Goal: Task Accomplishment & Management: Use online tool/utility

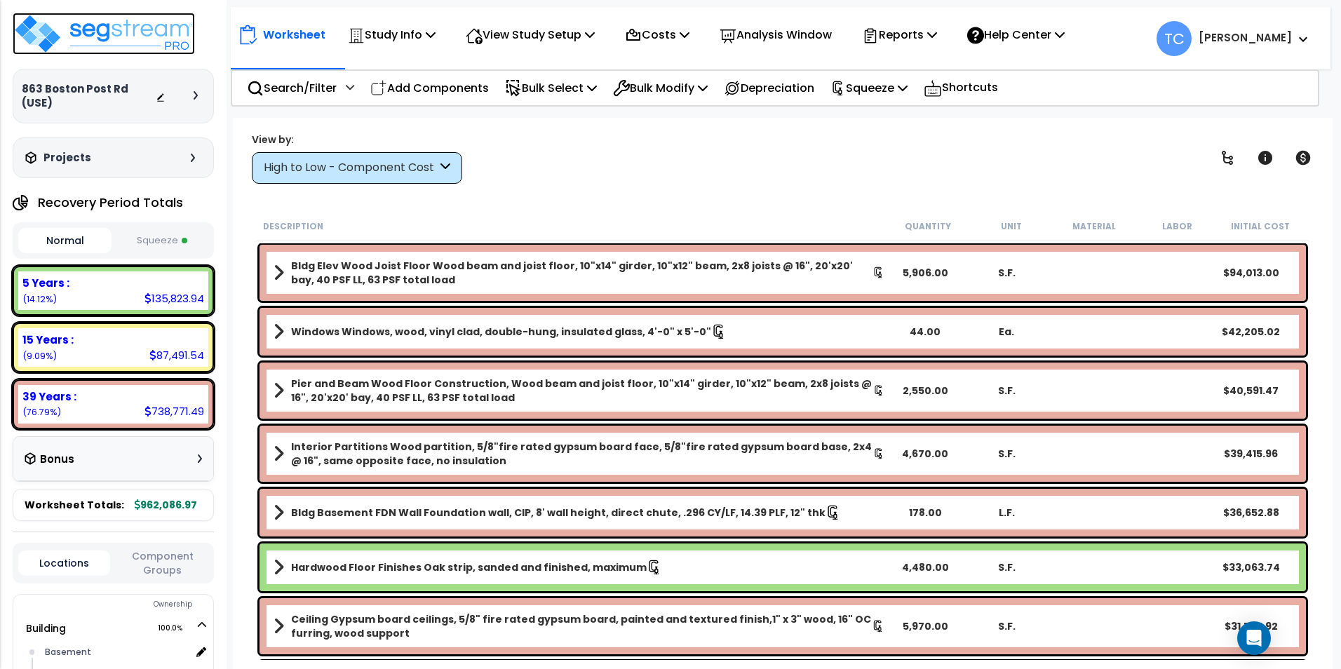
click at [142, 43] on img at bounding box center [104, 34] width 182 height 42
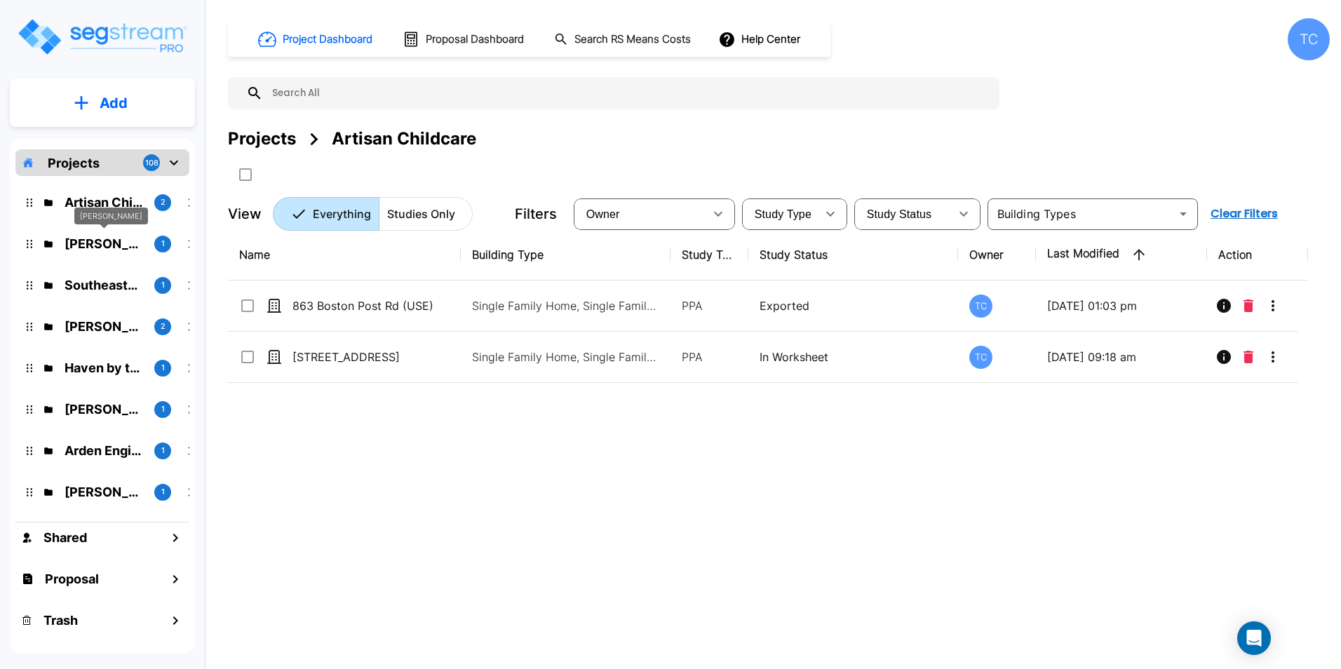
click at [110, 240] on p "[PERSON_NAME]" at bounding box center [104, 243] width 79 height 19
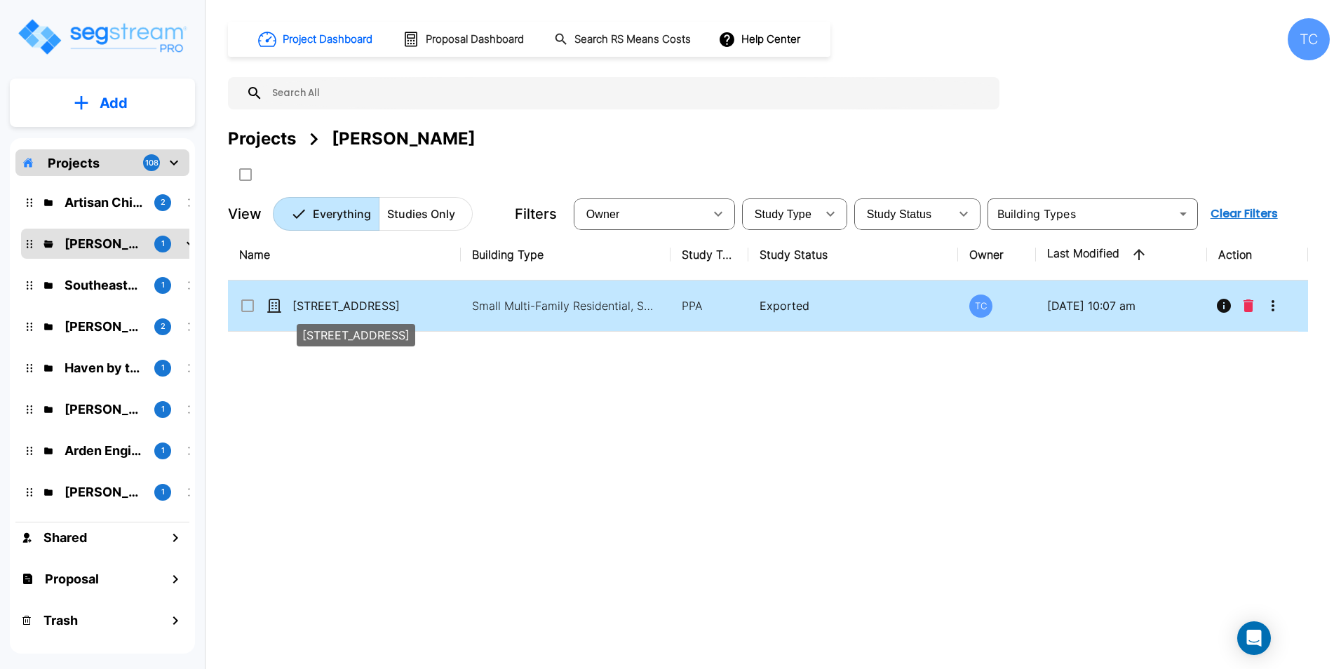
click at [352, 307] on p "[STREET_ADDRESS]" at bounding box center [362, 305] width 140 height 17
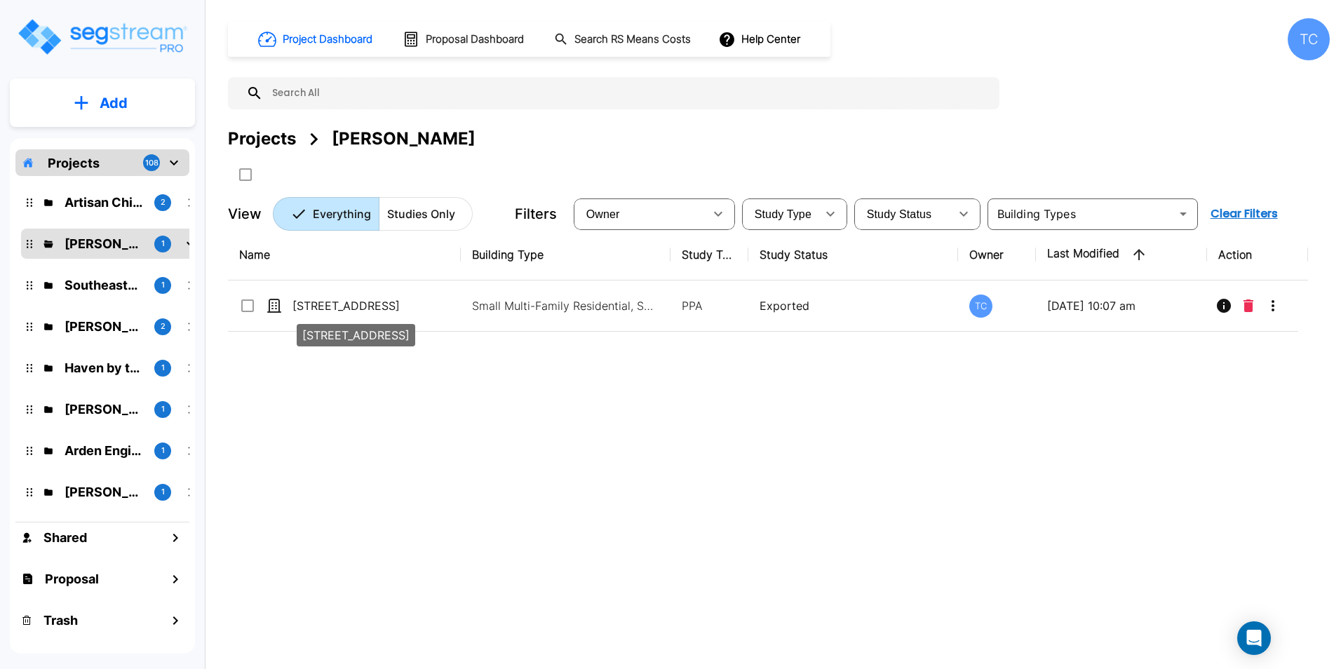
checkbox input "true"
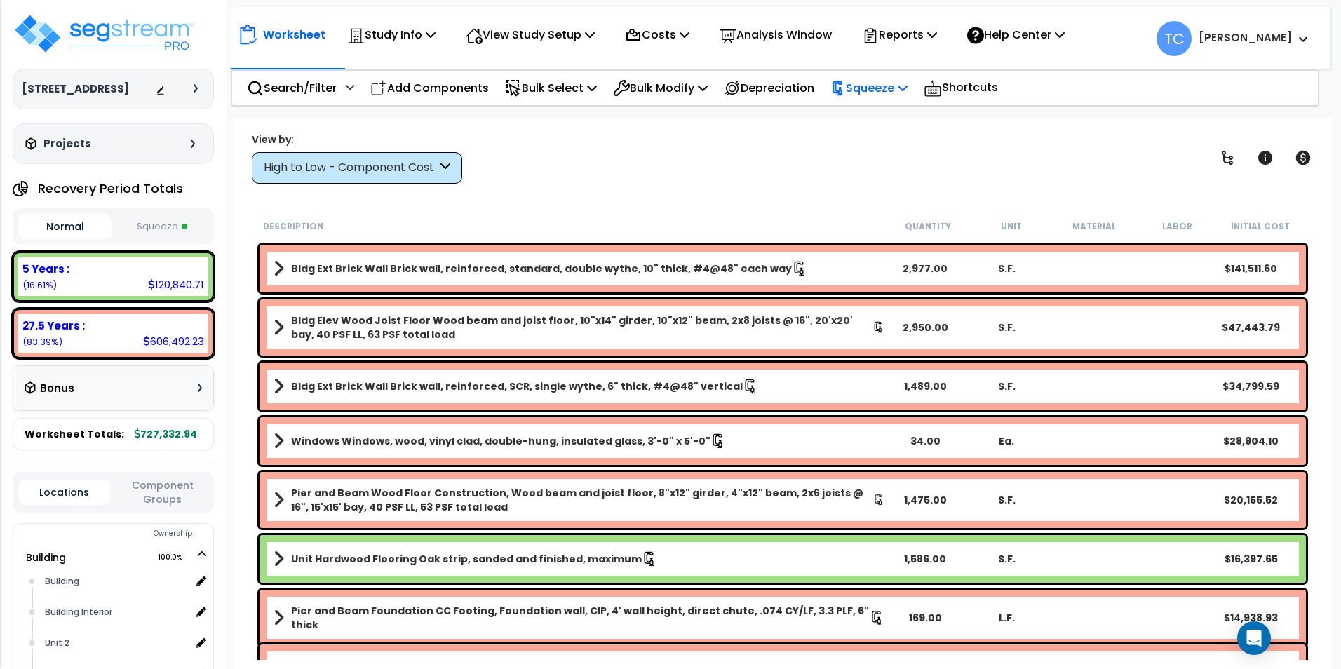
click at [893, 85] on p "Squeeze" at bounding box center [868, 88] width 77 height 19
click at [888, 149] on link "Reset Squeeze" at bounding box center [892, 149] width 139 height 28
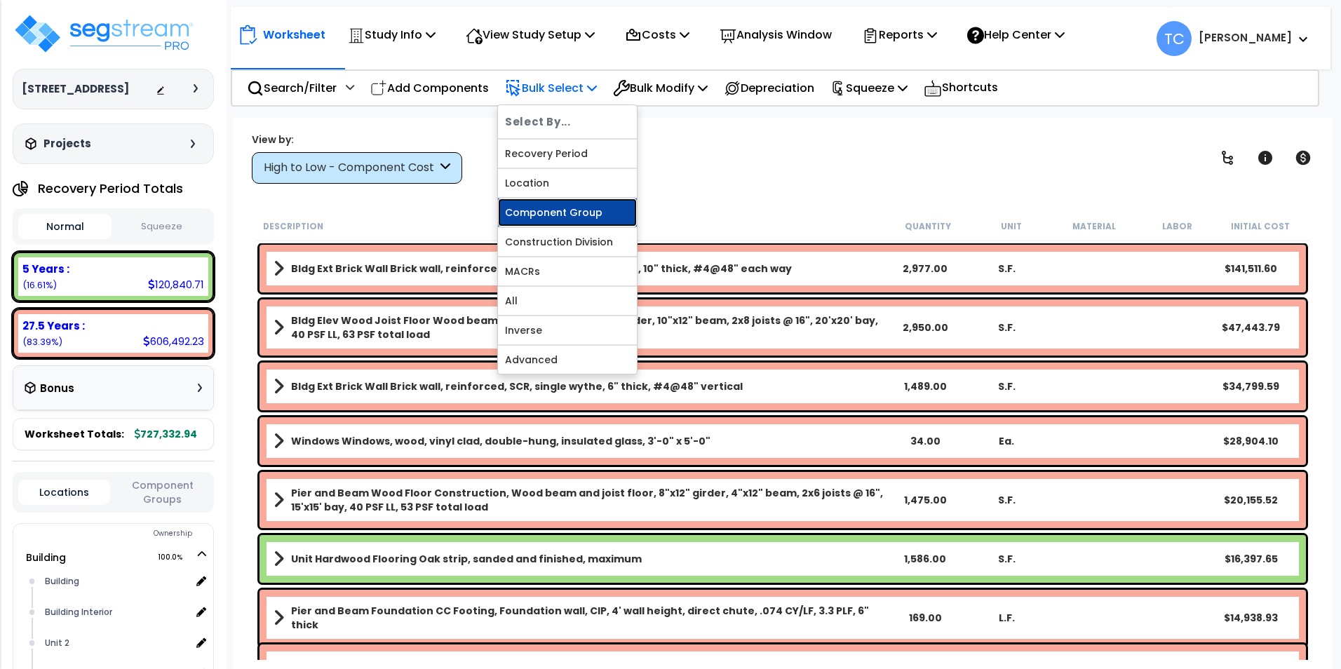
click at [559, 214] on link "Component Group" at bounding box center [567, 212] width 139 height 28
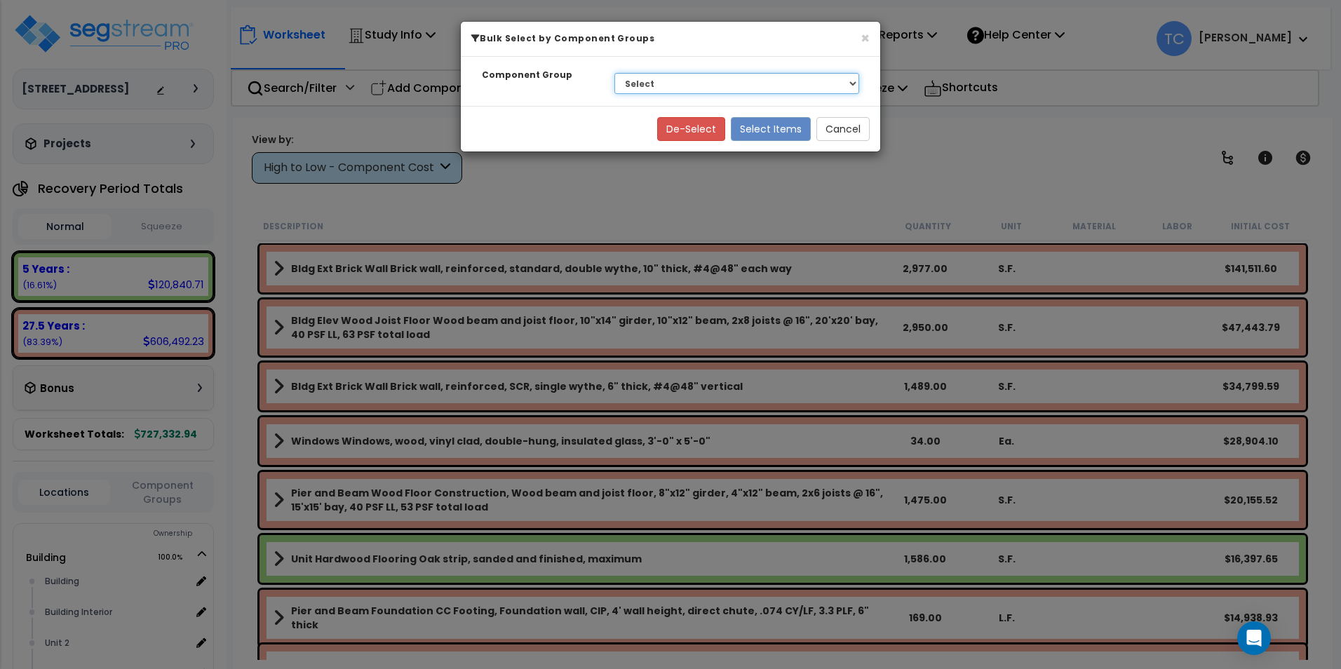
click at [739, 88] on select "Select BLDG CLEARING, GRADING, & EXCAVATION BLDG FOUNDATIONS WOOD SUPERSTRUCTUR…" at bounding box center [736, 83] width 245 height 21
select select "13340"
click at [614, 73] on select "Select BLDG CLEARING, GRADING, & EXCAVATION BLDG FOUNDATIONS WOOD SUPERSTRUCTUR…" at bounding box center [736, 83] width 245 height 21
click at [763, 125] on button "Select Items" at bounding box center [771, 129] width 80 height 24
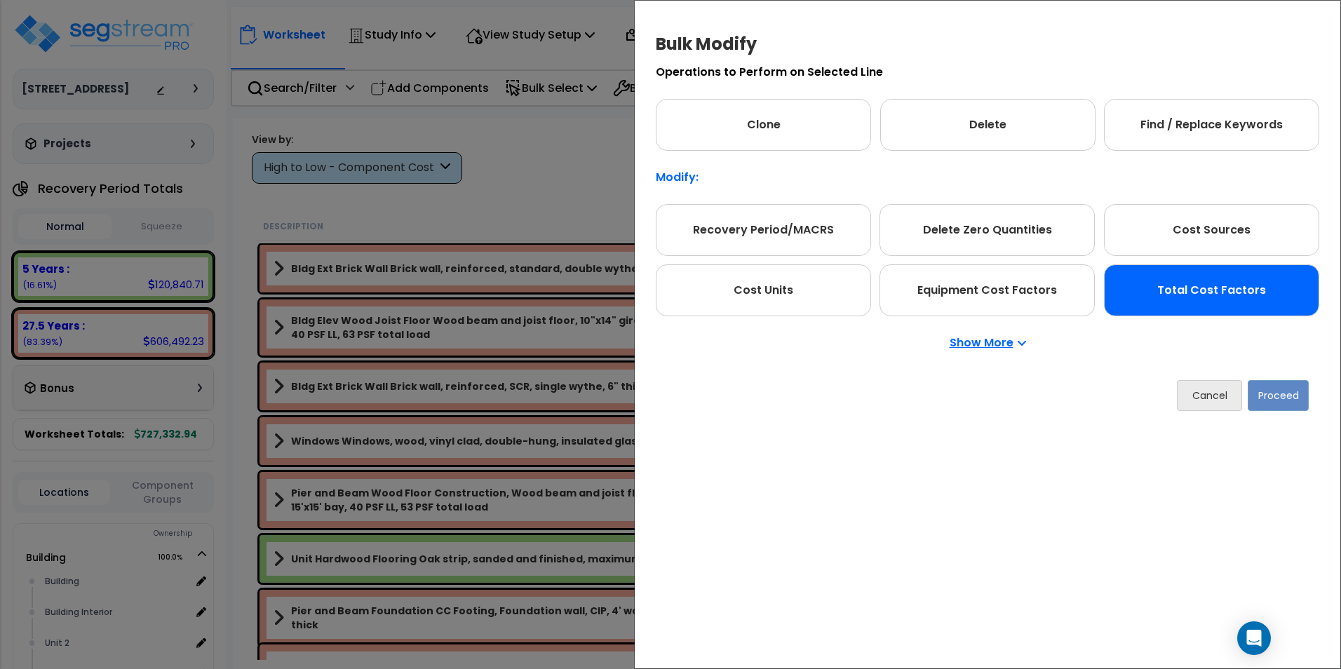
click at [1153, 274] on div "Total Cost Factors" at bounding box center [1211, 290] width 215 height 52
click at [1276, 397] on button "Proceed" at bounding box center [1277, 395] width 61 height 31
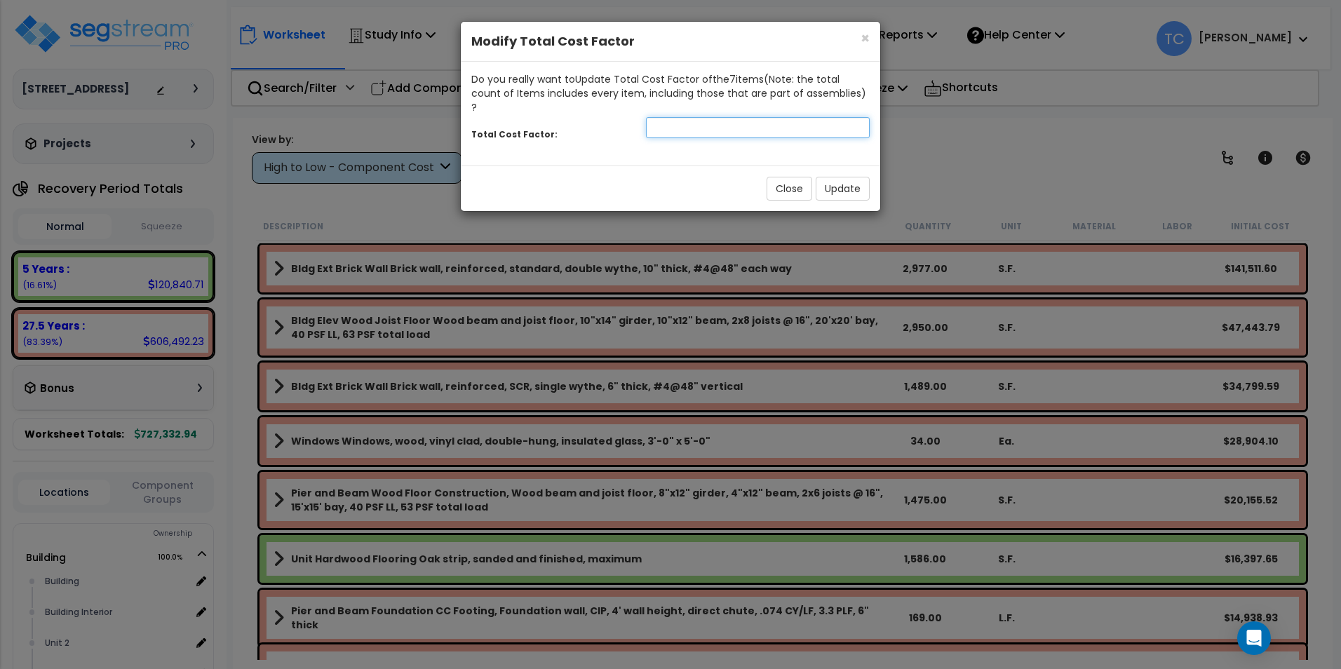
click at [672, 119] on input "number" at bounding box center [758, 127] width 224 height 21
type input "1.25"
click at [849, 177] on button "Update" at bounding box center [842, 189] width 54 height 24
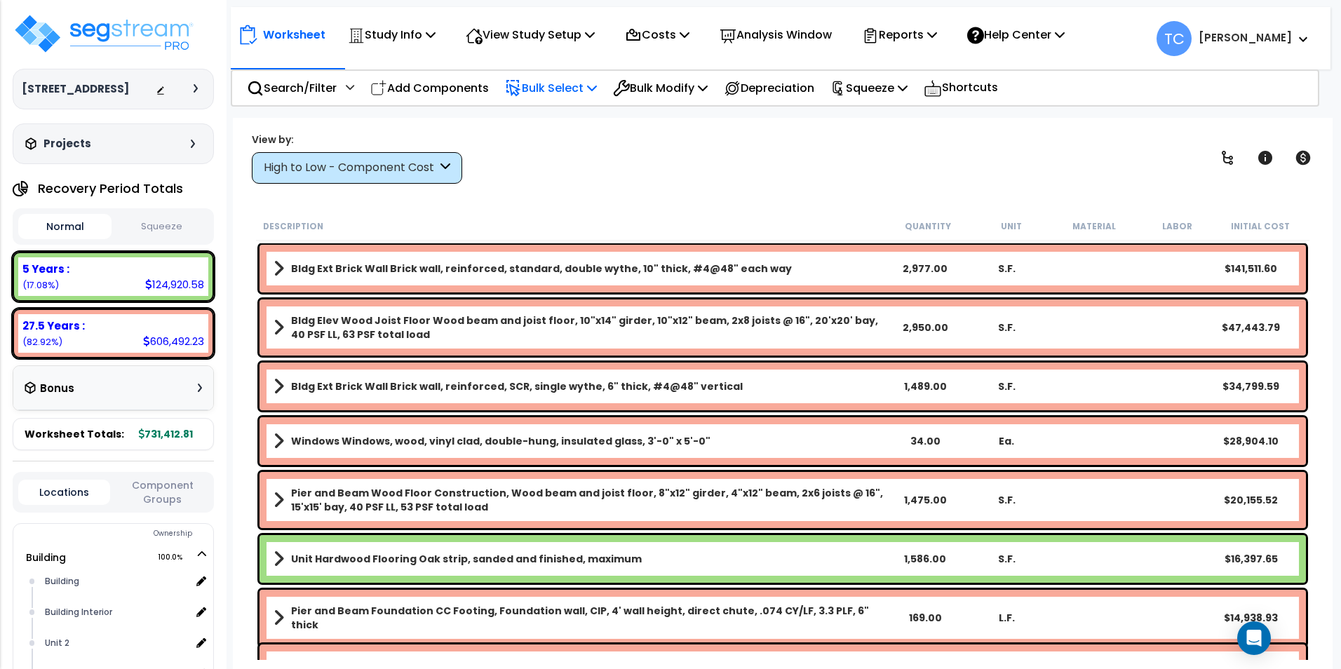
drag, startPoint x: 533, startPoint y: 91, endPoint x: 548, endPoint y: 109, distance: 23.9
click at [533, 91] on p "Bulk Select" at bounding box center [551, 88] width 92 height 19
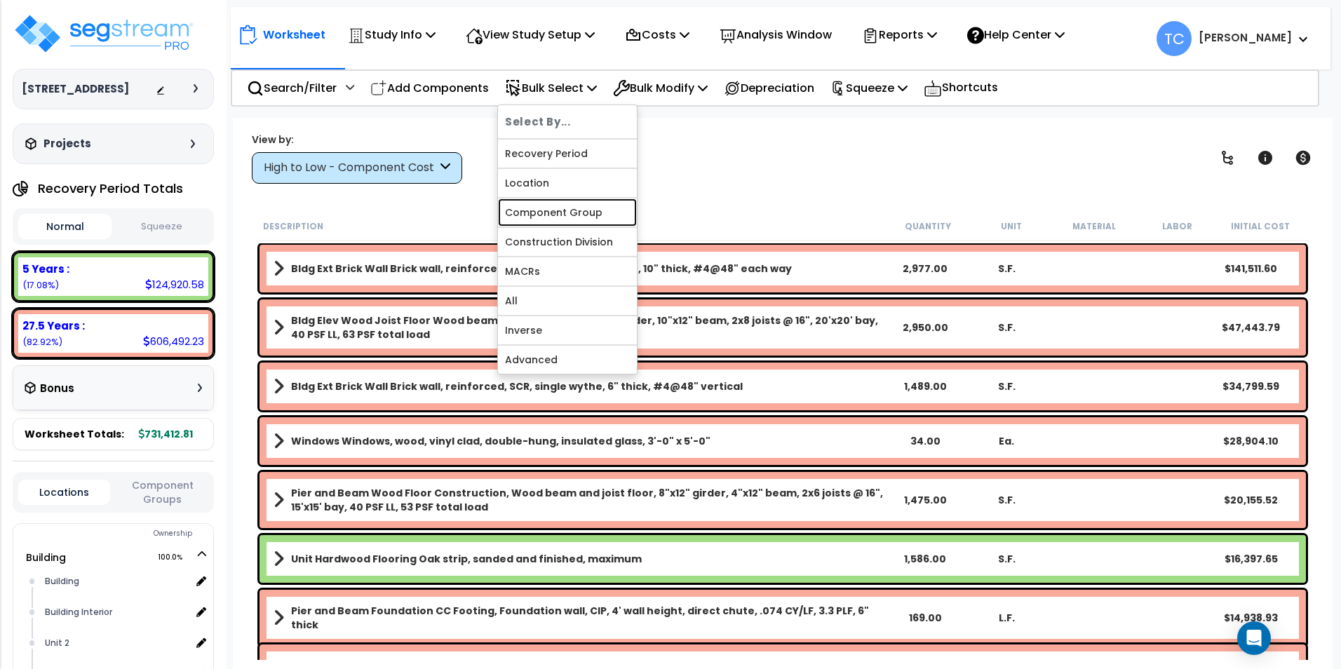
click at [582, 218] on link "Component Group" at bounding box center [567, 212] width 139 height 28
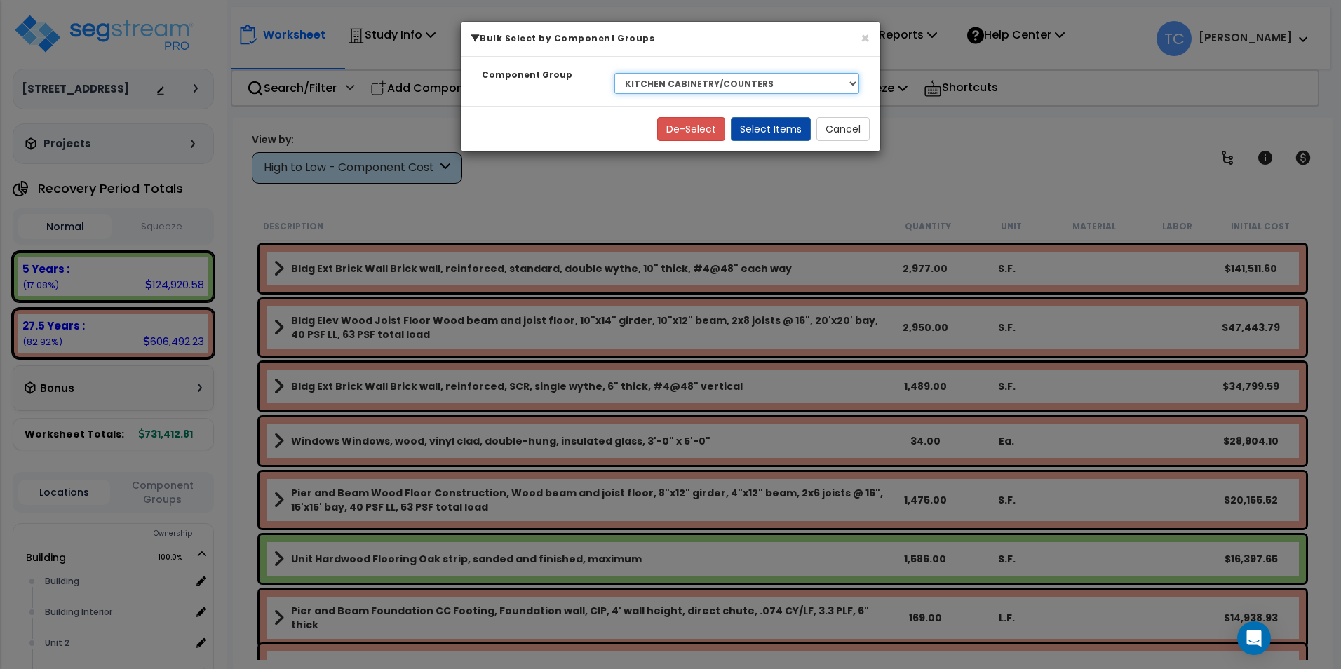
click at [689, 80] on select "Select BLDG CLEARING, GRADING, & EXCAVATION BLDG FOUNDATIONS WOOD SUPERSTRUCTUR…" at bounding box center [736, 83] width 245 height 21
select select "15590"
click at [614, 73] on select "Select BLDG CLEARING, GRADING, & EXCAVATION BLDG FOUNDATIONS WOOD SUPERSTRUCTUR…" at bounding box center [736, 83] width 245 height 21
click at [777, 124] on button "Select Items" at bounding box center [771, 129] width 80 height 24
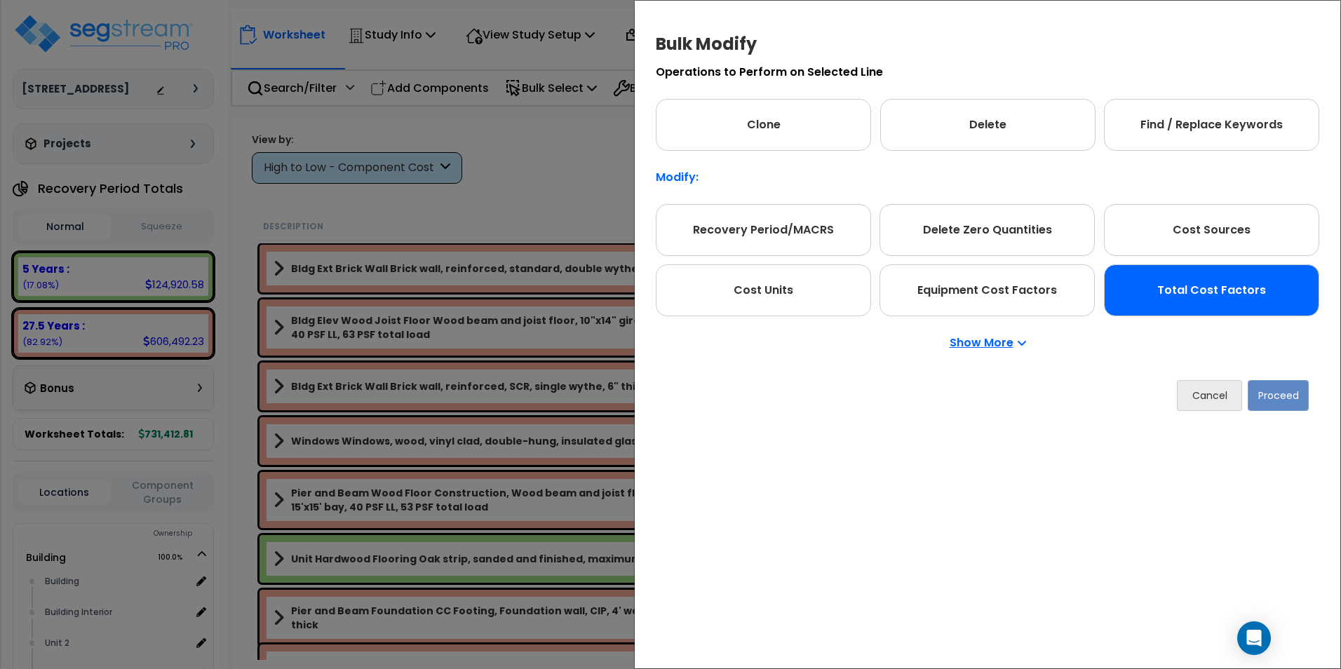
click at [1228, 282] on div "Total Cost Factors" at bounding box center [1211, 290] width 215 height 52
click at [1280, 414] on div "Cancel Proceed" at bounding box center [987, 395] width 663 height 52
click at [1278, 398] on button "Proceed" at bounding box center [1277, 396] width 61 height 31
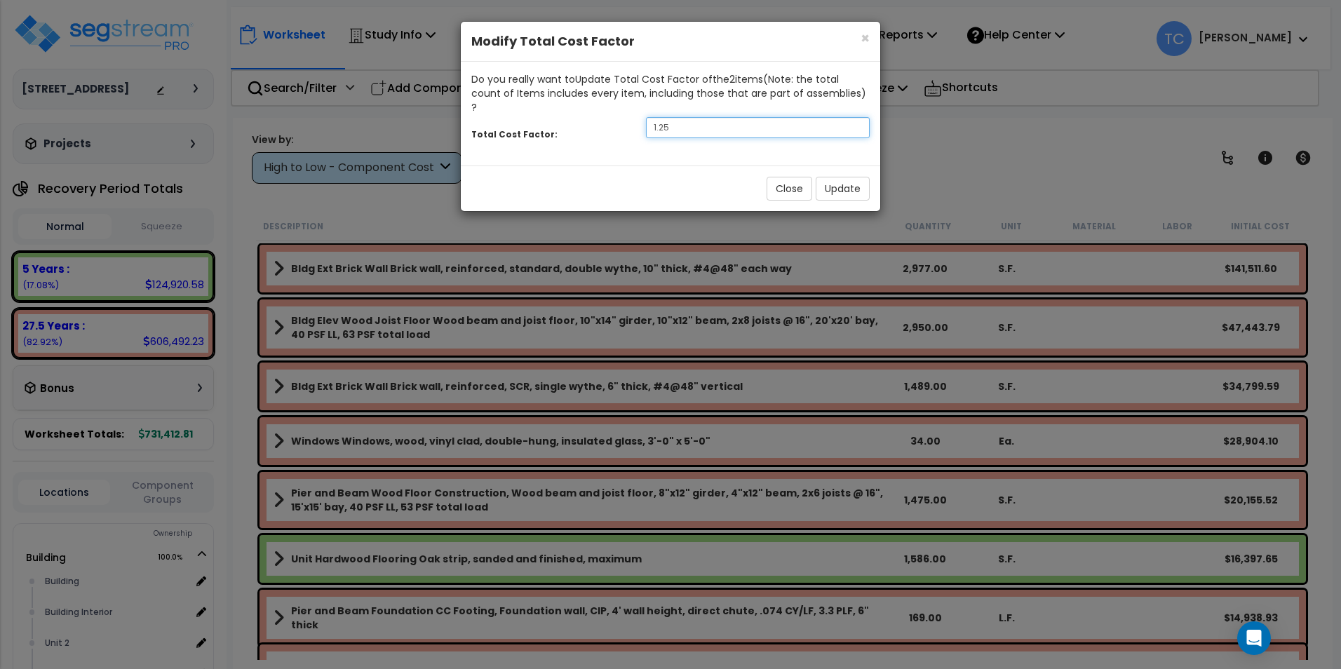
drag, startPoint x: 688, startPoint y: 114, endPoint x: 570, endPoint y: 110, distance: 117.8
click at [570, 114] on div "Total Cost Factor: 1.25" at bounding box center [670, 129] width 419 height 30
type input "3"
click at [840, 179] on button "Update" at bounding box center [842, 189] width 54 height 24
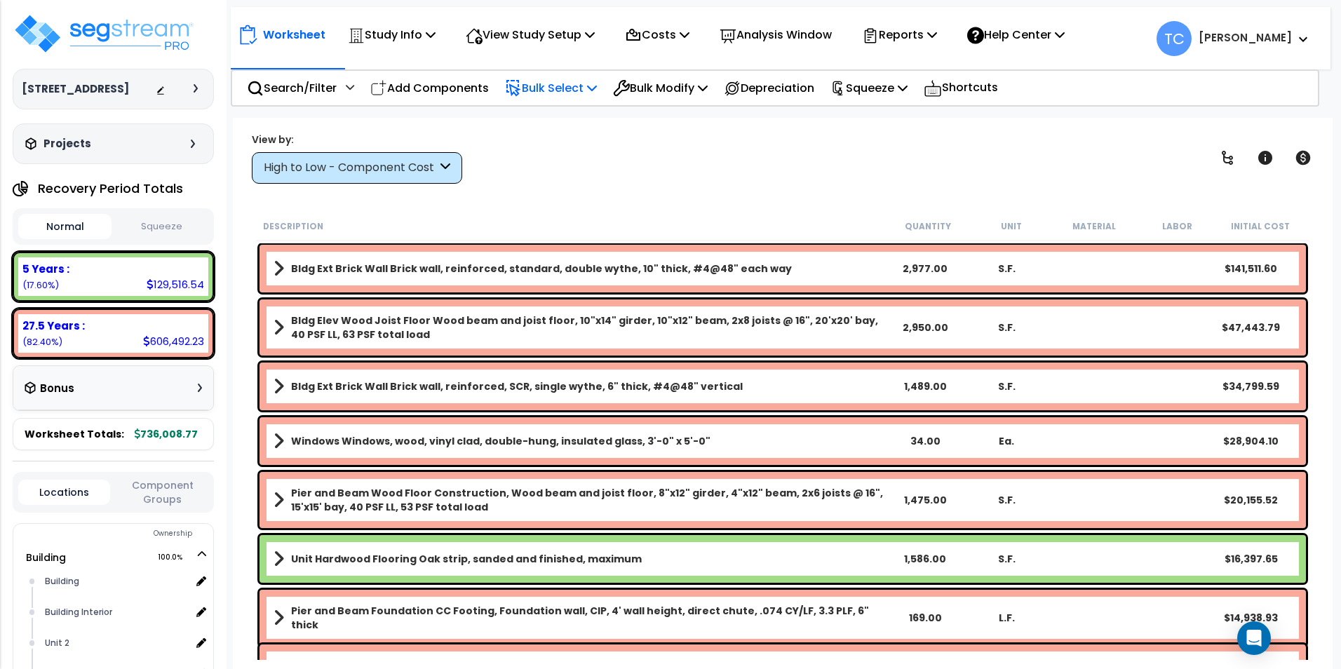
click at [544, 81] on p "Bulk Select" at bounding box center [551, 88] width 92 height 19
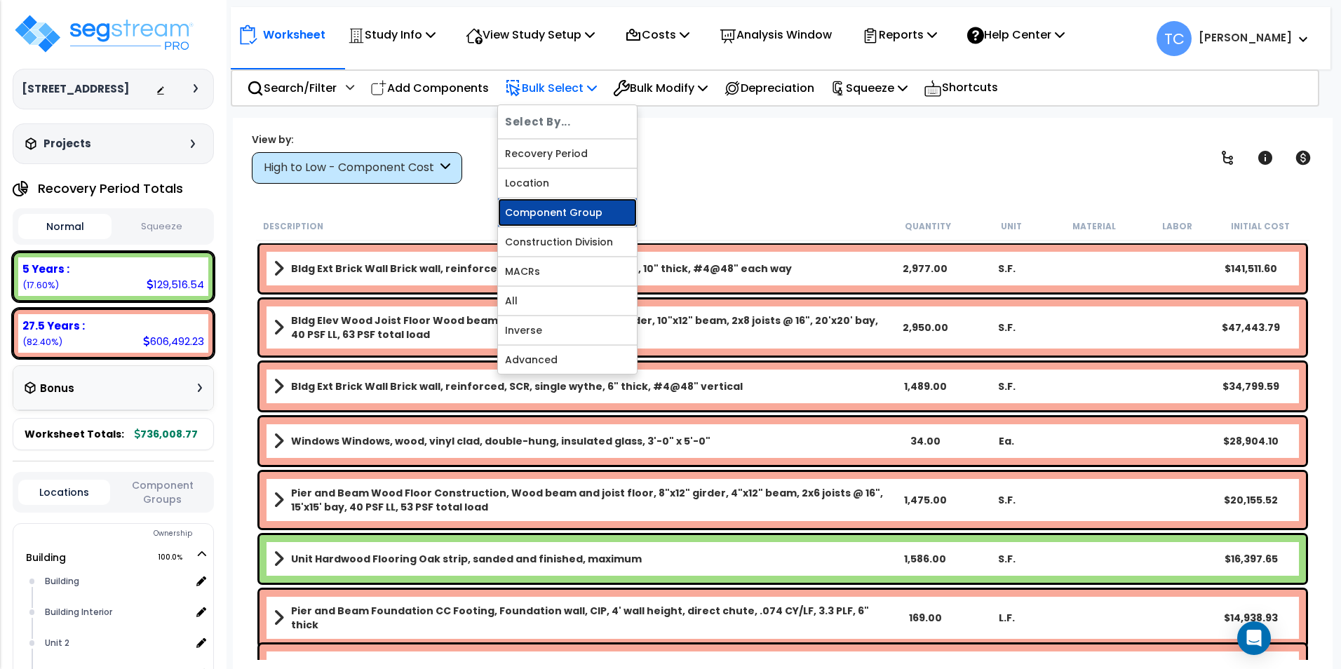
click at [564, 210] on link "Component Group" at bounding box center [567, 212] width 139 height 28
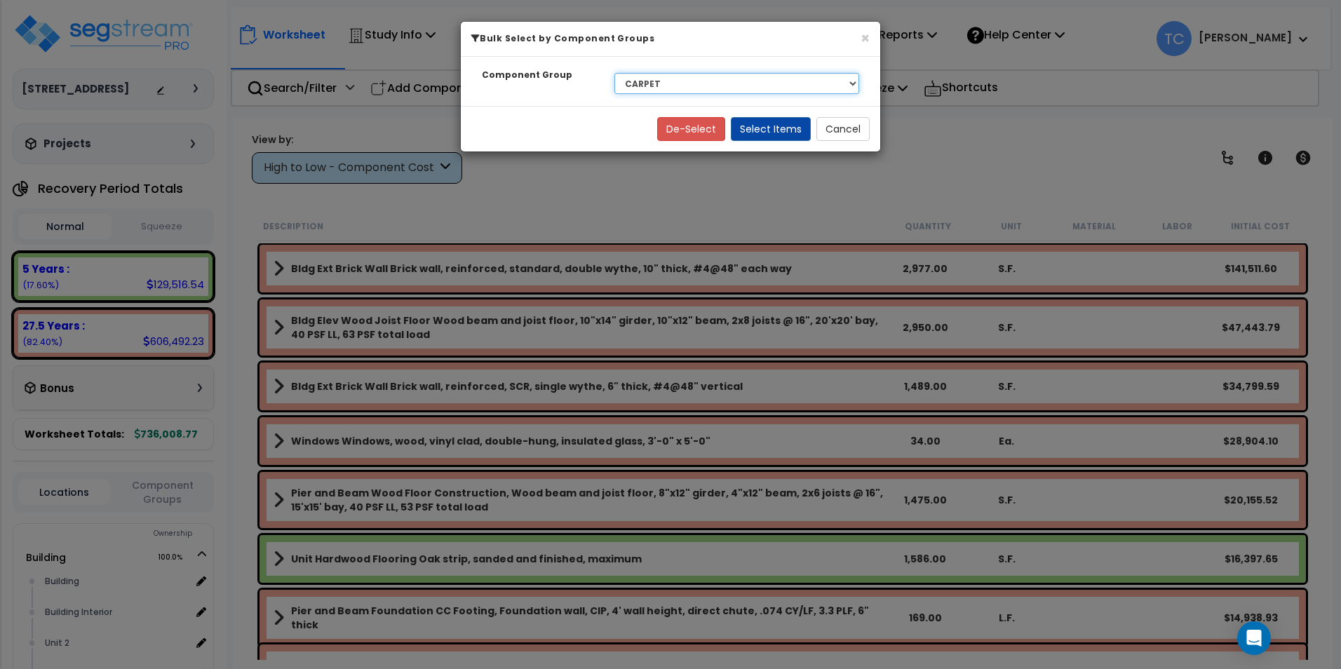
click at [713, 89] on select "Select BLDG CLEARING, GRADING, & EXCAVATION BLDG FOUNDATIONS WOOD SUPERSTRUCTUR…" at bounding box center [736, 83] width 245 height 21
select select "15692"
click at [614, 73] on select "Select BLDG CLEARING, GRADING, & EXCAVATION BLDG FOUNDATIONS WOOD SUPERSTRUCTUR…" at bounding box center [736, 83] width 245 height 21
drag, startPoint x: 785, startPoint y: 130, endPoint x: 822, endPoint y: 156, distance: 44.3
click at [785, 130] on button "Select Items" at bounding box center [771, 129] width 80 height 24
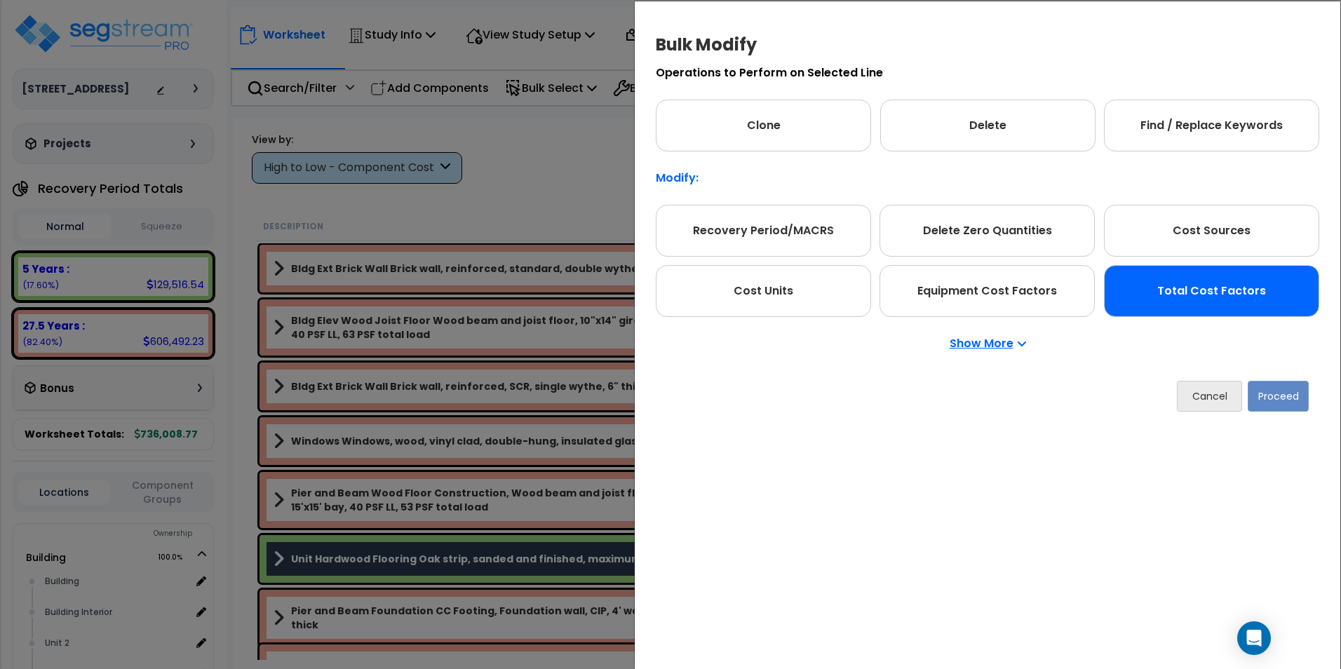
click at [1217, 310] on div "Total Cost Factors" at bounding box center [1211, 291] width 215 height 52
click at [1296, 396] on button "Proceed" at bounding box center [1277, 396] width 61 height 31
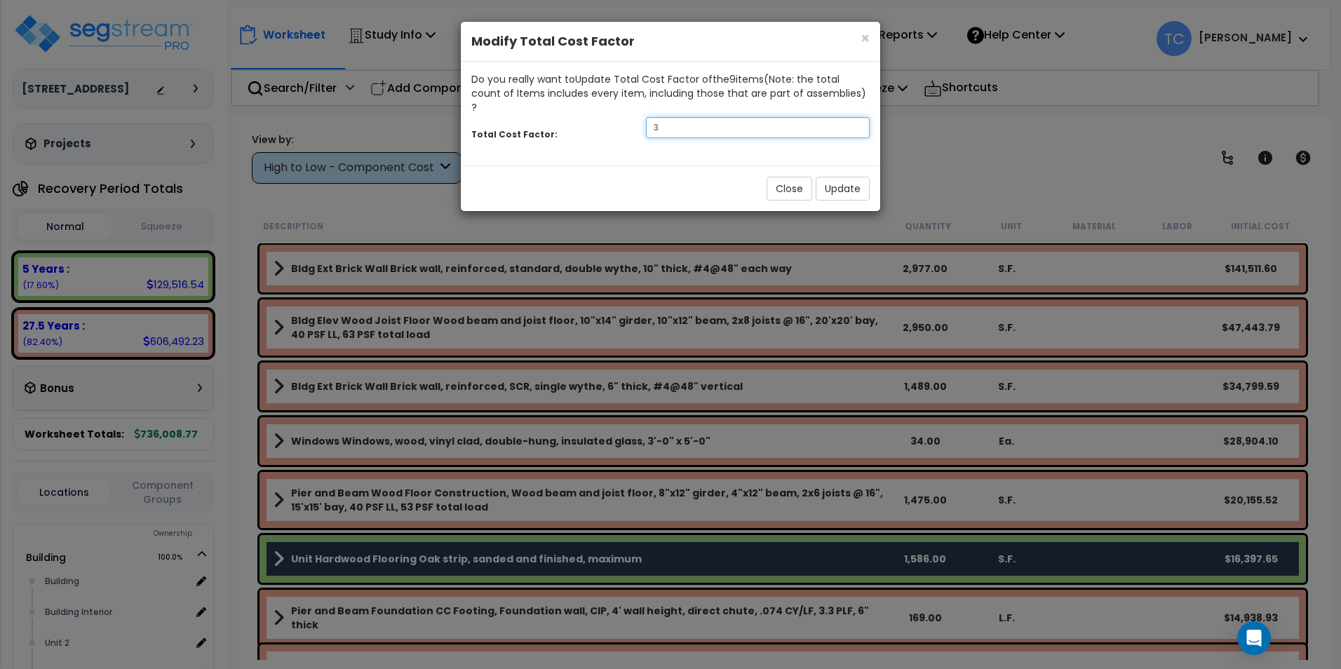
drag, startPoint x: 674, startPoint y: 118, endPoint x: 544, endPoint y: 118, distance: 129.7
click at [545, 118] on div "Total Cost Factor: 3" at bounding box center [670, 129] width 419 height 30
type input "1.25"
click at [841, 179] on button "Update" at bounding box center [842, 189] width 54 height 24
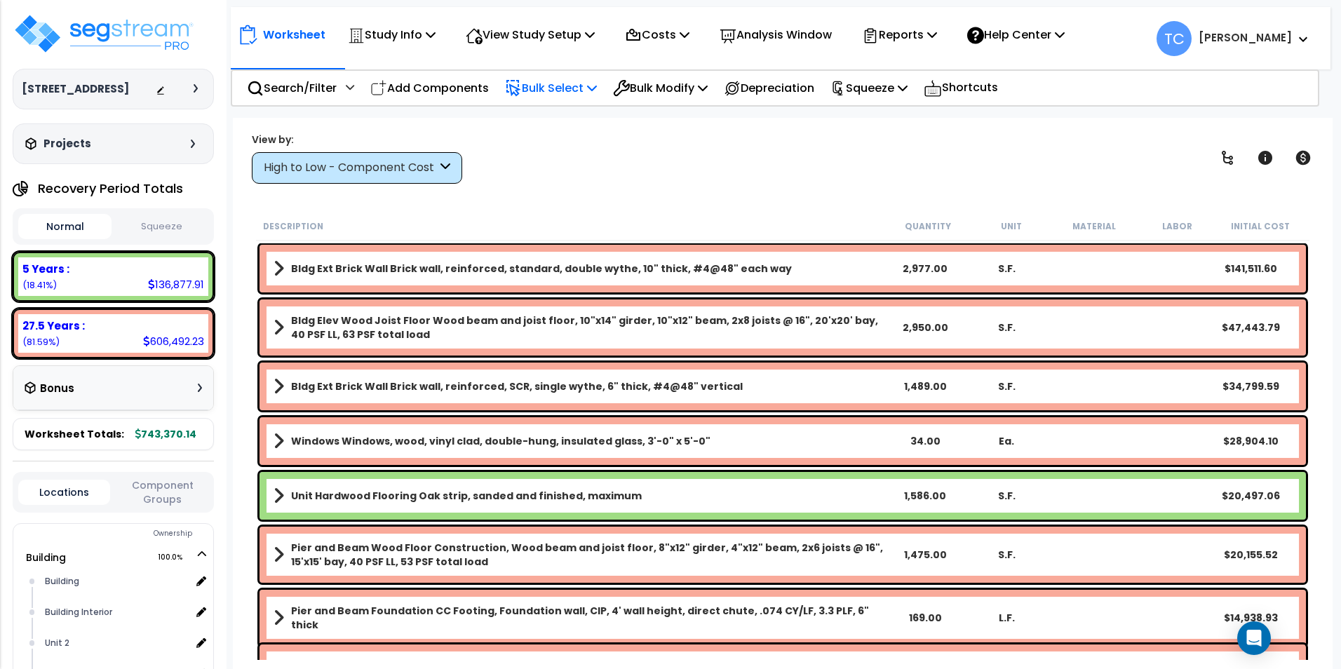
drag, startPoint x: 555, startPoint y: 83, endPoint x: 562, endPoint y: 177, distance: 93.6
click at [555, 83] on p "Bulk Select" at bounding box center [551, 88] width 92 height 19
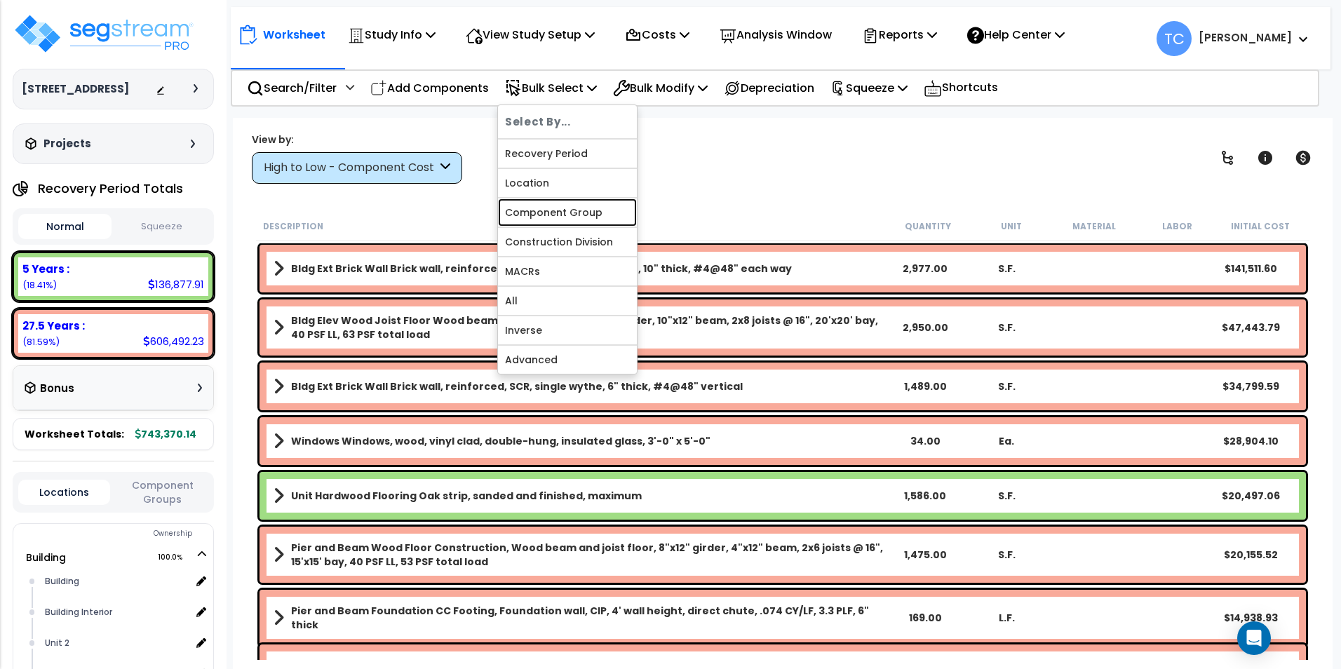
drag, startPoint x: 557, startPoint y: 209, endPoint x: 610, endPoint y: 207, distance: 53.3
click at [557, 209] on link "Component Group" at bounding box center [567, 212] width 139 height 28
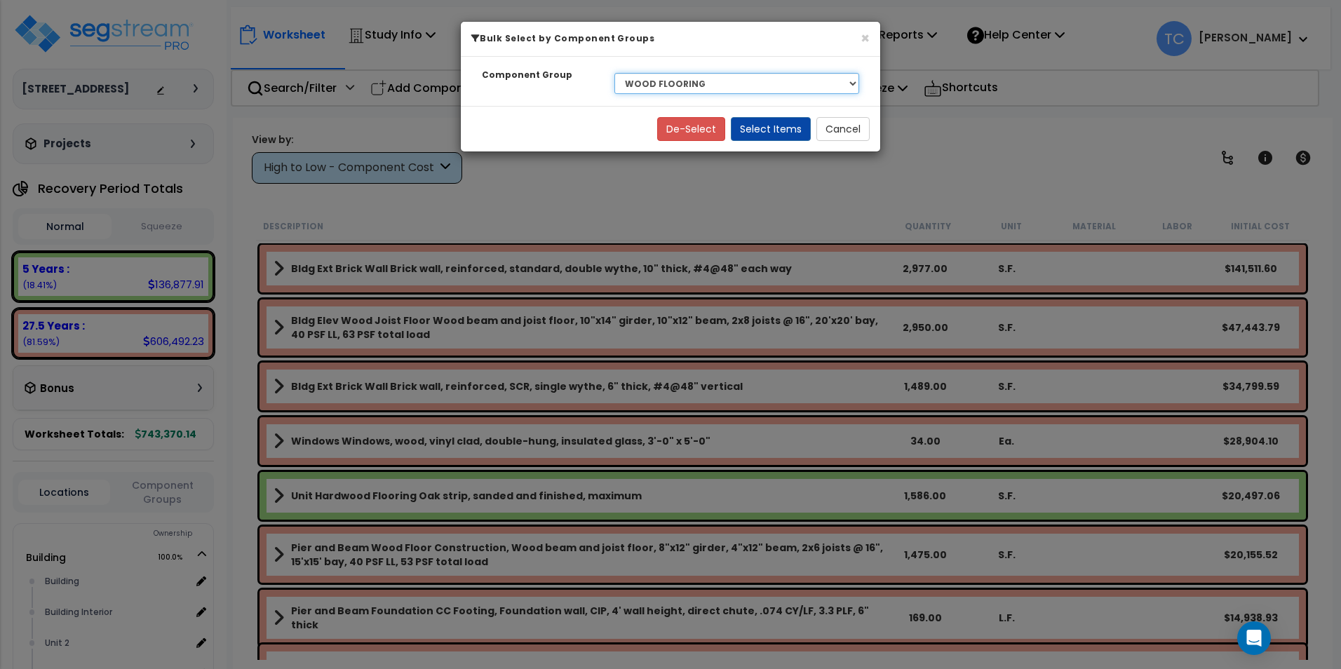
click at [731, 79] on select "Select BLDG CLEARING, GRADING, & EXCAVATION BLDG FOUNDATIONS WOOD SUPERSTRUCTUR…" at bounding box center [736, 83] width 245 height 21
select select "7429"
click at [614, 73] on select "Select BLDG CLEARING, GRADING, & EXCAVATION BLDG FOUNDATIONS WOOD SUPERSTRUCTUR…" at bounding box center [736, 83] width 245 height 21
click at [747, 123] on button "Select Items" at bounding box center [771, 129] width 80 height 24
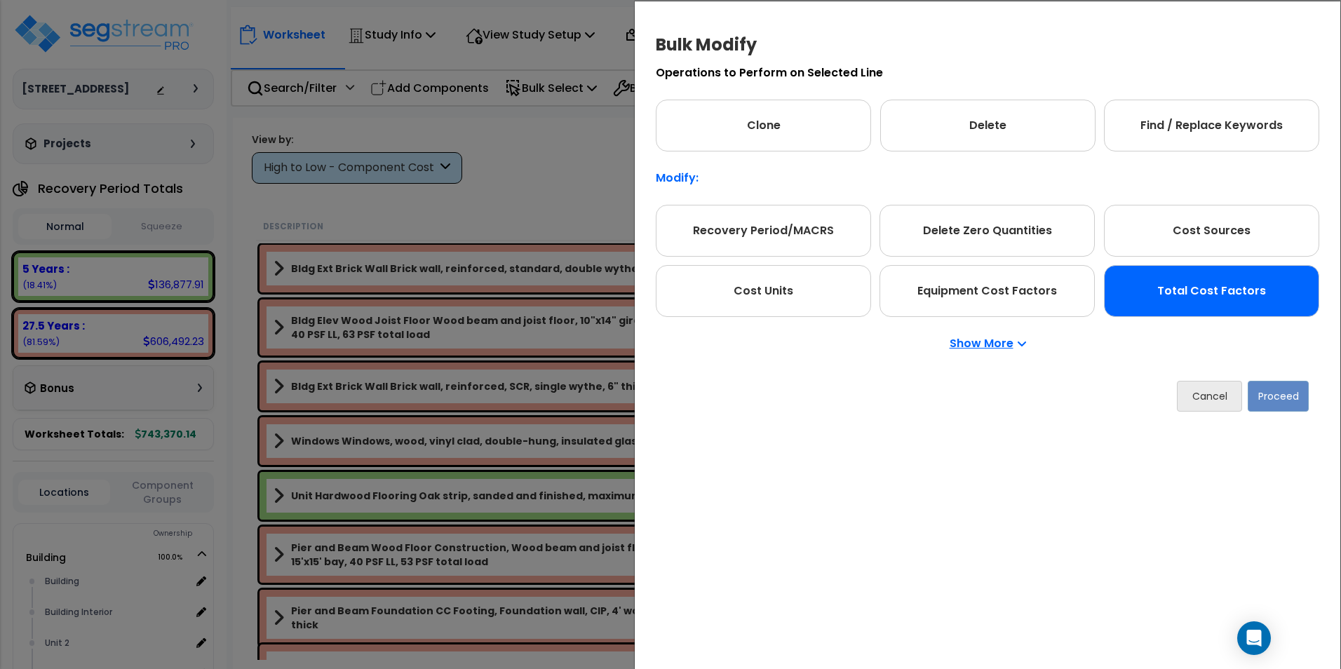
click at [1247, 288] on div "Total Cost Factors" at bounding box center [1211, 291] width 215 height 52
click at [1280, 388] on button "Proceed" at bounding box center [1277, 396] width 61 height 31
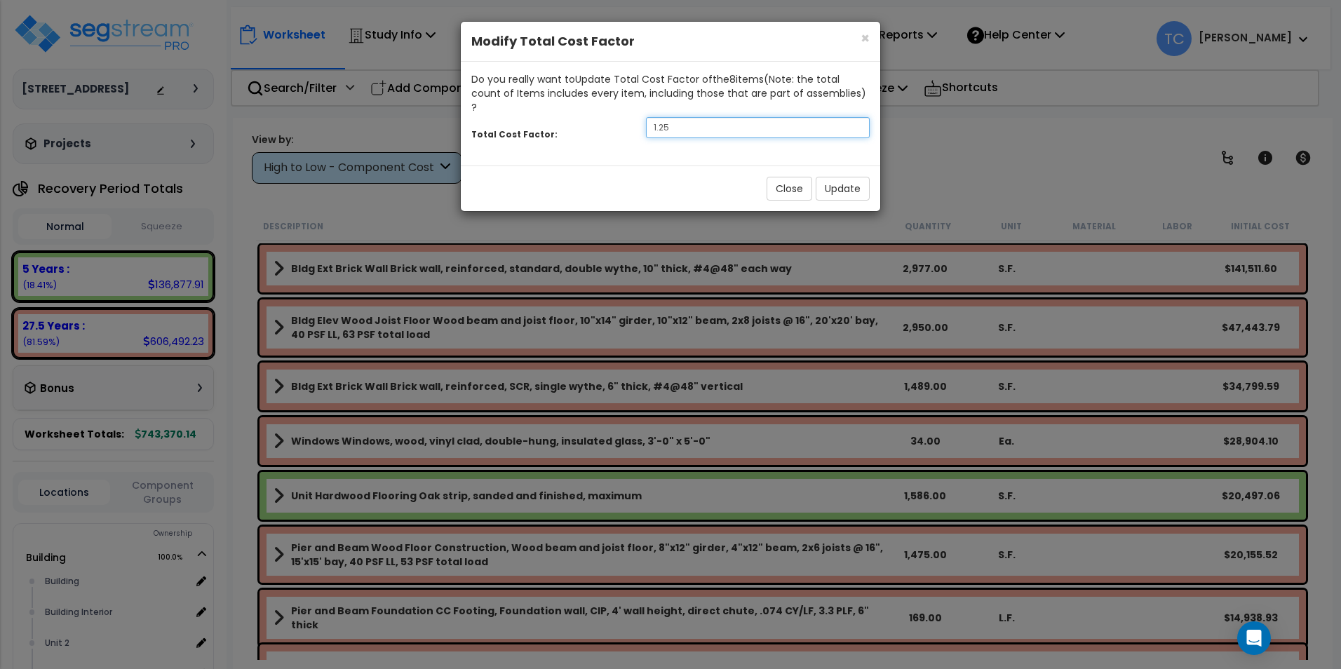
click at [689, 117] on input "1.25" at bounding box center [758, 127] width 224 height 21
type input "1.5"
click at [839, 179] on button "Update" at bounding box center [842, 189] width 54 height 24
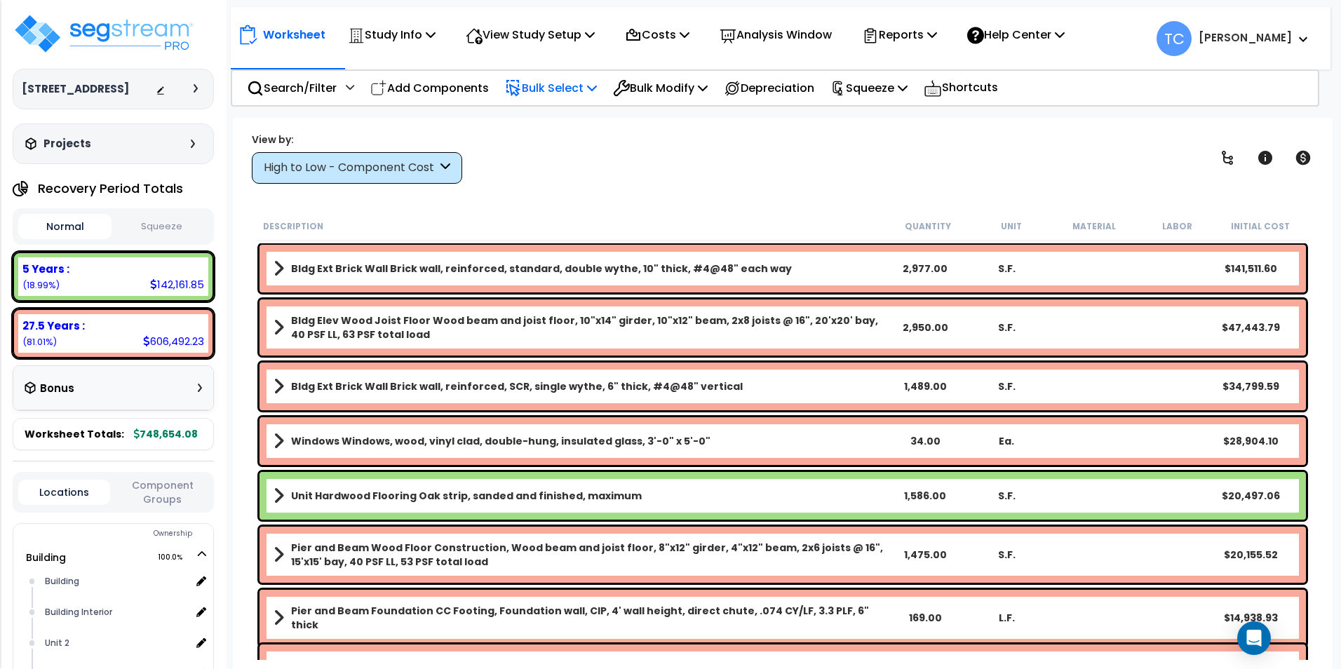
click at [547, 89] on p "Bulk Select" at bounding box center [551, 88] width 92 height 19
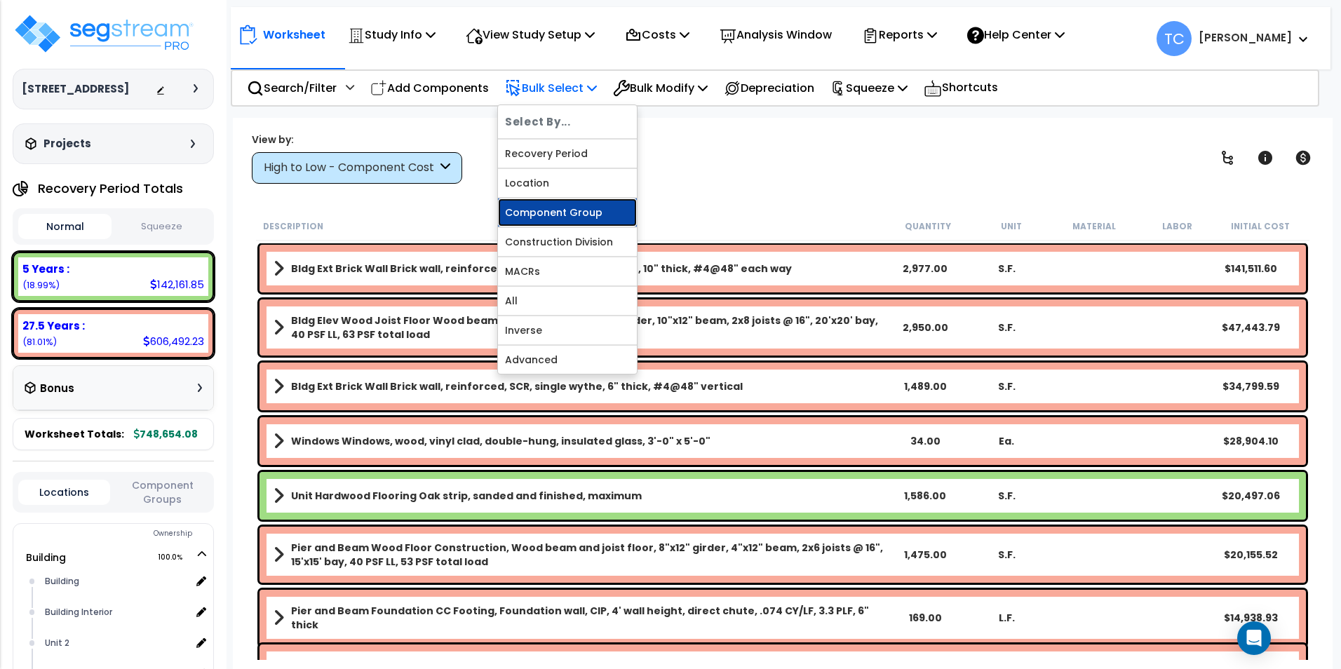
click at [583, 213] on link "Component Group" at bounding box center [567, 212] width 139 height 28
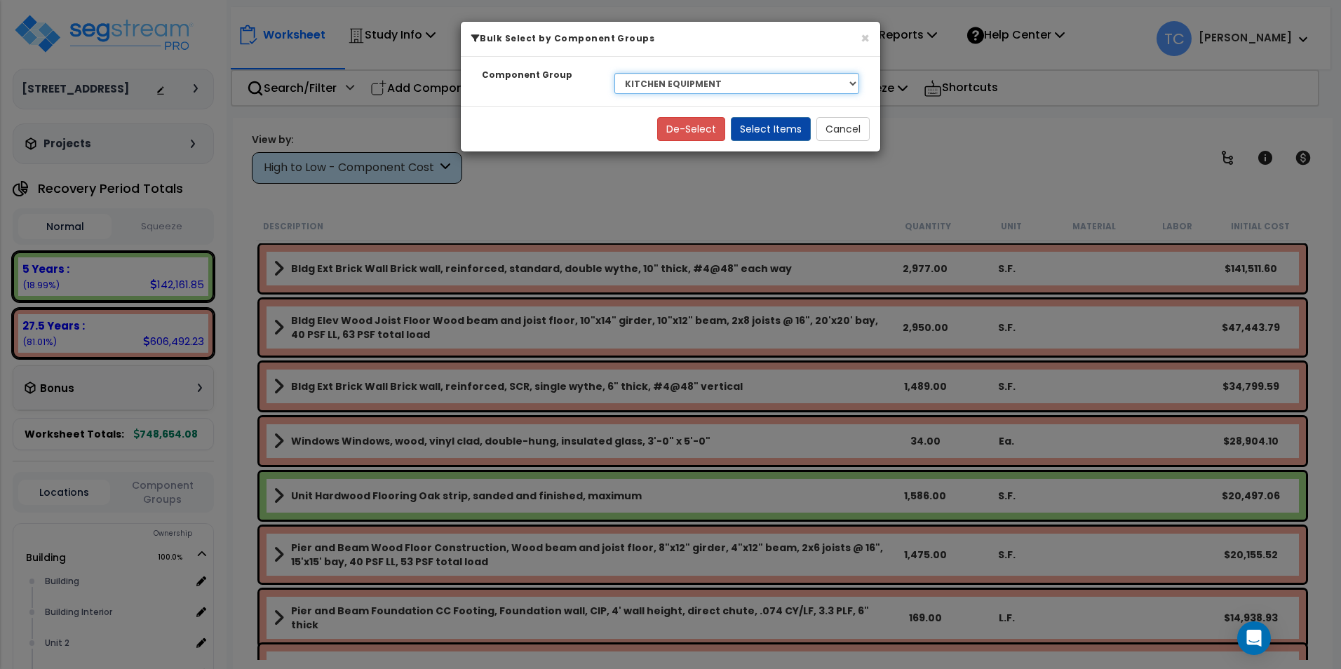
drag, startPoint x: 700, startPoint y: 74, endPoint x: 703, endPoint y: 91, distance: 17.1
click at [700, 74] on select "Select BLDG CLEARING, GRADING, & EXCAVATION BLDG FOUNDATIONS WOOD SUPERSTRUCTUR…" at bounding box center [736, 83] width 245 height 21
click at [614, 73] on select "Select BLDG CLEARING, GRADING, & EXCAVATION BLDG FOUNDATIONS WOOD SUPERSTRUCTUR…" at bounding box center [736, 83] width 245 height 21
click at [782, 137] on button "Select Items" at bounding box center [771, 129] width 80 height 24
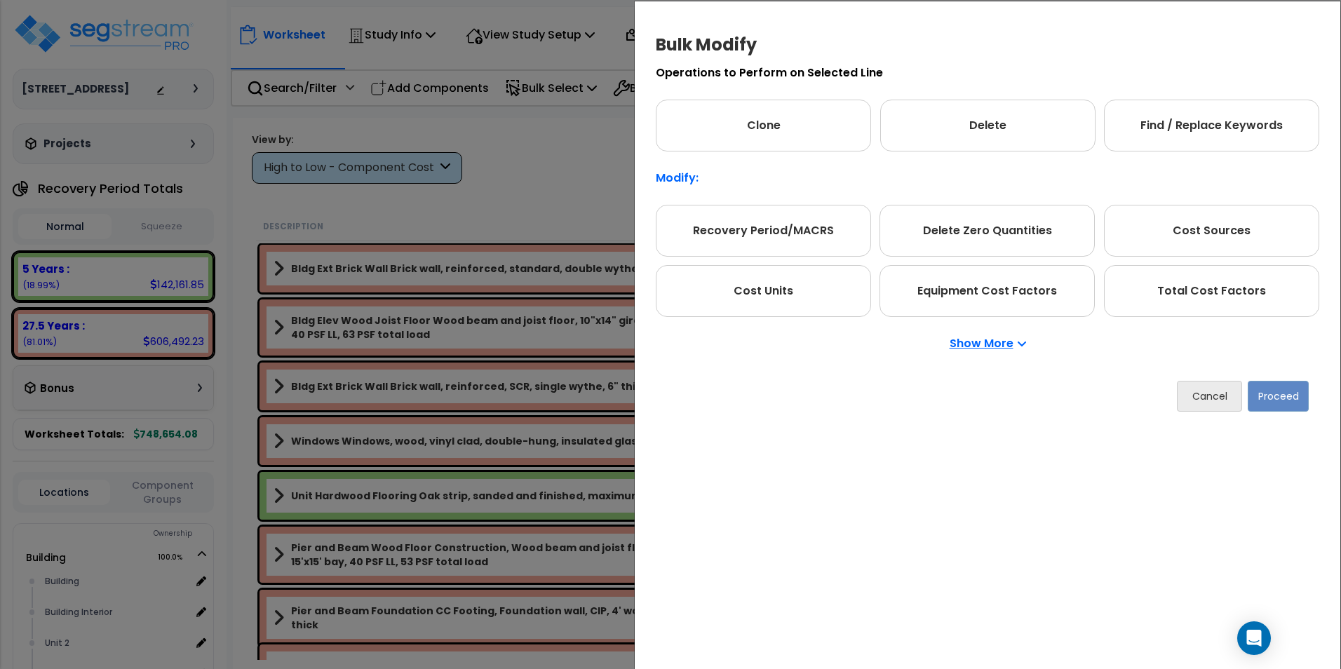
drag, startPoint x: 1179, startPoint y: 290, endPoint x: 1250, endPoint y: 348, distance: 91.7
click at [1179, 290] on div "Total Cost Factors" at bounding box center [1211, 291] width 215 height 52
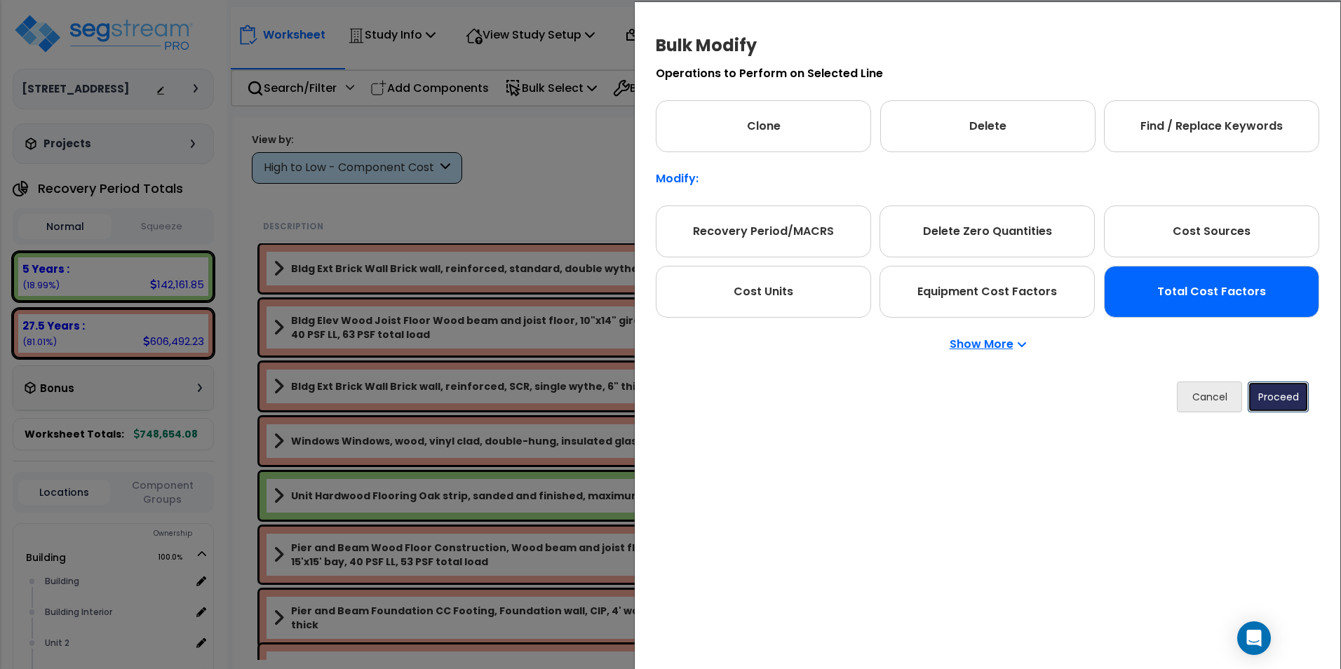
click at [1268, 394] on button "Proceed" at bounding box center [1277, 396] width 61 height 31
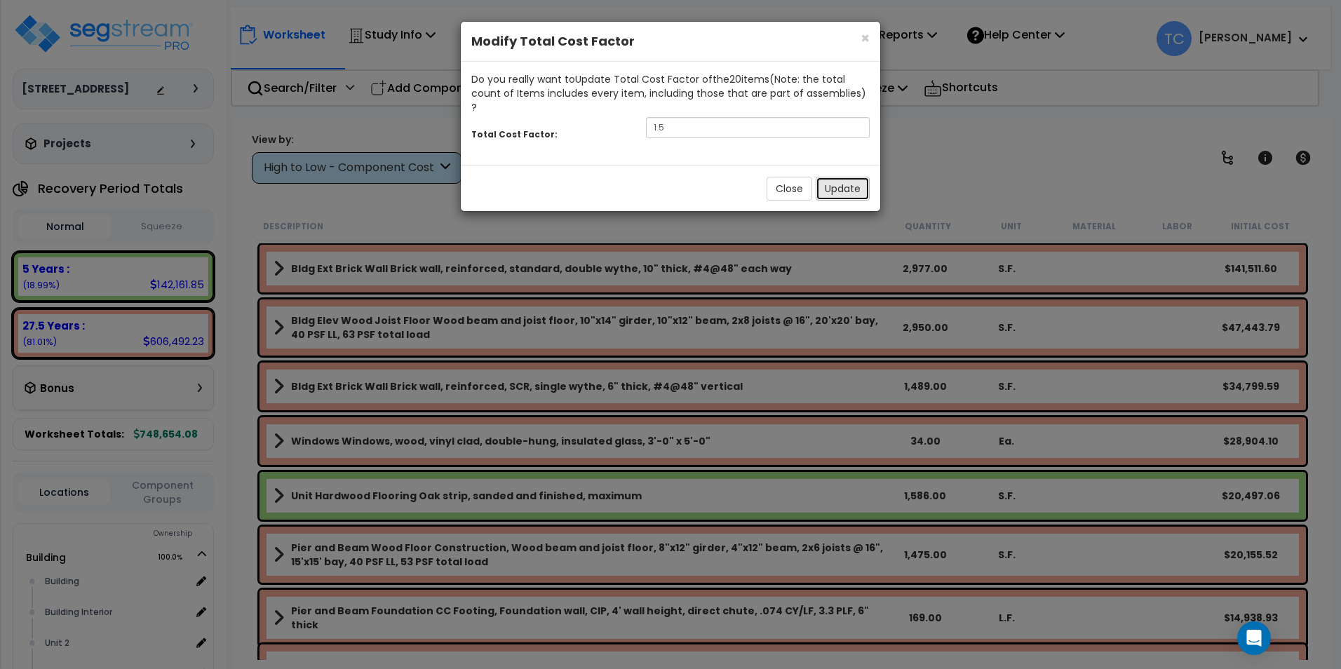
click at [820, 177] on button "Update" at bounding box center [842, 189] width 54 height 24
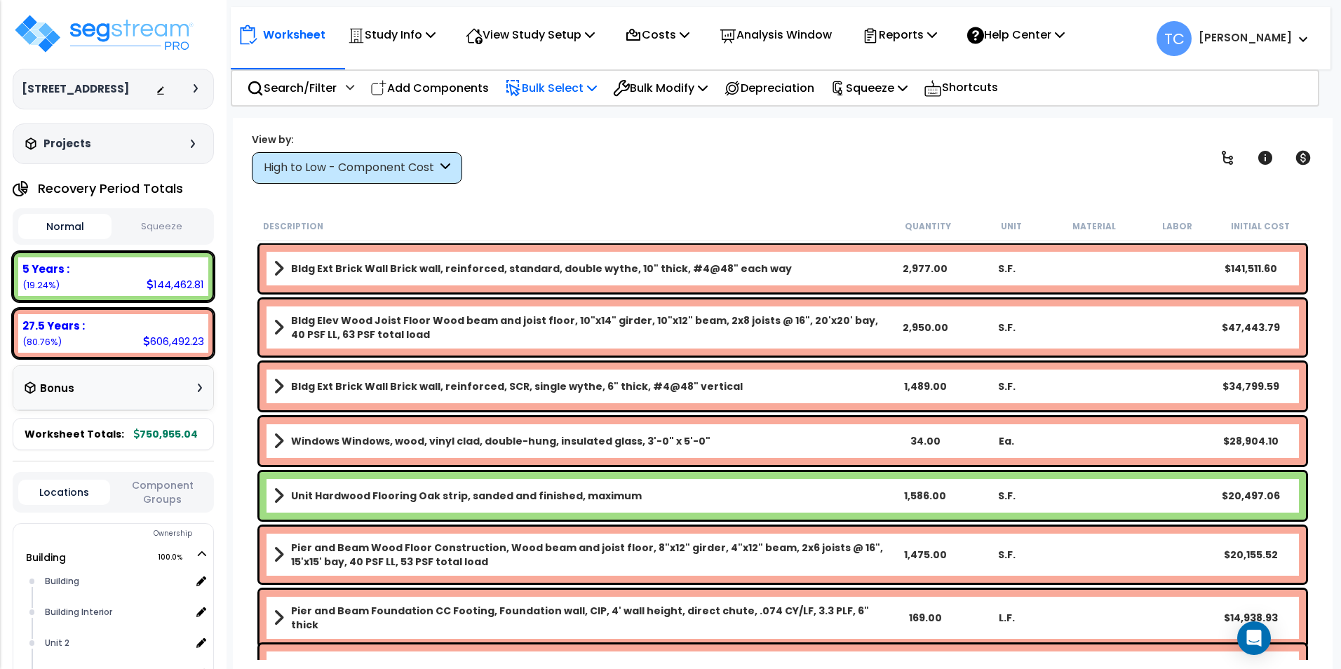
click at [550, 88] on p "Bulk Select" at bounding box center [551, 88] width 92 height 19
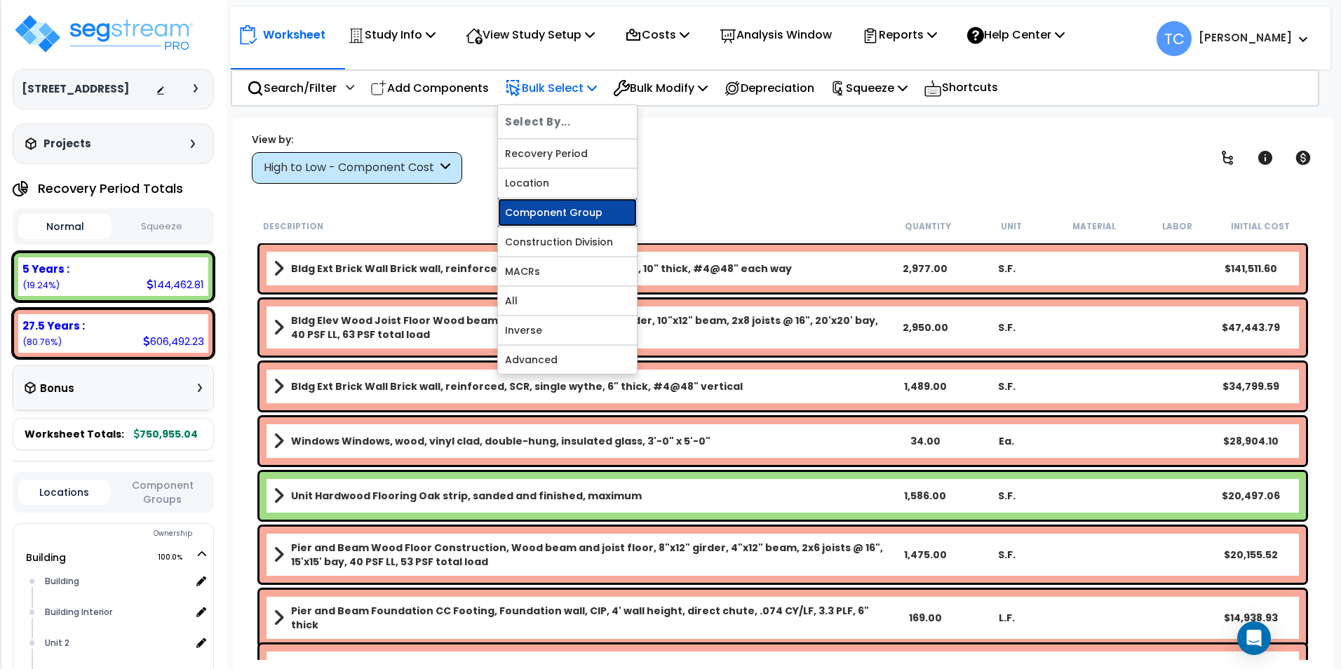
click at [598, 211] on link "Component Group" at bounding box center [567, 212] width 139 height 28
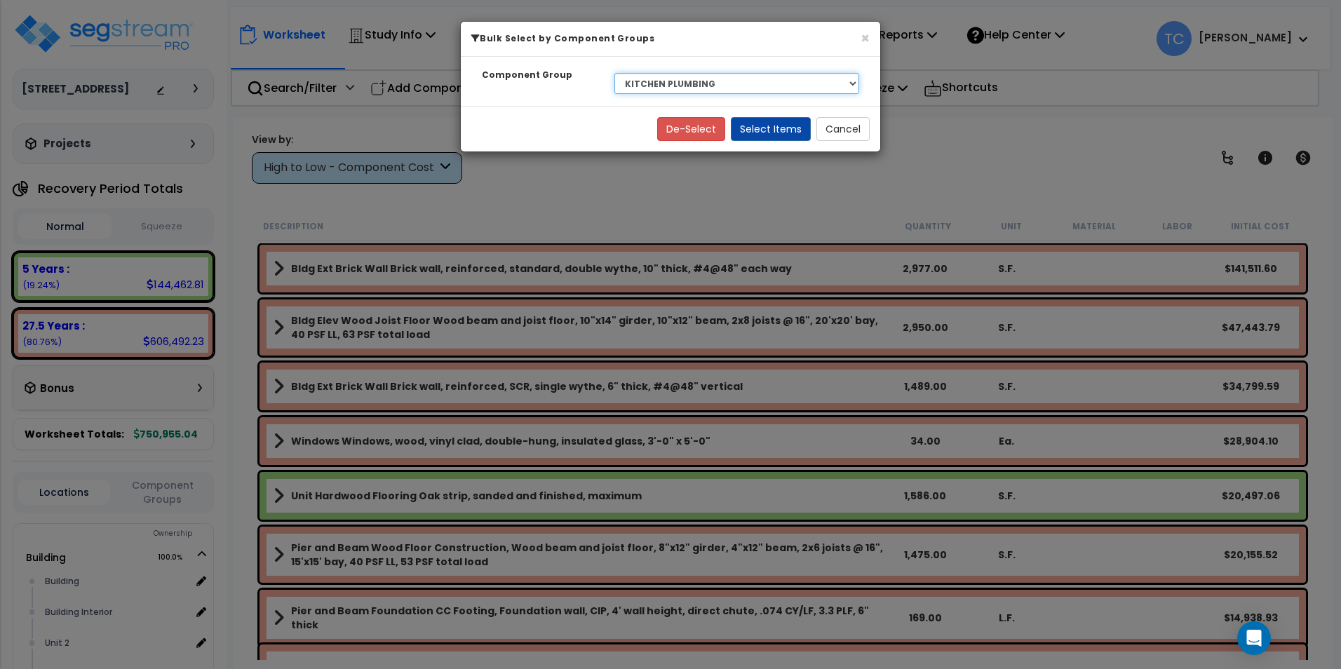
drag, startPoint x: 727, startPoint y: 83, endPoint x: 726, endPoint y: 95, distance: 12.6
click at [727, 83] on select "Select BLDG CLEARING, GRADING, & EXCAVATION BLDG FOUNDATIONS WOOD SUPERSTRUCTUR…" at bounding box center [736, 83] width 245 height 21
click at [614, 73] on select "Select BLDG CLEARING, GRADING, & EXCAVATION BLDG FOUNDATIONS WOOD SUPERSTRUCTUR…" at bounding box center [736, 83] width 245 height 21
click at [780, 121] on button "Select Items" at bounding box center [771, 129] width 80 height 24
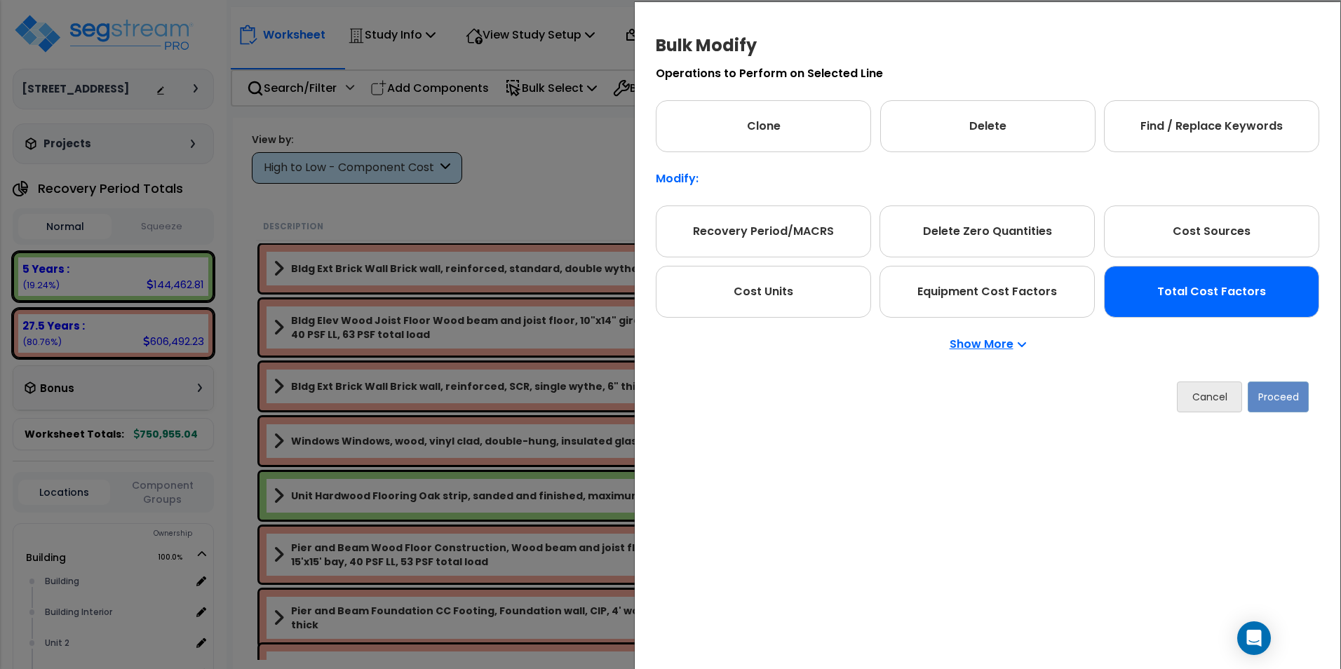
click at [1176, 271] on div "Total Cost Factors" at bounding box center [1211, 292] width 215 height 52
click at [1272, 388] on button "Proceed" at bounding box center [1277, 396] width 61 height 31
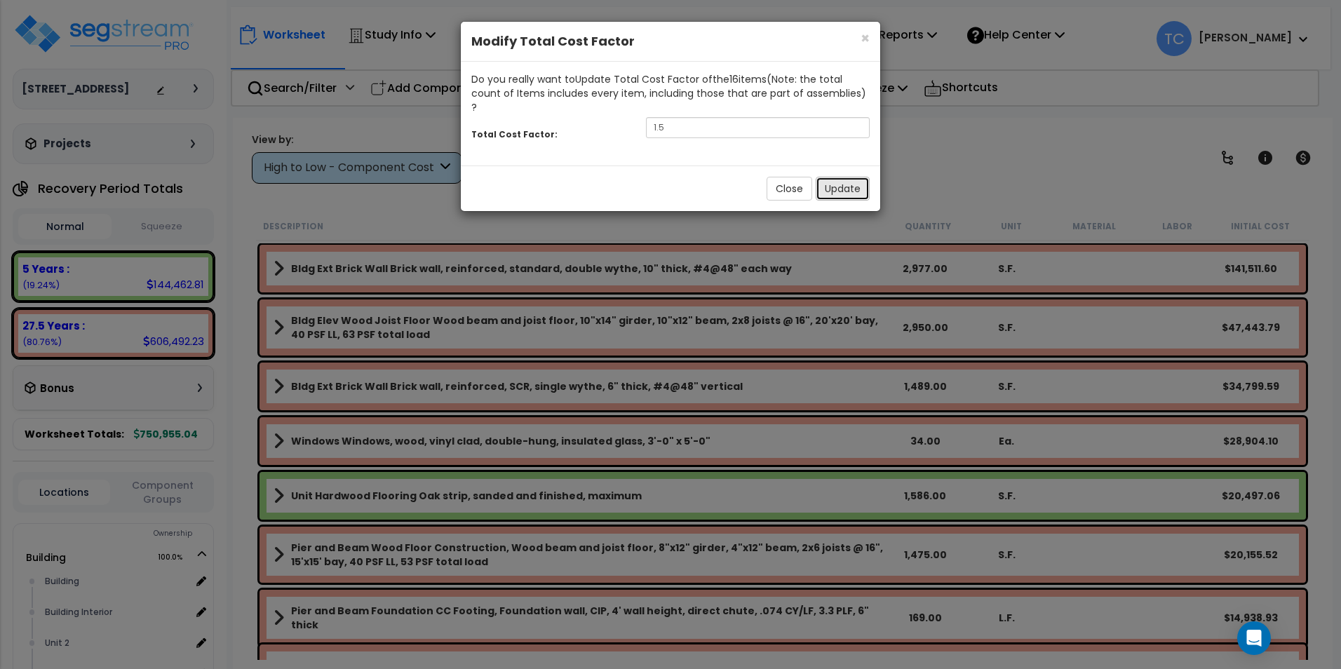
click at [844, 177] on button "Update" at bounding box center [842, 189] width 54 height 24
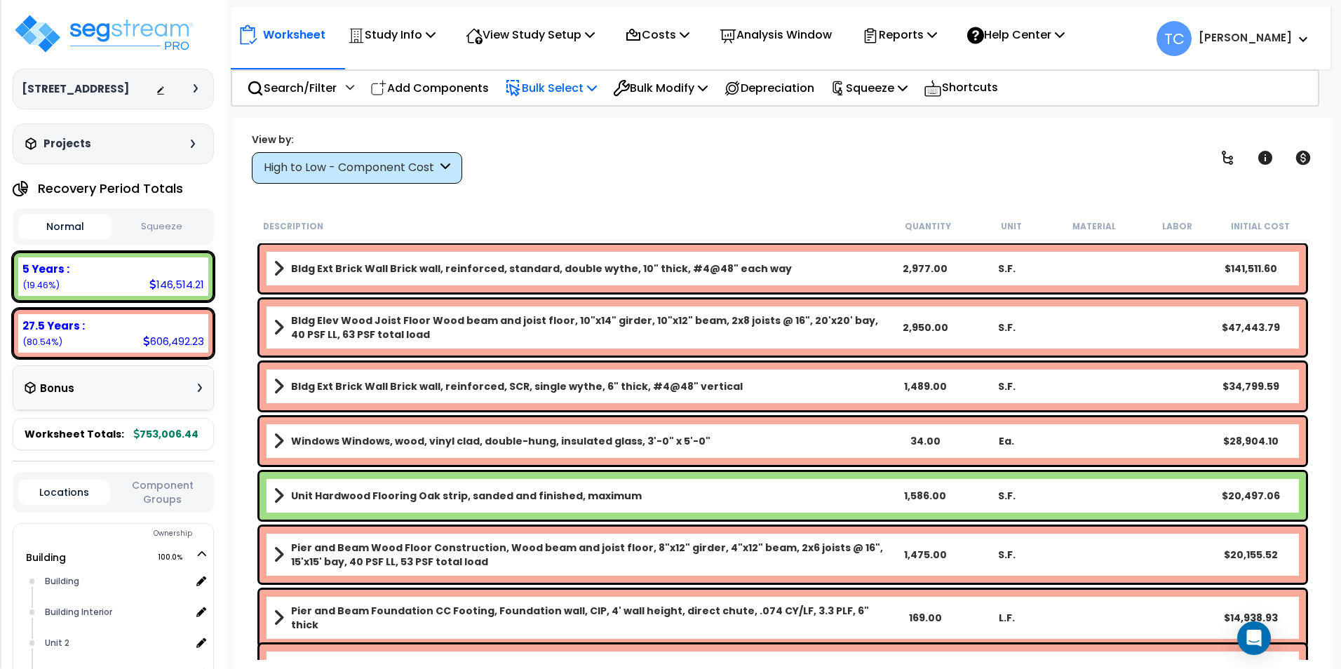
drag, startPoint x: 586, startPoint y: 88, endPoint x: 588, endPoint y: 101, distance: 12.7
click at [586, 88] on p "Bulk Select" at bounding box center [551, 88] width 92 height 19
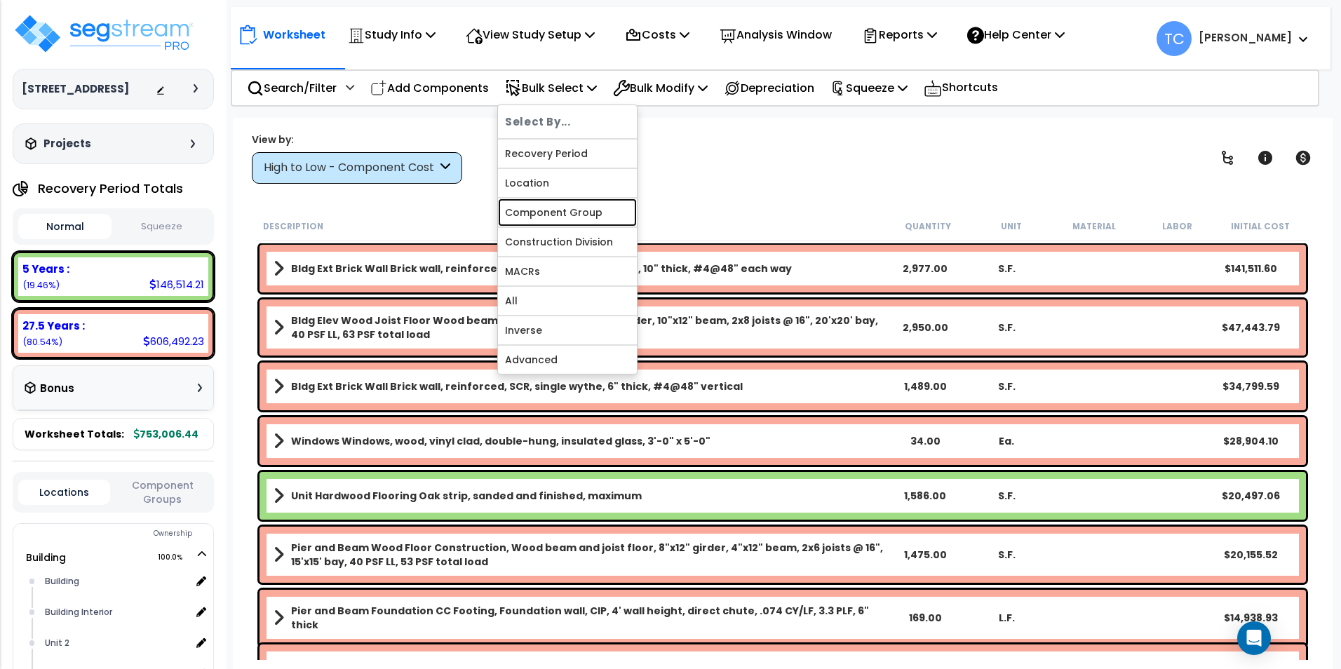
drag, startPoint x: 605, startPoint y: 219, endPoint x: 627, endPoint y: 180, distance: 45.2
click at [605, 219] on link "Component Group" at bounding box center [567, 212] width 139 height 28
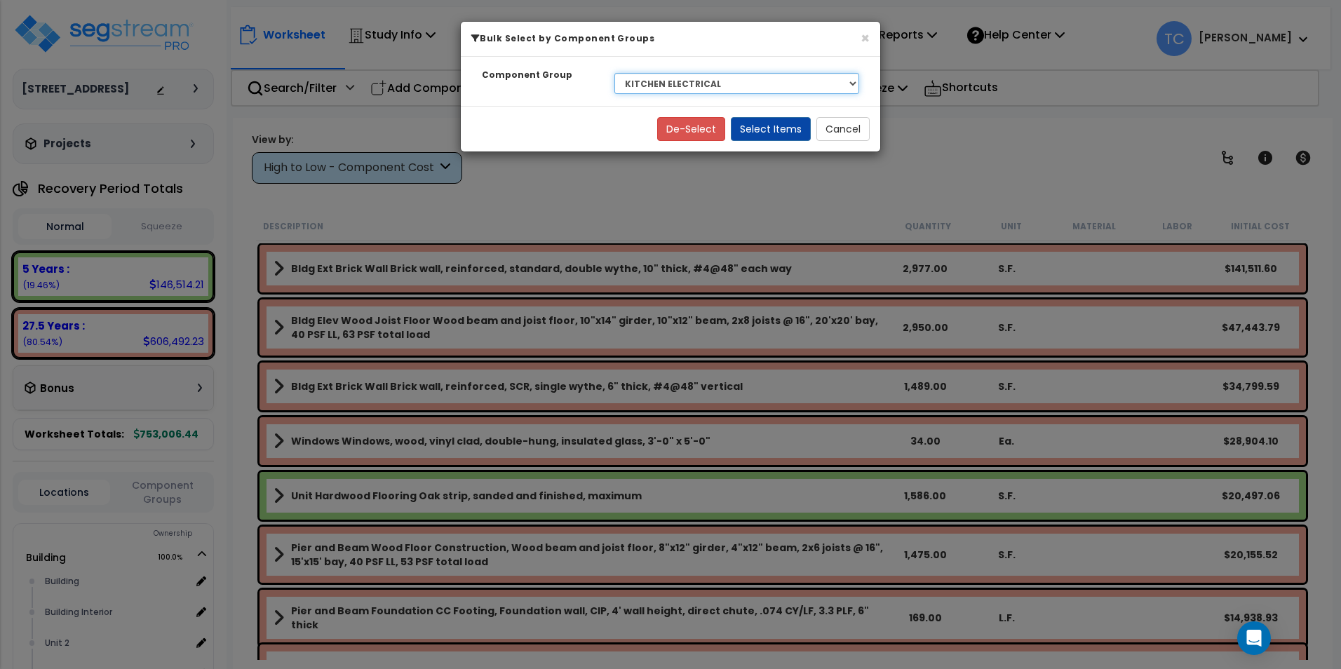
click at [723, 90] on select "Select BLDG CLEARING, GRADING, & EXCAVATION BLDG FOUNDATIONS WOOD SUPERSTRUCTUR…" at bounding box center [736, 83] width 245 height 21
click at [614, 73] on select "Select BLDG CLEARING, GRADING, & EXCAVATION BLDG FOUNDATIONS WOOD SUPERSTRUCTUR…" at bounding box center [736, 83] width 245 height 21
click at [775, 129] on button "Select Items" at bounding box center [771, 129] width 80 height 24
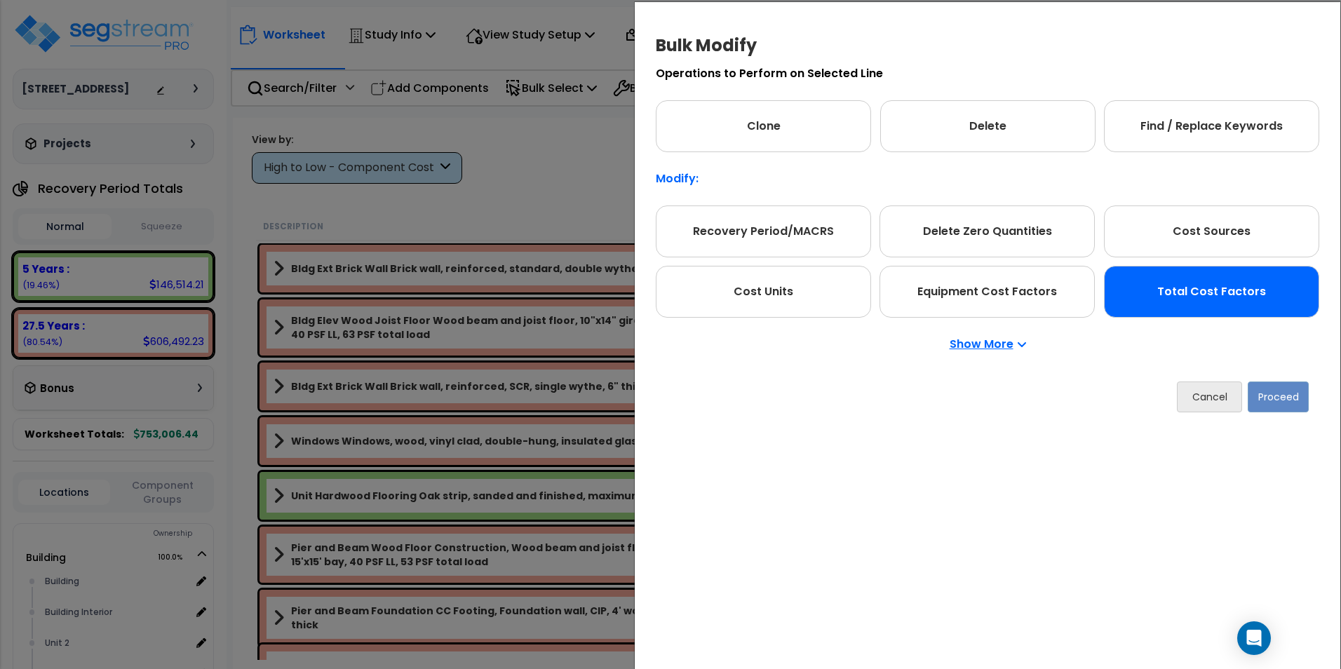
click at [1182, 299] on div "Total Cost Factors" at bounding box center [1211, 292] width 215 height 52
click at [1277, 395] on button "Proceed" at bounding box center [1277, 396] width 61 height 31
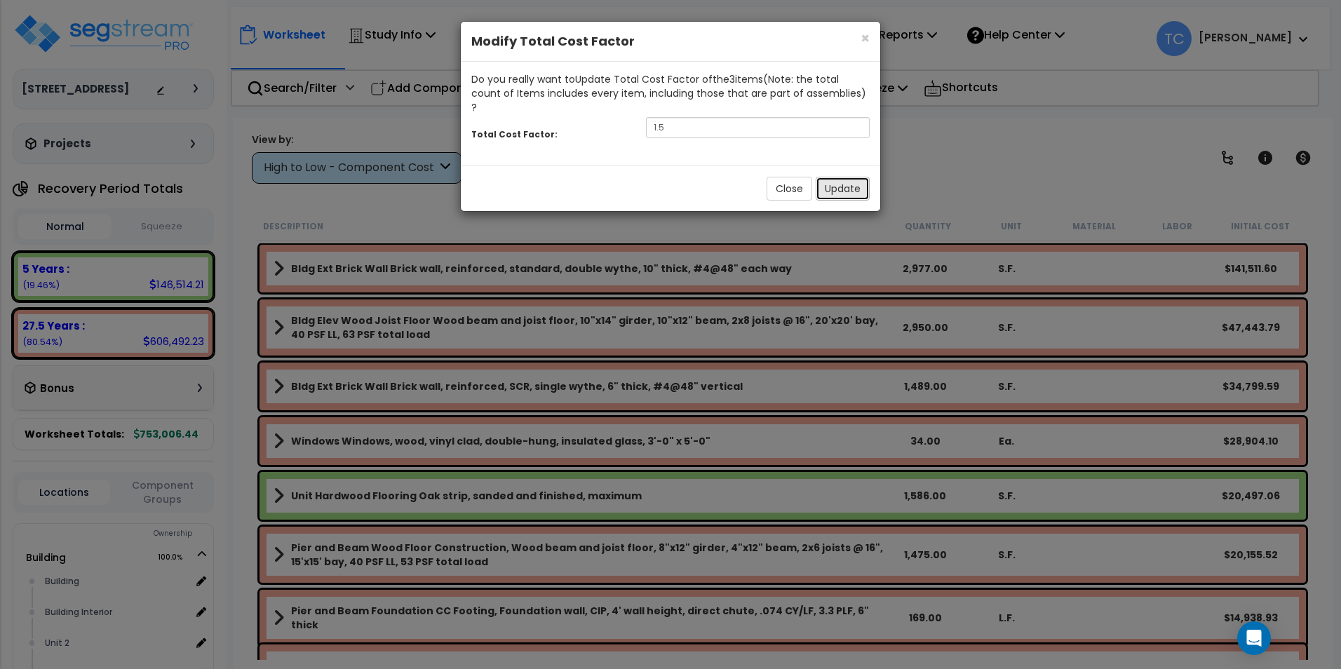
click at [841, 177] on button "Update" at bounding box center [842, 189] width 54 height 24
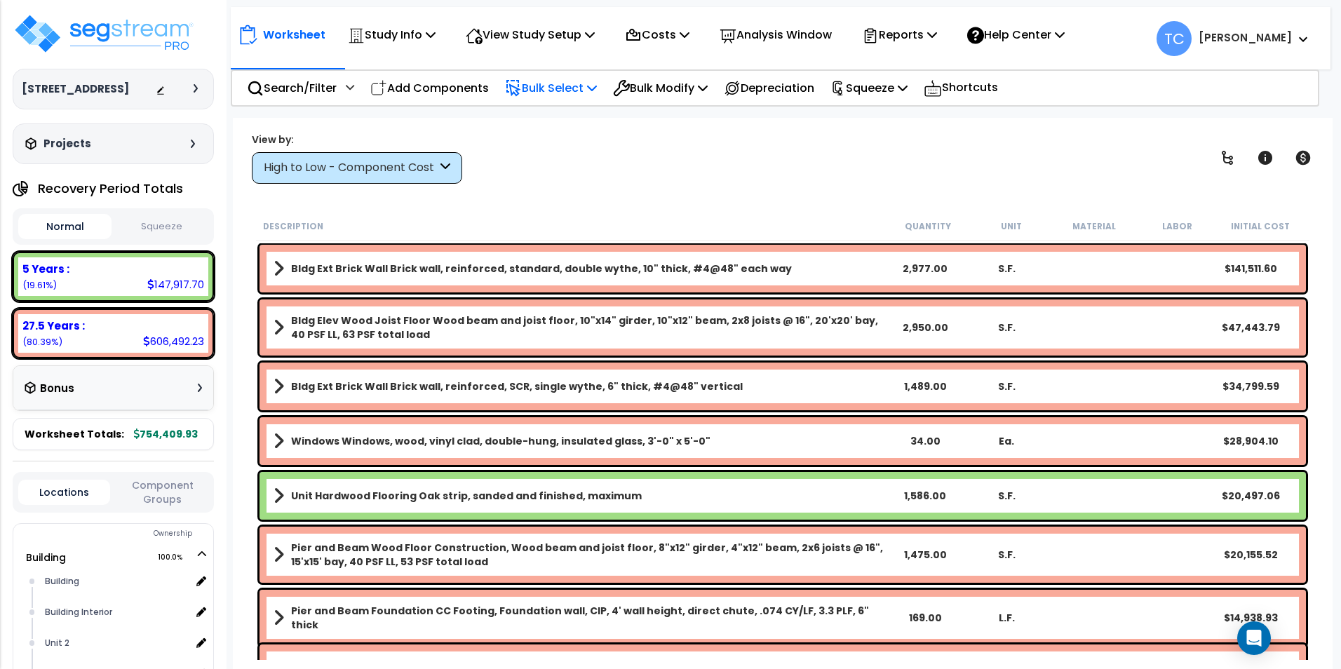
click at [573, 76] on div "Bulk Select" at bounding box center [551, 88] width 92 height 33
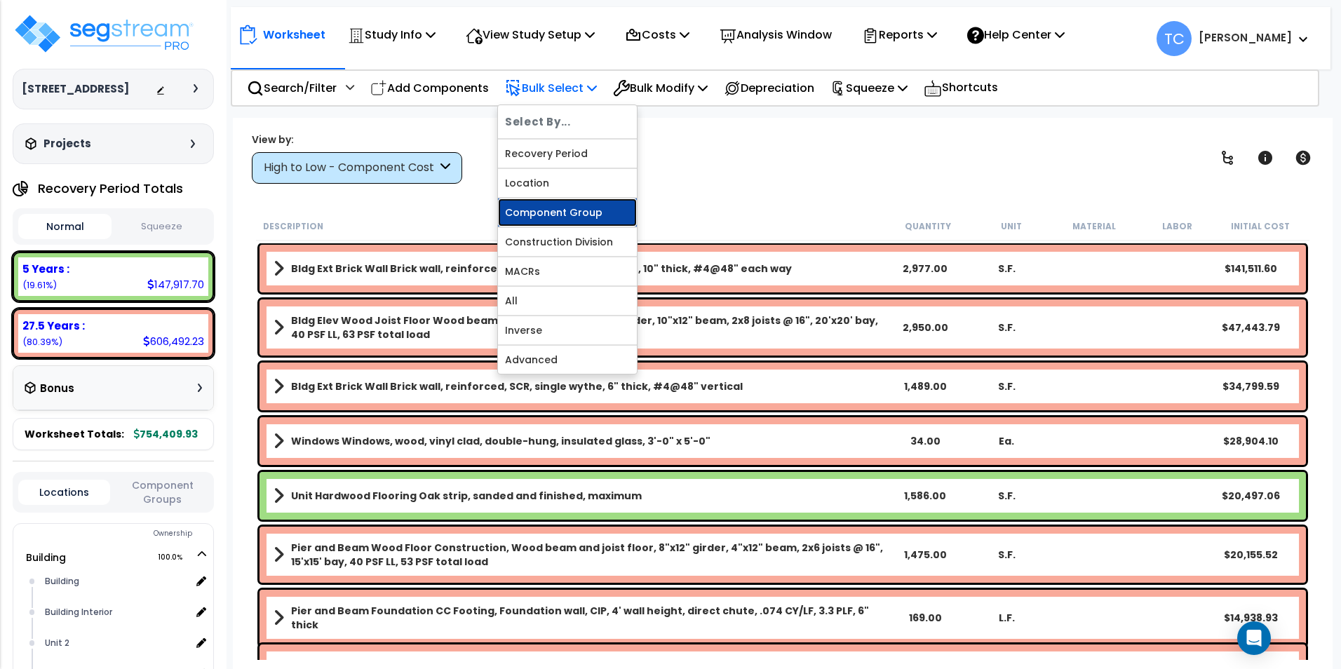
click at [604, 215] on link "Component Group" at bounding box center [567, 212] width 139 height 28
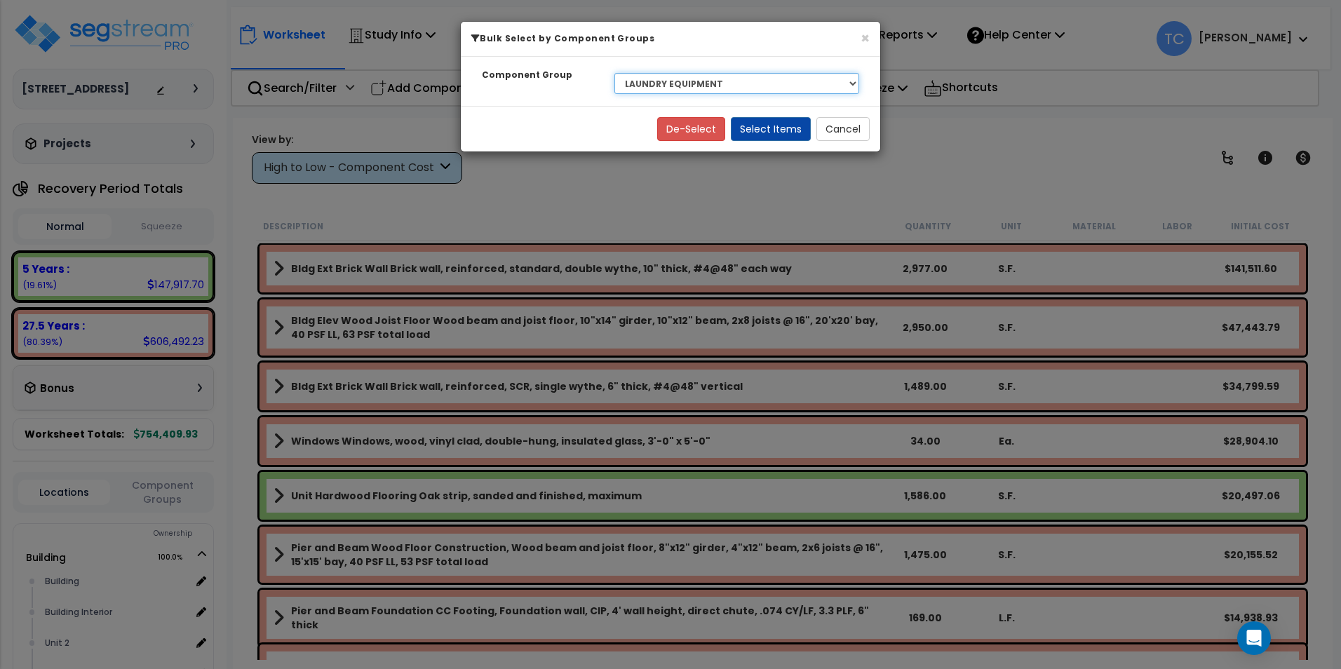
drag, startPoint x: 780, startPoint y: 81, endPoint x: 780, endPoint y: 95, distance: 14.0
click at [780, 81] on select "Select BLDG CLEARING, GRADING, & EXCAVATION BLDG FOUNDATIONS WOOD SUPERSTRUCTUR…" at bounding box center [736, 83] width 245 height 21
click at [614, 73] on select "Select BLDG CLEARING, GRADING, & EXCAVATION BLDG FOUNDATIONS WOOD SUPERSTRUCTUR…" at bounding box center [736, 83] width 245 height 21
drag, startPoint x: 698, startPoint y: 88, endPoint x: 703, endPoint y: 93, distance: 7.5
click at [698, 88] on select "Select BLDG CLEARING, GRADING, & EXCAVATION BLDG FOUNDATIONS WOOD SUPERSTRUCTUR…" at bounding box center [736, 83] width 245 height 21
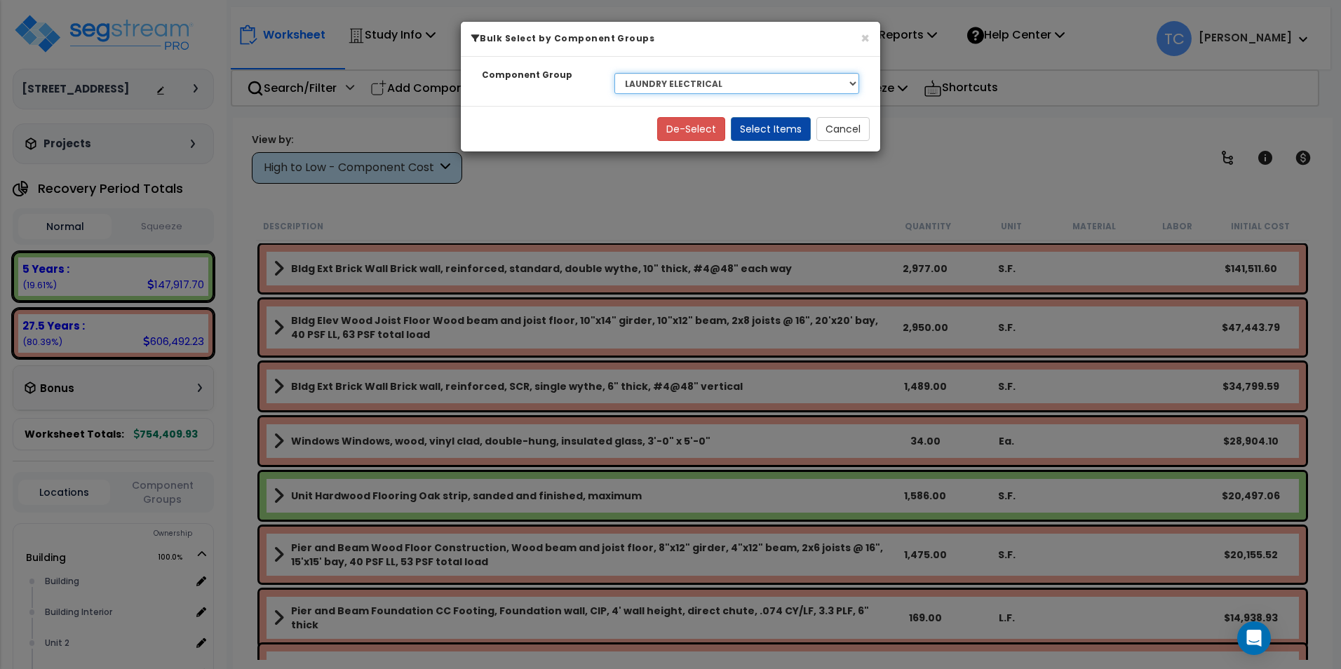
click at [614, 73] on select "Select BLDG CLEARING, GRADING, & EXCAVATION BLDG FOUNDATIONS WOOD SUPERSTRUCTUR…" at bounding box center [736, 83] width 245 height 21
click at [792, 137] on button "Select Items" at bounding box center [771, 129] width 80 height 24
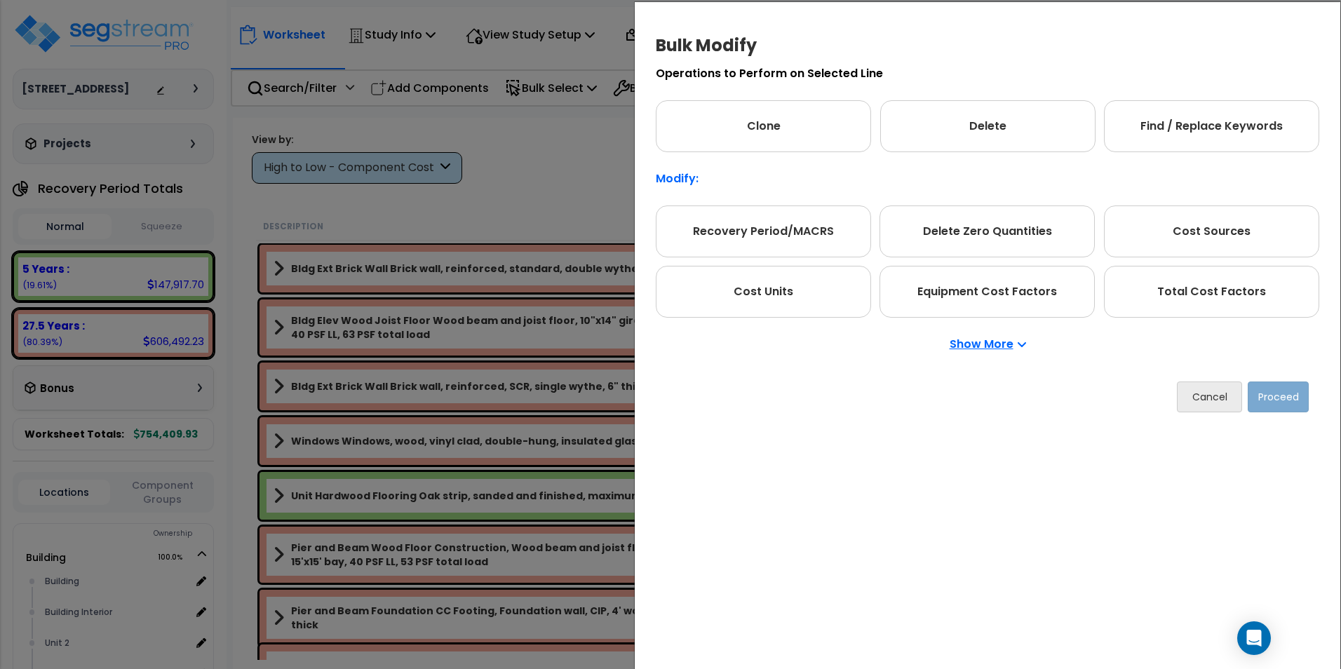
drag, startPoint x: 1163, startPoint y: 303, endPoint x: 1266, endPoint y: 398, distance: 140.4
click at [1164, 303] on div "Total Cost Factors" at bounding box center [1211, 292] width 215 height 52
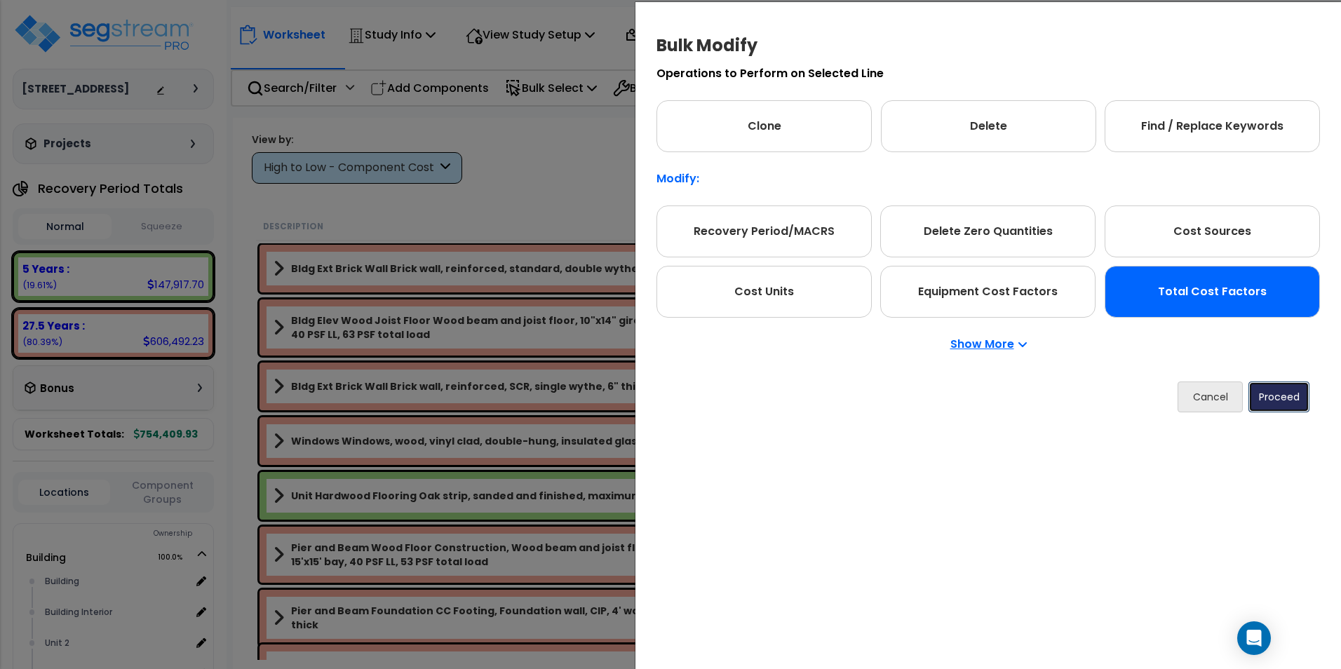
click at [1266, 399] on button "Proceed" at bounding box center [1278, 396] width 61 height 31
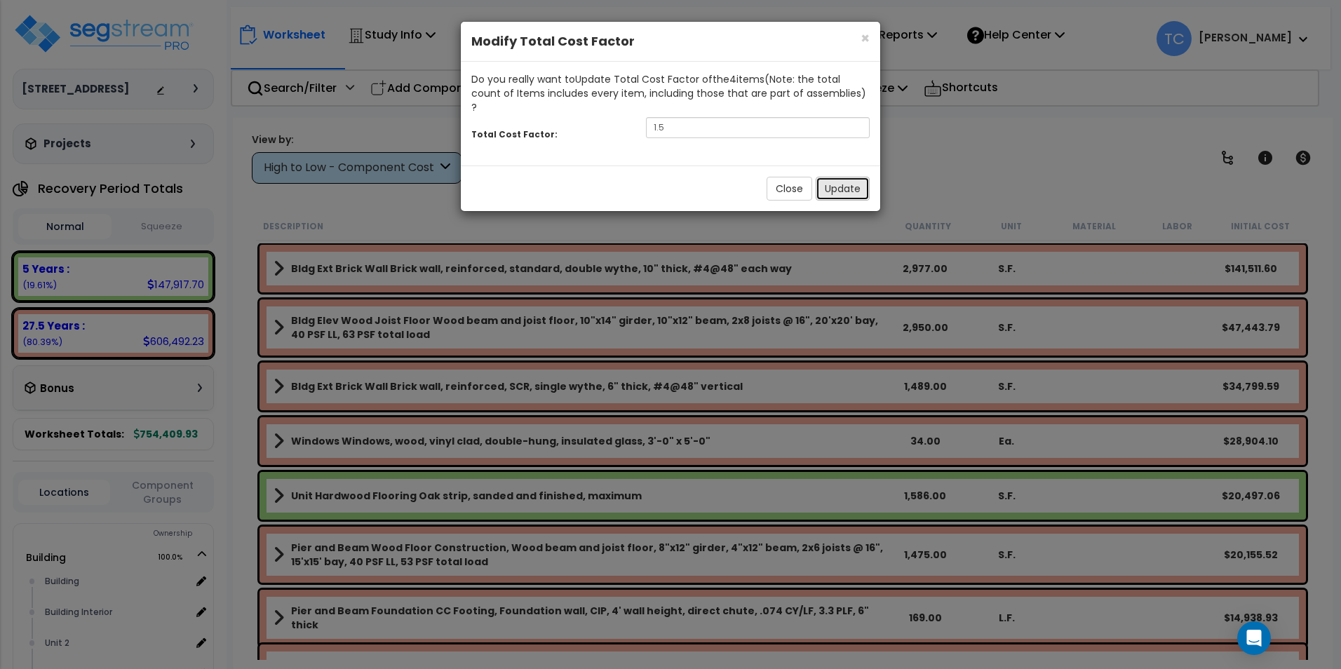
click at [834, 181] on button "Update" at bounding box center [842, 189] width 54 height 24
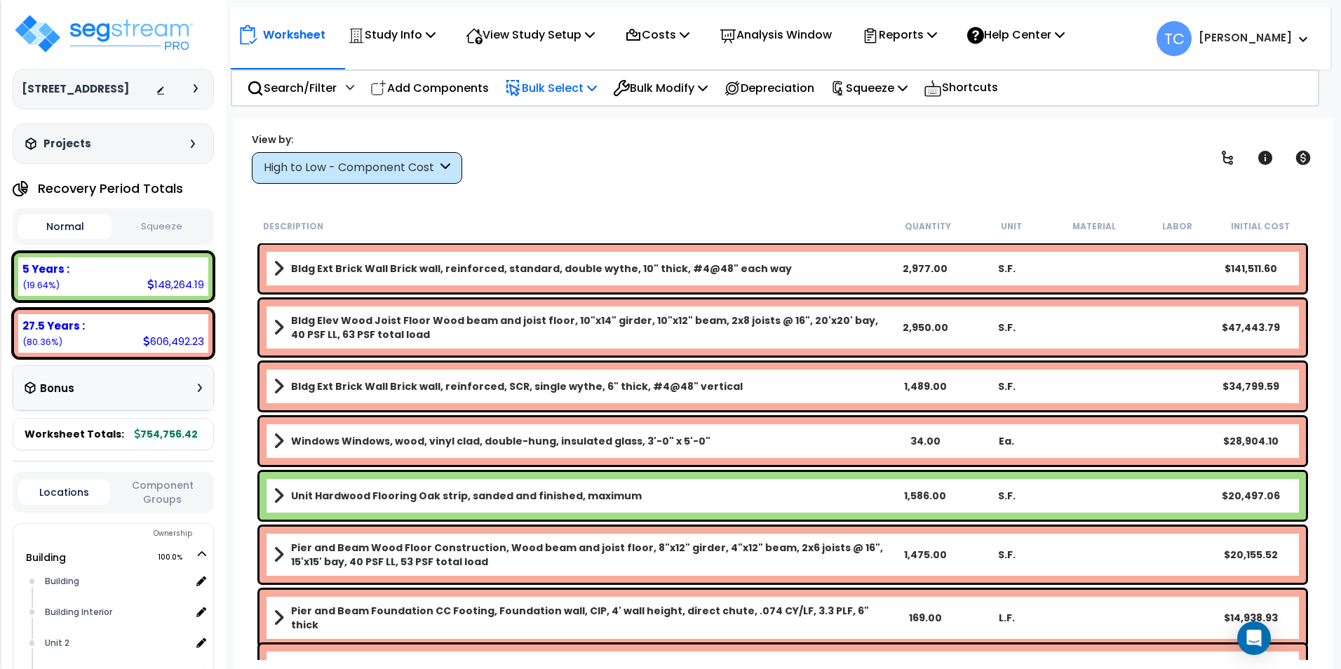
click at [563, 90] on p "Bulk Select" at bounding box center [551, 88] width 92 height 19
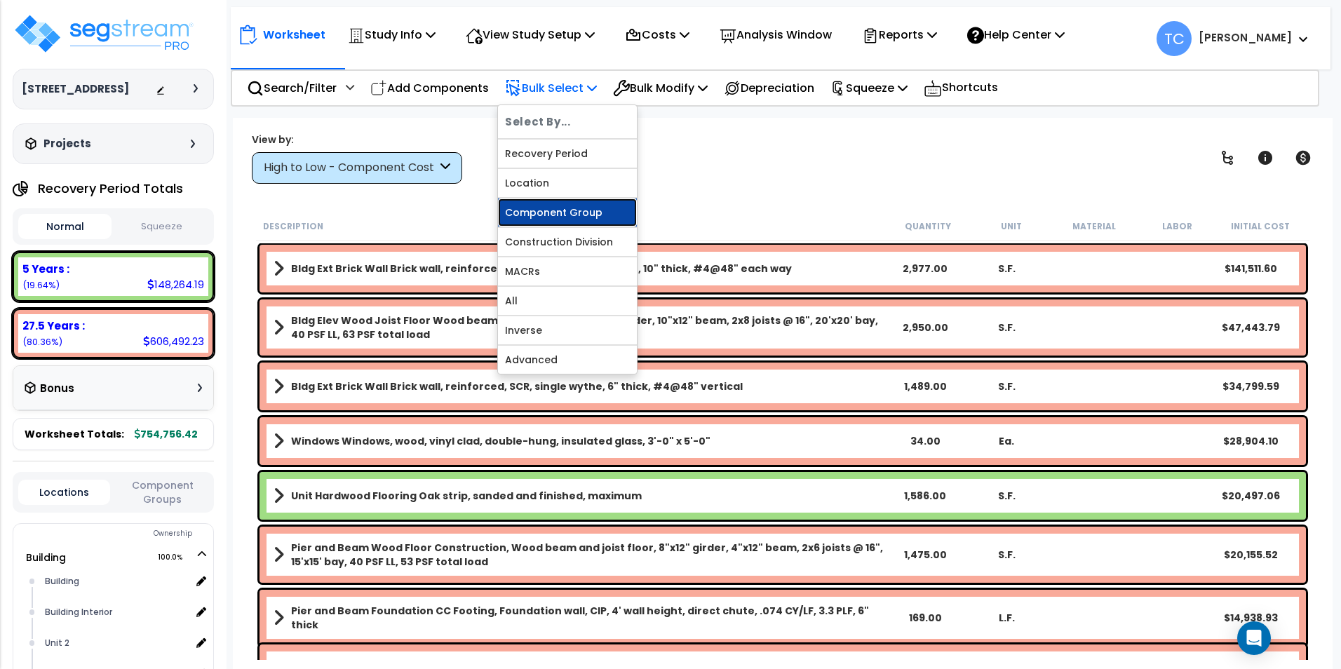
click at [593, 204] on link "Component Group" at bounding box center [567, 212] width 139 height 28
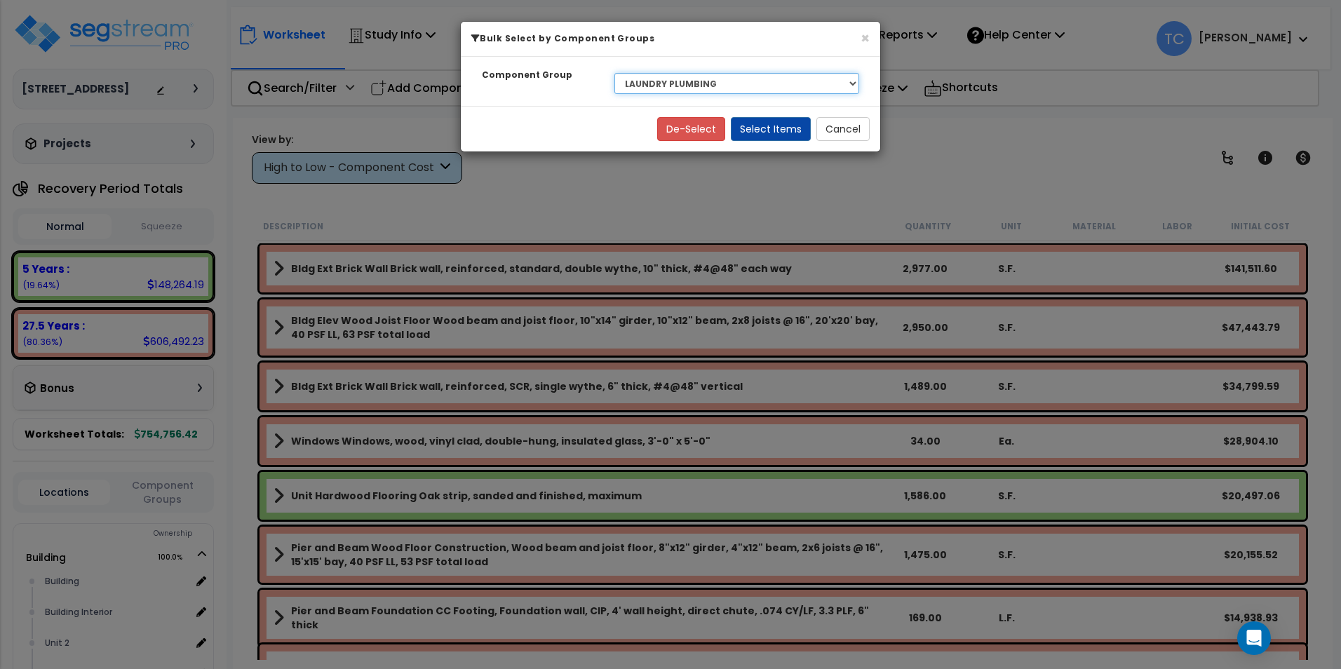
drag, startPoint x: 676, startPoint y: 86, endPoint x: 681, endPoint y: 95, distance: 11.0
click at [676, 86] on select "Select BLDG CLEARING, GRADING, & EXCAVATION BLDG FOUNDATIONS WOOD SUPERSTRUCTUR…" at bounding box center [736, 83] width 245 height 21
click at [614, 73] on select "Select BLDG CLEARING, GRADING, & EXCAVATION BLDG FOUNDATIONS WOOD SUPERSTRUCTUR…" at bounding box center [736, 83] width 245 height 21
click at [783, 142] on div "De-Select Select Items Cancel" at bounding box center [670, 129] width 419 height 46
click at [778, 133] on button "Select Items" at bounding box center [771, 128] width 80 height 24
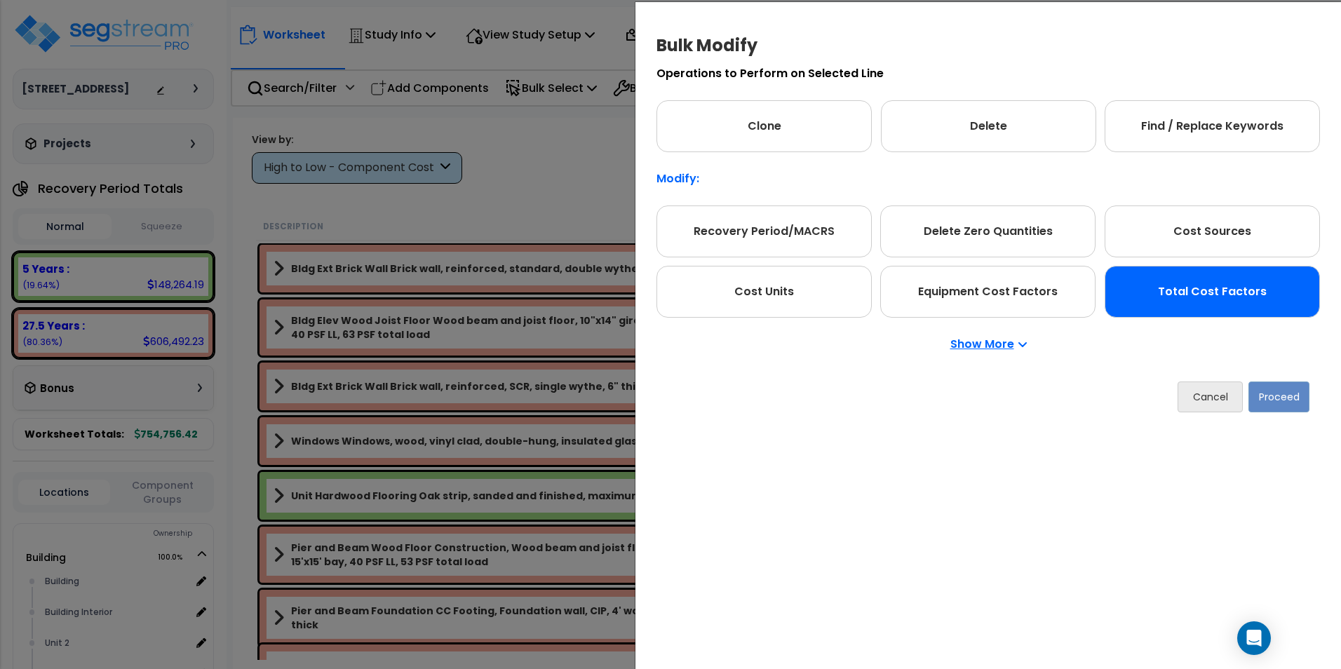
click at [1174, 285] on div "Total Cost Factors" at bounding box center [1211, 292] width 215 height 52
click at [1283, 407] on button "Proceed" at bounding box center [1278, 396] width 61 height 31
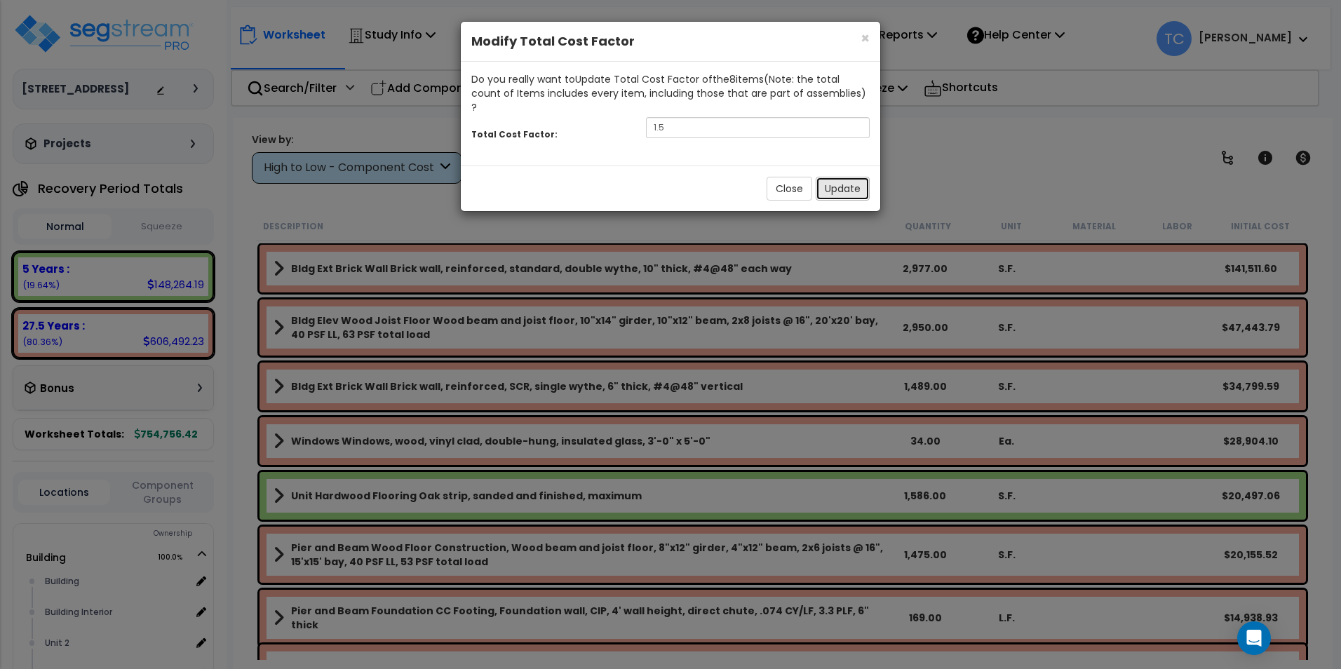
click at [844, 178] on button "Update" at bounding box center [842, 189] width 54 height 24
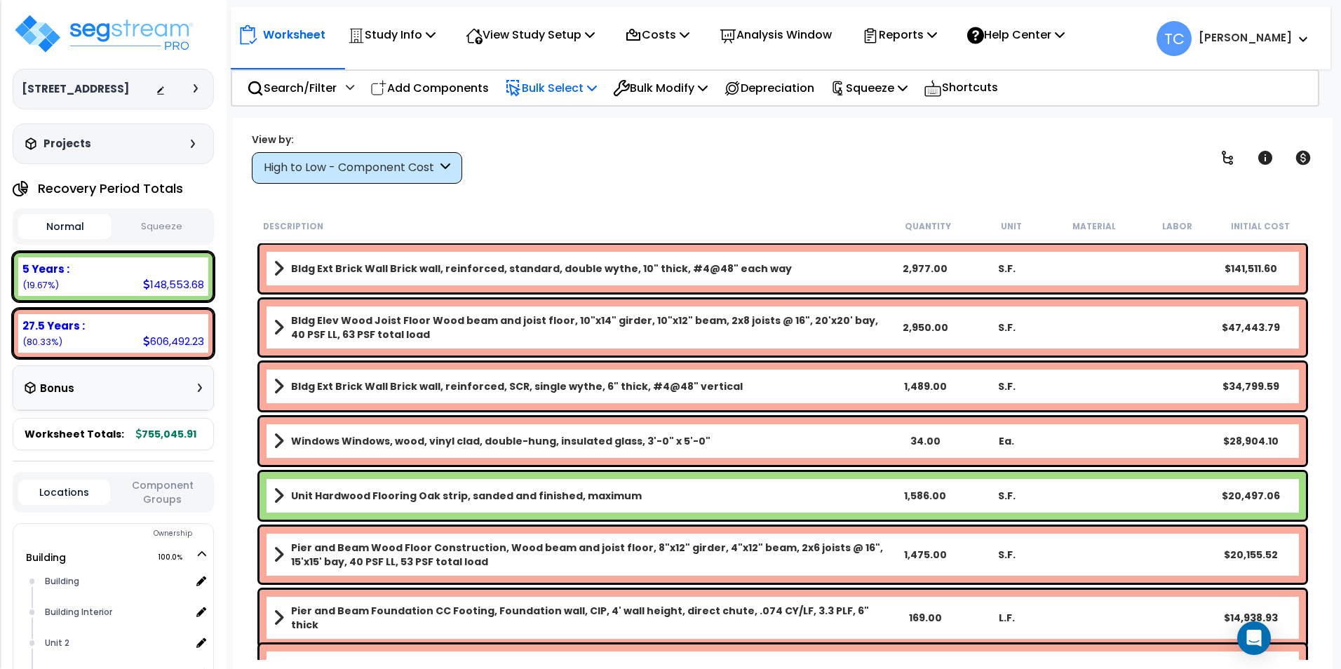
drag, startPoint x: 561, startPoint y: 84, endPoint x: 590, endPoint y: 186, distance: 106.5
click at [561, 84] on p "Bulk Select" at bounding box center [551, 88] width 92 height 19
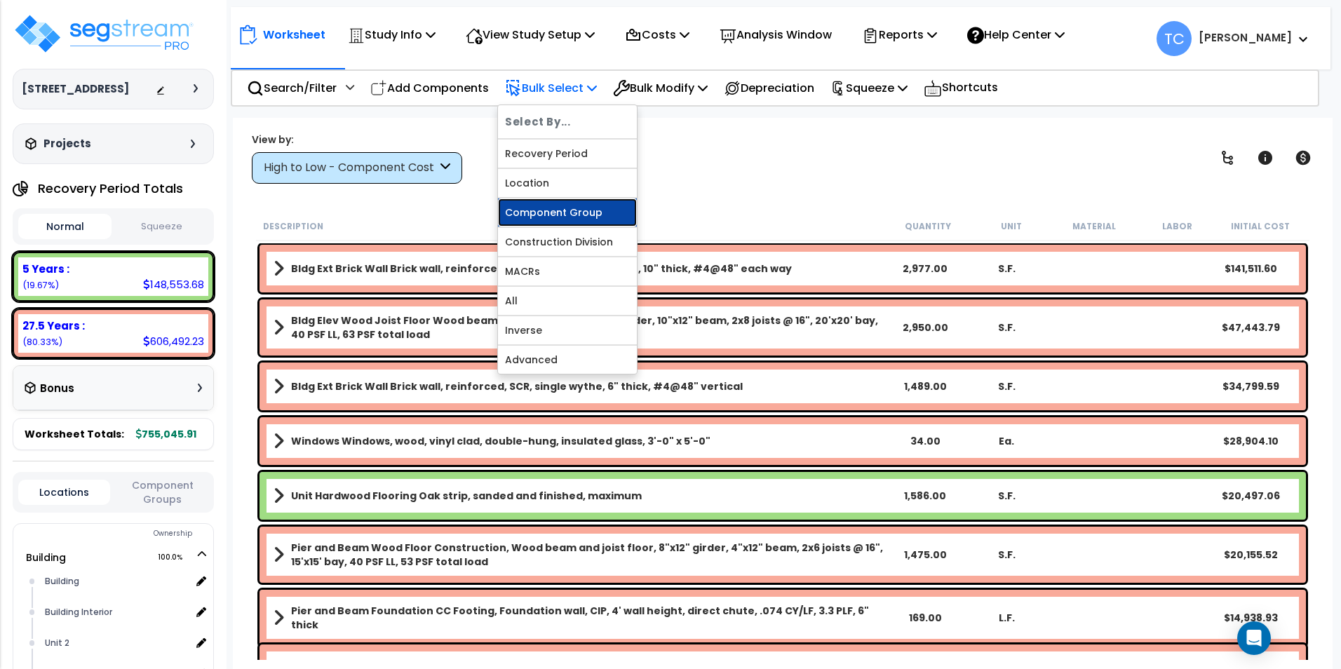
click at [588, 210] on link "Component Group" at bounding box center [567, 212] width 139 height 28
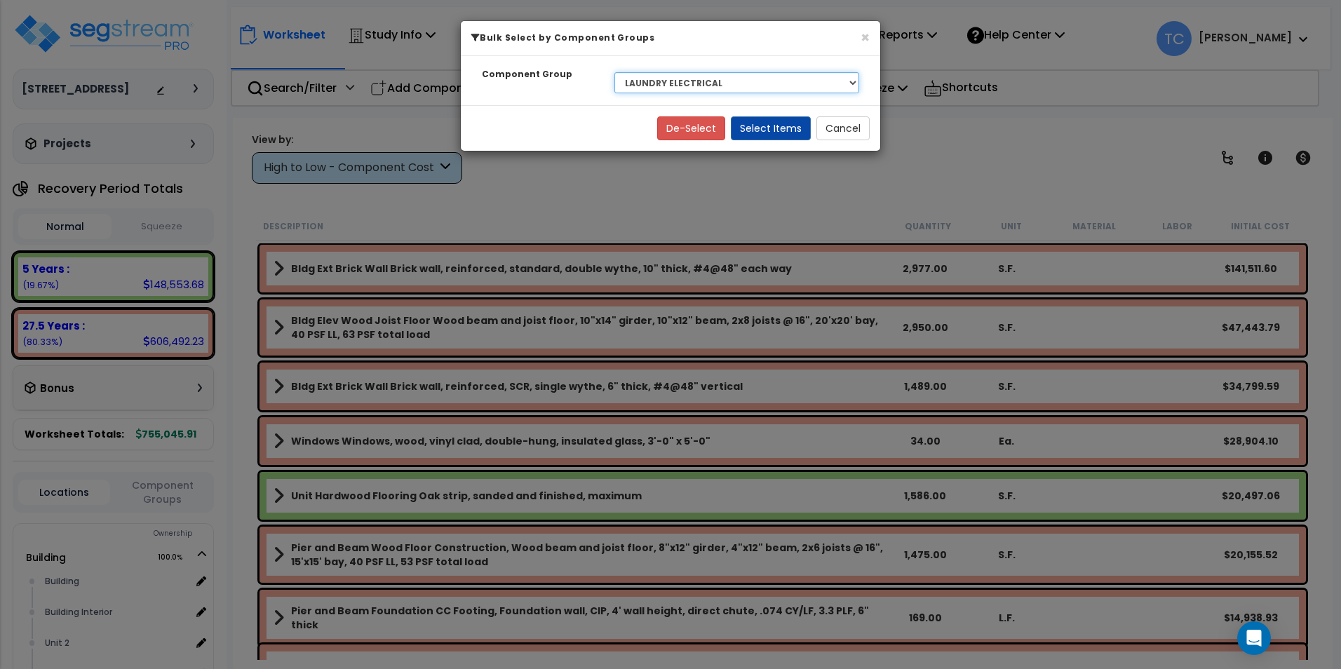
drag, startPoint x: 749, startPoint y: 77, endPoint x: 749, endPoint y: 89, distance: 11.9
click at [749, 77] on select "Select BLDG CLEARING, GRADING, & EXCAVATION BLDG FOUNDATIONS WOOD SUPERSTRUCTUR…" at bounding box center [736, 82] width 245 height 21
click at [614, 72] on select "Select BLDG CLEARING, GRADING, & EXCAVATION BLDG FOUNDATIONS WOOD SUPERSTRUCTUR…" at bounding box center [736, 82] width 245 height 21
click at [765, 120] on button "Select Items" at bounding box center [771, 128] width 80 height 24
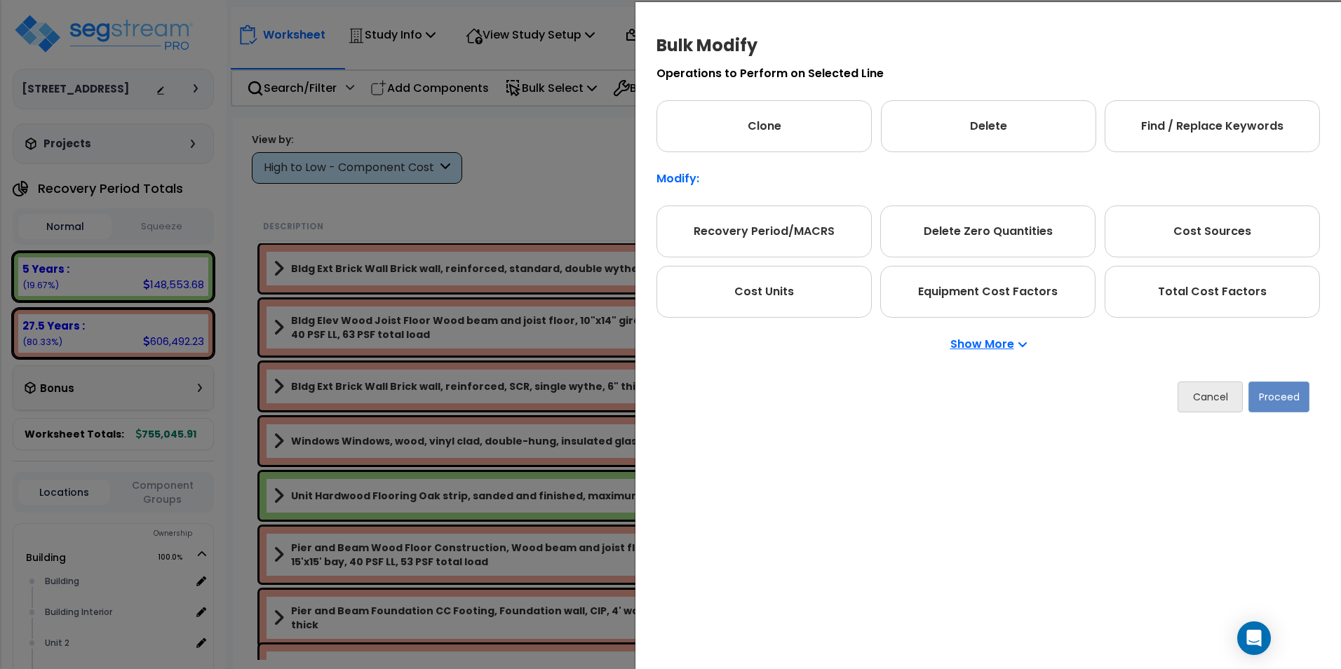
click at [1234, 332] on div "Show More" at bounding box center [987, 344] width 663 height 53
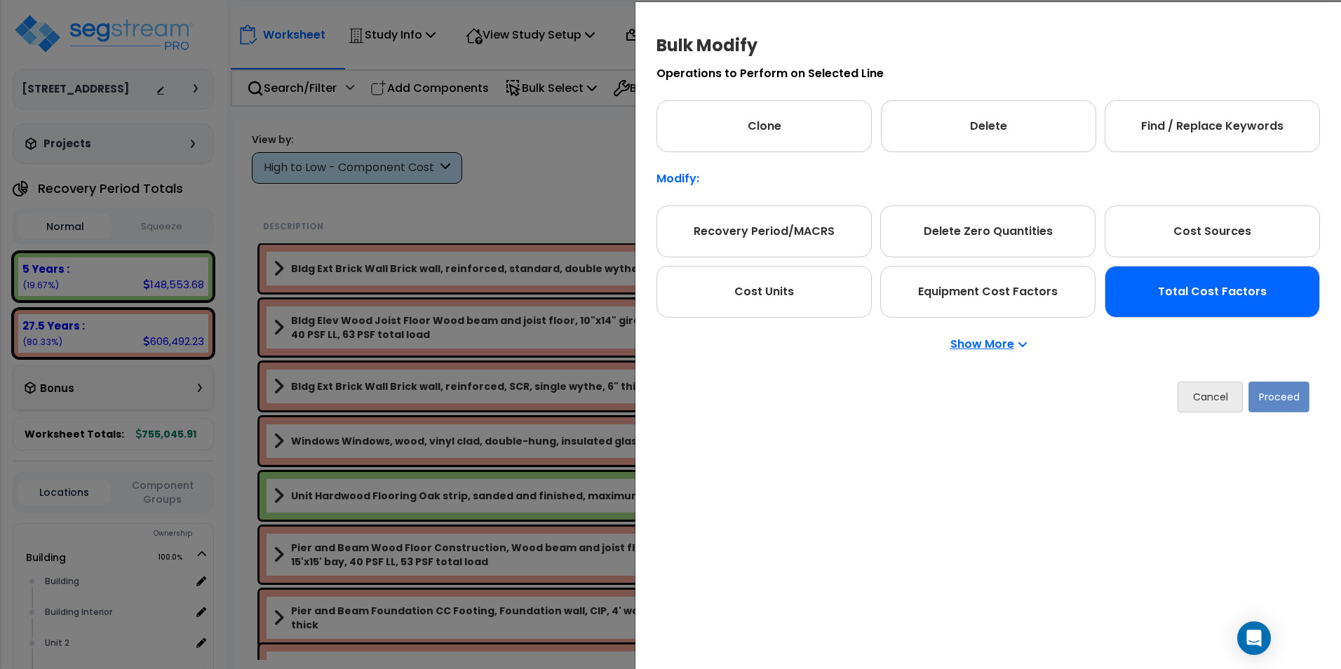
click at [1229, 303] on div "Total Cost Factors" at bounding box center [1211, 292] width 215 height 52
click at [1283, 393] on button "Proceed" at bounding box center [1278, 396] width 61 height 31
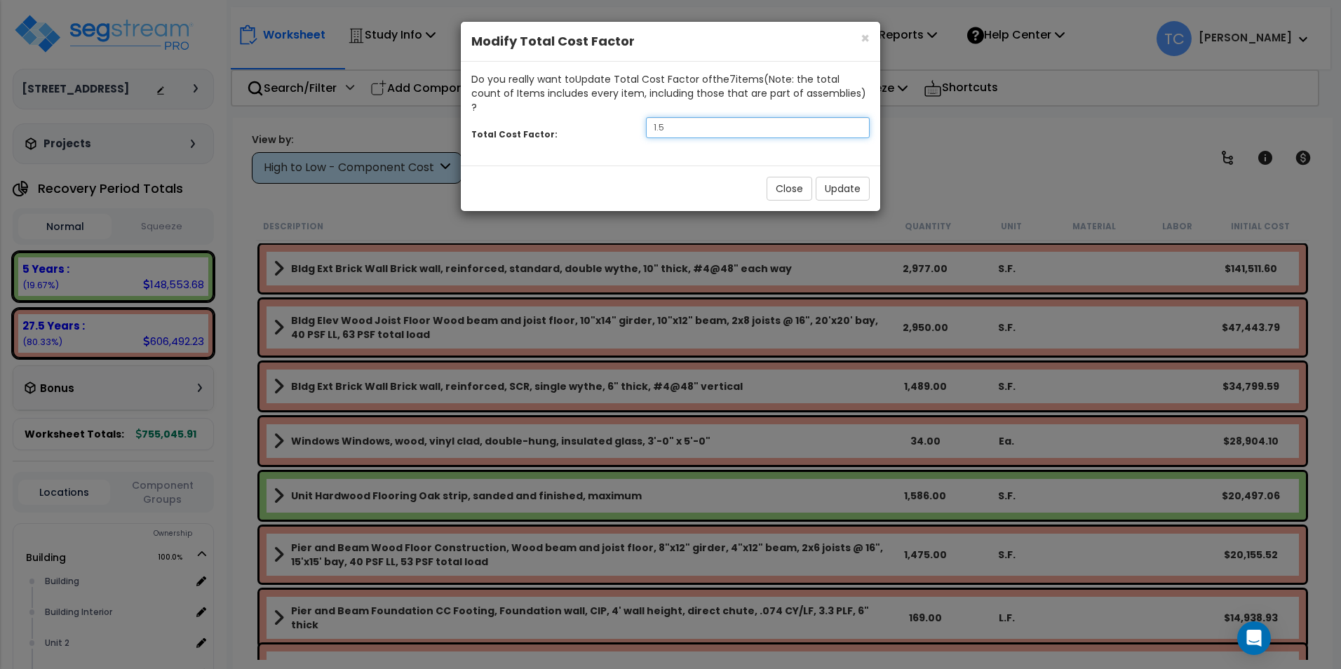
click at [677, 117] on input "1.5" at bounding box center [758, 127] width 224 height 21
click at [833, 182] on button "Update" at bounding box center [842, 189] width 54 height 24
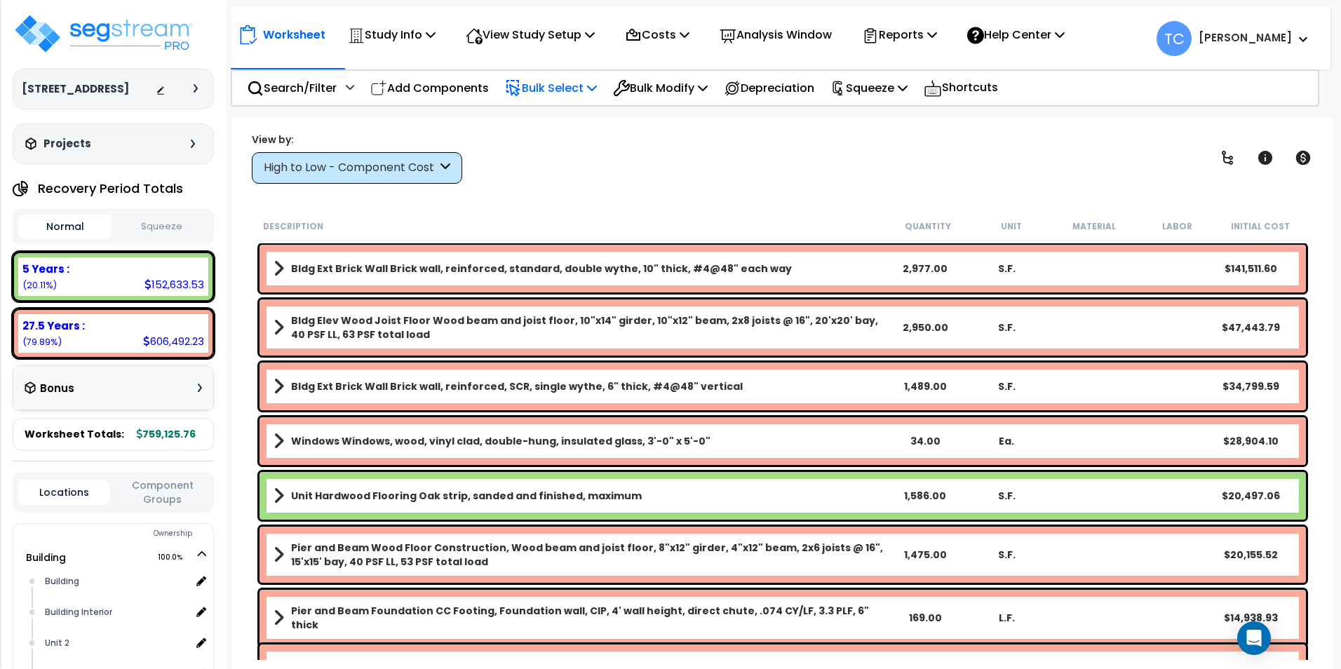
click at [543, 81] on p "Bulk Select" at bounding box center [551, 88] width 92 height 19
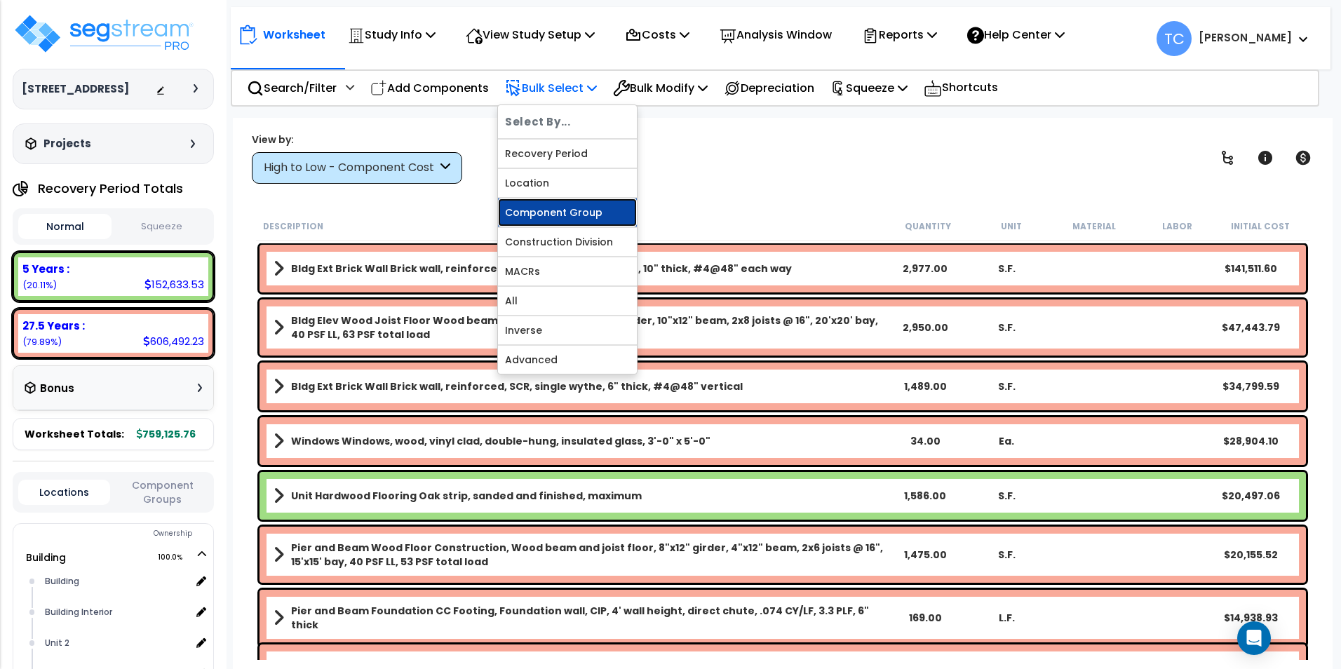
click at [569, 225] on link "Component Group" at bounding box center [567, 212] width 139 height 28
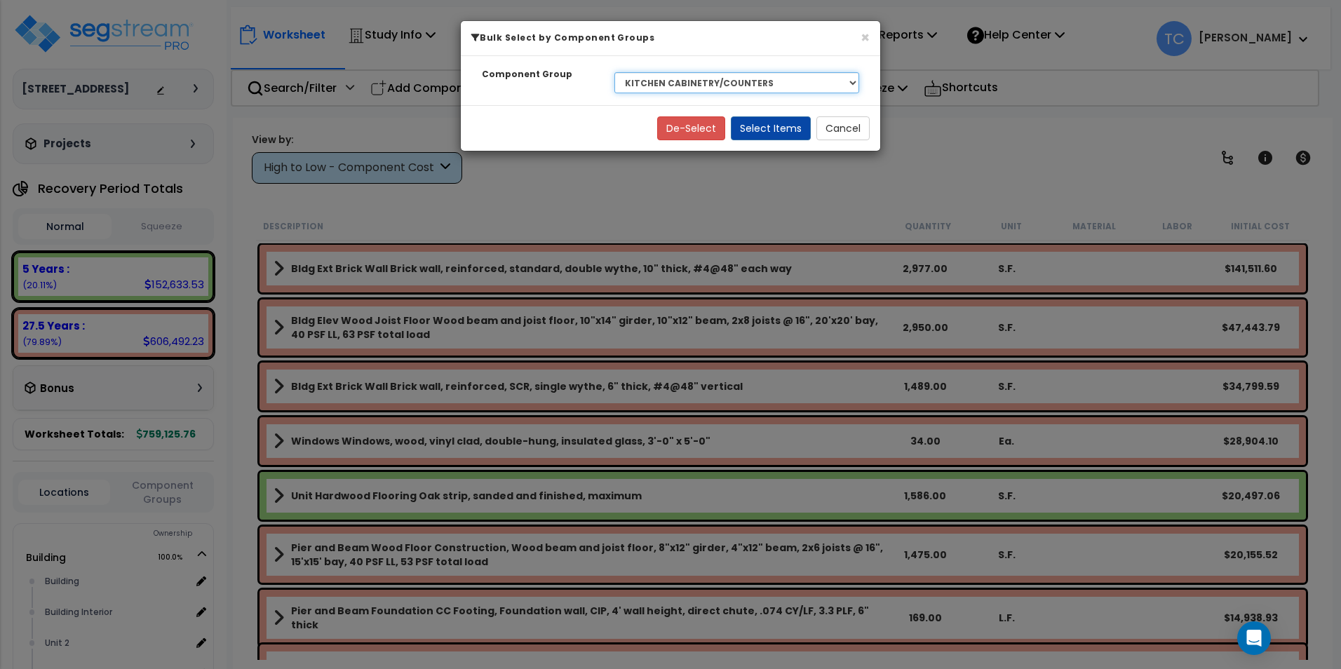
click at [810, 88] on select "Select BLDG CLEARING, GRADING, & EXCAVATION BLDG FOUNDATIONS WOOD SUPERSTRUCTUR…" at bounding box center [736, 82] width 245 height 21
select select "15590"
click at [614, 72] on select "Select BLDG CLEARING, GRADING, & EXCAVATION BLDG FOUNDATIONS WOOD SUPERSTRUCTUR…" at bounding box center [736, 82] width 245 height 21
click at [782, 121] on button "Select Items" at bounding box center [771, 128] width 80 height 24
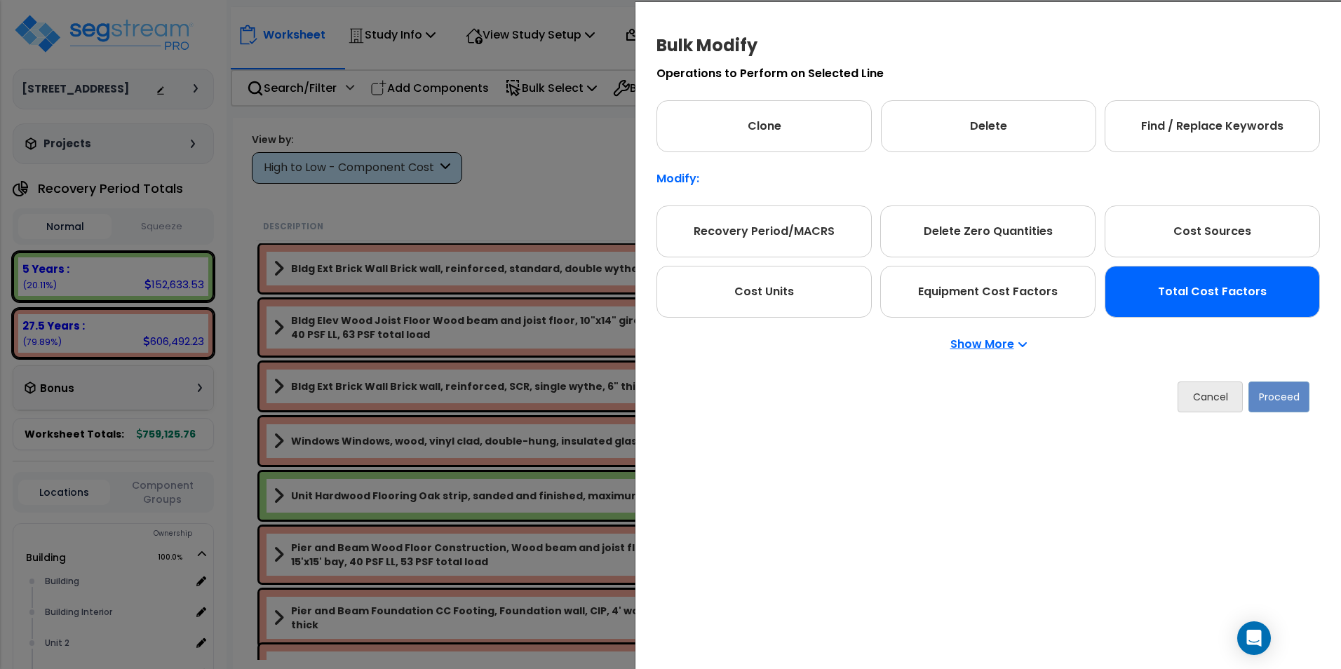
click at [1256, 303] on div "Total Cost Factors" at bounding box center [1211, 292] width 215 height 52
click at [1285, 405] on button "Proceed" at bounding box center [1278, 396] width 61 height 31
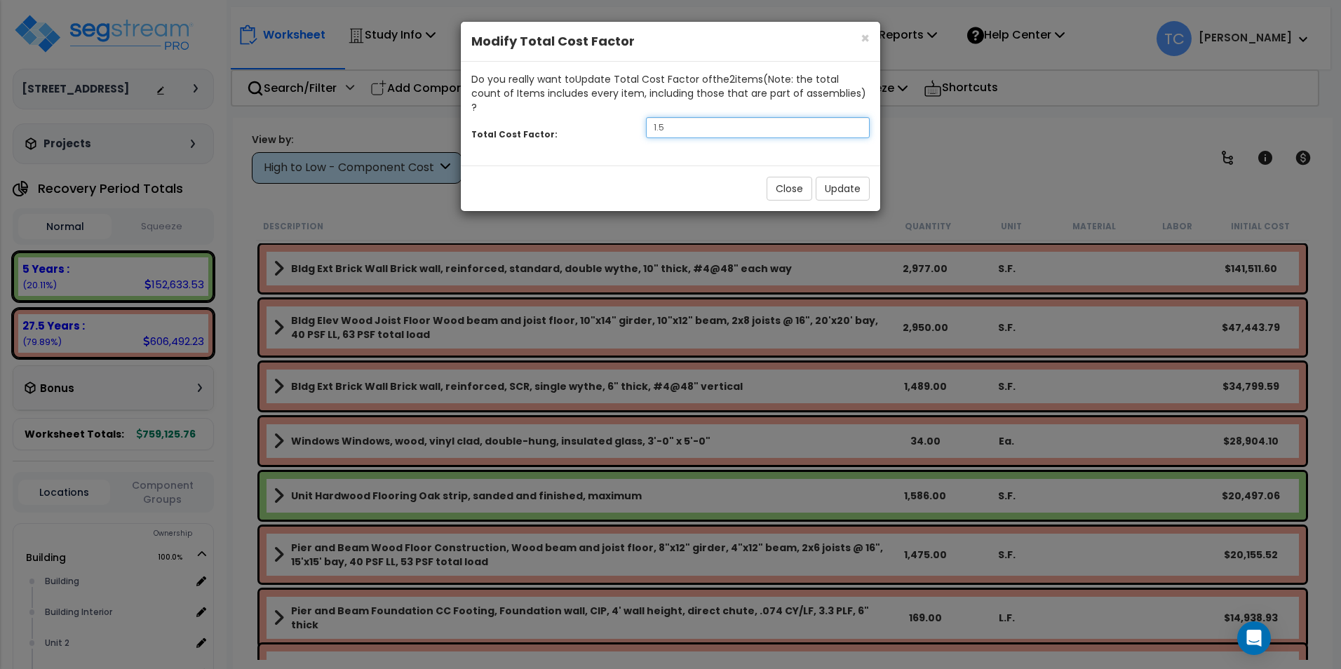
drag, startPoint x: 686, startPoint y: 115, endPoint x: 566, endPoint y: 109, distance: 119.3
click at [566, 114] on div "Total Cost Factor: 1.5" at bounding box center [670, 129] width 419 height 30
type input "4"
click at [846, 177] on button "Update" at bounding box center [842, 189] width 54 height 24
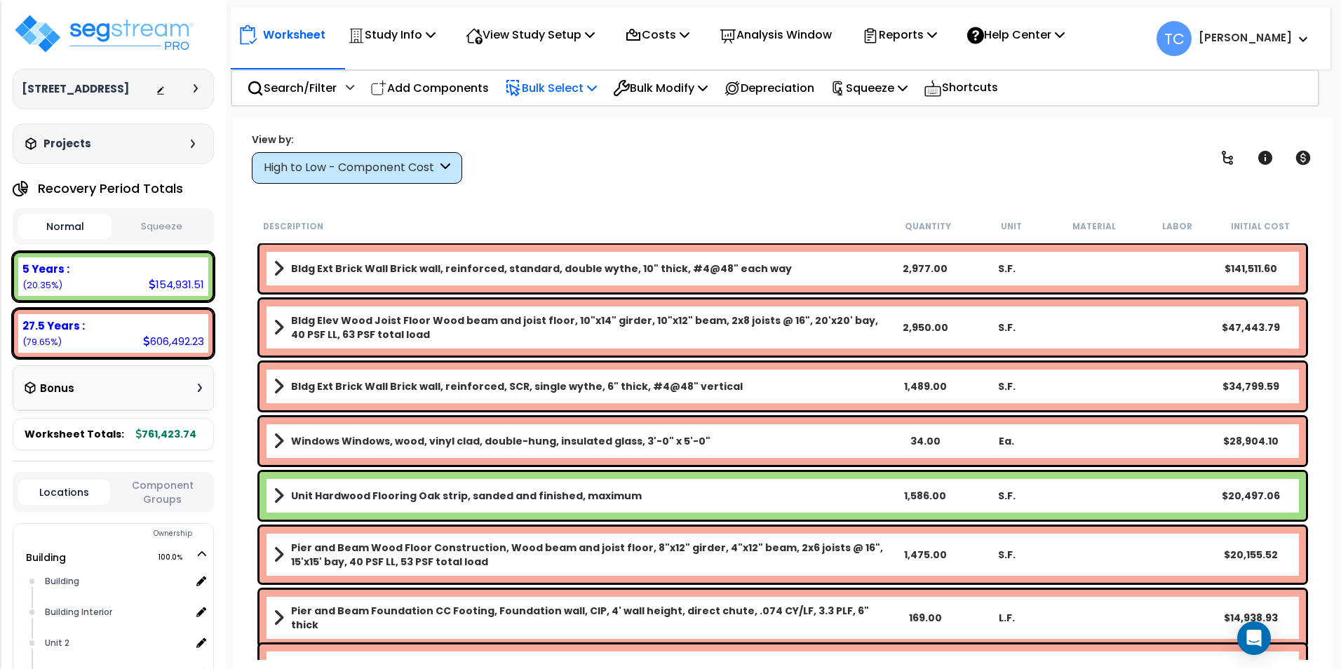
click at [527, 88] on p "Bulk Select" at bounding box center [551, 88] width 92 height 19
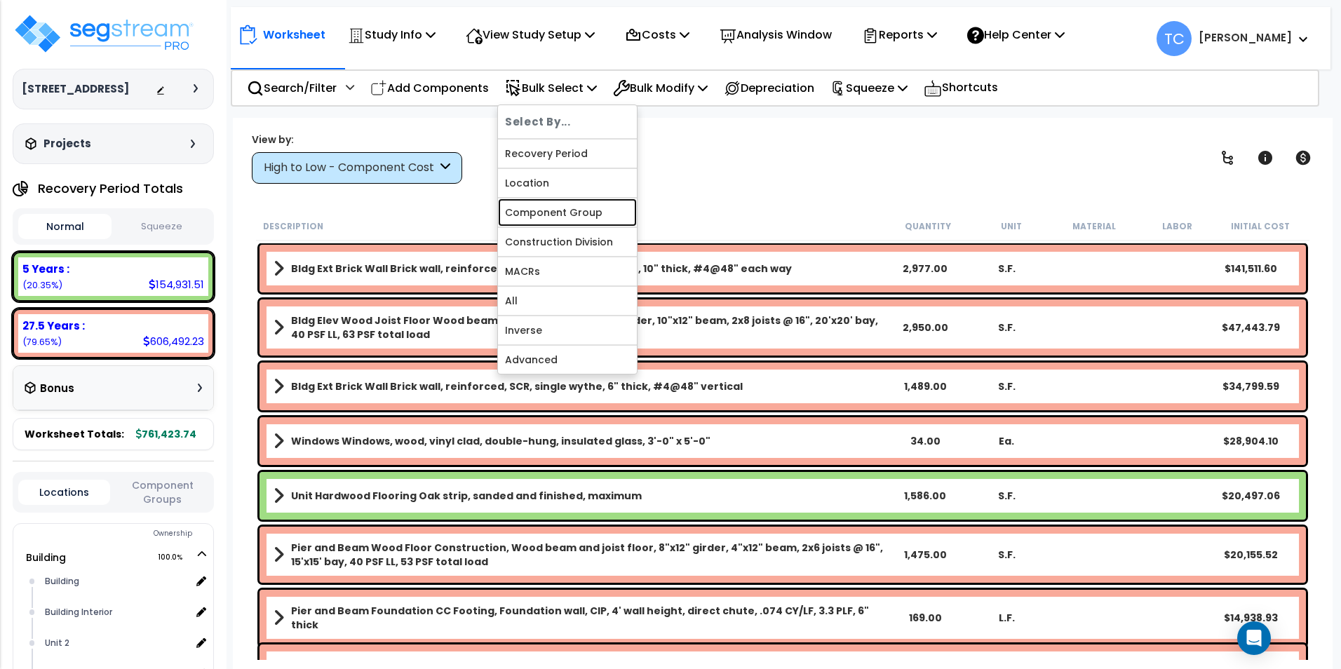
drag, startPoint x: 556, startPoint y: 215, endPoint x: 636, endPoint y: 200, distance: 81.4
click at [556, 215] on link "Component Group" at bounding box center [567, 212] width 139 height 28
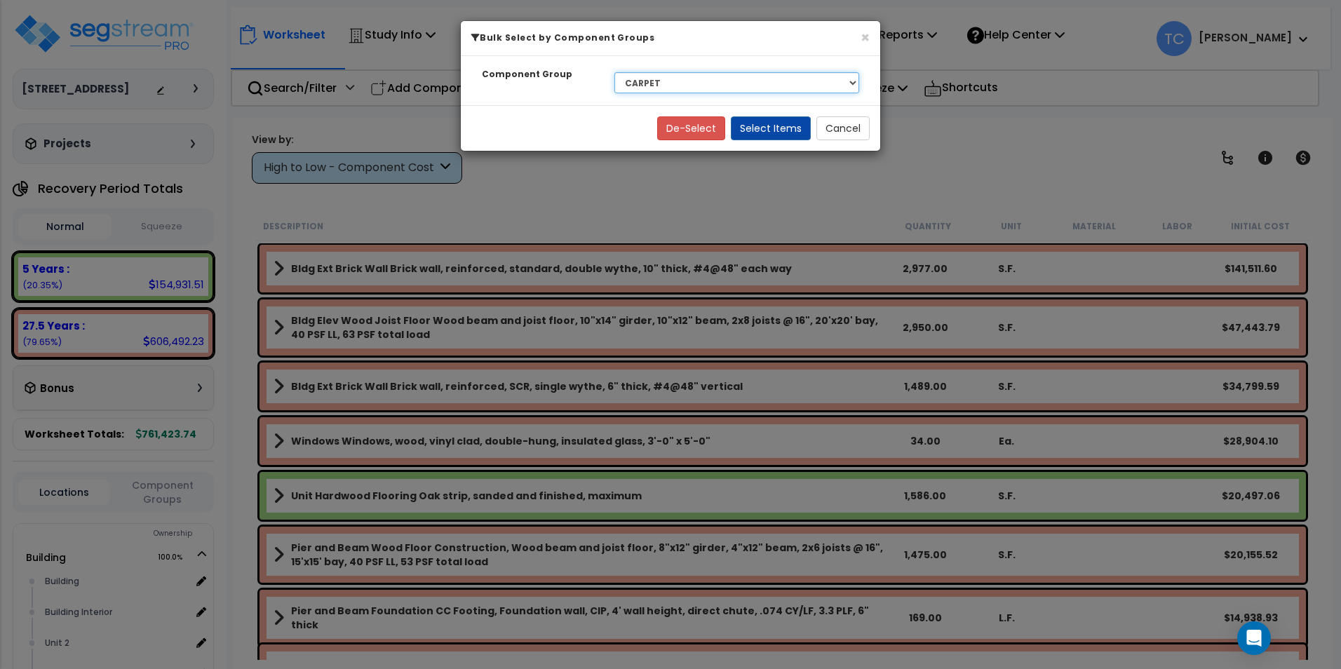
drag, startPoint x: 708, startPoint y: 72, endPoint x: 706, endPoint y: 88, distance: 16.3
click at [708, 72] on select "Select BLDG CLEARING, GRADING, & EXCAVATION BLDG FOUNDATIONS WOOD SUPERSTRUCTUR…" at bounding box center [736, 82] width 245 height 21
select select "15692"
click at [614, 72] on select "Select BLDG CLEARING, GRADING, & EXCAVATION BLDG FOUNDATIONS WOOD SUPERSTRUCTUR…" at bounding box center [736, 82] width 245 height 21
click at [741, 134] on button "Select Items" at bounding box center [771, 128] width 80 height 24
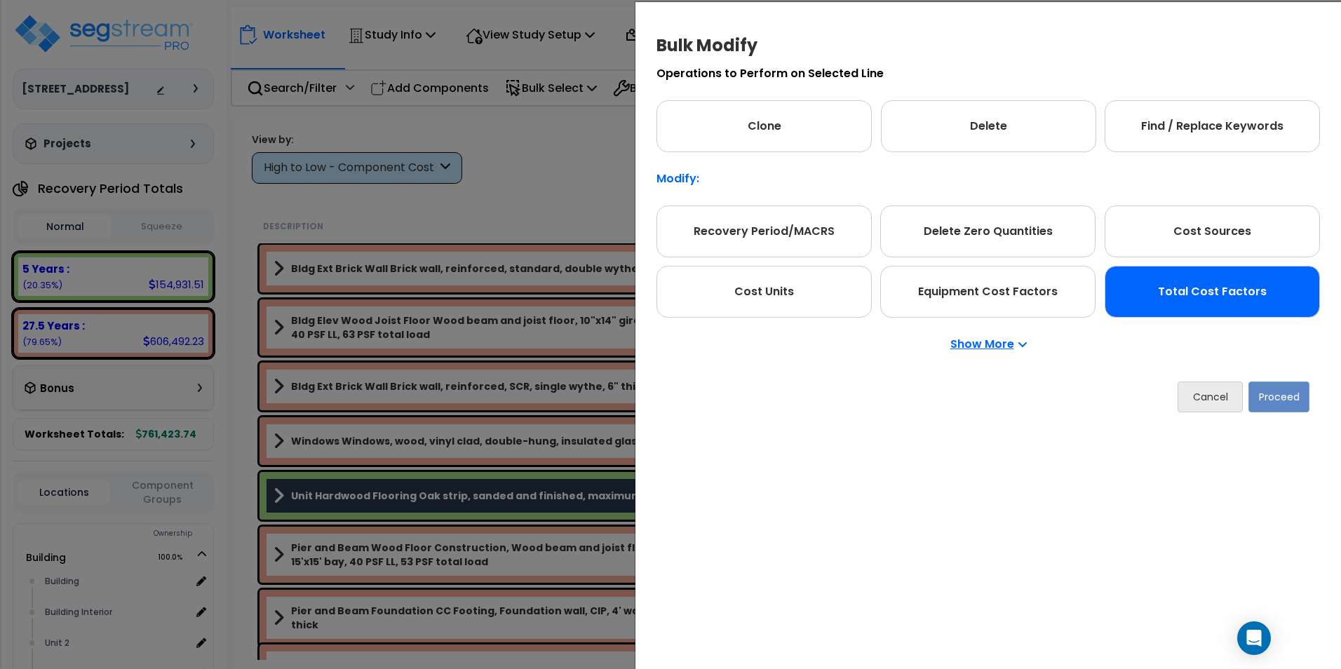
click at [1259, 297] on div "Total Cost Factors" at bounding box center [1211, 292] width 215 height 52
click at [1263, 382] on button "Proceed" at bounding box center [1278, 396] width 61 height 31
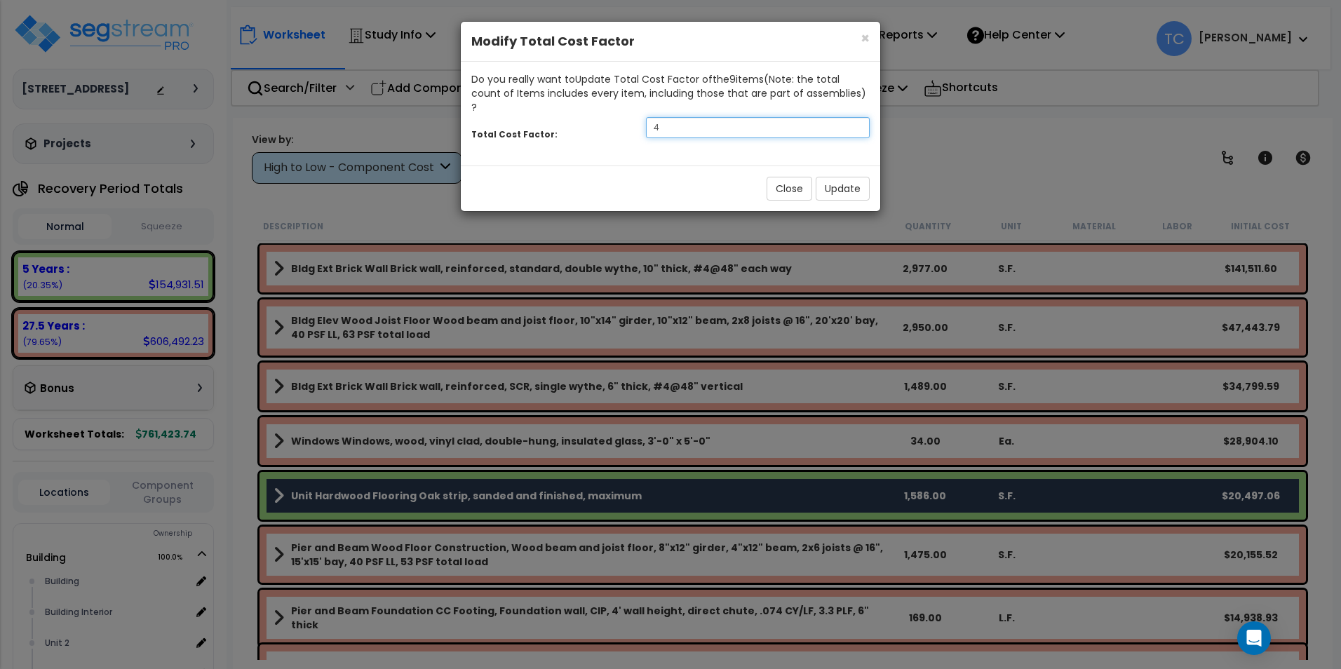
drag, startPoint x: 669, startPoint y: 106, endPoint x: 582, endPoint y: 110, distance: 87.0
click at [582, 114] on div "Total Cost Factor: 4" at bounding box center [670, 129] width 419 height 30
type input "1.5"
click at [853, 177] on button "Update" at bounding box center [842, 189] width 54 height 24
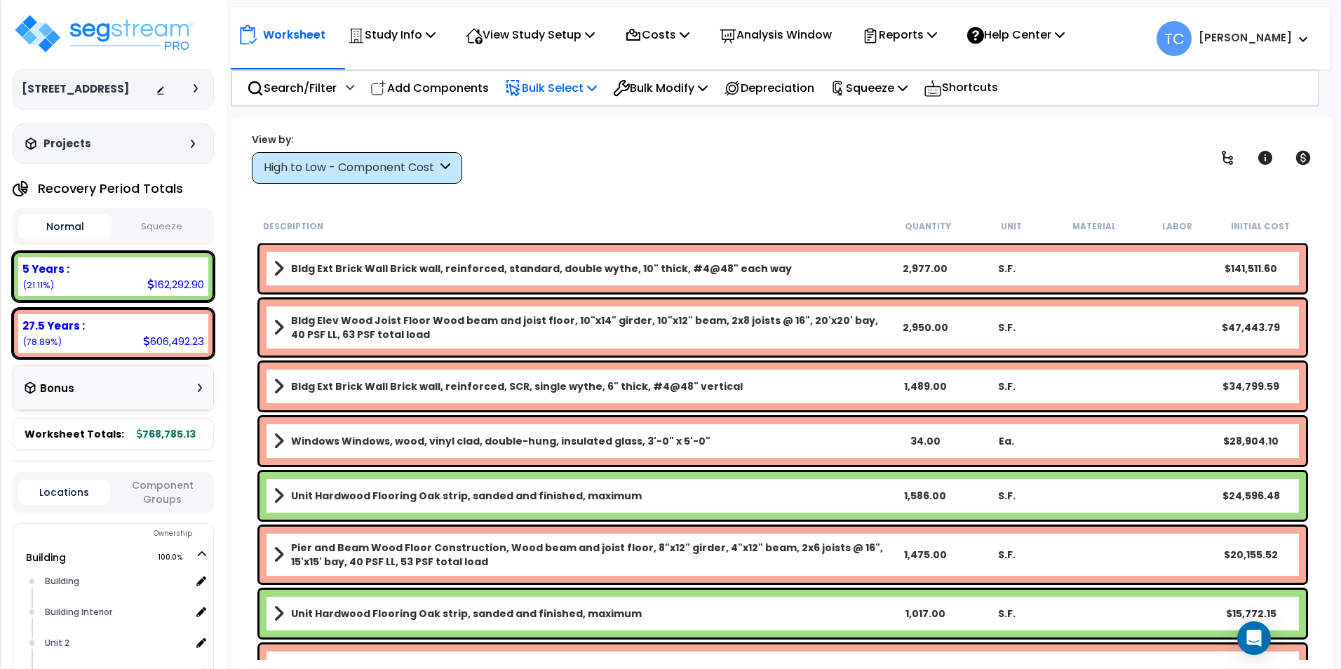
drag, startPoint x: 532, startPoint y: 85, endPoint x: 545, endPoint y: 126, distance: 43.2
click at [532, 85] on p "Bulk Select" at bounding box center [551, 88] width 92 height 19
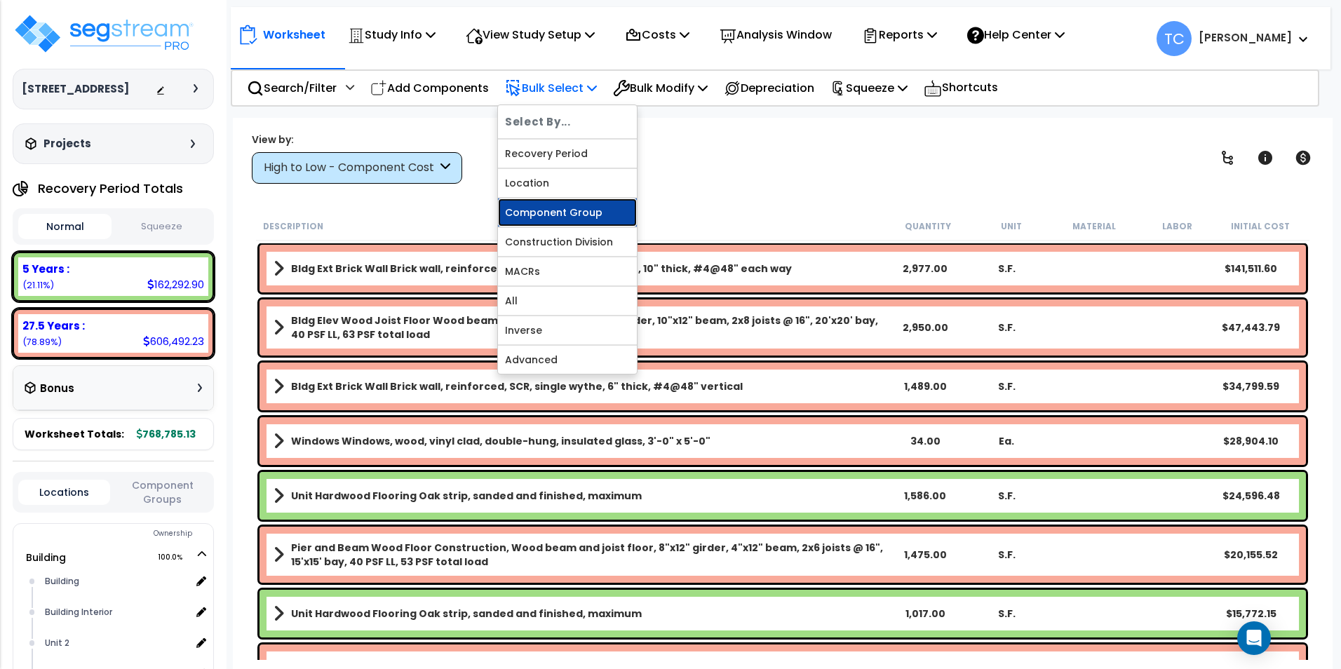
click at [575, 207] on link "Component Group" at bounding box center [567, 212] width 139 height 28
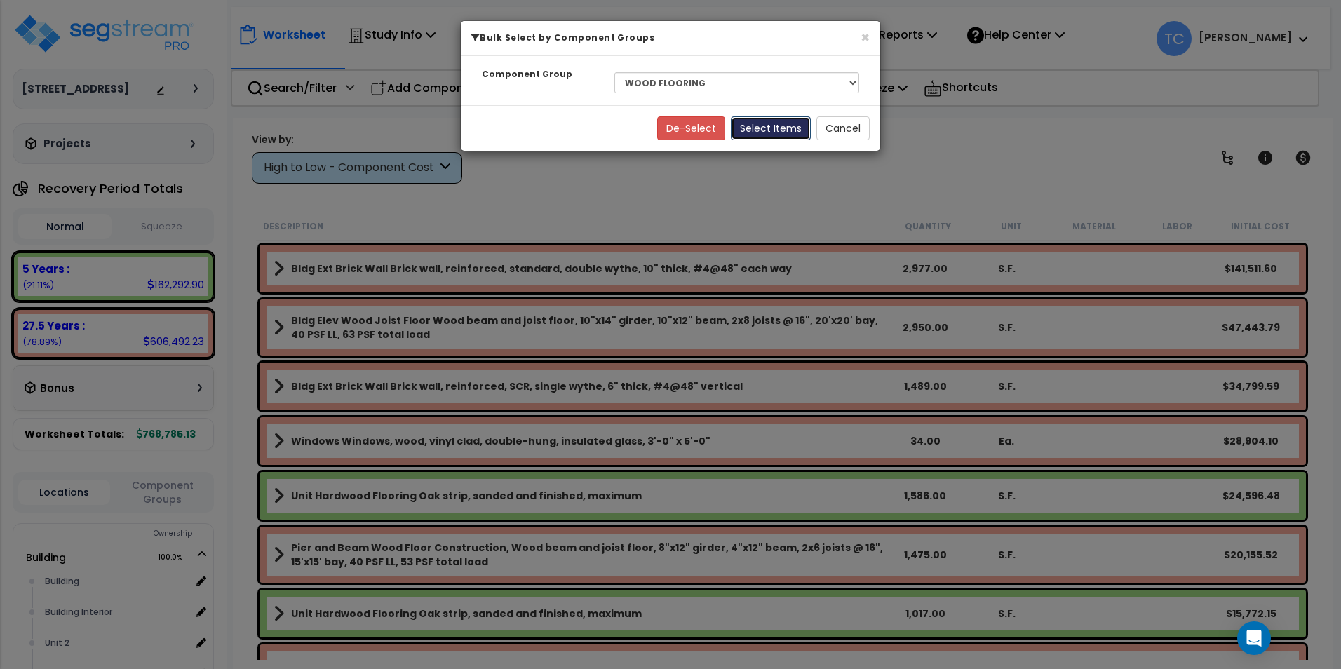
click at [790, 133] on button "Select Items" at bounding box center [771, 128] width 80 height 24
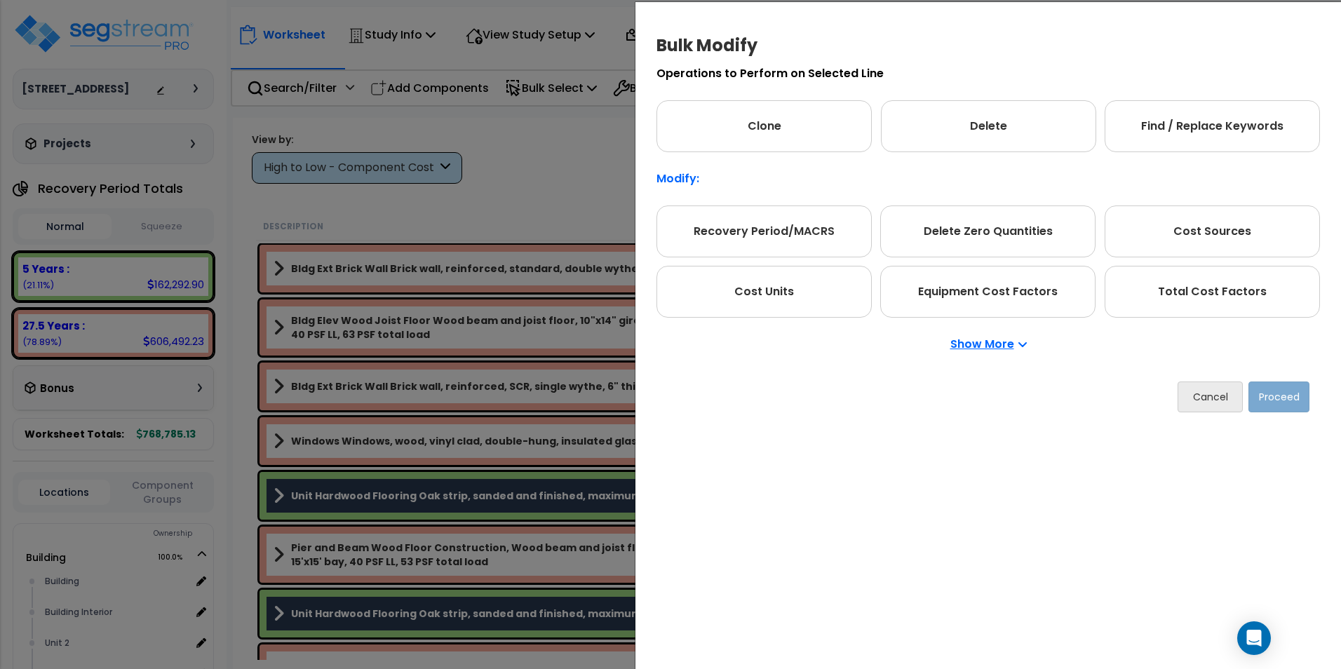
drag, startPoint x: 1253, startPoint y: 287, endPoint x: 1283, endPoint y: 385, distance: 102.7
click at [1257, 290] on div "Total Cost Factors" at bounding box center [1211, 292] width 215 height 52
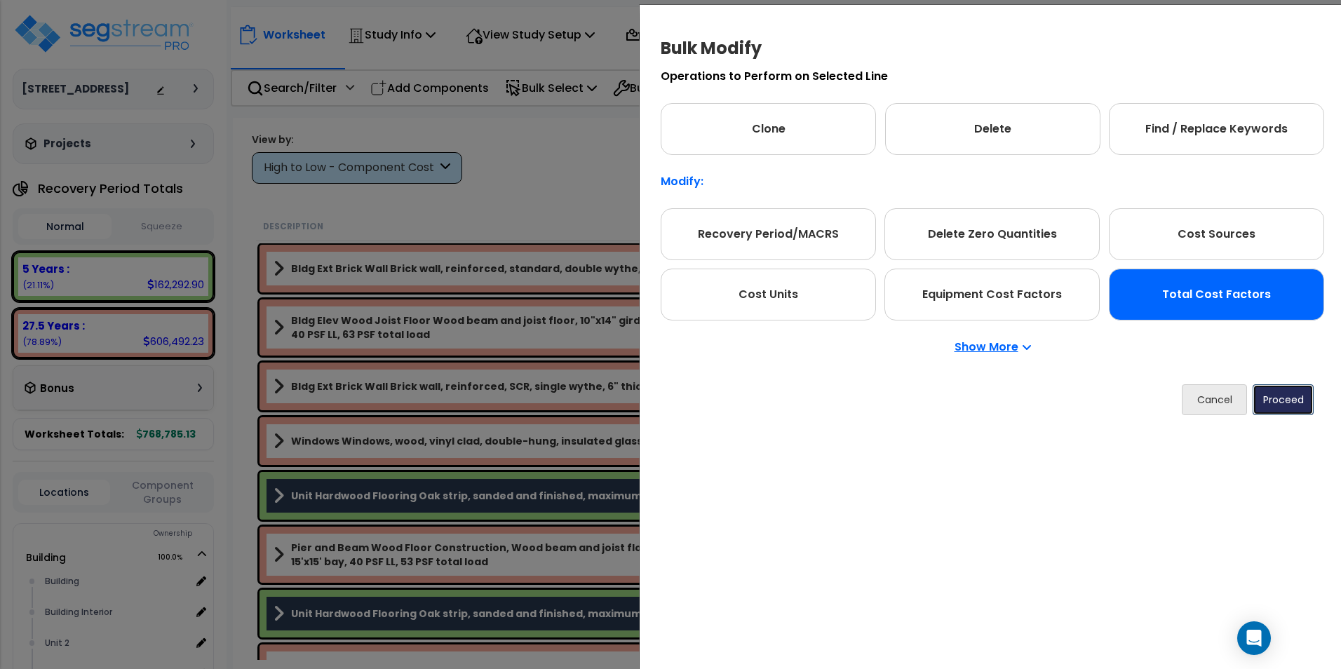
click at [1284, 407] on button "Proceed" at bounding box center [1282, 399] width 61 height 31
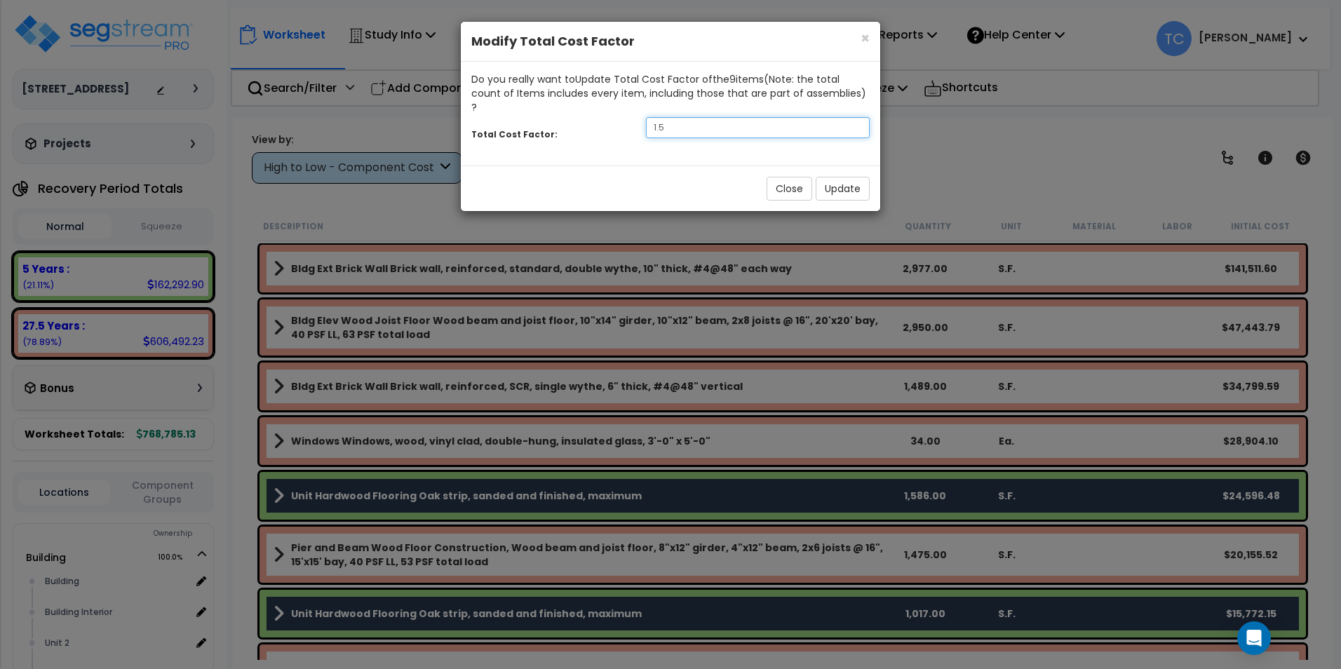
click at [728, 117] on input "1.5" at bounding box center [758, 127] width 224 height 21
type input "1.75"
click at [837, 177] on button "Update" at bounding box center [842, 189] width 54 height 24
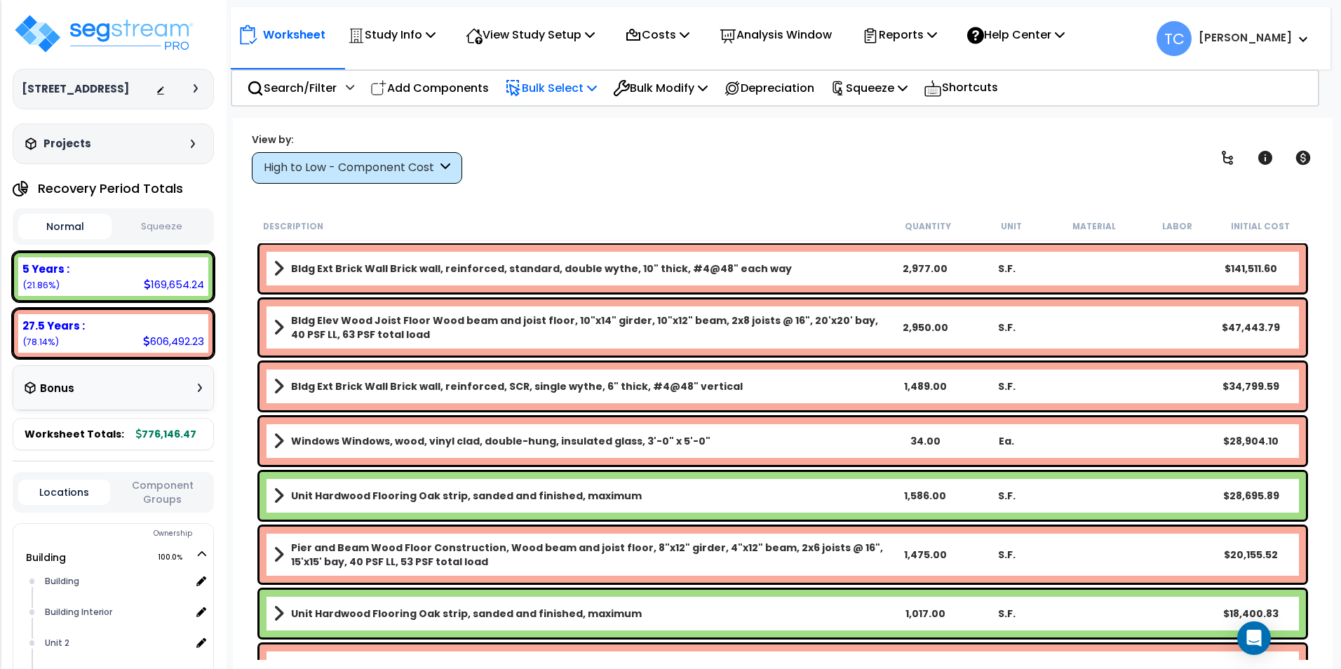
click at [586, 90] on p "Bulk Select" at bounding box center [551, 88] width 92 height 19
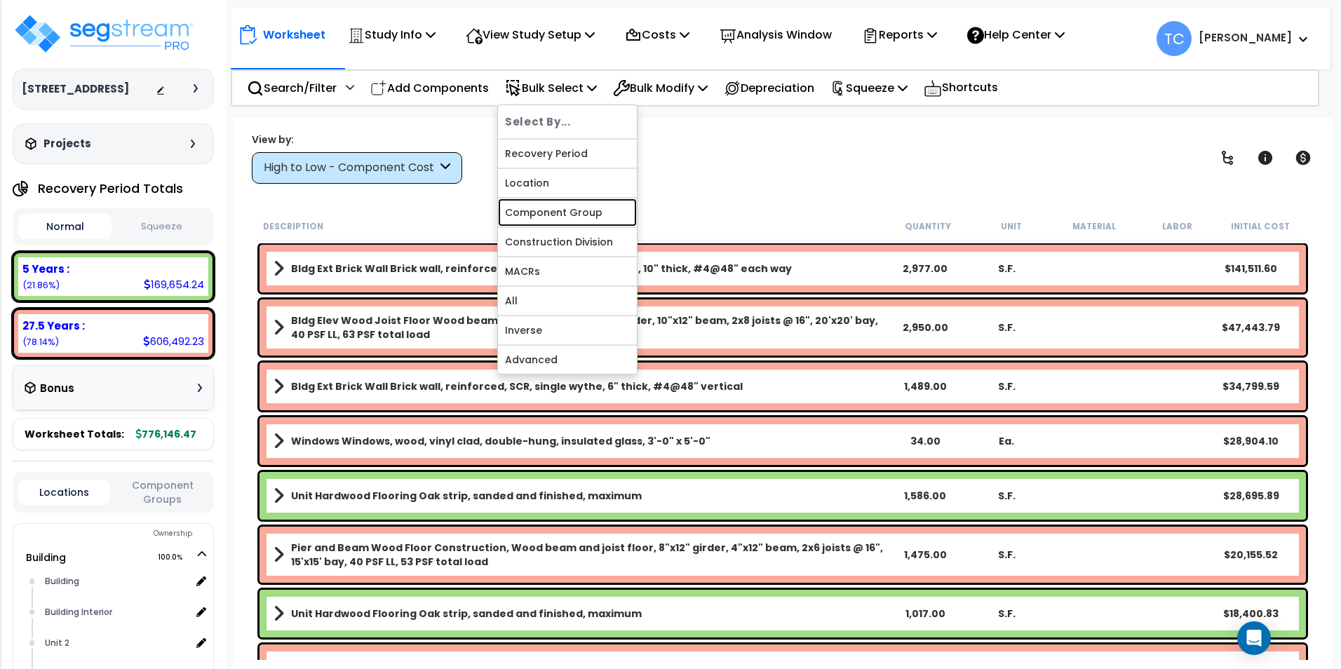
drag, startPoint x: 576, startPoint y: 213, endPoint x: 589, endPoint y: 203, distance: 16.4
click at [576, 213] on link "Component Group" at bounding box center [567, 212] width 139 height 28
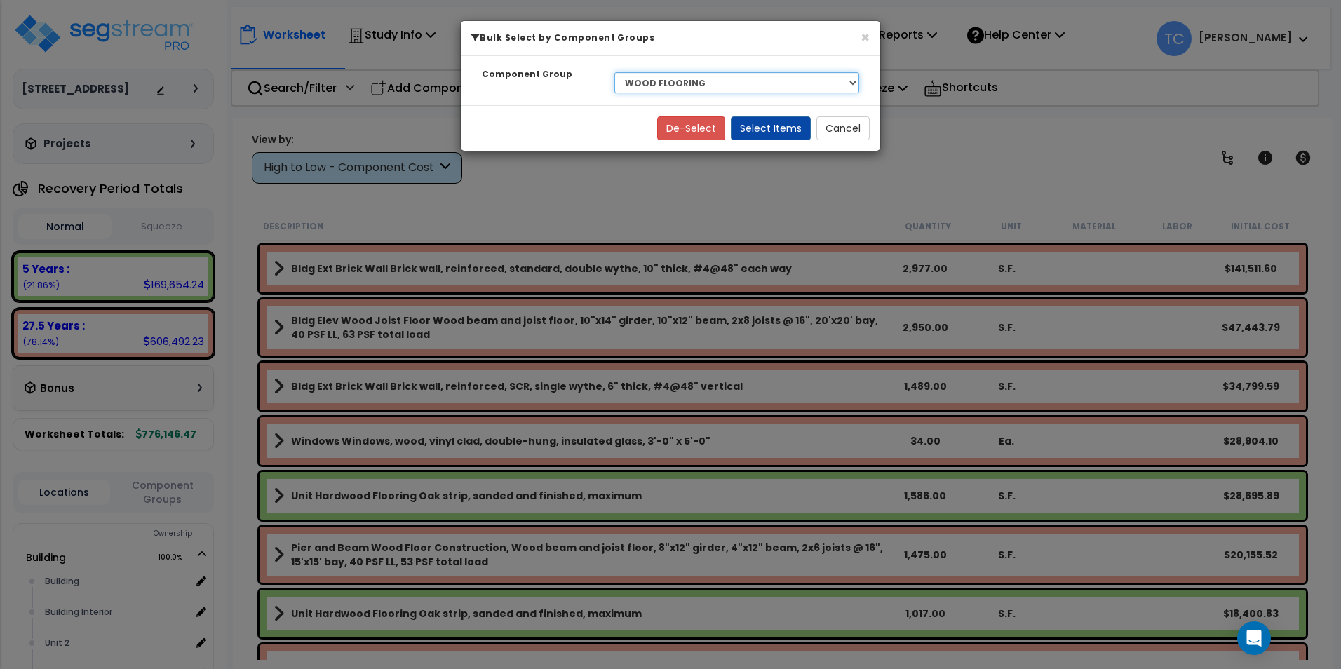
click at [731, 83] on select "Select BLDG CLEARING, GRADING, & EXCAVATION BLDG FOUNDATIONS WOOD SUPERSTRUCTUR…" at bounding box center [736, 82] width 245 height 21
select select "15590"
click at [614, 72] on select "Select BLDG CLEARING, GRADING, & EXCAVATION BLDG FOUNDATIONS WOOD SUPERSTRUCTUR…" at bounding box center [736, 82] width 245 height 21
click at [789, 132] on button "Select Items" at bounding box center [771, 128] width 80 height 24
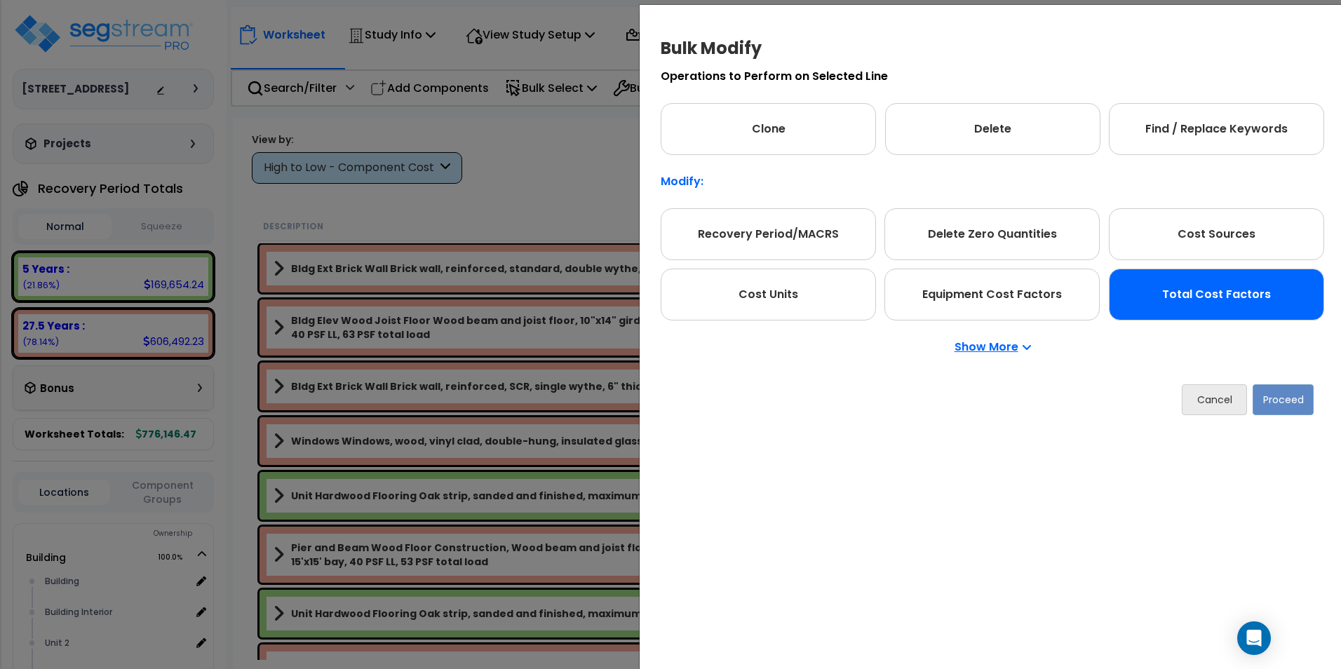
click at [1230, 295] on div "Total Cost Factors" at bounding box center [1215, 295] width 215 height 52
click at [1296, 407] on button "Proceed" at bounding box center [1282, 399] width 61 height 31
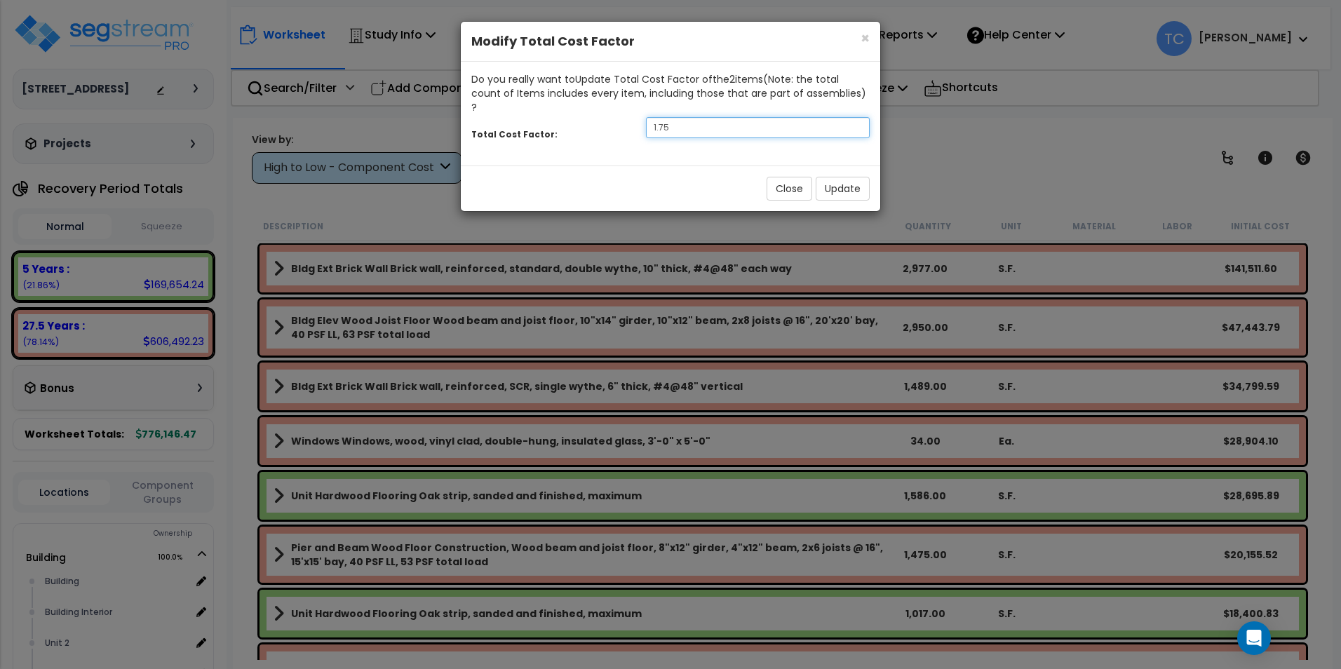
drag, startPoint x: 644, startPoint y: 113, endPoint x: 554, endPoint y: 110, distance: 90.5
click at [555, 114] on div "Total Cost Factor: 1.75" at bounding box center [670, 129] width 419 height 30
type input "5"
click at [840, 177] on button "Update" at bounding box center [842, 189] width 54 height 24
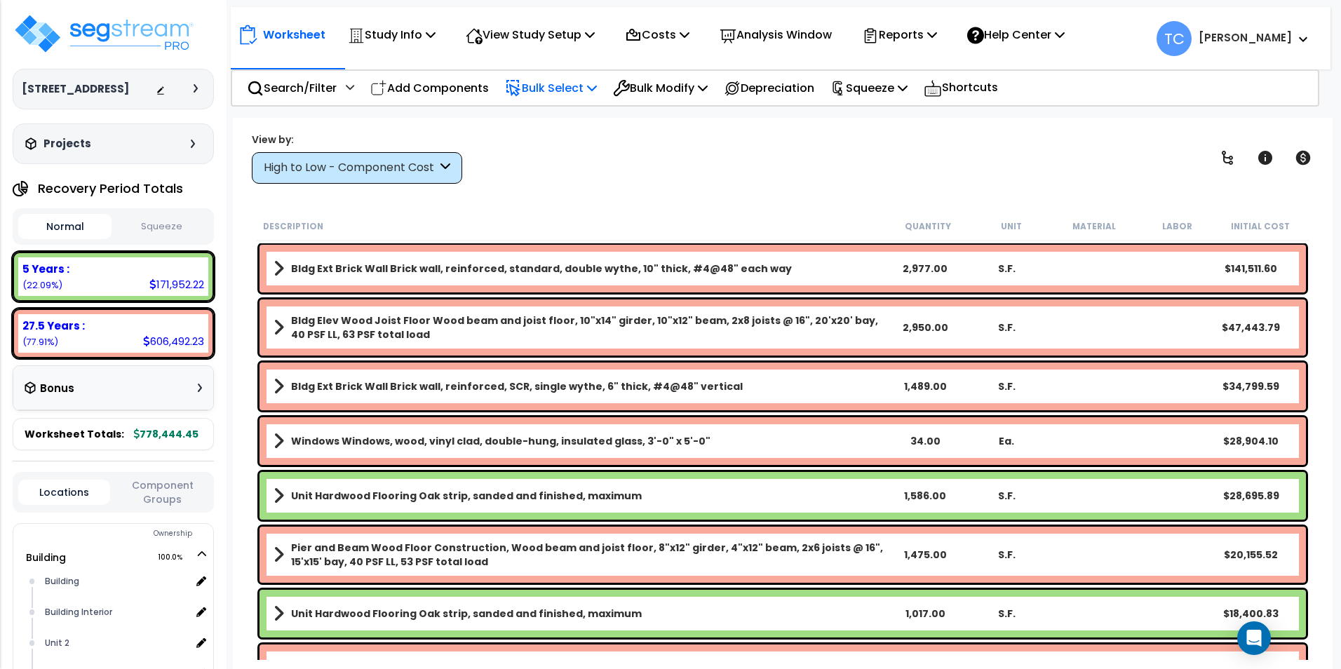
click at [551, 85] on p "Bulk Select" at bounding box center [551, 88] width 92 height 19
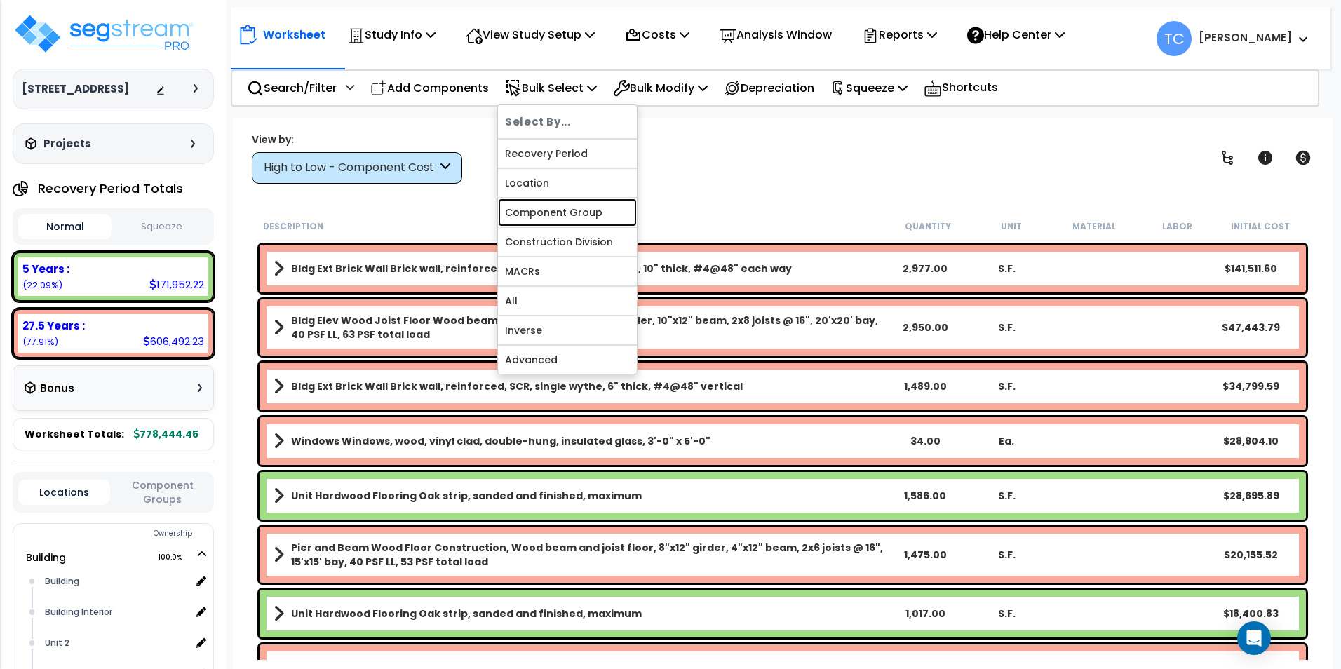
drag, startPoint x: 583, startPoint y: 215, endPoint x: 619, endPoint y: 165, distance: 61.3
click at [583, 215] on link "Component Group" at bounding box center [567, 212] width 139 height 28
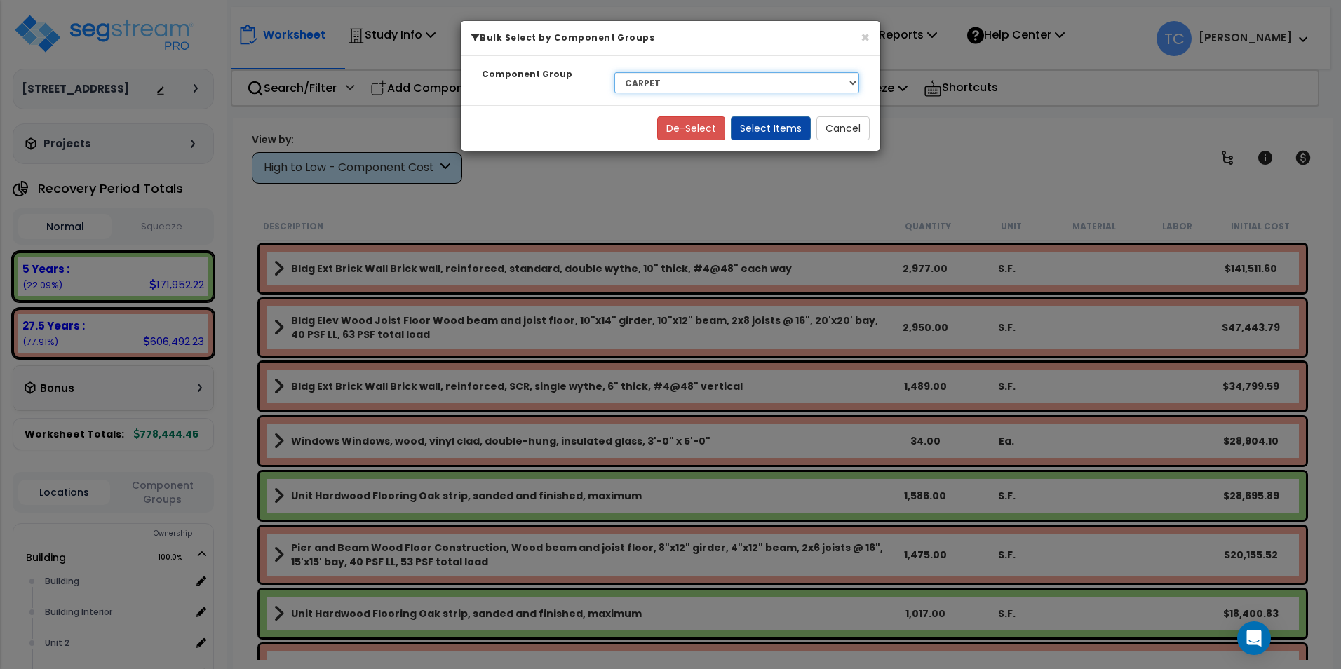
click at [742, 78] on select "Select BLDG CLEARING, GRADING, & EXCAVATION BLDG FOUNDATIONS WOOD SUPERSTRUCTUR…" at bounding box center [736, 82] width 245 height 21
select select "7429"
click at [614, 72] on select "Select BLDG CLEARING, GRADING, & EXCAVATION BLDG FOUNDATIONS WOOD SUPERSTRUCTUR…" at bounding box center [736, 82] width 245 height 21
click at [771, 126] on button "Select Items" at bounding box center [771, 128] width 80 height 24
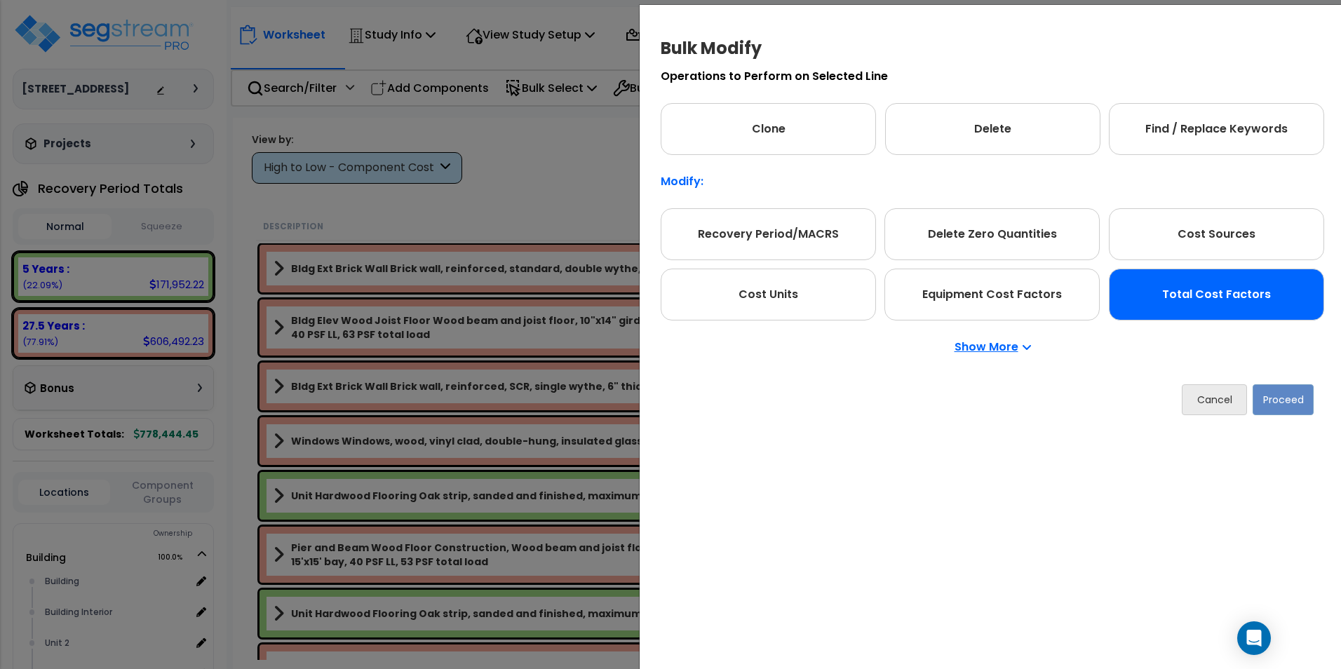
click at [1176, 286] on div "Total Cost Factors" at bounding box center [1215, 295] width 215 height 52
click at [1290, 399] on button "Proceed" at bounding box center [1282, 399] width 61 height 31
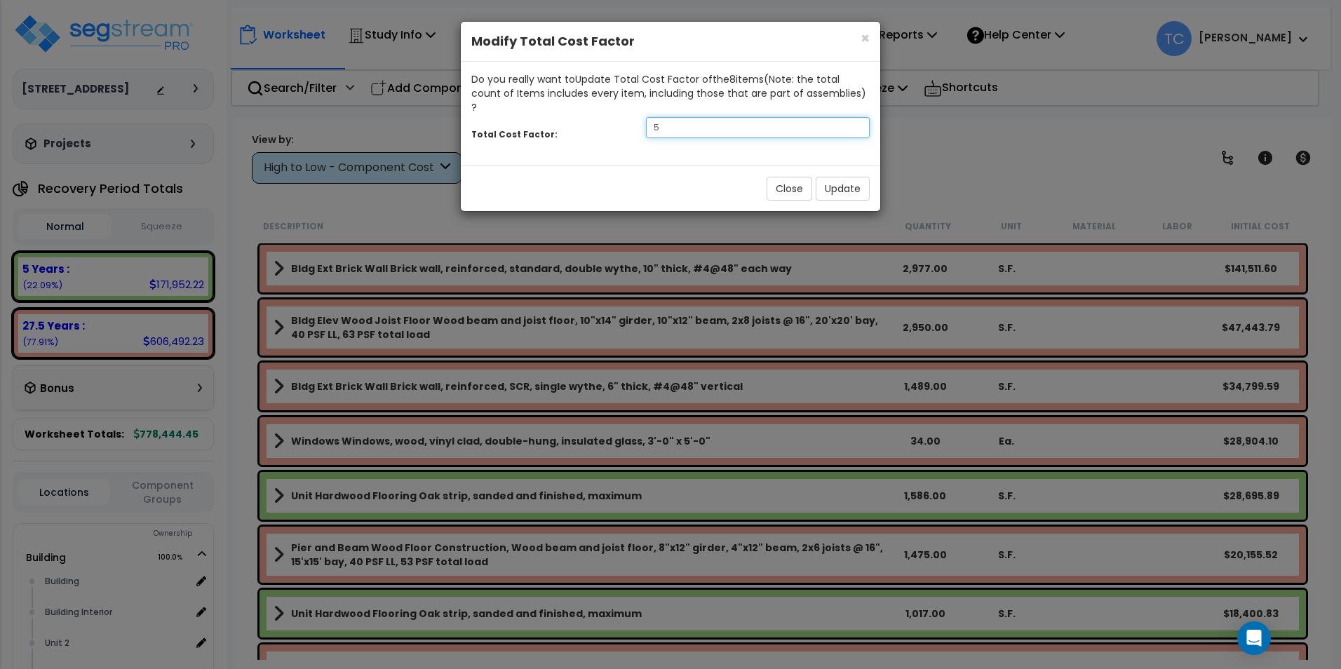
drag, startPoint x: 672, startPoint y: 115, endPoint x: 622, endPoint y: 111, distance: 50.7
click at [622, 114] on div "Total Cost Factor: 5" at bounding box center [670, 129] width 419 height 30
type input "1.75"
click at [837, 177] on button "Update" at bounding box center [842, 189] width 54 height 24
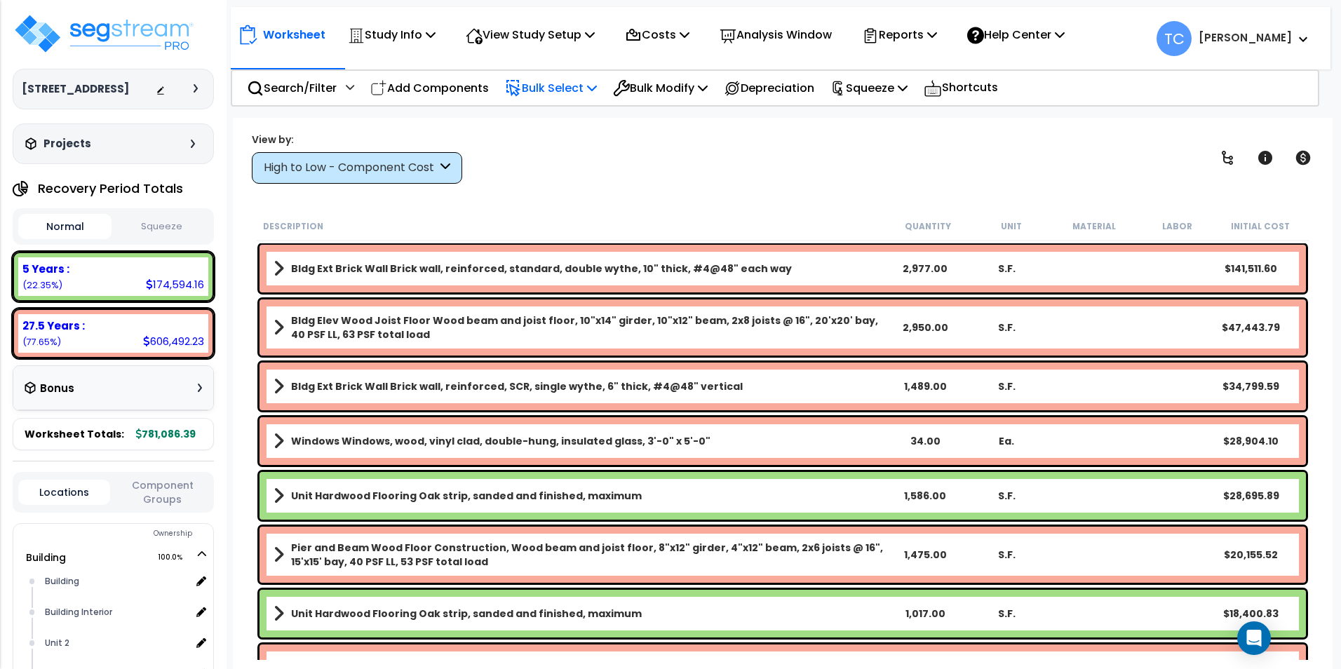
click at [560, 90] on p "Bulk Select" at bounding box center [551, 88] width 92 height 19
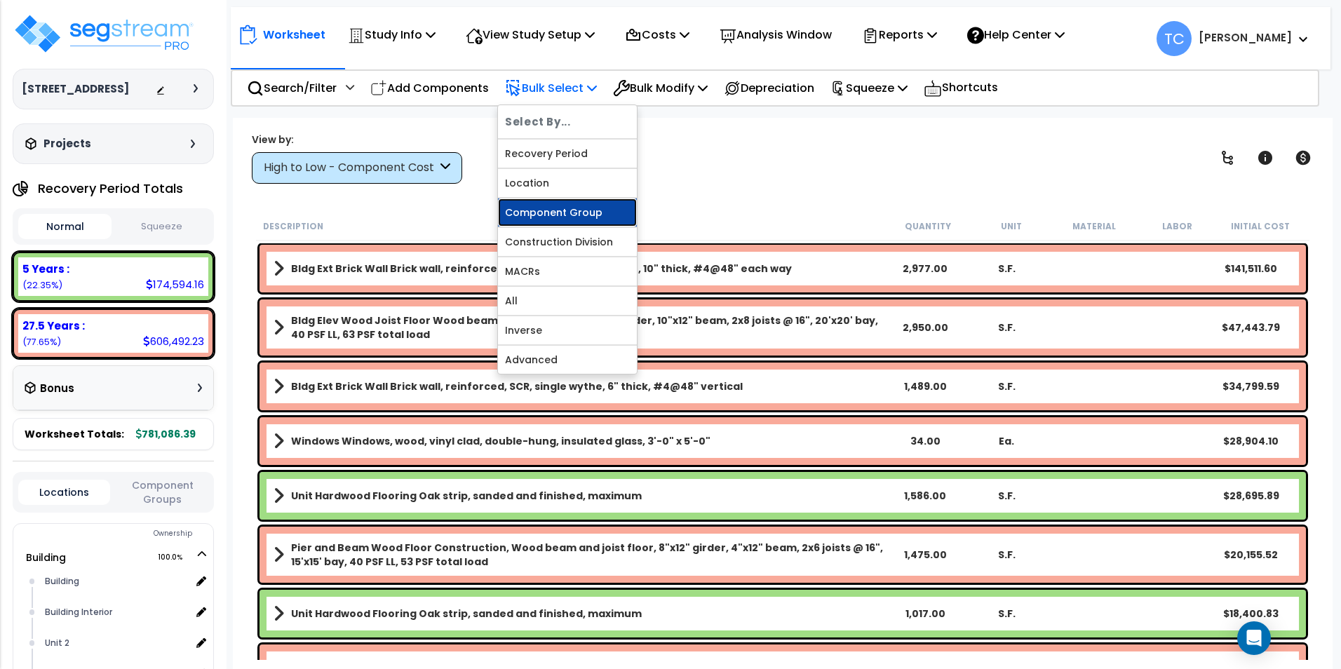
click at [588, 215] on link "Component Group" at bounding box center [567, 212] width 139 height 28
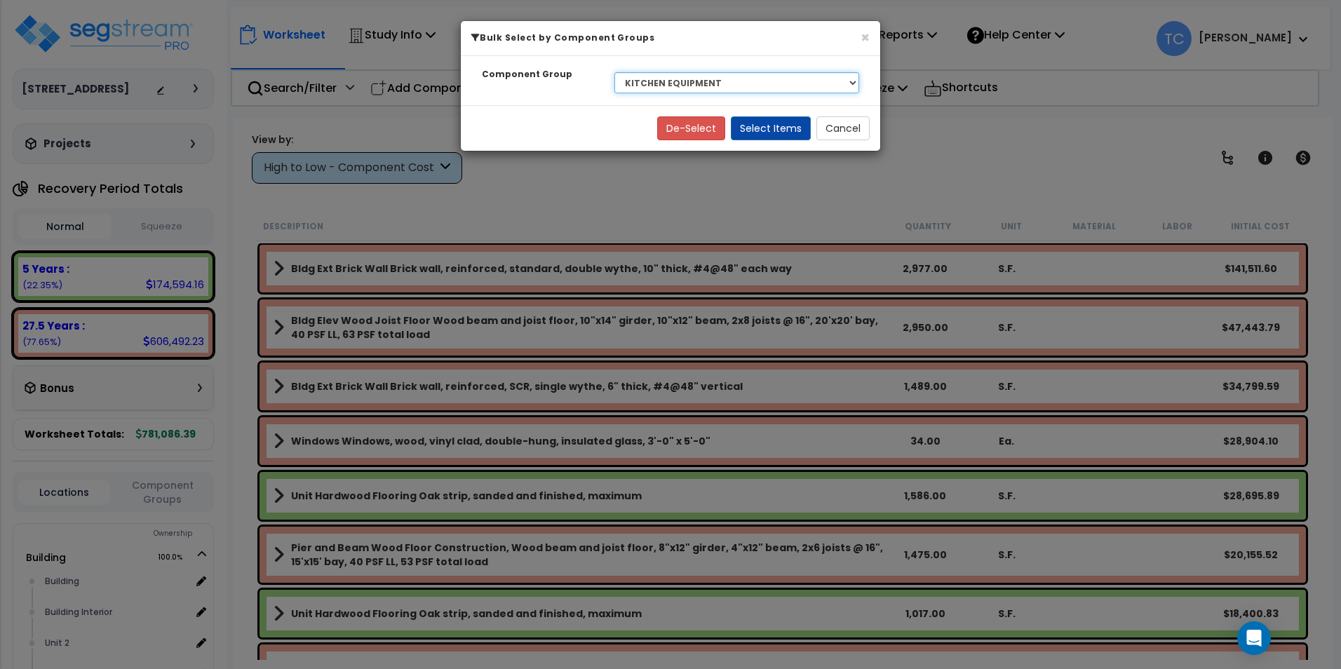
click at [693, 76] on select "Select BLDG CLEARING, GRADING, & EXCAVATION BLDG FOUNDATIONS WOOD SUPERSTRUCTUR…" at bounding box center [736, 82] width 245 height 21
click at [614, 72] on select "Select BLDG CLEARING, GRADING, & EXCAVATION BLDG FOUNDATIONS WOOD SUPERSTRUCTUR…" at bounding box center [736, 82] width 245 height 21
click at [761, 118] on button "Select Items" at bounding box center [771, 128] width 80 height 24
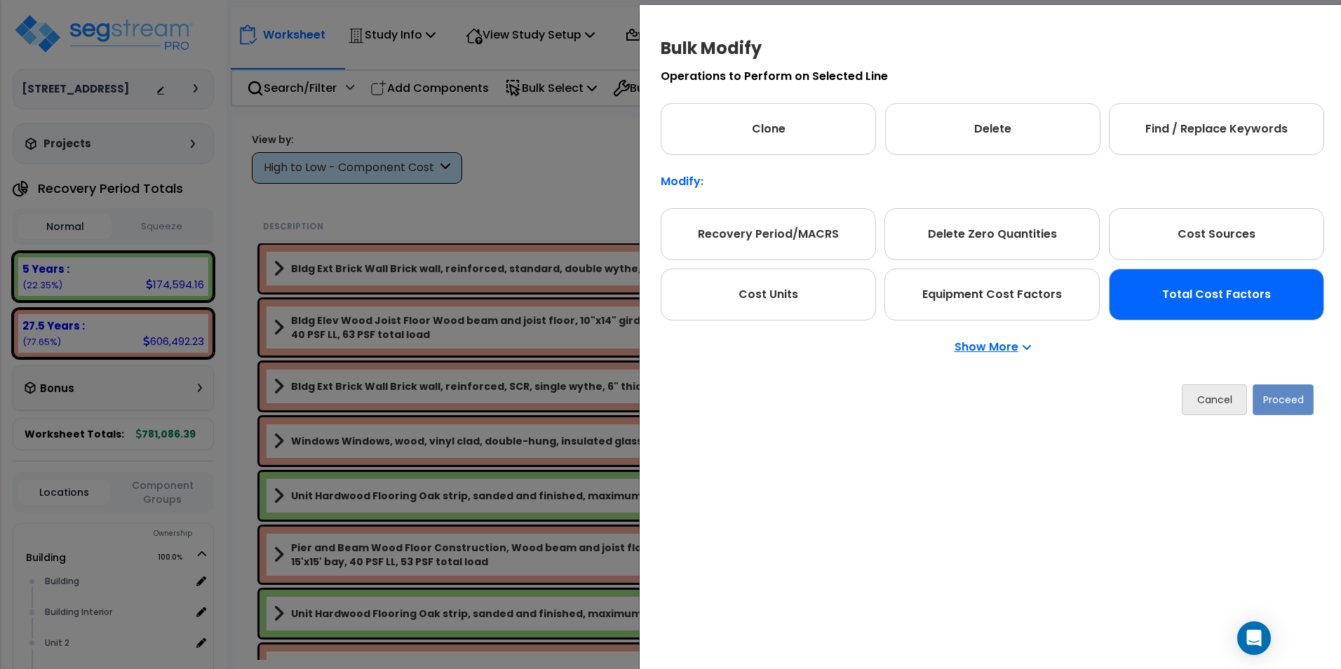
click at [1215, 285] on div "Total Cost Factors" at bounding box center [1215, 295] width 215 height 52
click at [1291, 406] on button "Proceed" at bounding box center [1282, 399] width 61 height 31
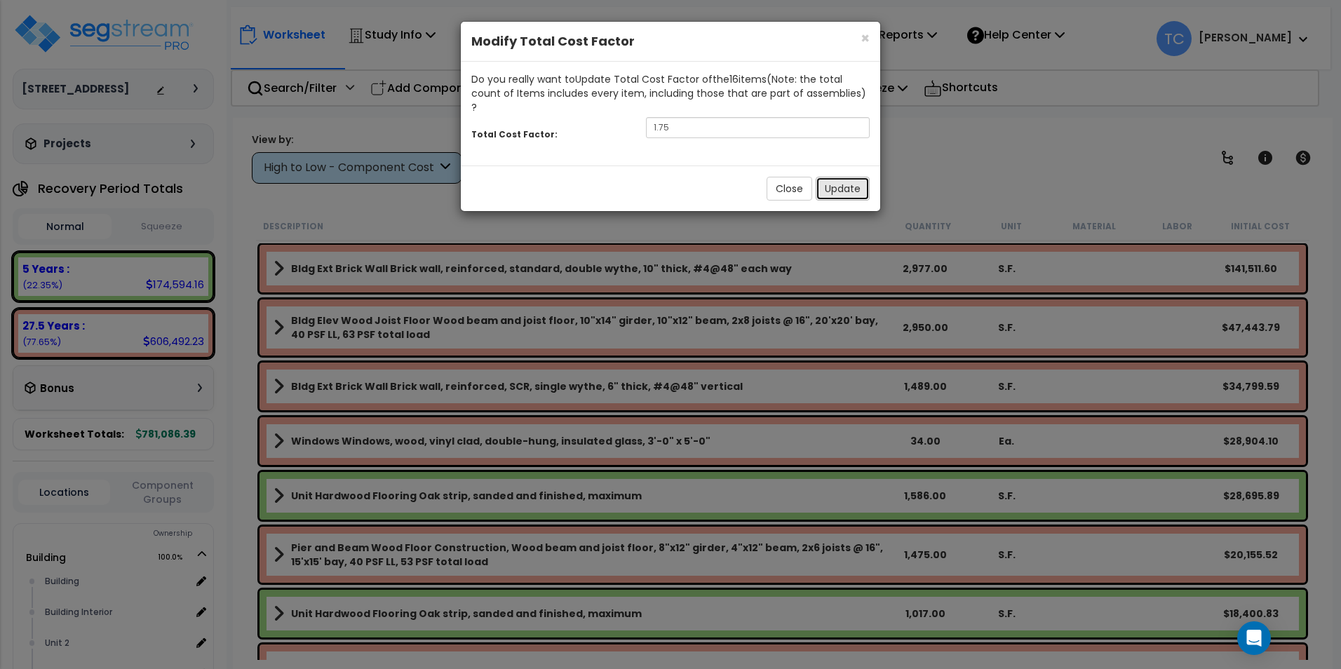
click at [832, 177] on button "Update" at bounding box center [842, 189] width 54 height 24
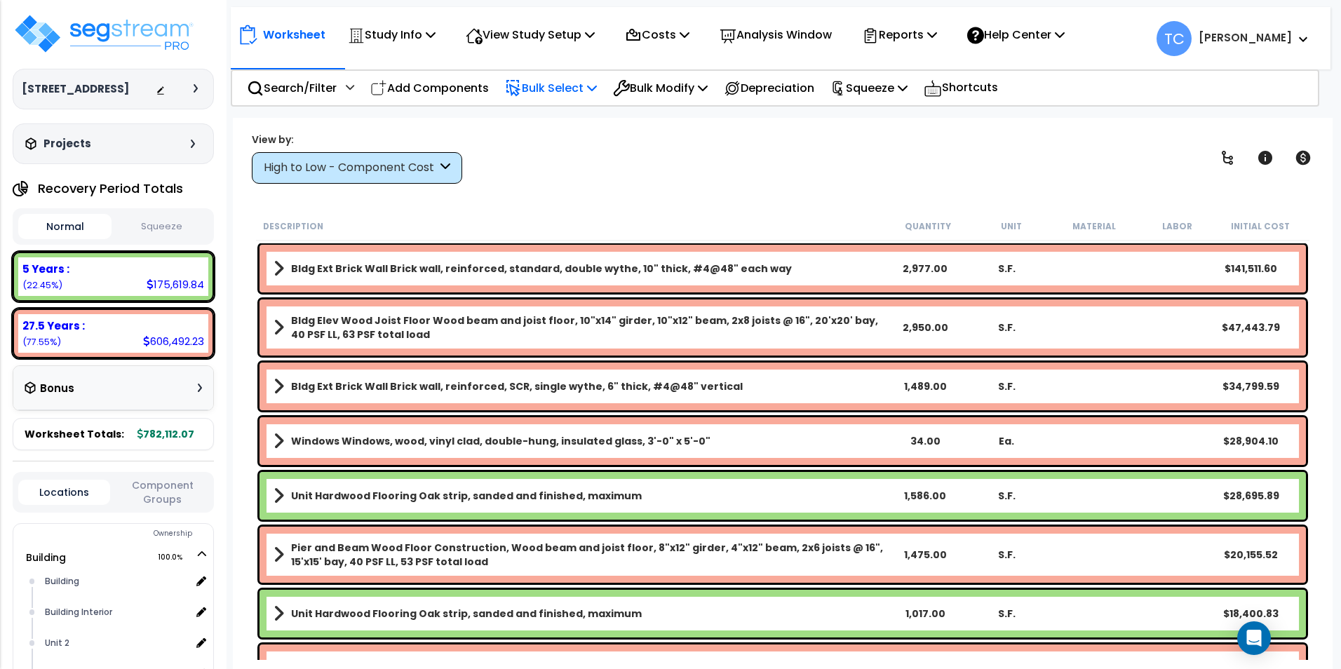
click at [562, 82] on p "Bulk Select" at bounding box center [551, 88] width 92 height 19
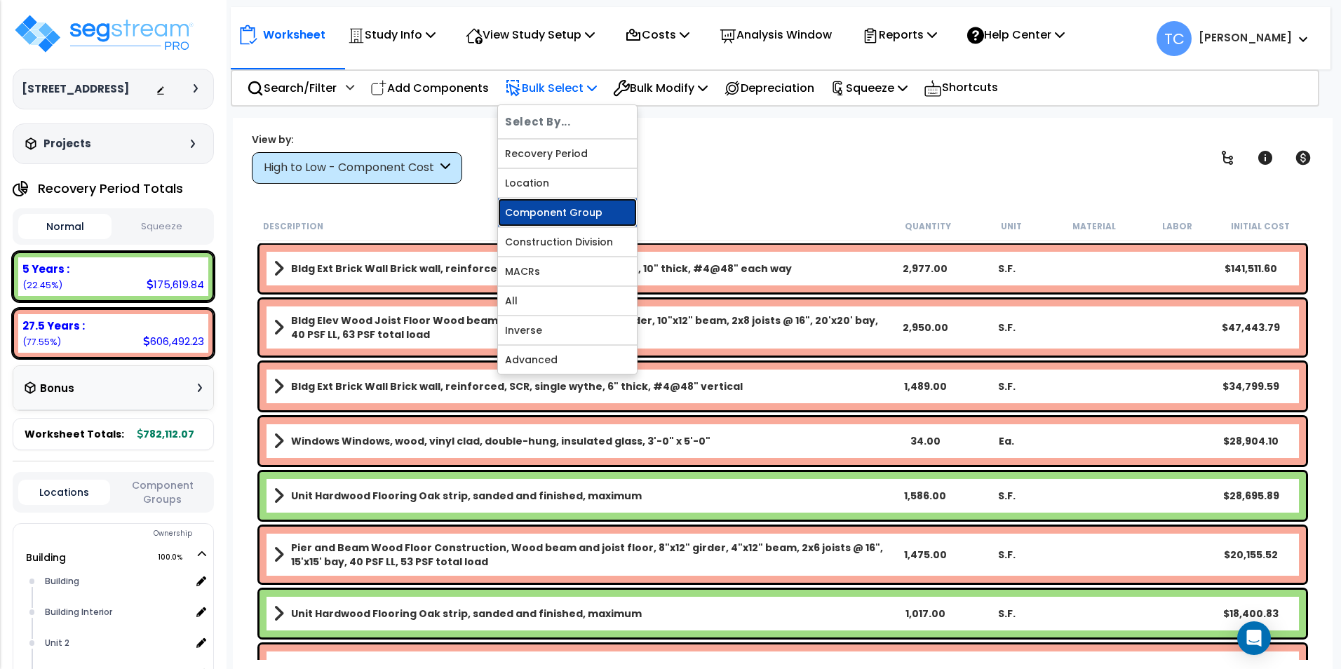
click at [584, 215] on link "Component Group" at bounding box center [567, 212] width 139 height 28
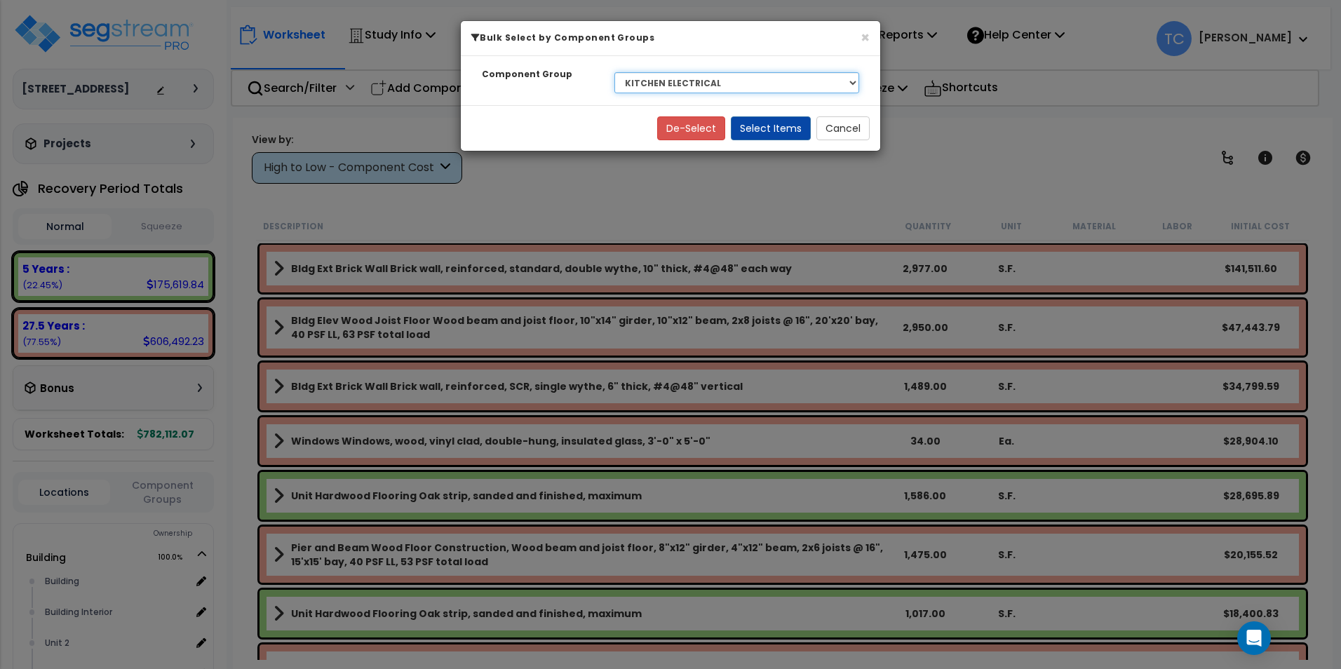
drag, startPoint x: 840, startPoint y: 77, endPoint x: 839, endPoint y: 90, distance: 13.3
click at [840, 77] on select "Select BLDG CLEARING, GRADING, & EXCAVATION BLDG FOUNDATIONS WOOD SUPERSTRUCTUR…" at bounding box center [736, 82] width 245 height 21
click at [614, 72] on select "Select BLDG CLEARING, GRADING, & EXCAVATION BLDG FOUNDATIONS WOOD SUPERSTRUCTUR…" at bounding box center [736, 82] width 245 height 21
click at [772, 76] on select "Select BLDG CLEARING, GRADING, & EXCAVATION BLDG FOUNDATIONS WOOD SUPERSTRUCTUR…" at bounding box center [736, 82] width 245 height 21
click at [614, 72] on select "Select BLDG CLEARING, GRADING, & EXCAVATION BLDG FOUNDATIONS WOOD SUPERSTRUCTUR…" at bounding box center [736, 82] width 245 height 21
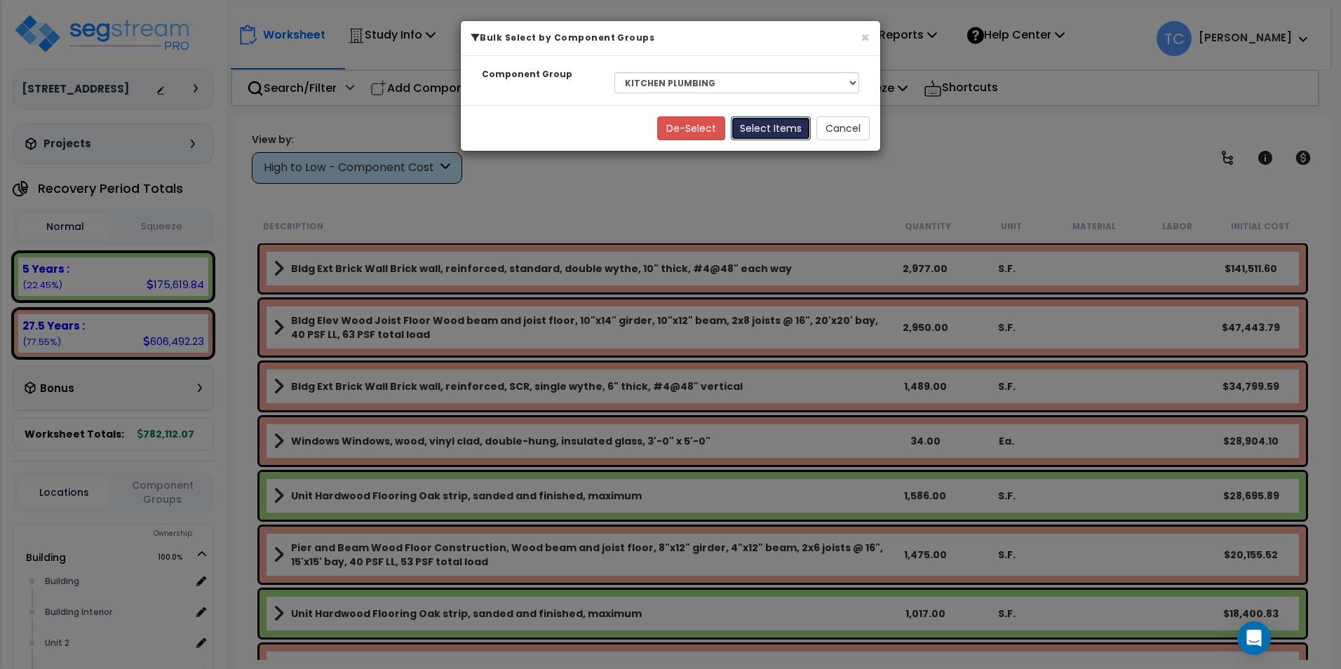
click at [777, 119] on button "Select Items" at bounding box center [771, 128] width 80 height 24
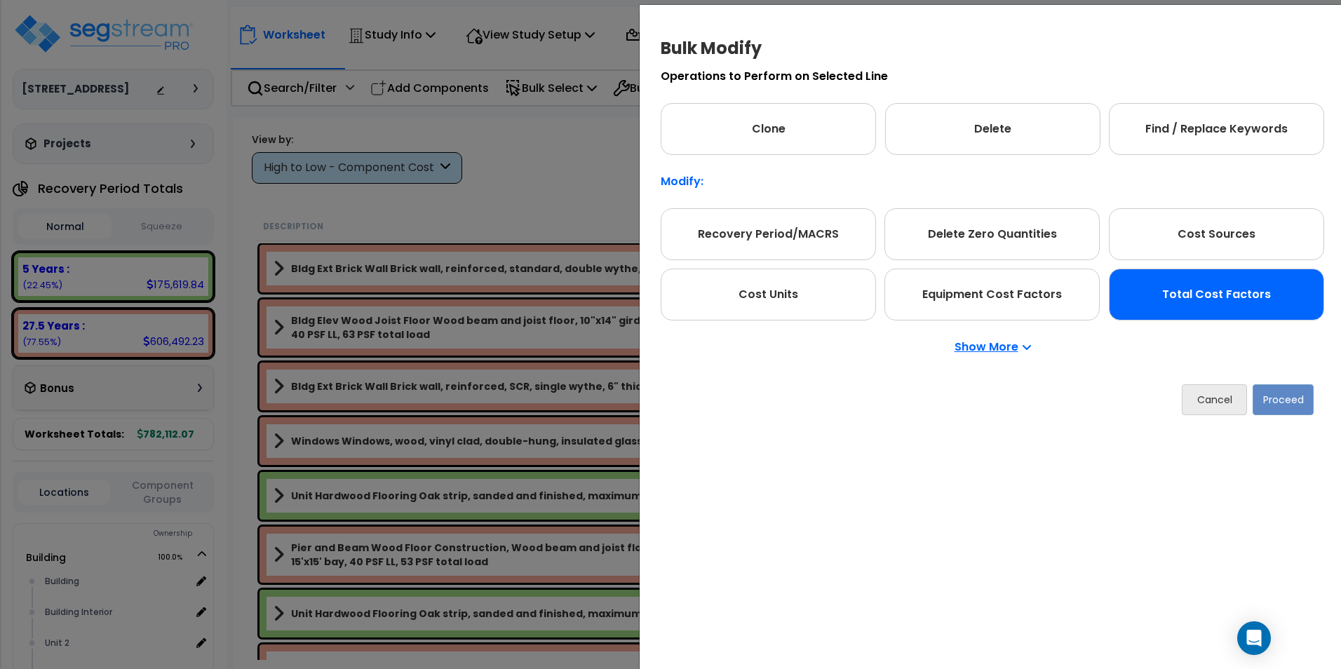
click at [1268, 308] on div "Total Cost Factors" at bounding box center [1215, 295] width 215 height 52
click at [1274, 396] on button "Proceed" at bounding box center [1282, 399] width 61 height 31
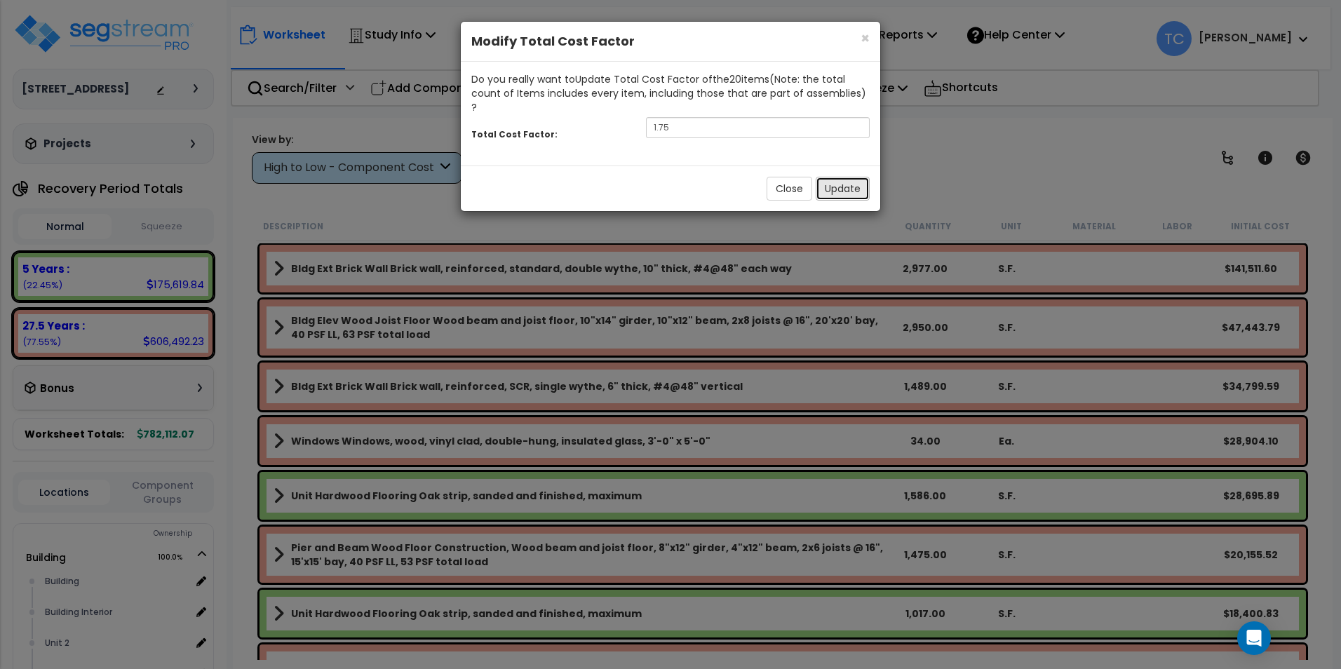
click at [844, 179] on button "Update" at bounding box center [842, 189] width 54 height 24
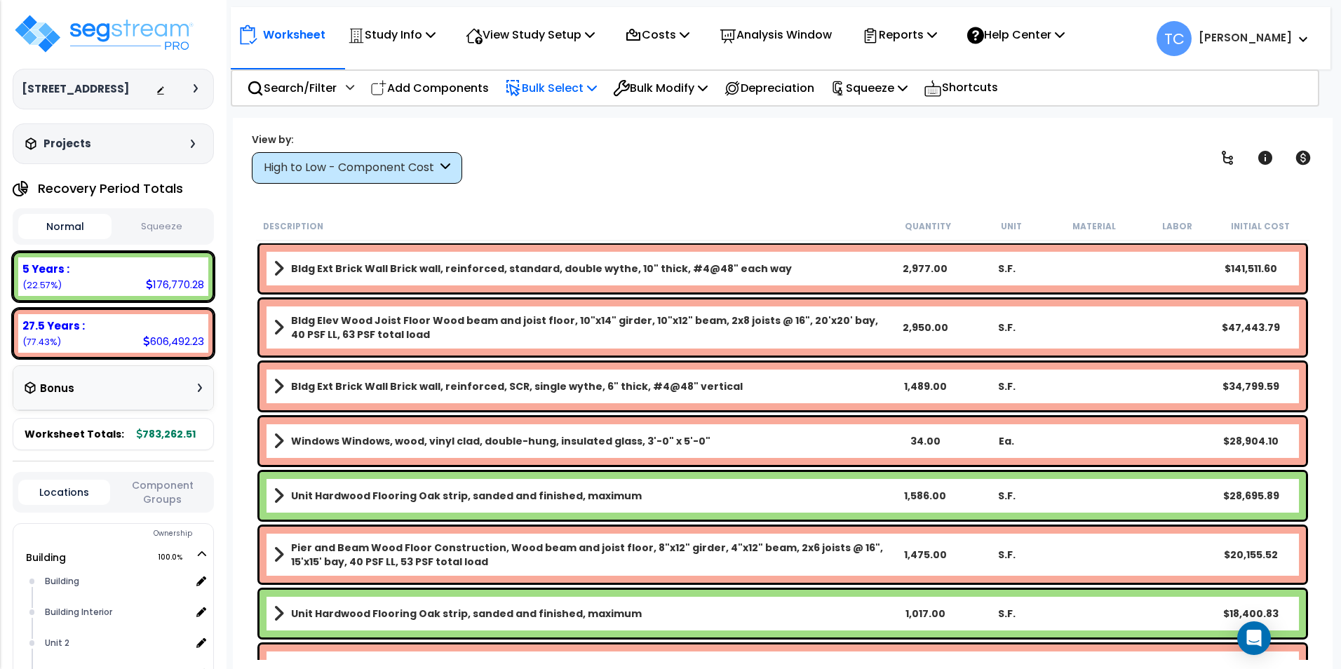
click at [576, 92] on p "Bulk Select" at bounding box center [551, 88] width 92 height 19
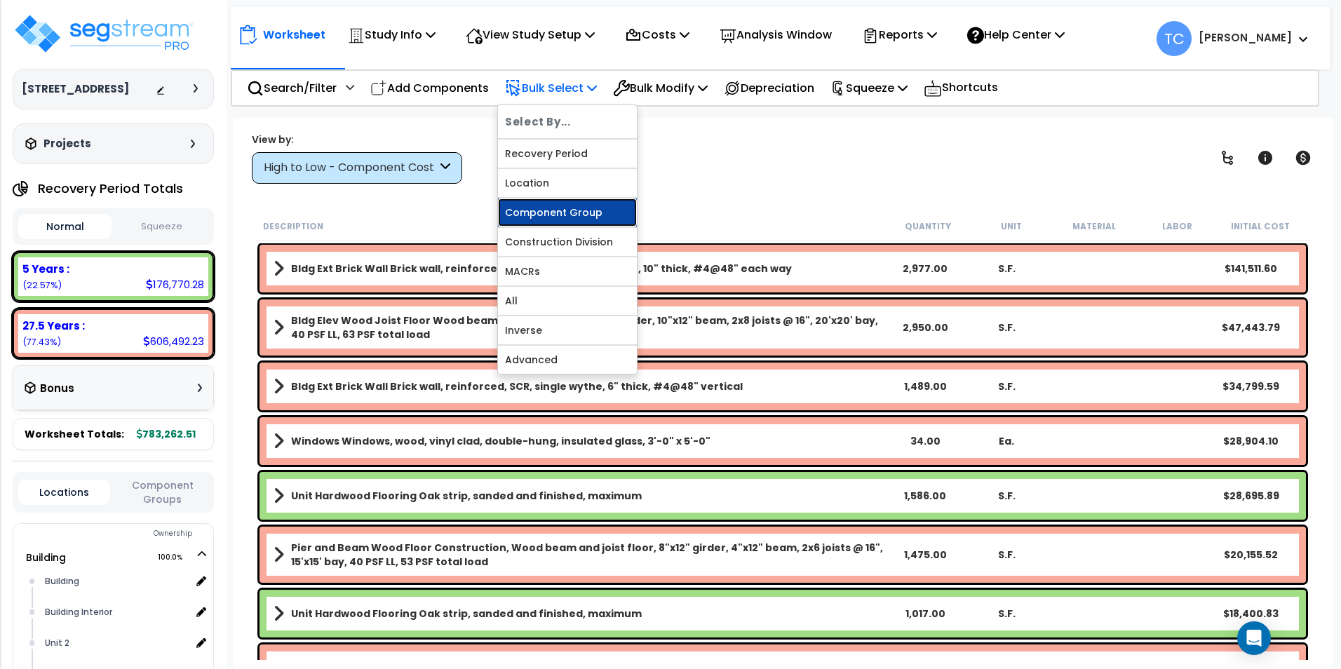
click at [593, 219] on link "Component Group" at bounding box center [567, 212] width 139 height 28
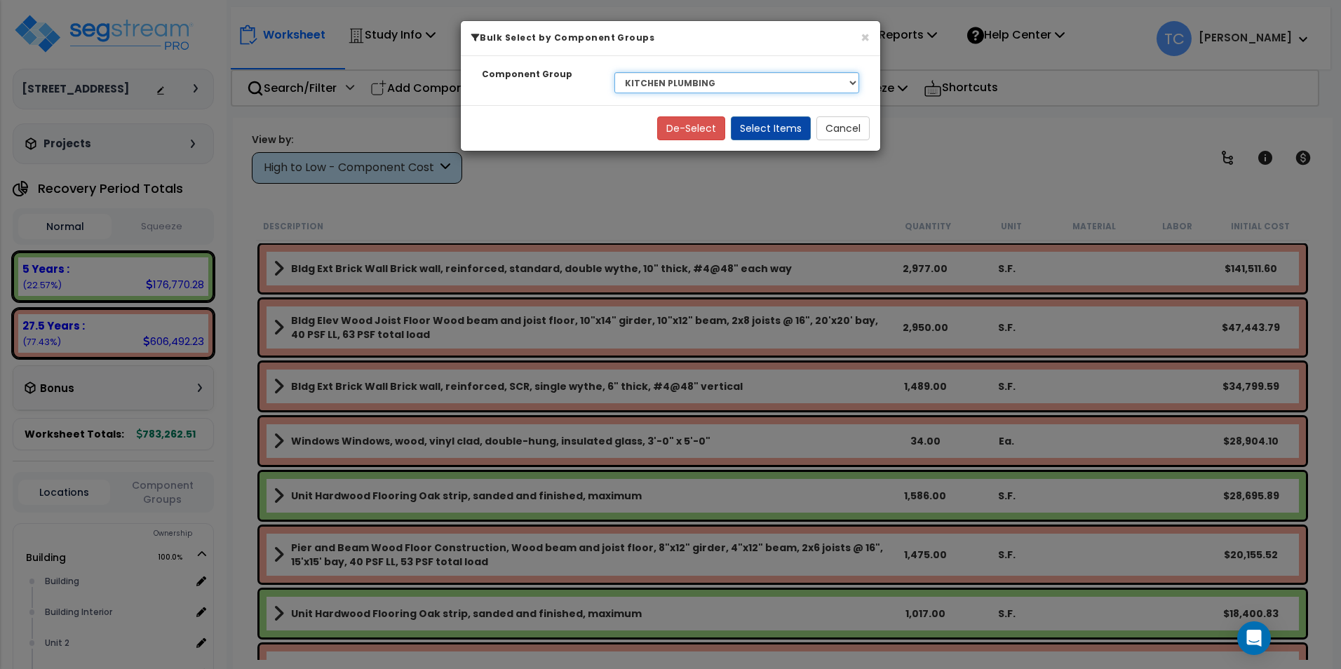
click at [681, 80] on select "Select BLDG CLEARING, GRADING, & EXCAVATION BLDG FOUNDATIONS WOOD SUPERSTRUCTUR…" at bounding box center [736, 82] width 245 height 21
click at [614, 72] on select "Select BLDG CLEARING, GRADING, & EXCAVATION BLDG FOUNDATIONS WOOD SUPERSTRUCTUR…" at bounding box center [736, 82] width 245 height 21
click at [756, 128] on button "Select Items" at bounding box center [771, 128] width 80 height 24
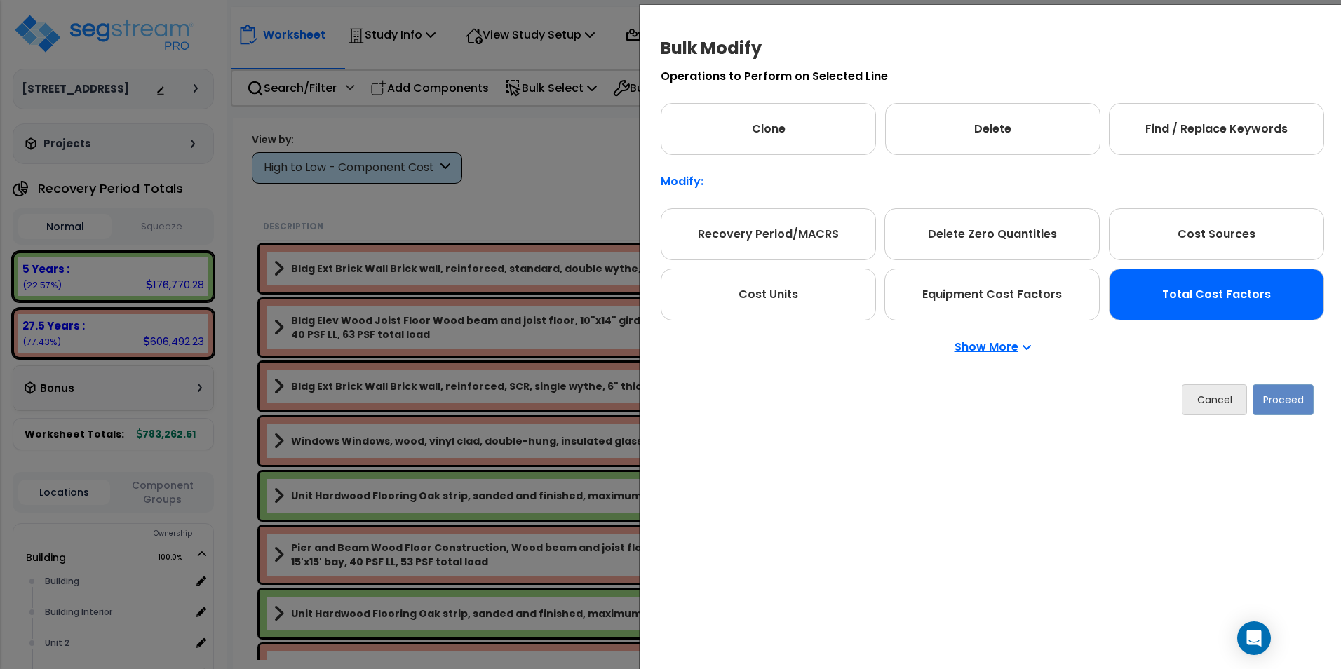
click at [1209, 313] on div "Total Cost Factors" at bounding box center [1215, 295] width 215 height 52
click at [1277, 405] on button "Proceed" at bounding box center [1282, 399] width 61 height 31
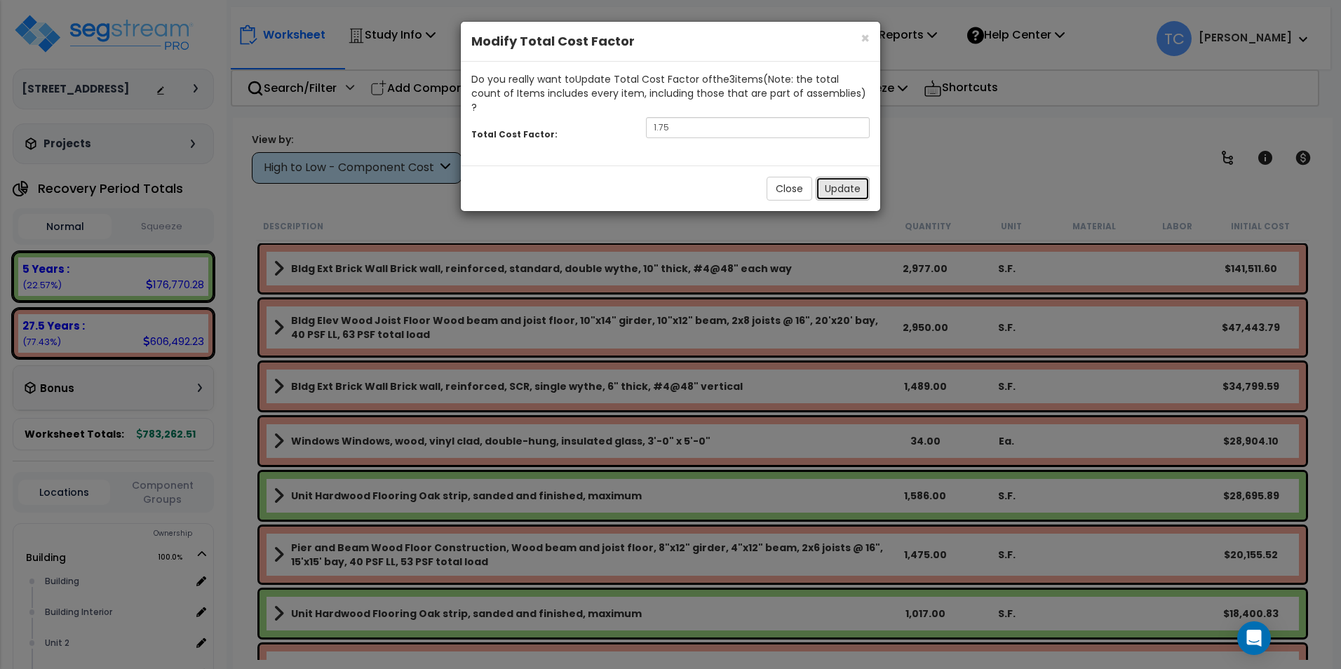
click at [832, 177] on button "Update" at bounding box center [842, 189] width 54 height 24
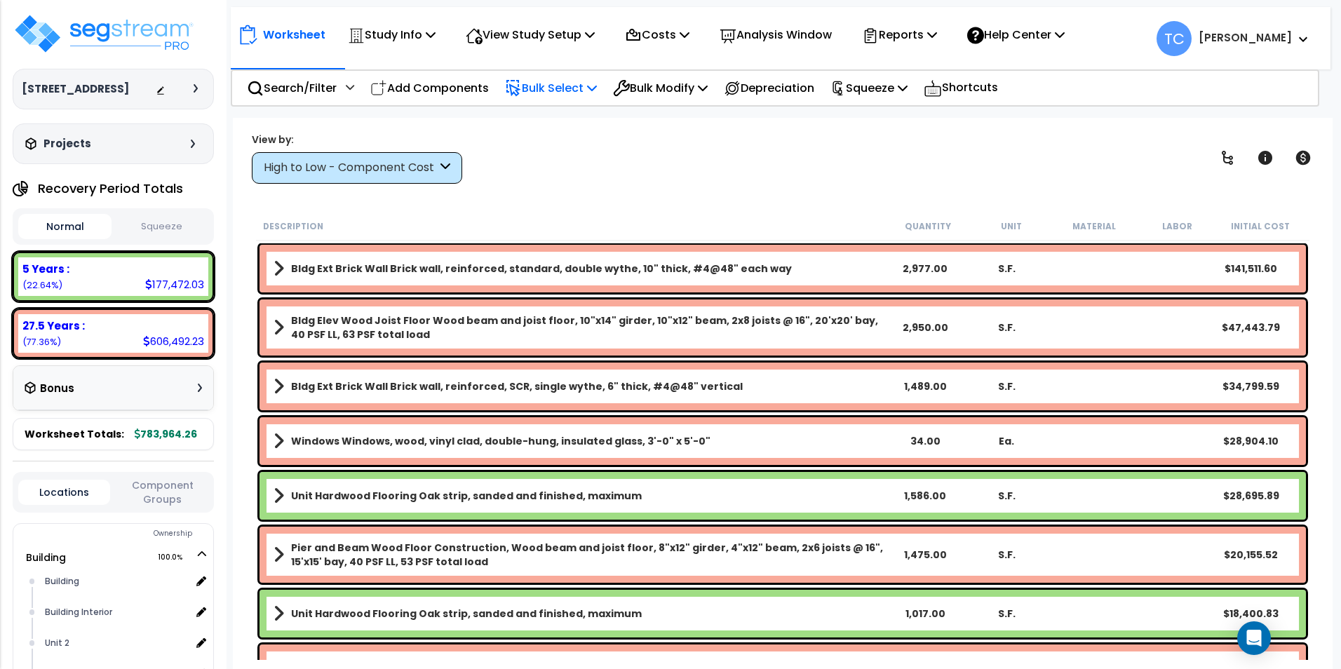
click at [556, 96] on p "Bulk Select" at bounding box center [551, 88] width 92 height 19
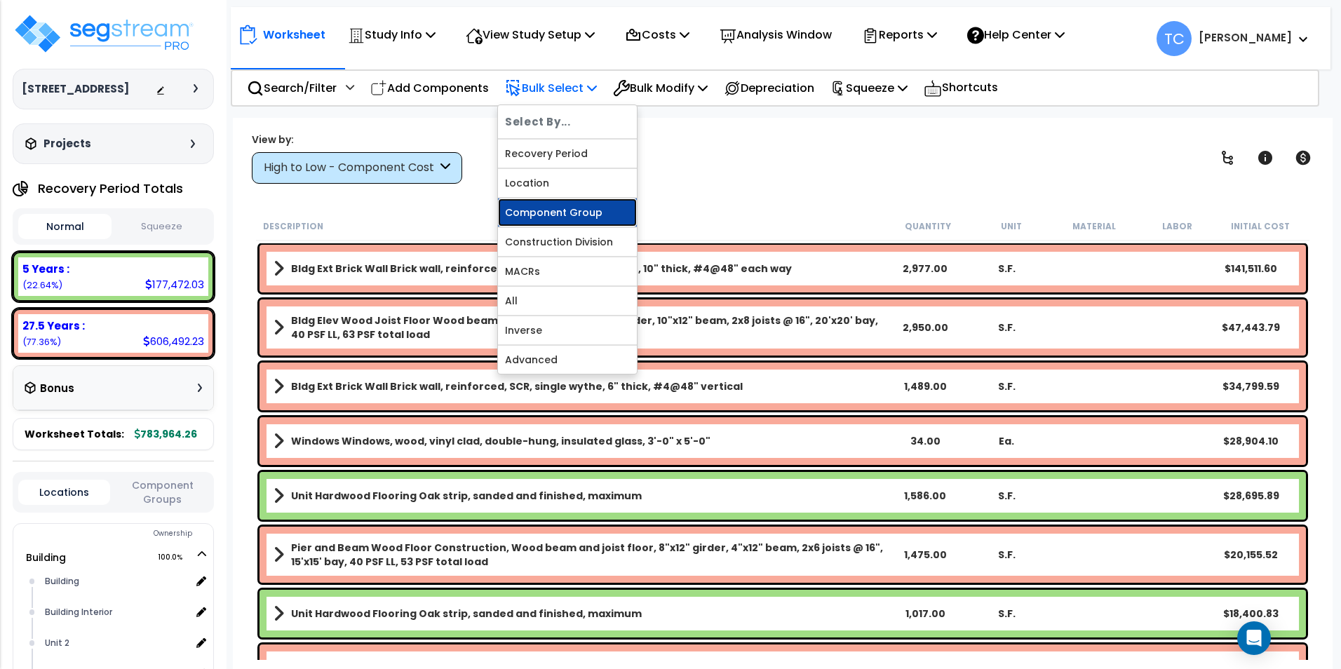
click at [595, 213] on link "Component Group" at bounding box center [567, 212] width 139 height 28
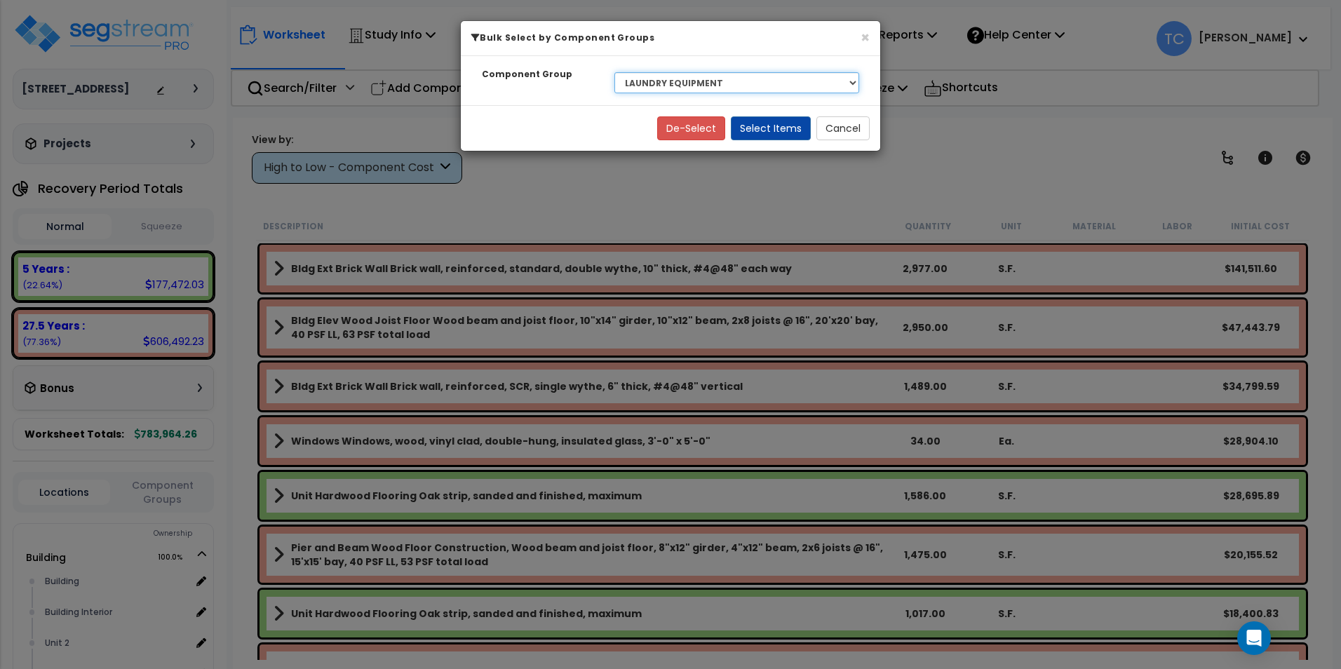
click at [766, 79] on select "Select BLDG CLEARING, GRADING, & EXCAVATION BLDG FOUNDATIONS WOOD SUPERSTRUCTUR…" at bounding box center [736, 82] width 245 height 21
click at [614, 72] on select "Select BLDG CLEARING, GRADING, & EXCAVATION BLDG FOUNDATIONS WOOD SUPERSTRUCTUR…" at bounding box center [736, 82] width 245 height 21
click at [744, 79] on select "Select BLDG CLEARING, GRADING, & EXCAVATION BLDG FOUNDATIONS WOOD SUPERSTRUCTUR…" at bounding box center [736, 82] width 245 height 21
click at [614, 72] on select "Select BLDG CLEARING, GRADING, & EXCAVATION BLDG FOUNDATIONS WOOD SUPERSTRUCTUR…" at bounding box center [736, 82] width 245 height 21
click at [761, 130] on button "Select Items" at bounding box center [771, 128] width 80 height 24
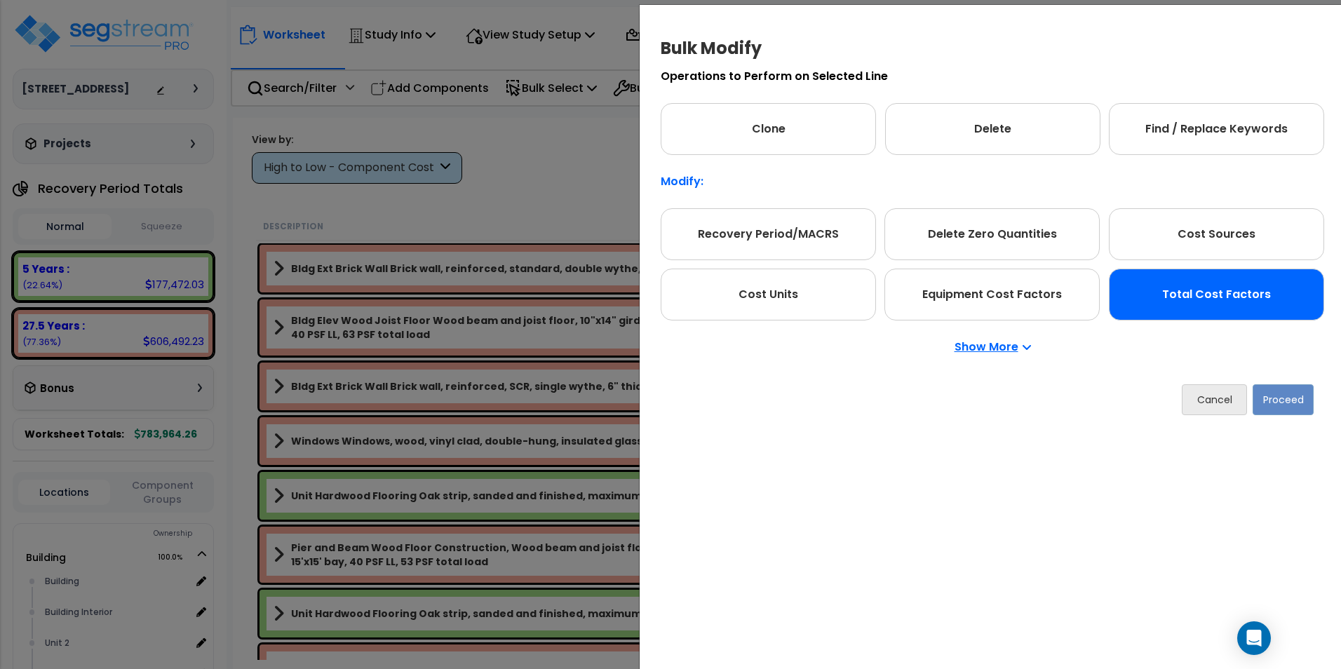
click at [1186, 292] on div "Total Cost Factors" at bounding box center [1215, 295] width 215 height 52
click at [1265, 391] on button "Proceed" at bounding box center [1282, 399] width 61 height 31
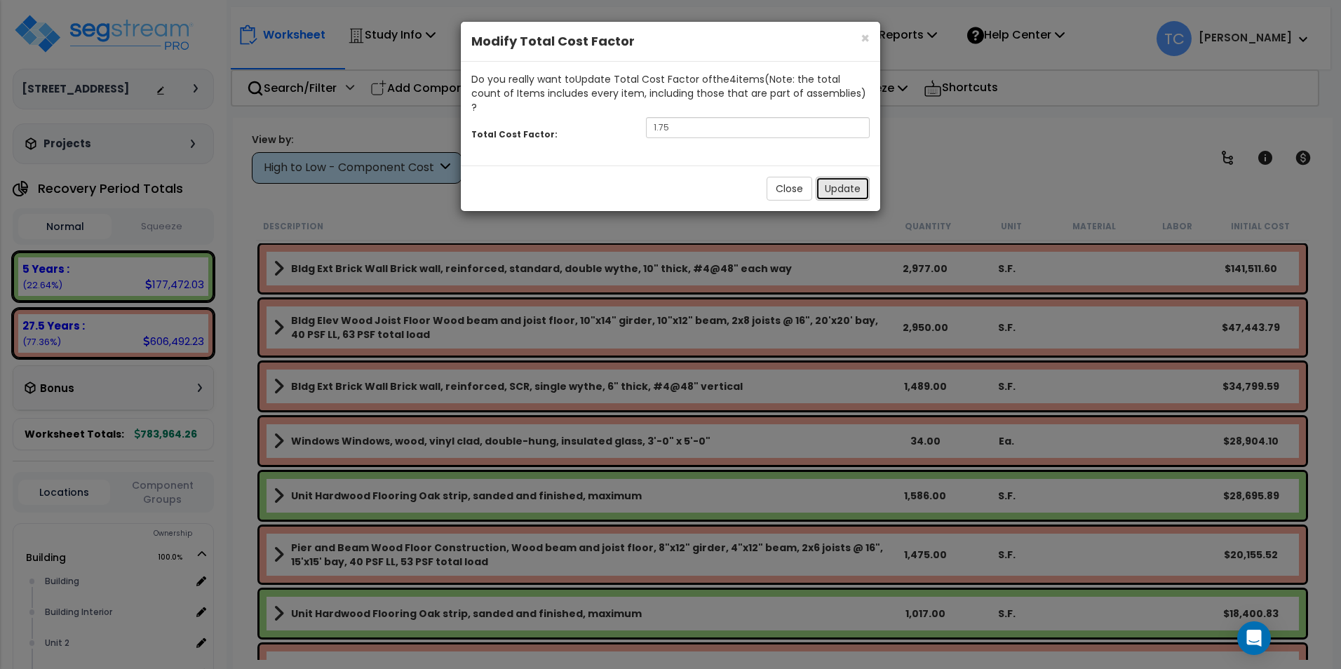
click at [849, 177] on button "Update" at bounding box center [842, 189] width 54 height 24
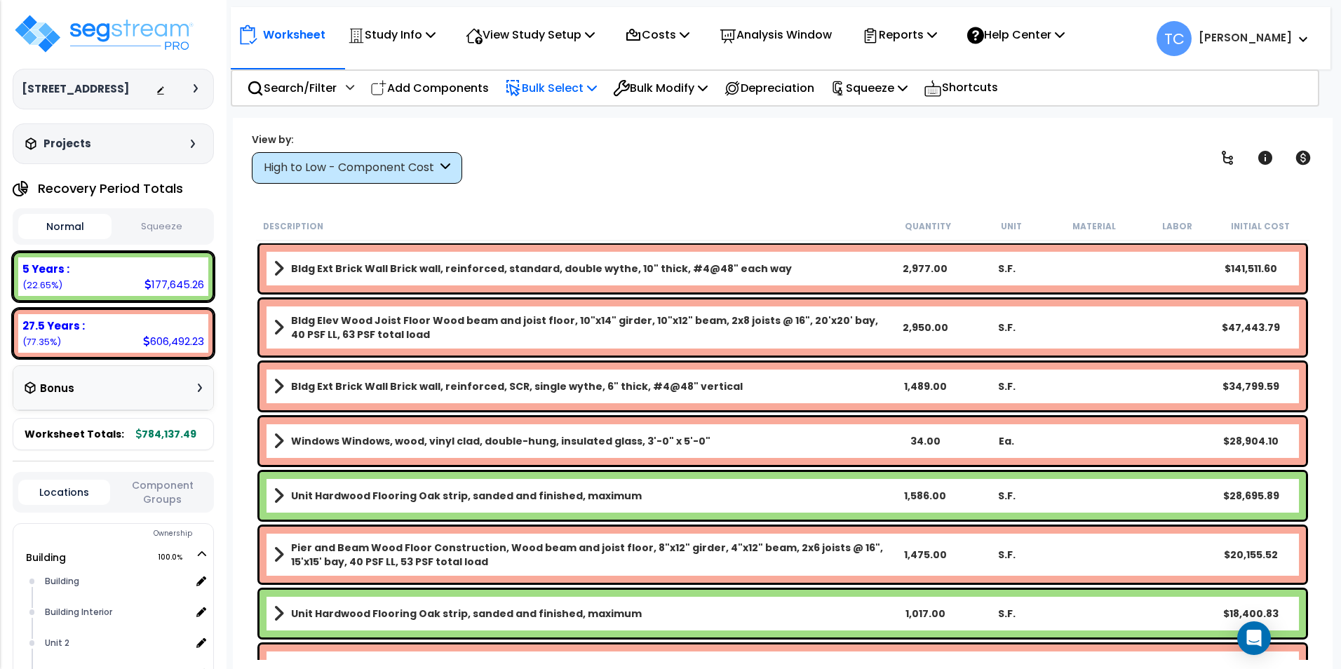
click at [574, 89] on p "Bulk Select" at bounding box center [551, 88] width 92 height 19
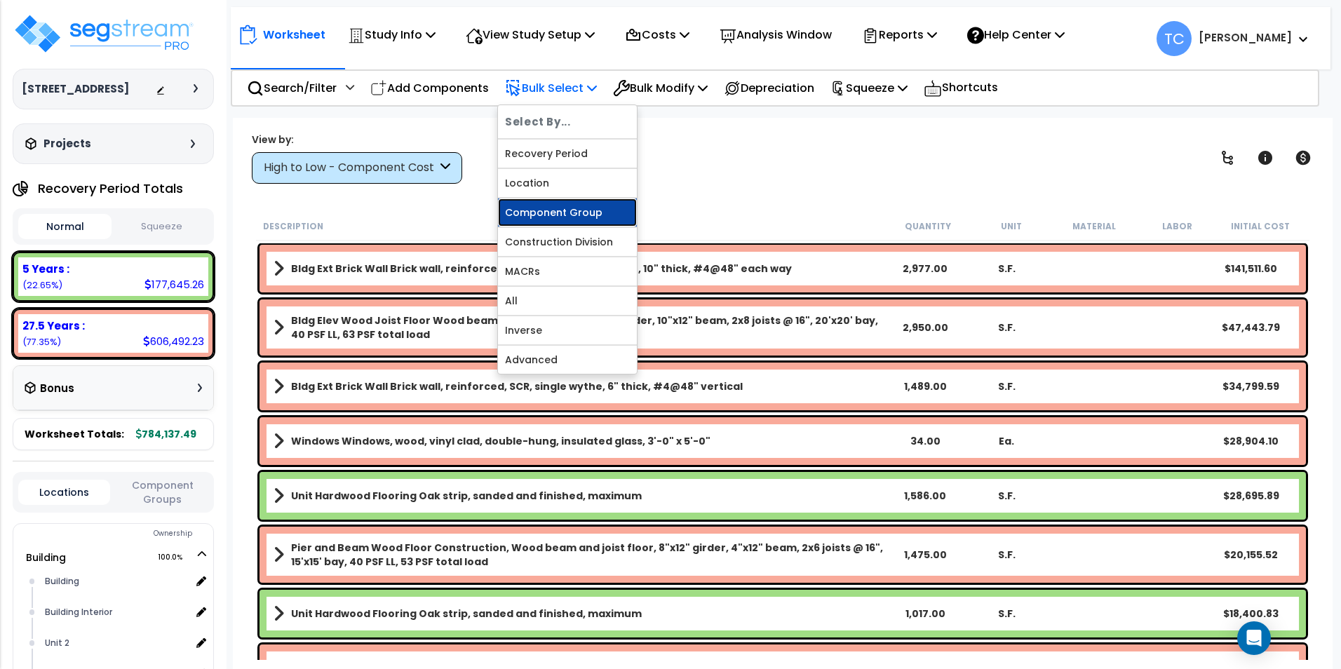
click at [583, 216] on link "Component Group" at bounding box center [567, 212] width 139 height 28
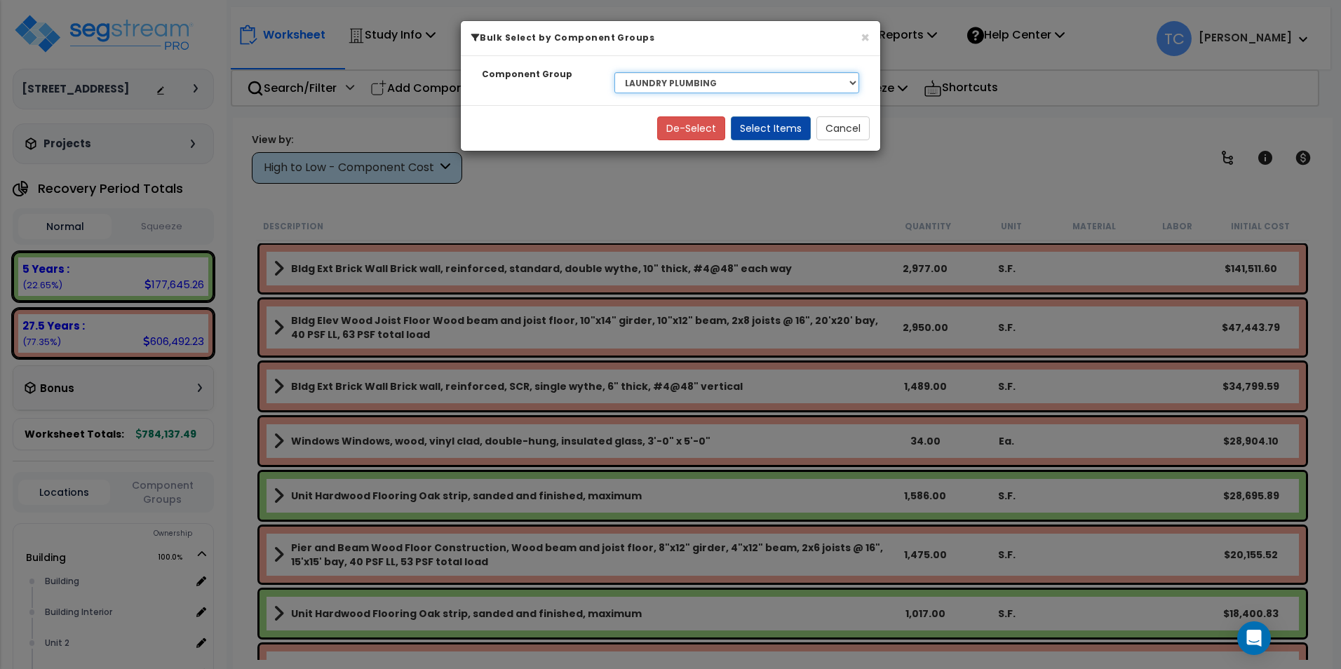
click at [746, 88] on select "Select BLDG CLEARING, GRADING, & EXCAVATION BLDG FOUNDATIONS WOOD SUPERSTRUCTUR…" at bounding box center [736, 82] width 245 height 21
click at [614, 72] on select "Select BLDG CLEARING, GRADING, & EXCAVATION BLDG FOUNDATIONS WOOD SUPERSTRUCTUR…" at bounding box center [736, 82] width 245 height 21
click at [773, 132] on button "Select Items" at bounding box center [771, 128] width 80 height 24
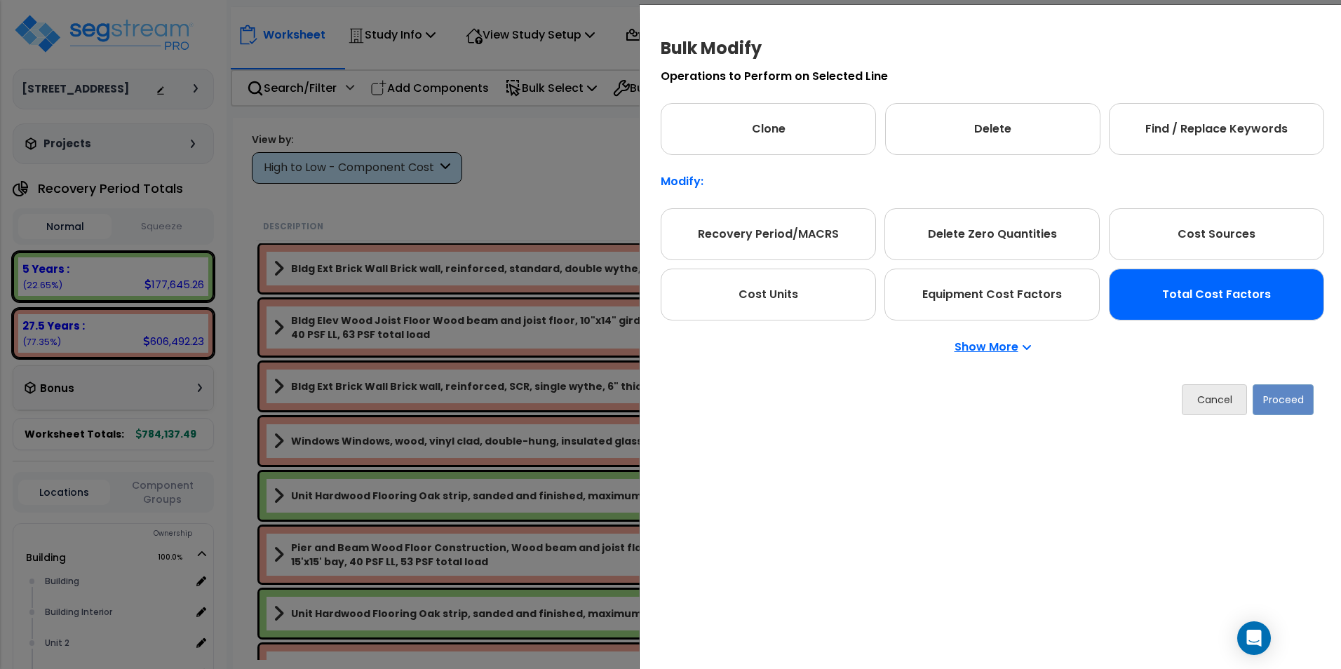
click at [1277, 273] on div "Total Cost Factors" at bounding box center [1215, 295] width 215 height 52
click at [1289, 408] on button "Proceed" at bounding box center [1282, 399] width 61 height 31
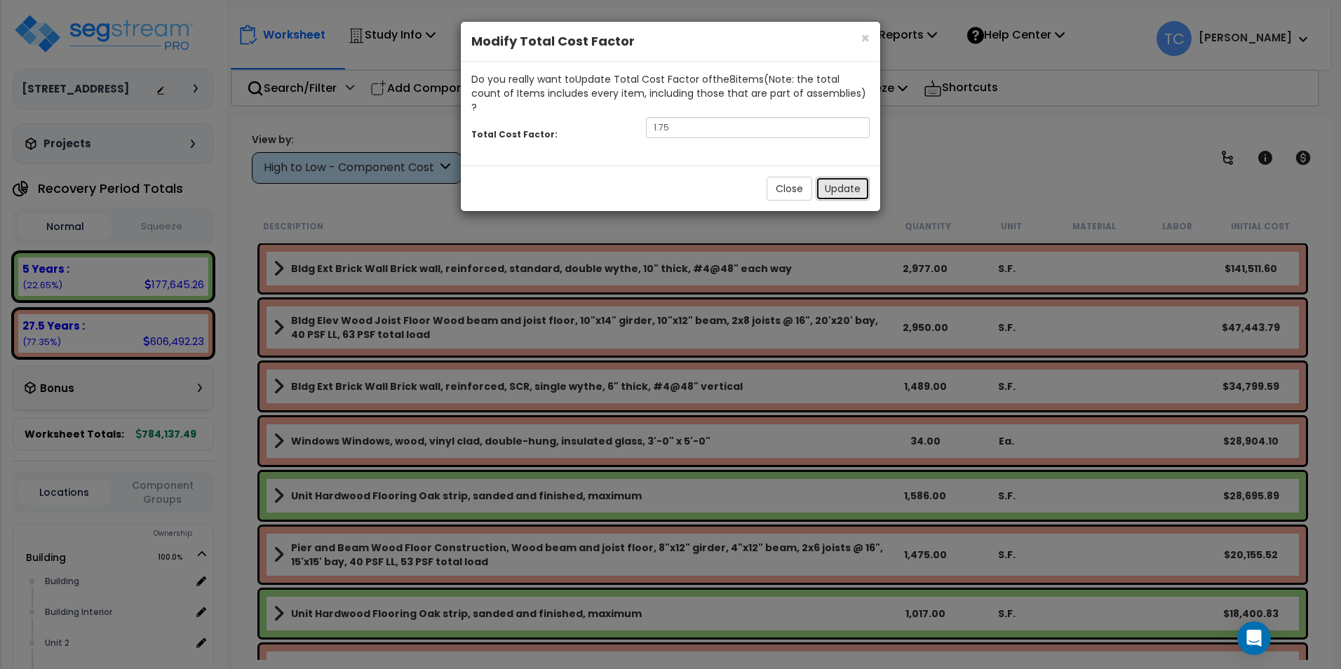
click at [843, 178] on button "Update" at bounding box center [842, 189] width 54 height 24
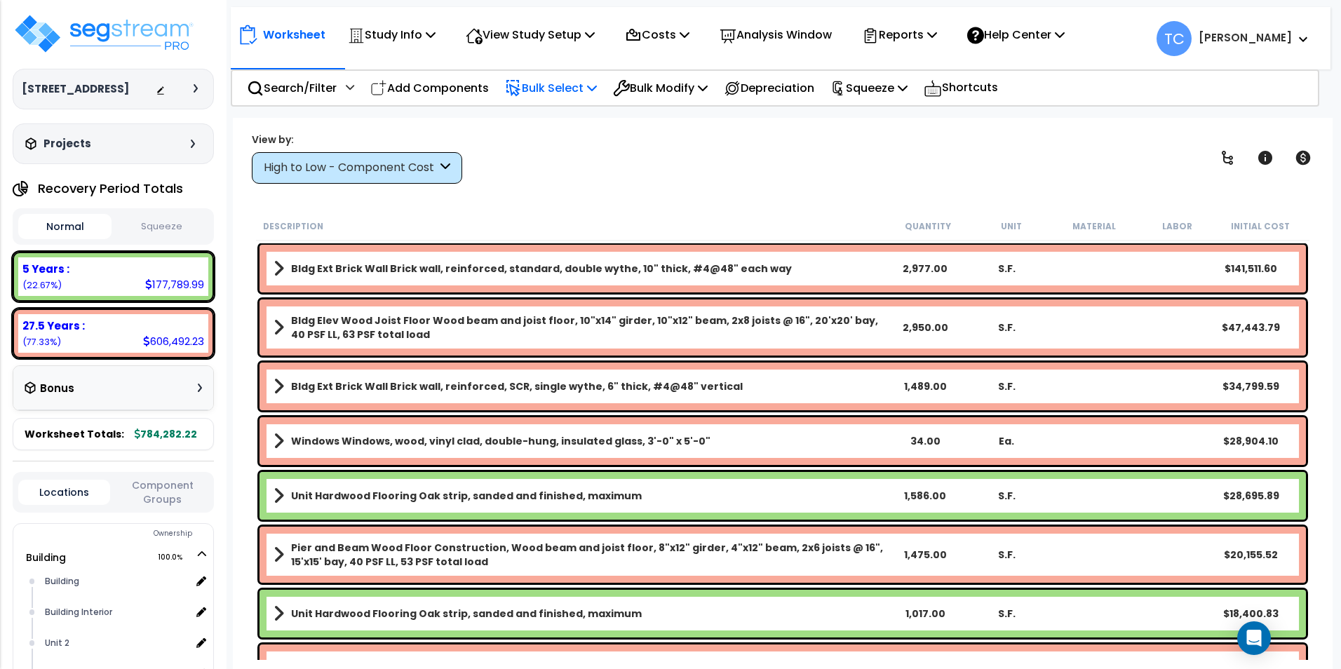
drag, startPoint x: 583, startPoint y: 107, endPoint x: 582, endPoint y: 97, distance: 10.6
click at [583, 104] on div "Study Name DB Costs Setup Indirect Costs Direct Costs Costs Setup Rapid Takeoff…" at bounding box center [670, 90] width 1341 height 56
drag, startPoint x: 582, startPoint y: 97, endPoint x: 557, endPoint y: 87, distance: 27.1
click at [557, 87] on p "Bulk Select" at bounding box center [551, 88] width 92 height 19
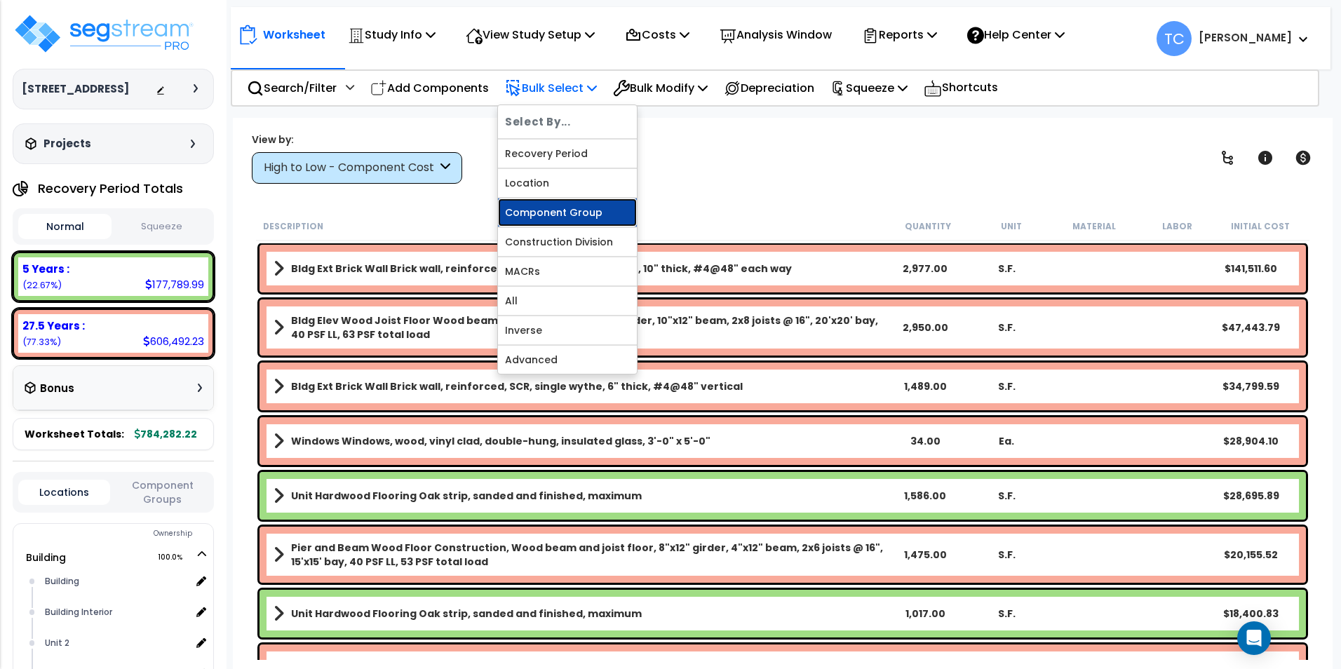
click at [578, 209] on link "Component Group" at bounding box center [567, 212] width 139 height 28
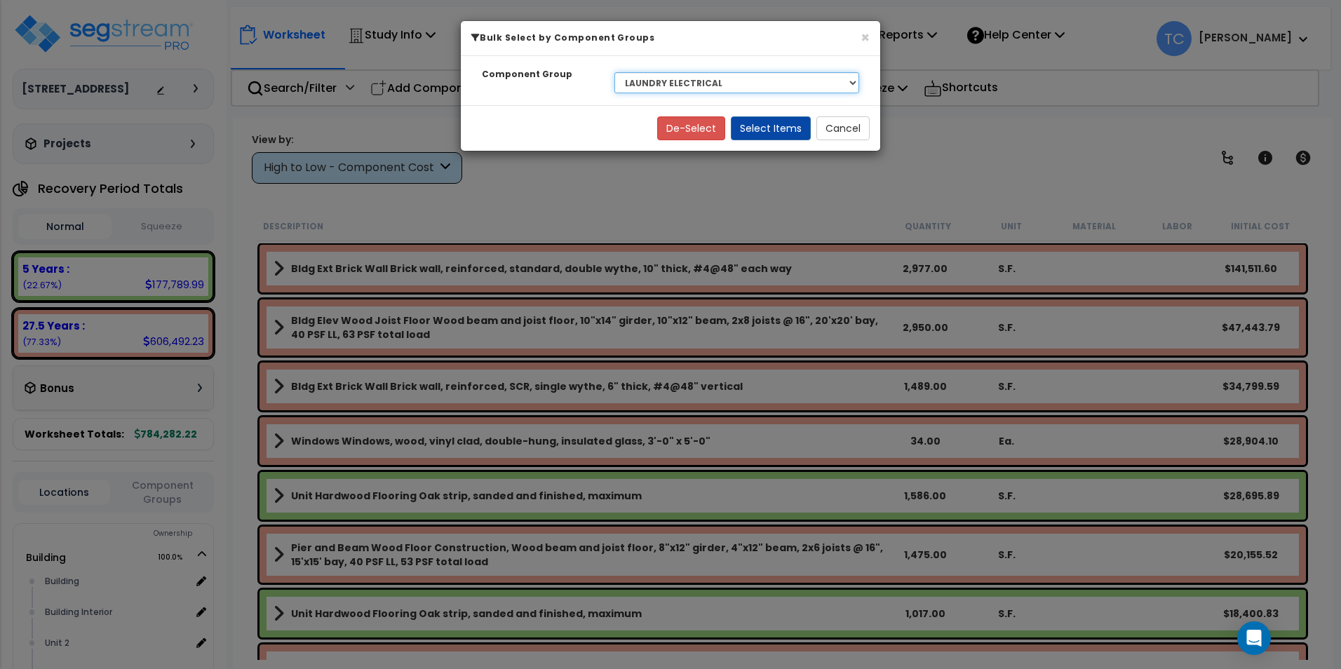
click at [690, 86] on select "Select BLDG CLEARING, GRADING, & EXCAVATION BLDG FOUNDATIONS WOOD SUPERSTRUCTUR…" at bounding box center [736, 82] width 245 height 21
select select "7429"
click at [614, 72] on select "Select BLDG CLEARING, GRADING, & EXCAVATION BLDG FOUNDATIONS WOOD SUPERSTRUCTUR…" at bounding box center [736, 82] width 245 height 21
click at [773, 130] on button "Select Items" at bounding box center [771, 128] width 80 height 24
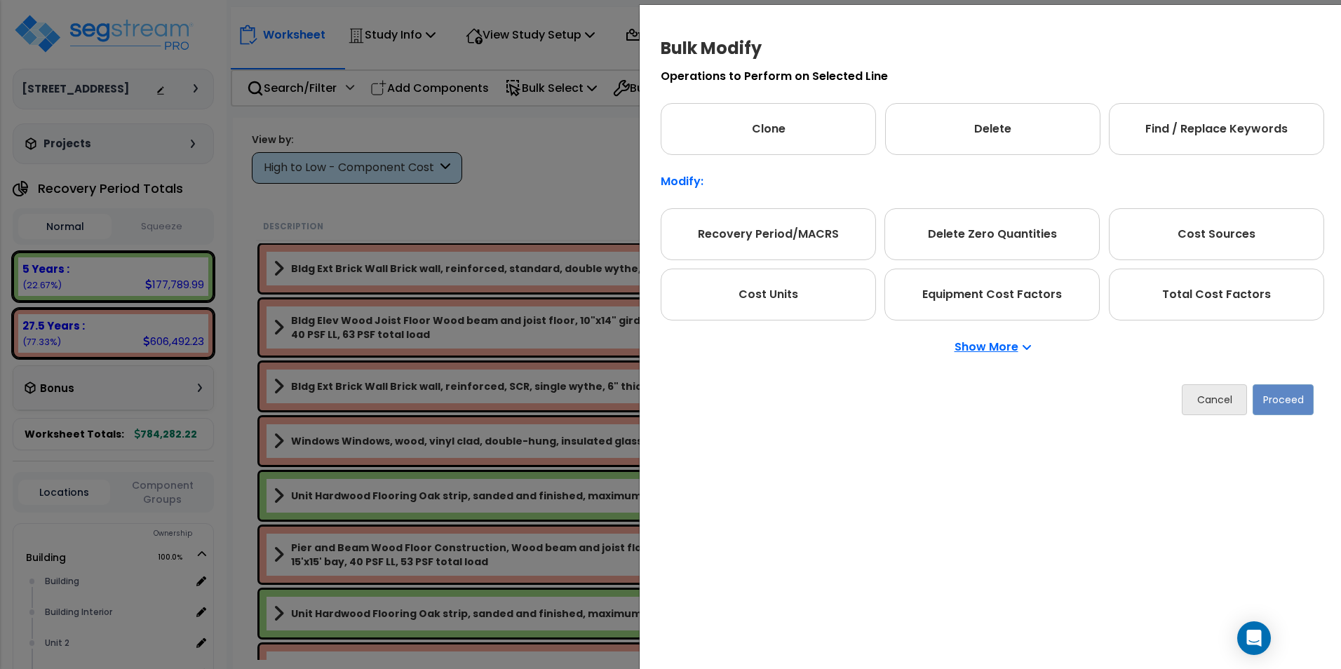
click at [1234, 322] on div "Show More" at bounding box center [991, 346] width 663 height 53
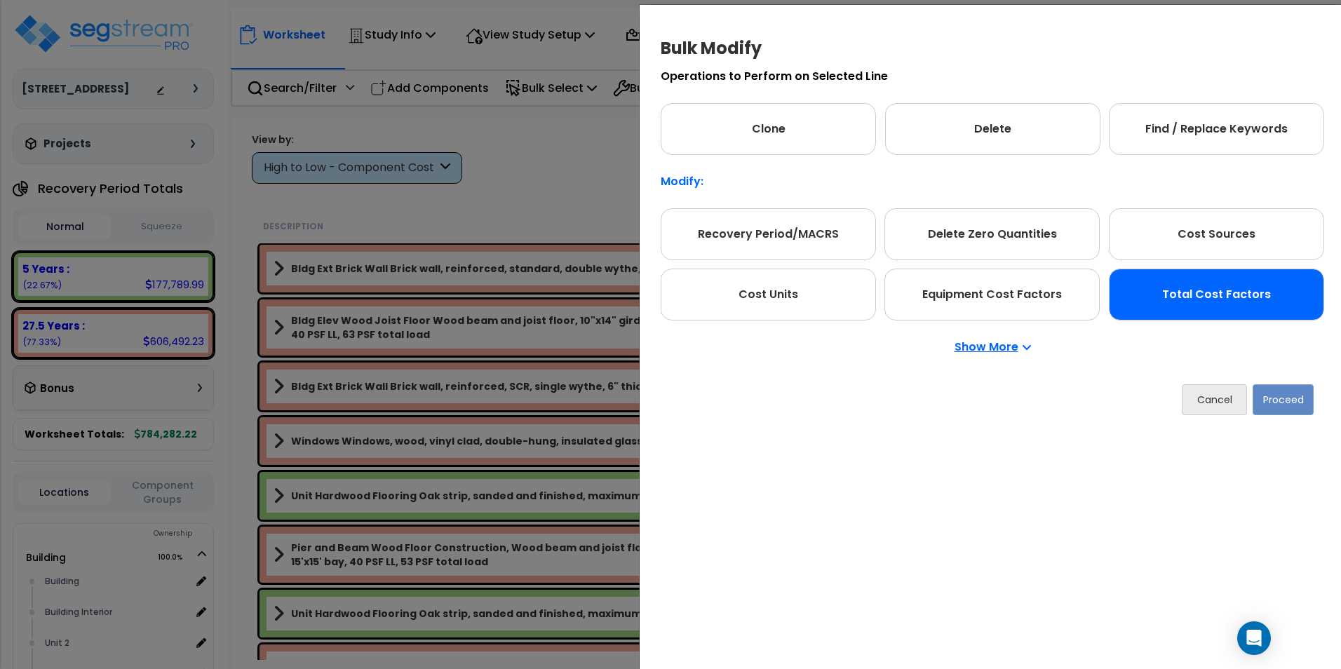
click at [1233, 288] on div "Total Cost Factors" at bounding box center [1215, 295] width 215 height 52
click at [1294, 418] on div "Cancel Proceed" at bounding box center [991, 400] width 663 height 52
click at [1290, 400] on button "Proceed" at bounding box center [1282, 399] width 61 height 31
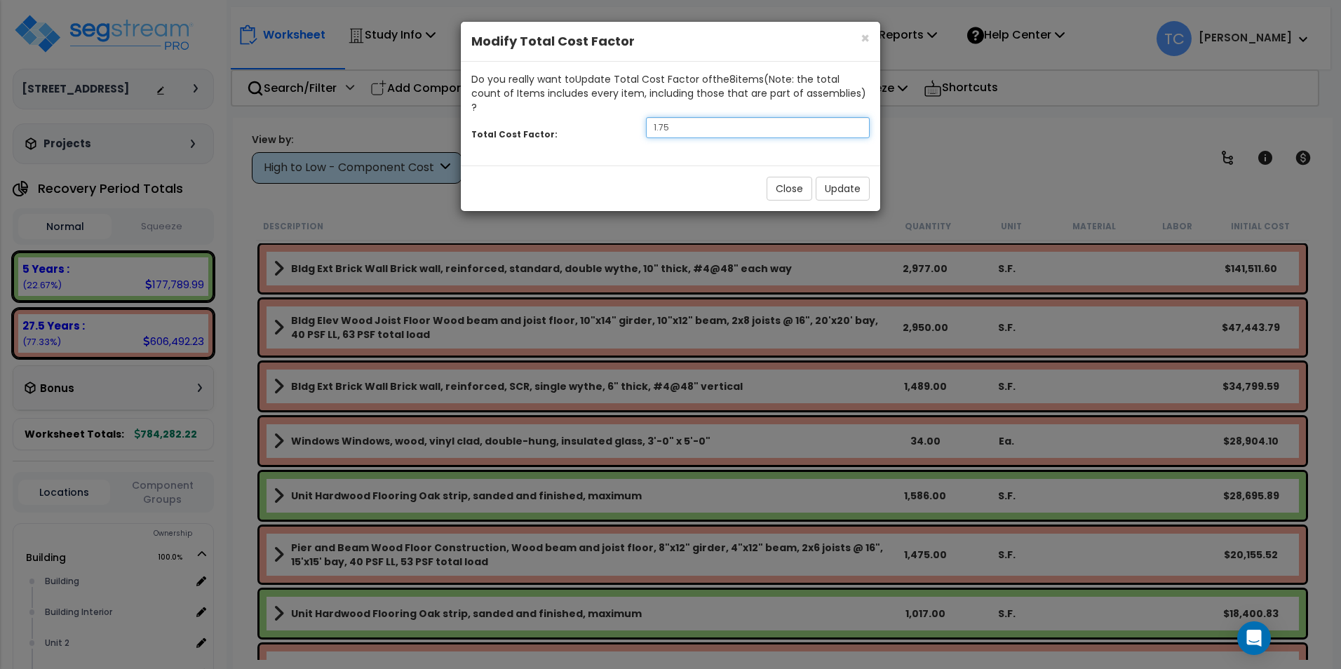
drag, startPoint x: 703, startPoint y: 118, endPoint x: 598, endPoint y: 114, distance: 104.5
click at [598, 114] on div "Total Cost Factor: 1.75" at bounding box center [670, 129] width 419 height 30
type input "2"
click at [855, 179] on button "Update" at bounding box center [842, 189] width 54 height 24
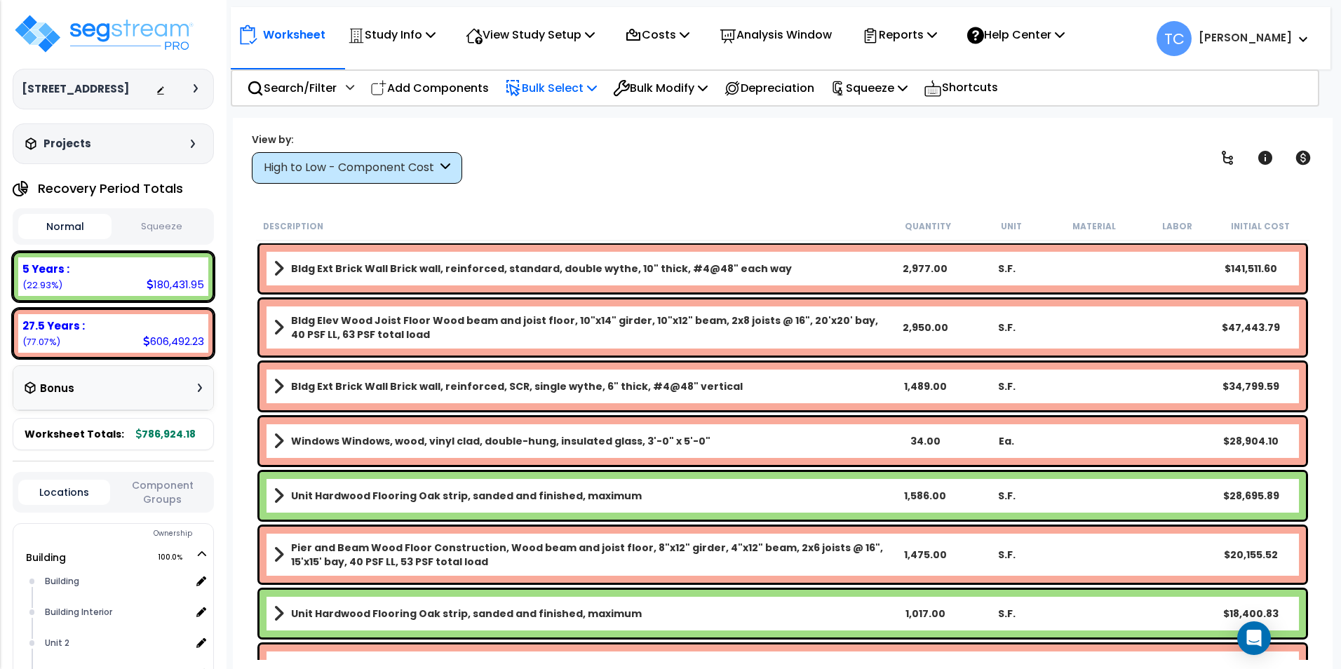
click at [560, 85] on p "Bulk Select" at bounding box center [551, 88] width 92 height 19
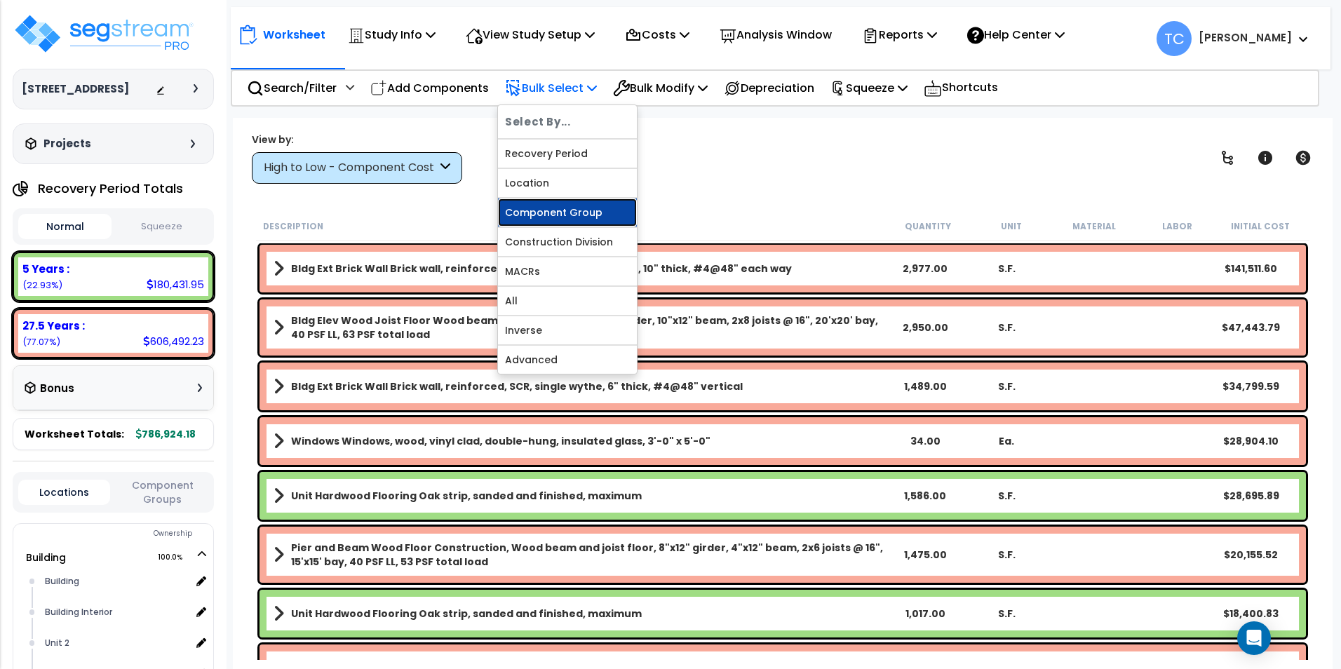
click at [586, 217] on link "Component Group" at bounding box center [567, 212] width 139 height 28
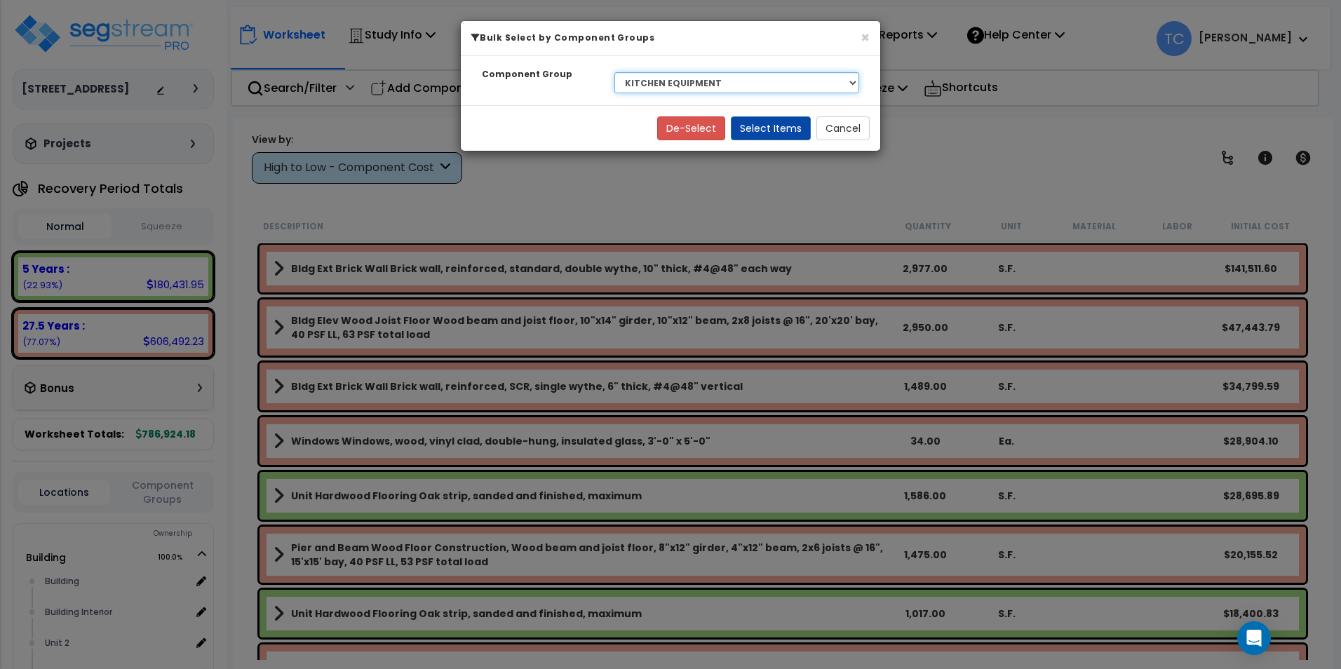
drag, startPoint x: 695, startPoint y: 83, endPoint x: 695, endPoint y: 90, distance: 7.0
click at [695, 83] on select "Select BLDG CLEARING, GRADING, & EXCAVATION BLDG FOUNDATIONS WOOD SUPERSTRUCTUR…" at bounding box center [736, 82] width 245 height 21
click at [614, 72] on select "Select BLDG CLEARING, GRADING, & EXCAVATION BLDG FOUNDATIONS WOOD SUPERSTRUCTUR…" at bounding box center [736, 82] width 245 height 21
click at [759, 142] on div "De-Select Select Items Cancel" at bounding box center [670, 128] width 419 height 46
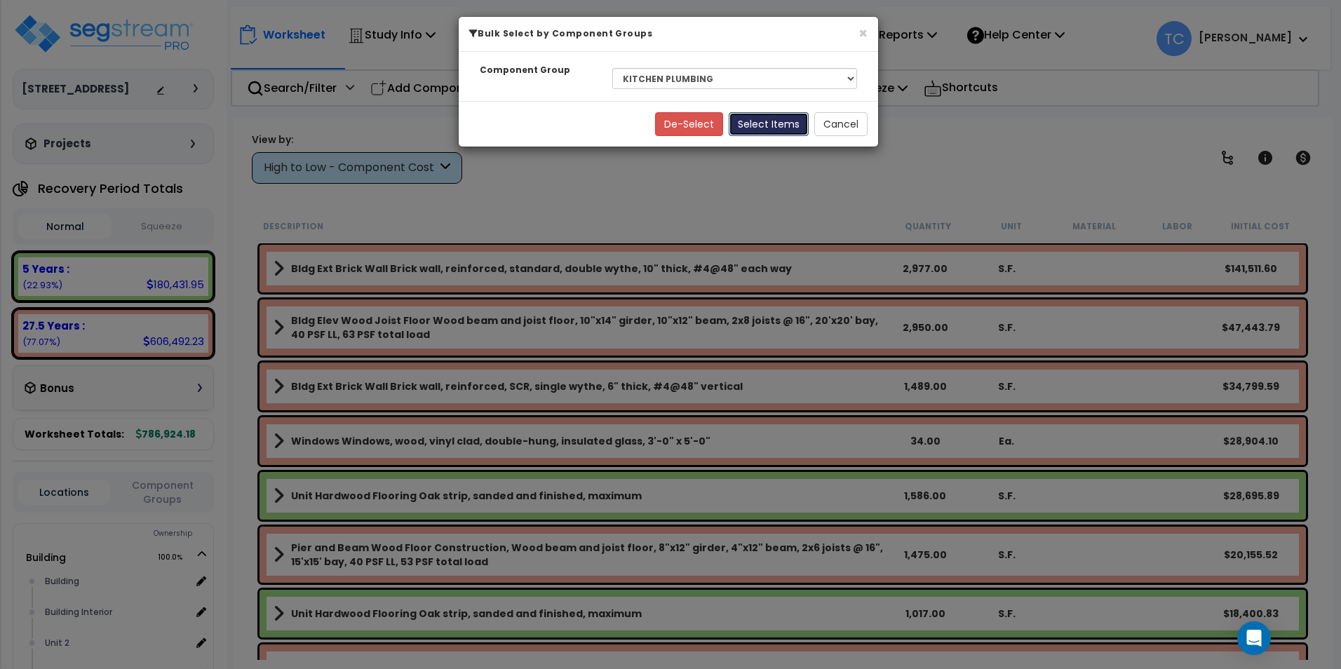
click at [761, 126] on button "Select Items" at bounding box center [768, 124] width 80 height 24
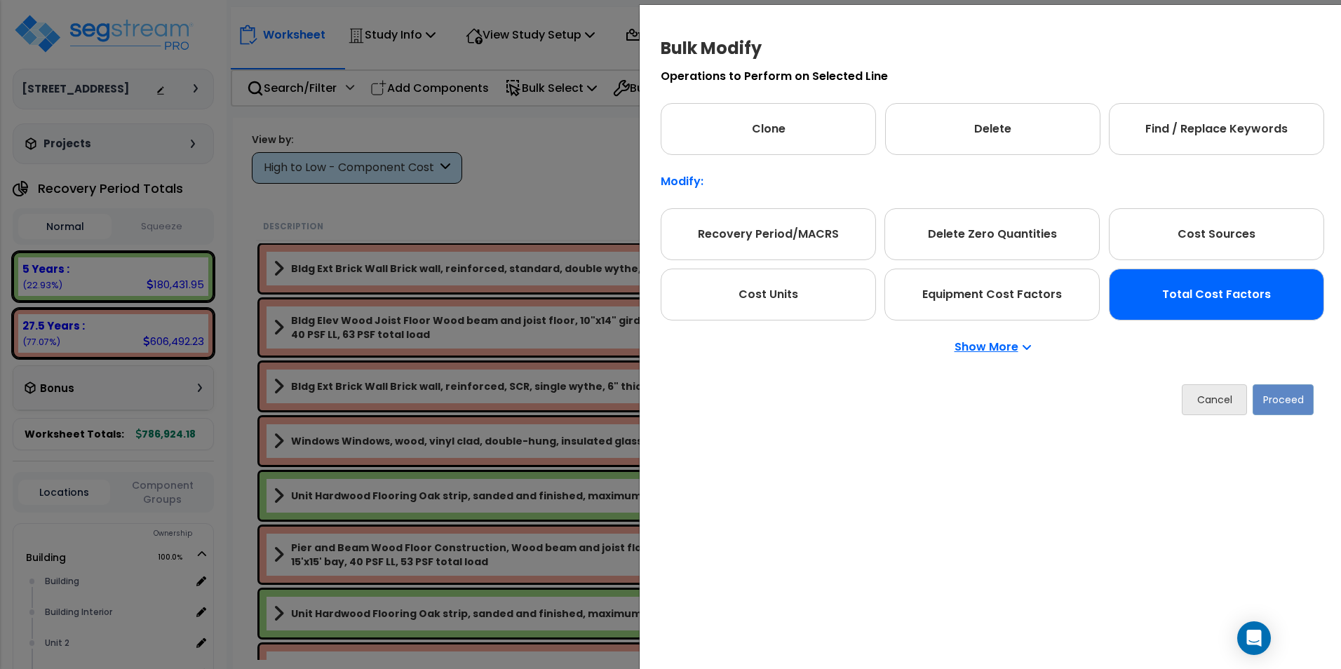
click at [1225, 317] on div "Total Cost Factors" at bounding box center [1215, 295] width 215 height 52
click at [1279, 386] on button "Proceed" at bounding box center [1282, 399] width 61 height 31
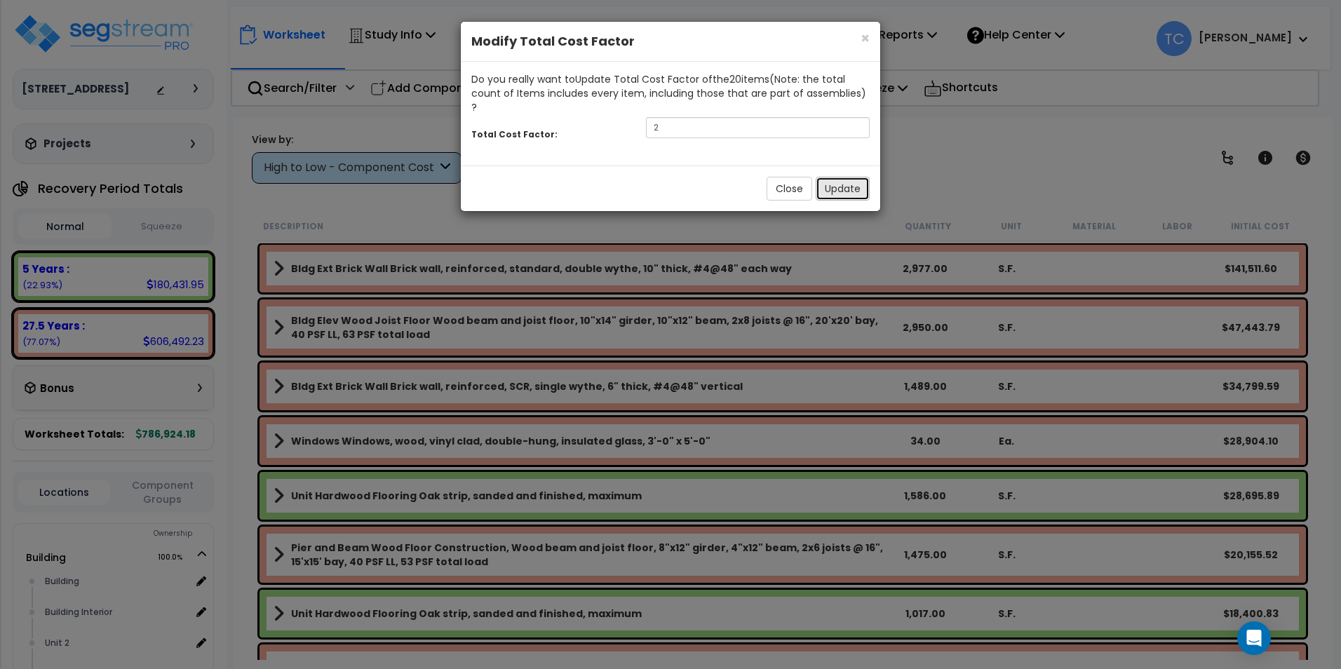
click at [829, 177] on button "Update" at bounding box center [842, 189] width 54 height 24
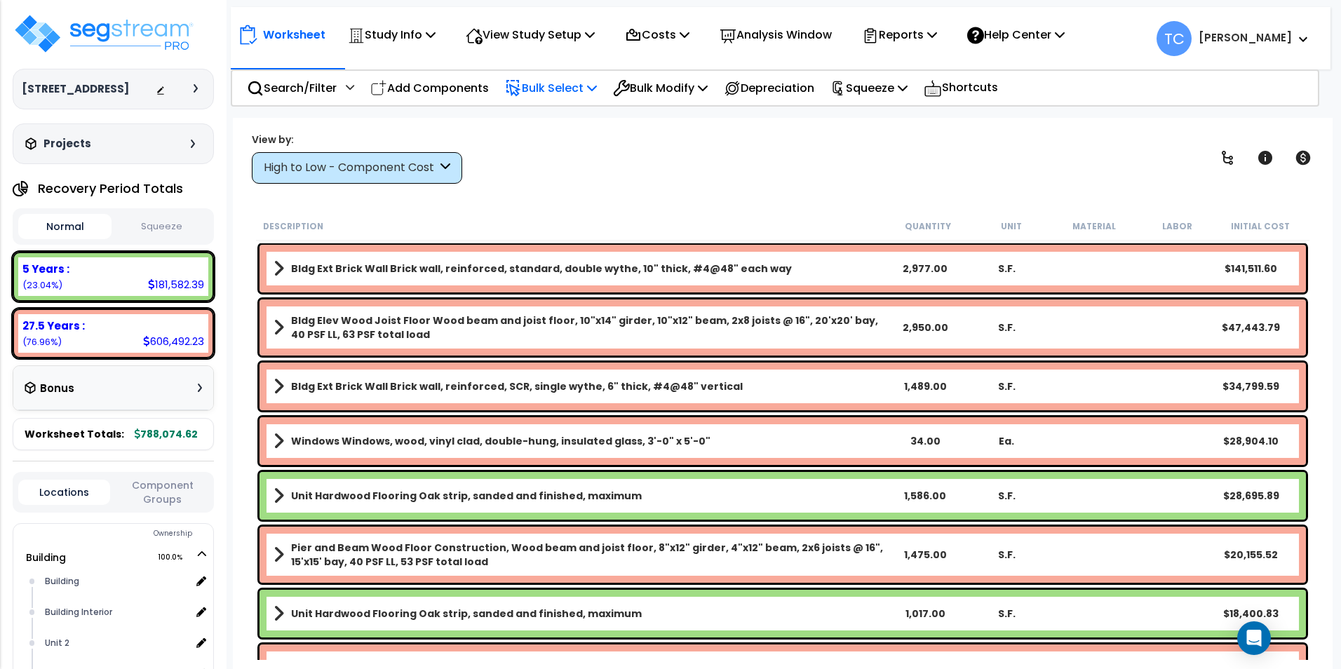
click at [564, 90] on p "Bulk Select" at bounding box center [551, 88] width 92 height 19
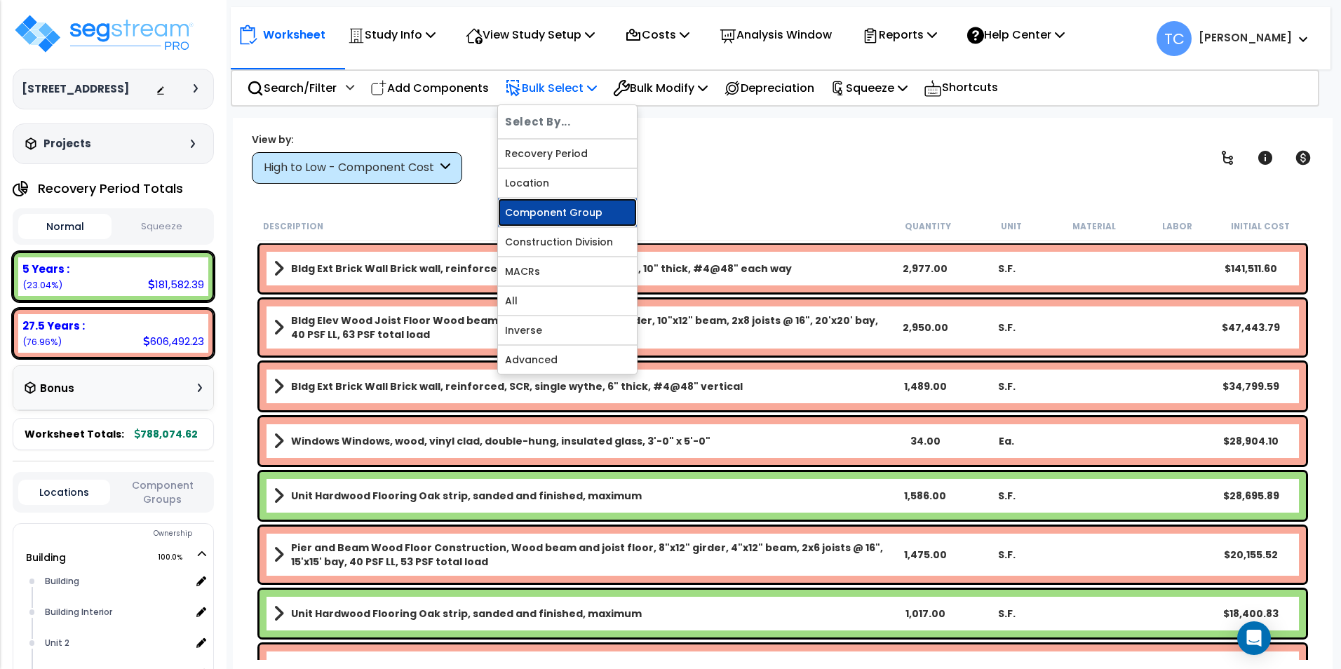
click at [588, 216] on link "Component Group" at bounding box center [567, 212] width 139 height 28
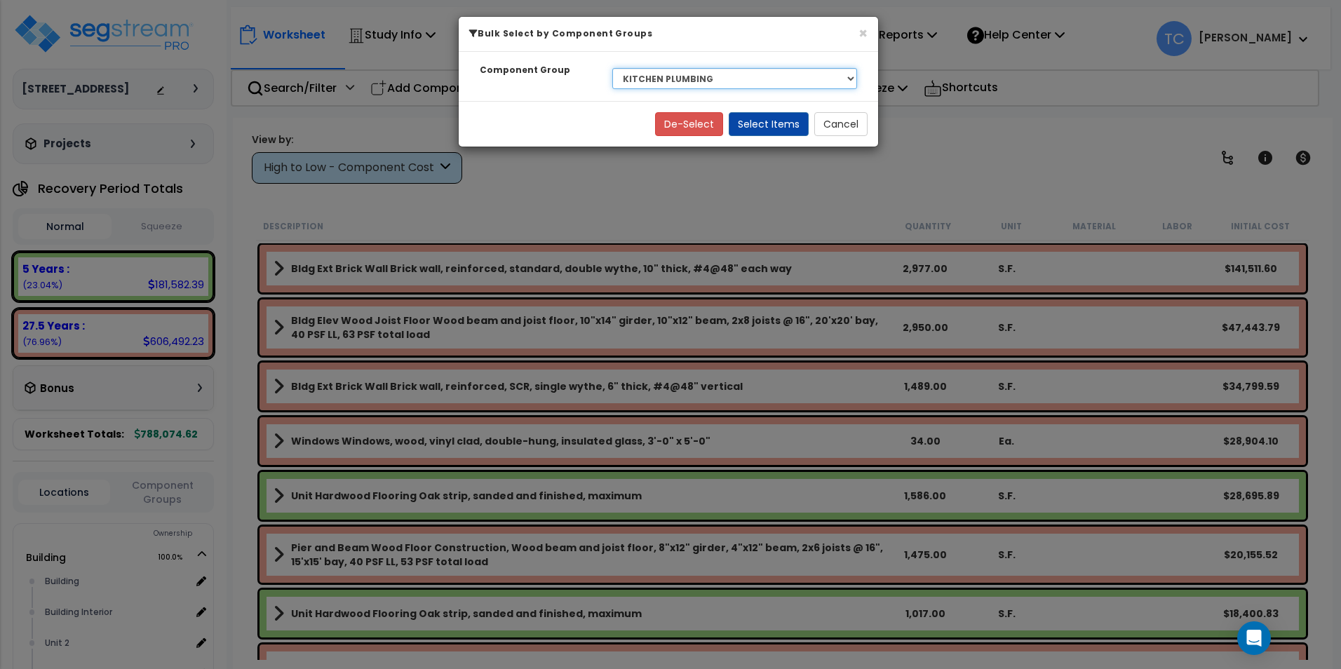
click at [659, 73] on select "Select BLDG CLEARING, GRADING, & EXCAVATION BLDG FOUNDATIONS WOOD SUPERSTRUCTUR…" at bounding box center [734, 78] width 245 height 21
click at [612, 68] on select "Select BLDG CLEARING, GRADING, & EXCAVATION BLDG FOUNDATIONS WOOD SUPERSTRUCTUR…" at bounding box center [734, 78] width 245 height 21
click at [771, 122] on button "Select Items" at bounding box center [768, 124] width 80 height 24
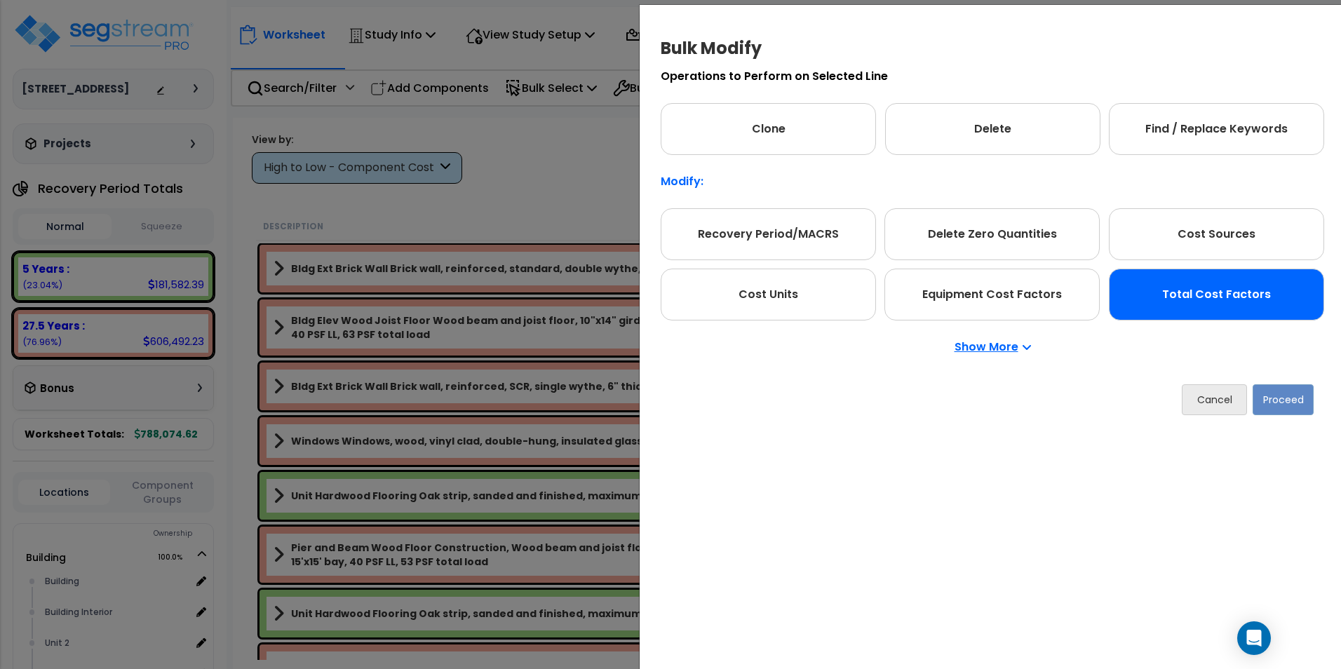
click at [1183, 315] on div "Total Cost Factors" at bounding box center [1215, 295] width 215 height 52
click at [1294, 388] on button "Proceed" at bounding box center [1282, 399] width 61 height 31
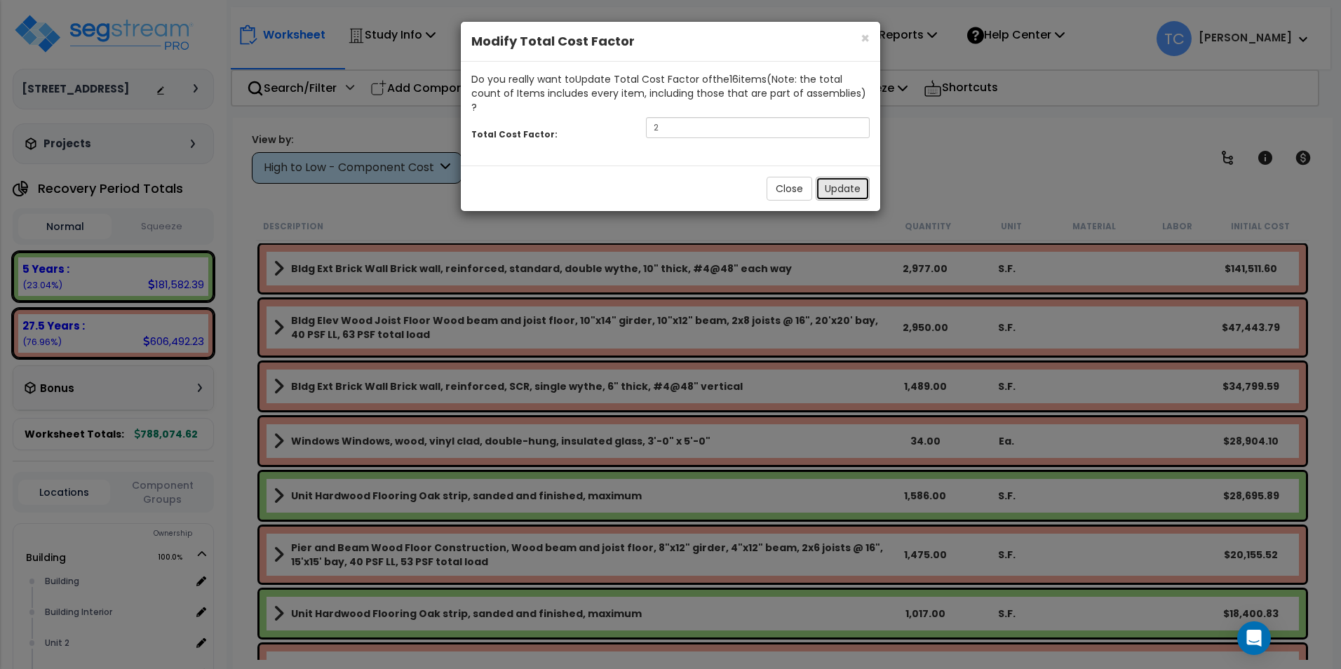
click at [819, 177] on button "Update" at bounding box center [842, 189] width 54 height 24
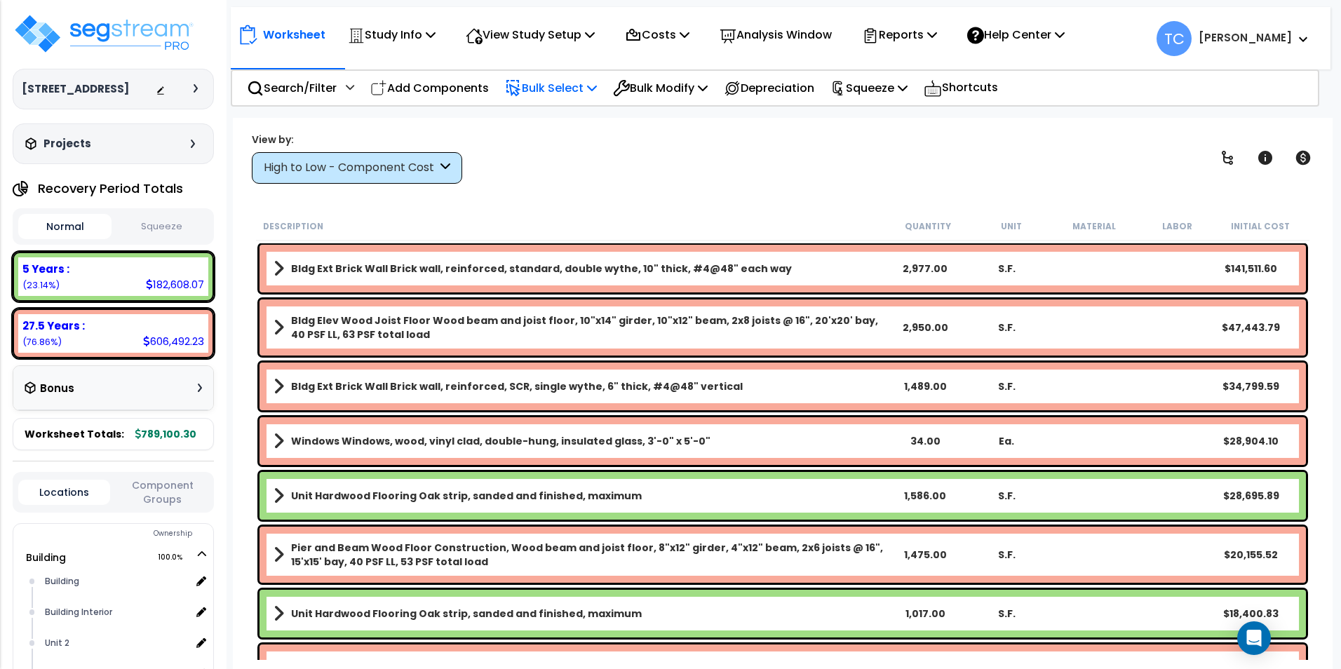
click at [574, 93] on p "Bulk Select" at bounding box center [551, 88] width 92 height 19
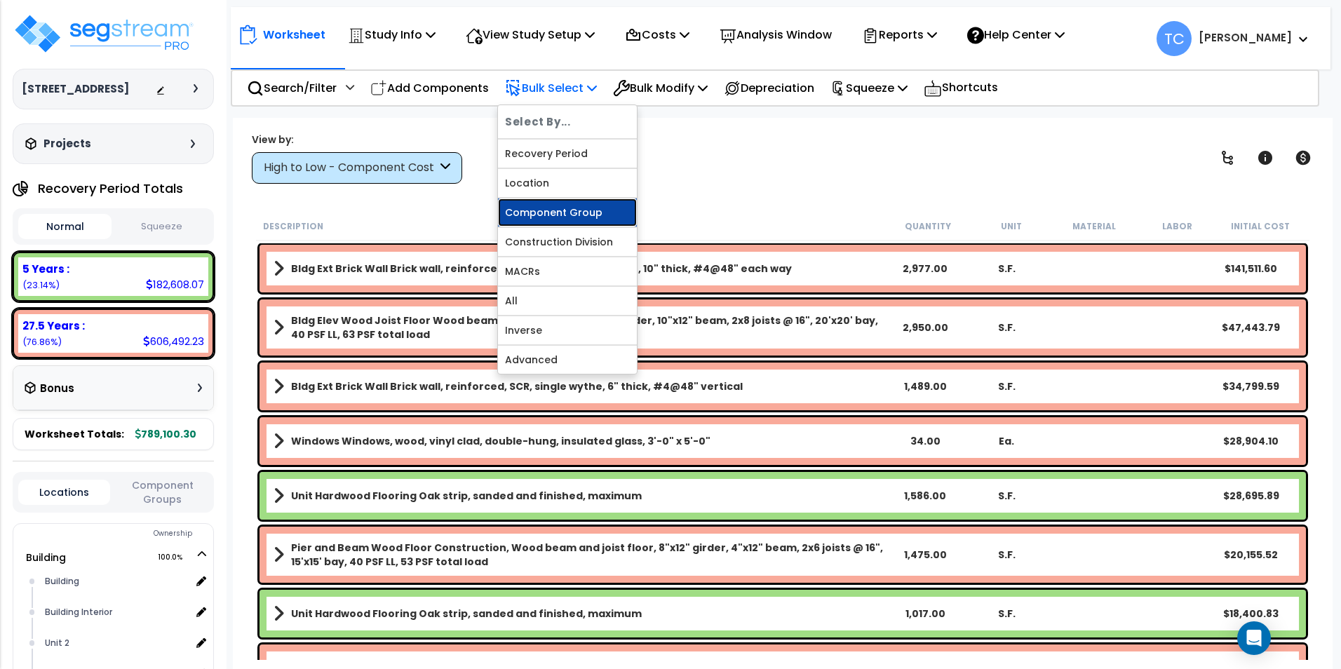
click at [589, 220] on link "Component Group" at bounding box center [567, 212] width 139 height 28
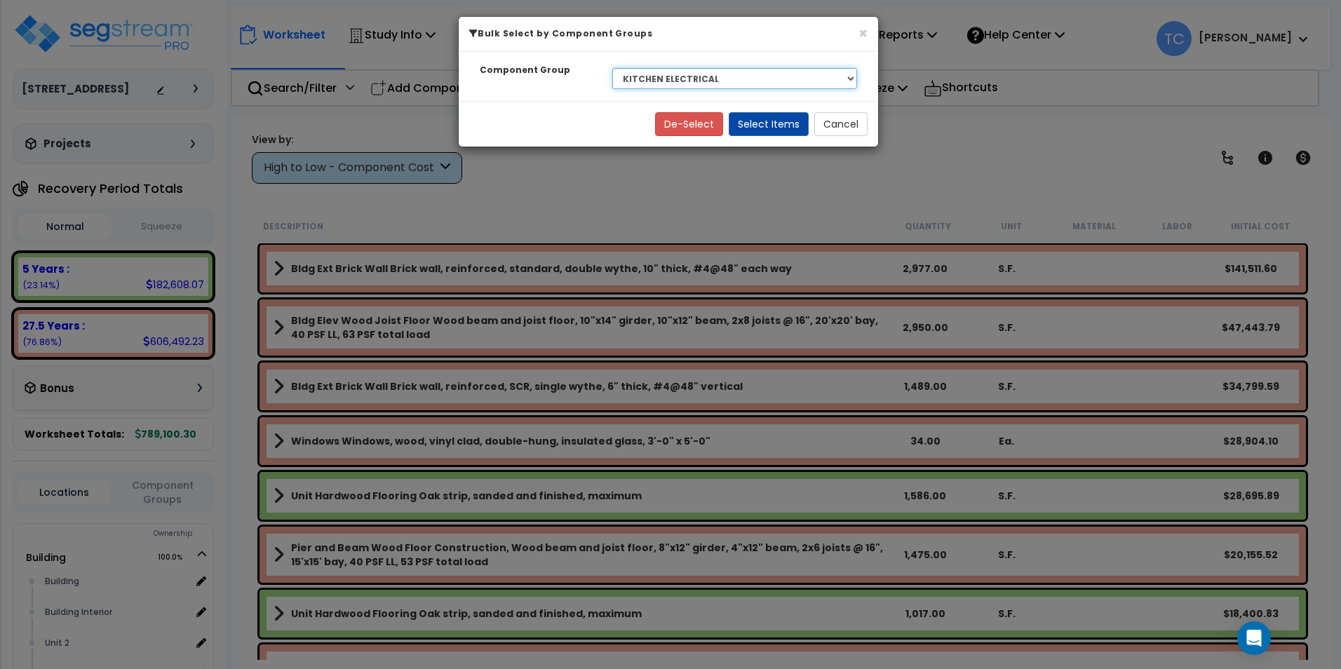
click at [683, 71] on select "Select BLDG CLEARING, GRADING, & EXCAVATION BLDG FOUNDATIONS WOOD SUPERSTRUCTUR…" at bounding box center [734, 78] width 245 height 21
click at [612, 68] on select "Select BLDG CLEARING, GRADING, & EXCAVATION BLDG FOUNDATIONS WOOD SUPERSTRUCTUR…" at bounding box center [734, 78] width 245 height 21
click at [768, 122] on button "Select Items" at bounding box center [768, 124] width 80 height 24
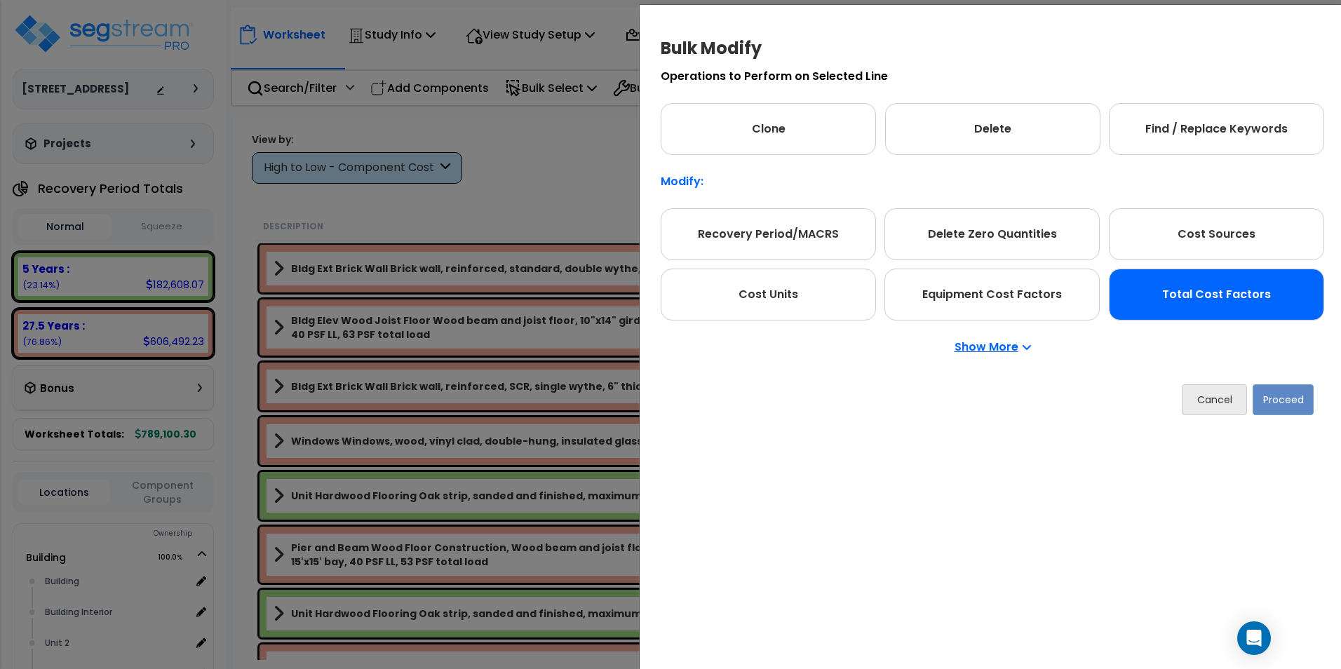
click at [1208, 305] on div "Total Cost Factors" at bounding box center [1215, 295] width 215 height 52
click at [1282, 394] on button "Proceed" at bounding box center [1282, 399] width 61 height 31
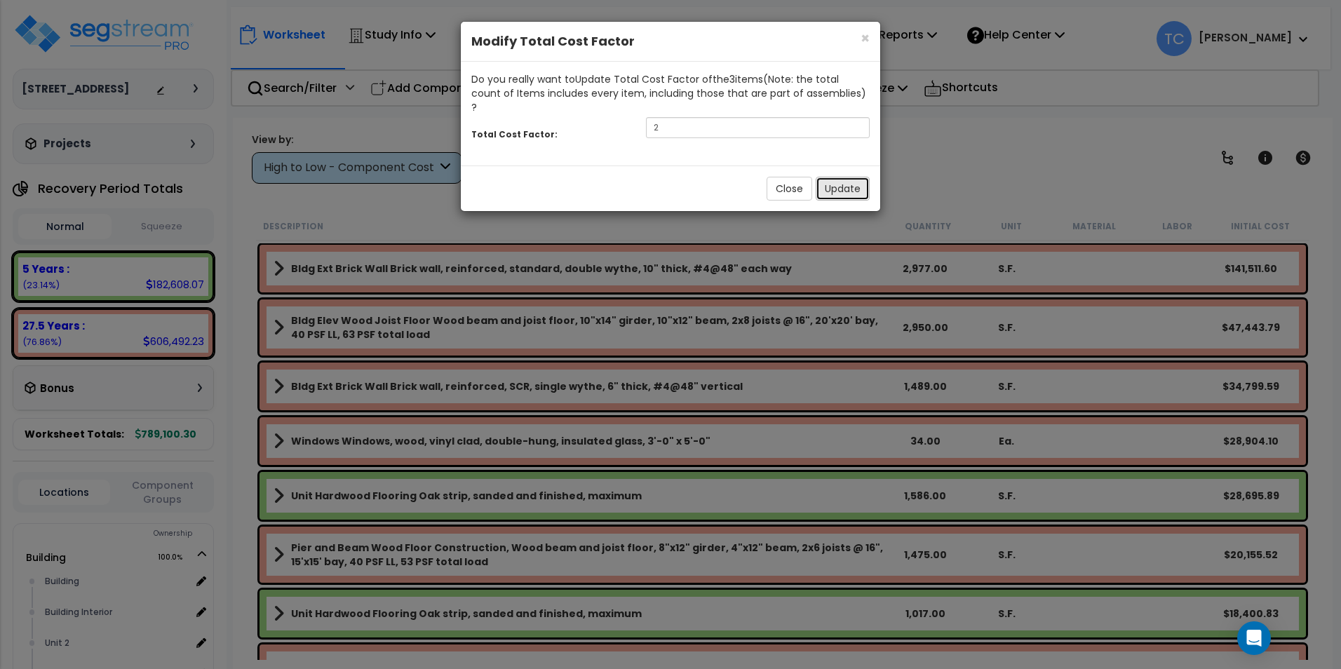
click at [837, 181] on button "Update" at bounding box center [842, 189] width 54 height 24
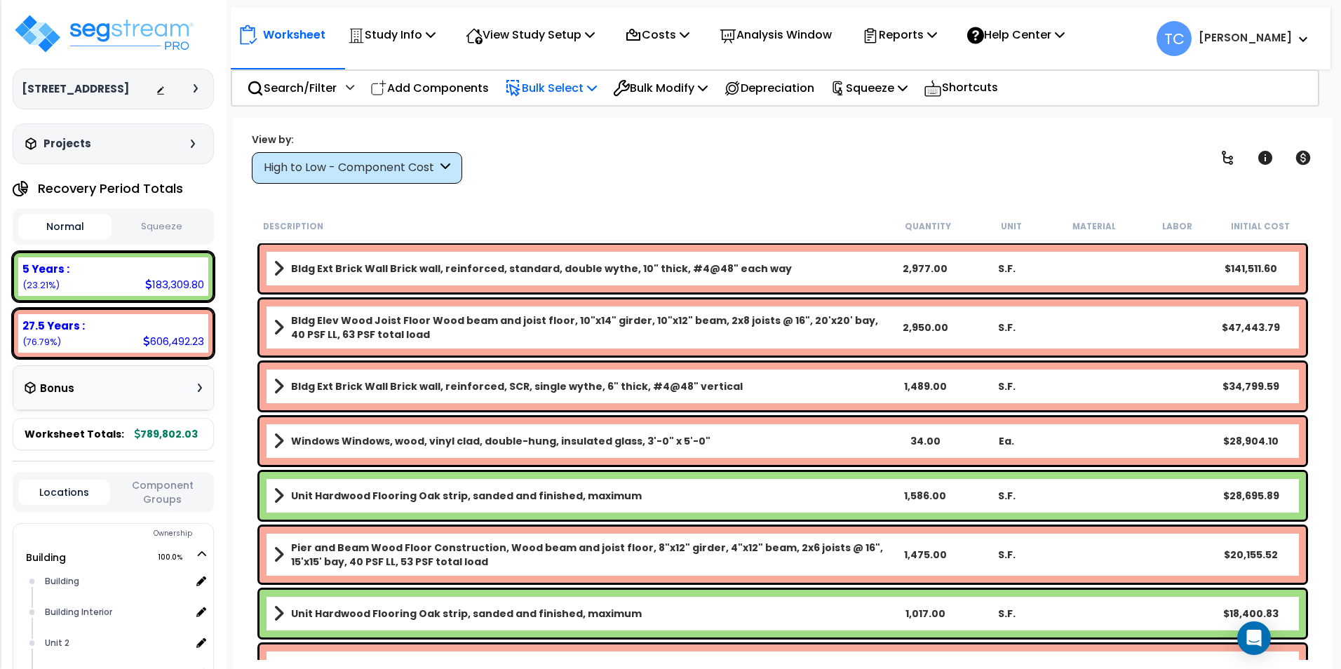
click at [548, 87] on p "Bulk Select" at bounding box center [551, 88] width 92 height 19
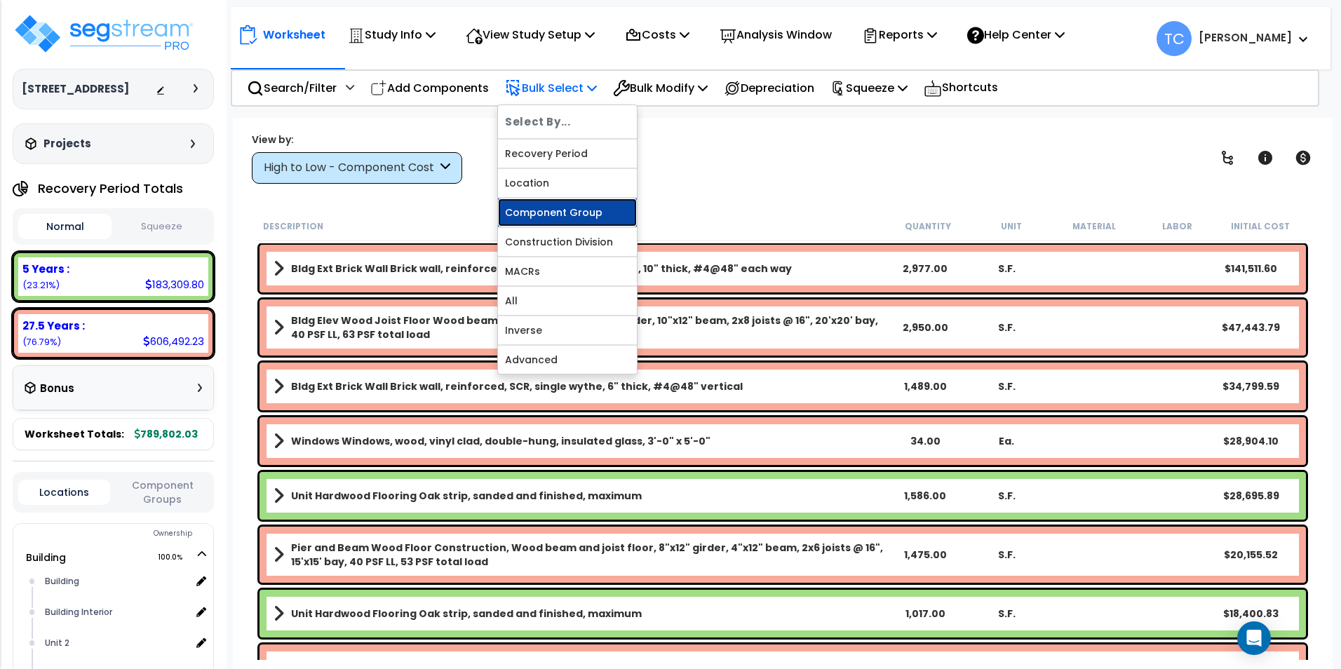
click at [552, 208] on link "Component Group" at bounding box center [567, 212] width 139 height 28
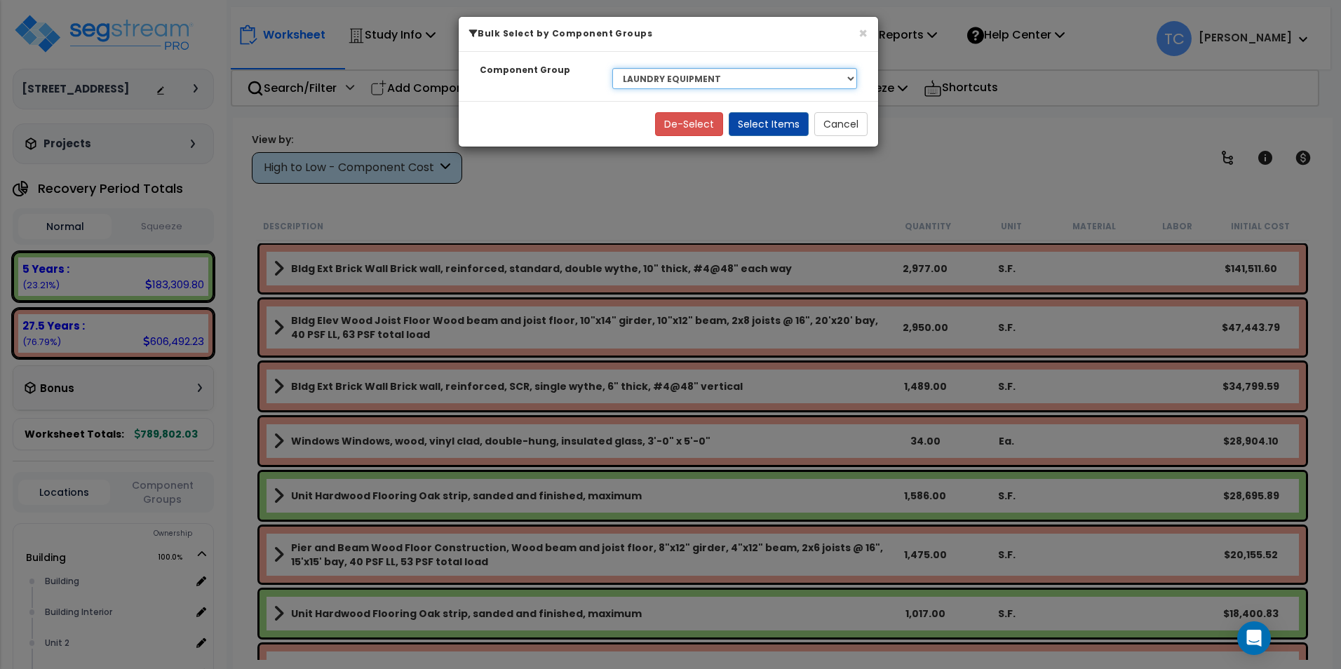
drag, startPoint x: 725, startPoint y: 82, endPoint x: 725, endPoint y: 91, distance: 9.1
click at [725, 82] on select "Select BLDG CLEARING, GRADING, & EXCAVATION BLDG FOUNDATIONS WOOD SUPERSTRUCTUR…" at bounding box center [734, 78] width 245 height 21
click at [612, 68] on select "Select BLDG CLEARING, GRADING, & EXCAVATION BLDG FOUNDATIONS WOOD SUPERSTRUCTUR…" at bounding box center [734, 78] width 245 height 21
click at [778, 121] on button "Select Items" at bounding box center [768, 124] width 80 height 24
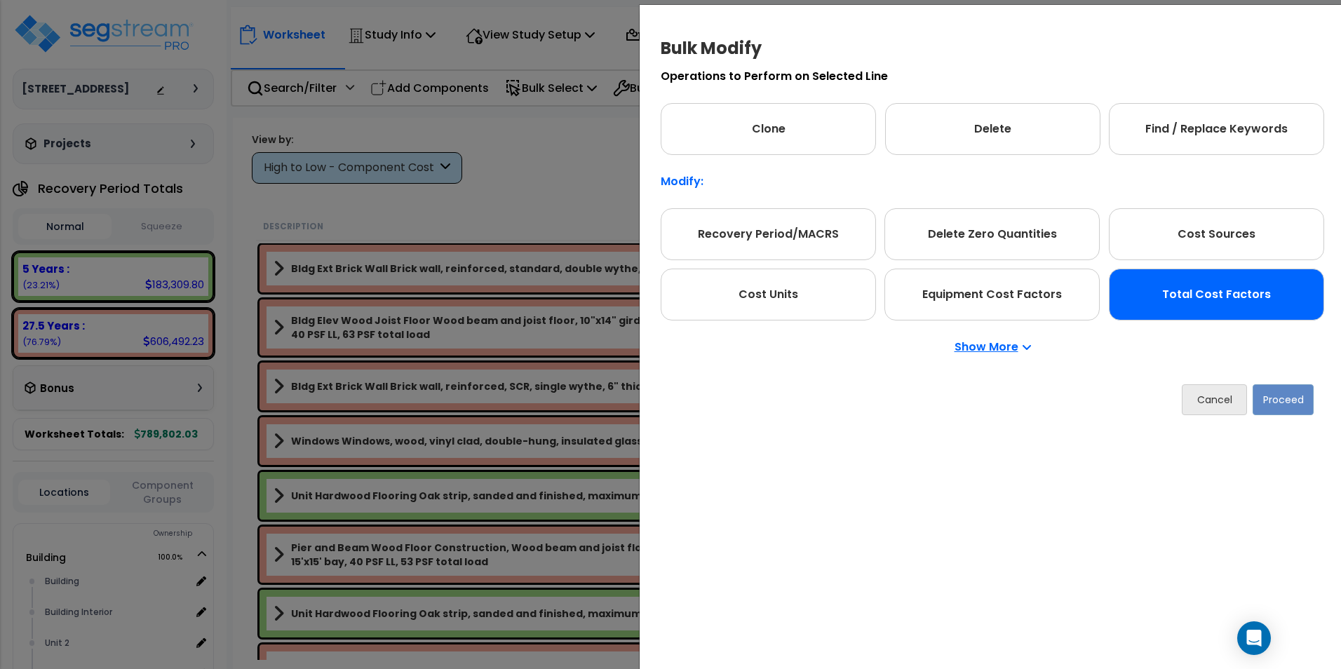
click at [1183, 294] on div "Total Cost Factors" at bounding box center [1215, 295] width 215 height 52
click at [1282, 394] on button "Proceed" at bounding box center [1282, 399] width 61 height 31
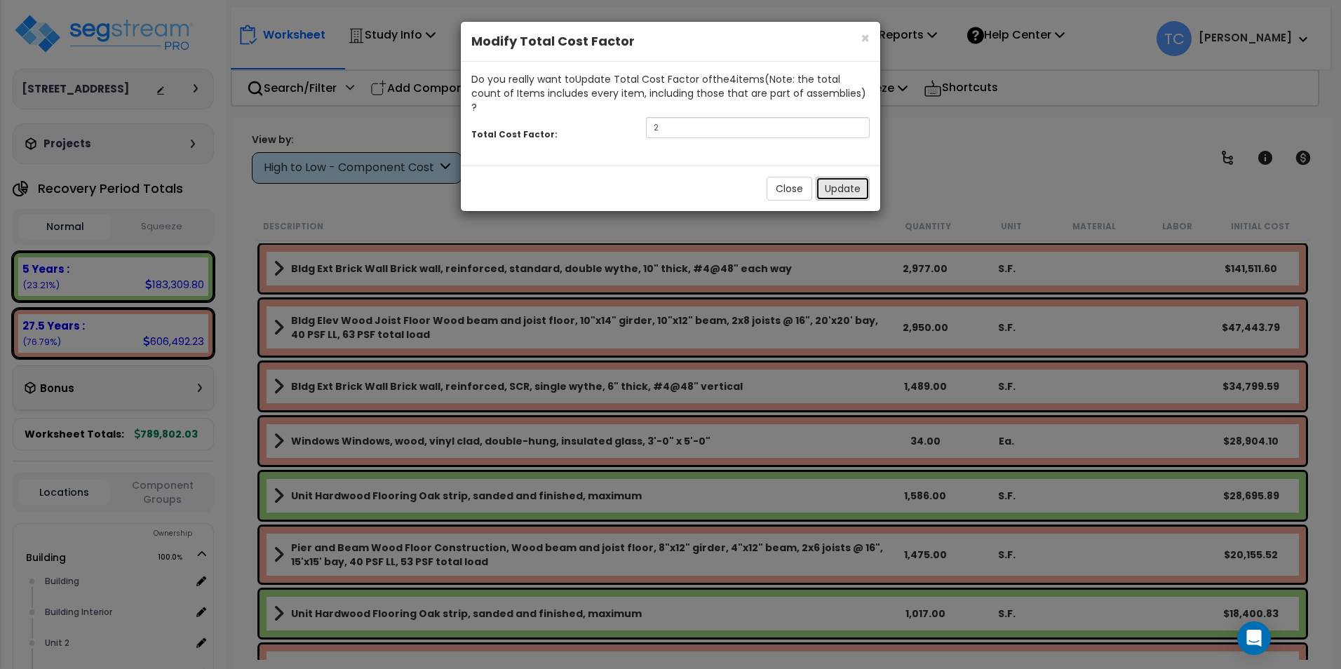
click at [836, 177] on button "Update" at bounding box center [842, 189] width 54 height 24
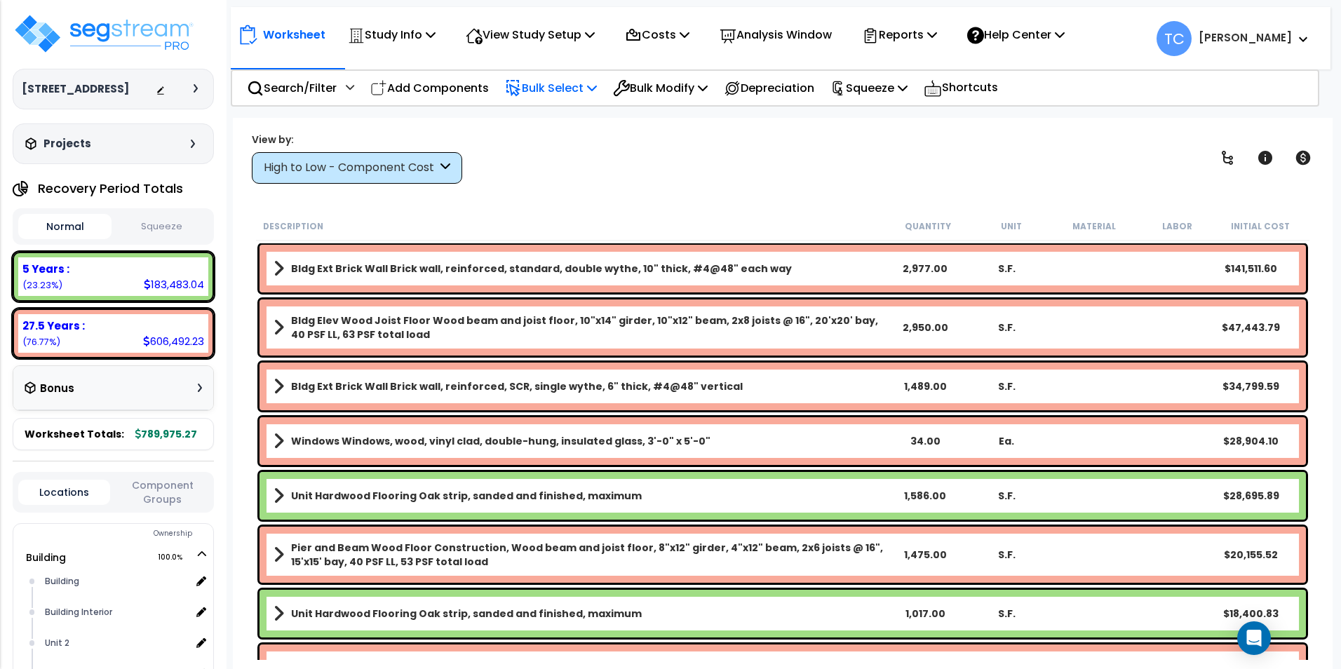
click at [546, 95] on p "Bulk Select" at bounding box center [551, 88] width 92 height 19
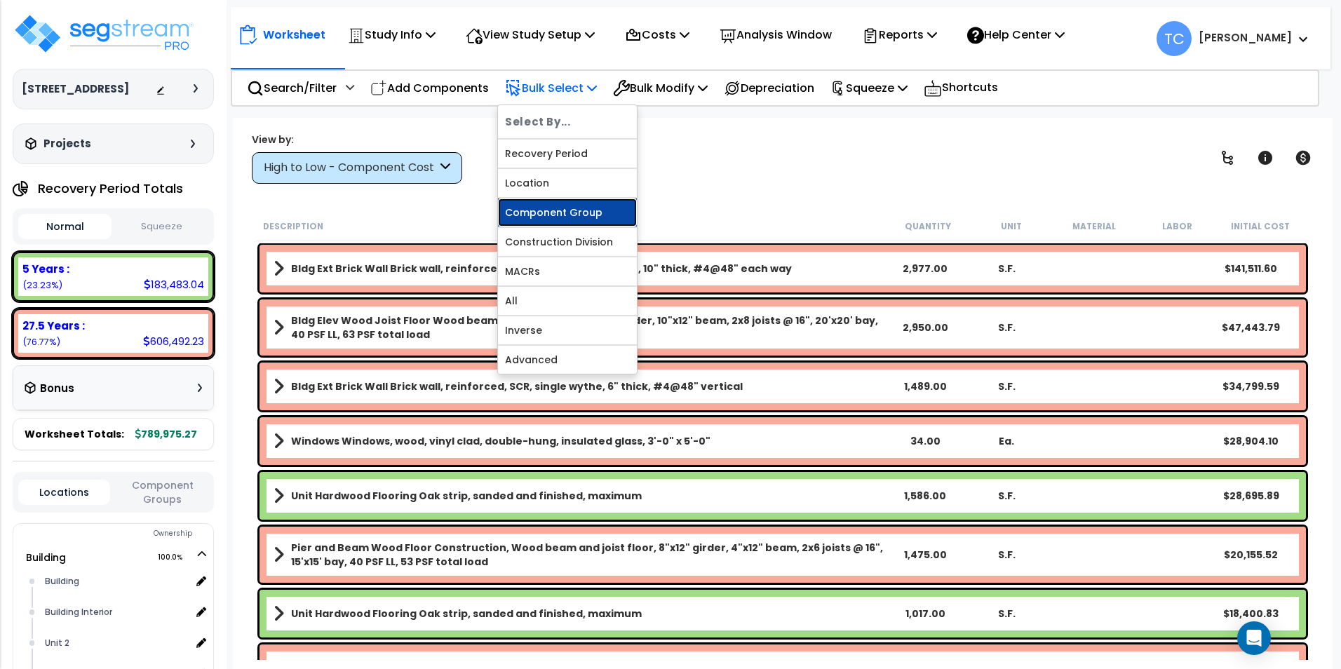
click at [581, 213] on link "Component Group" at bounding box center [567, 212] width 139 height 28
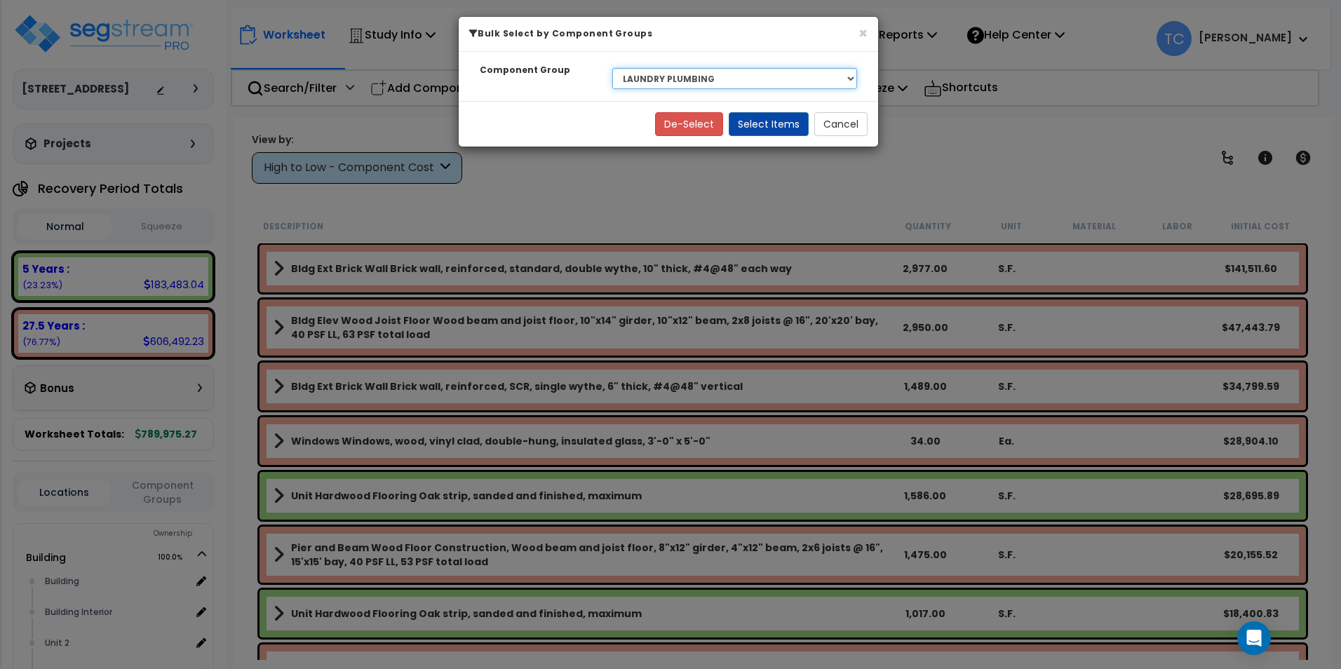
click at [668, 78] on select "Select BLDG CLEARING, GRADING, & EXCAVATION BLDG FOUNDATIONS WOOD SUPERSTRUCTUR…" at bounding box center [734, 78] width 245 height 21
click at [612, 68] on select "Select BLDG CLEARING, GRADING, & EXCAVATION BLDG FOUNDATIONS WOOD SUPERSTRUCTUR…" at bounding box center [734, 78] width 245 height 21
click at [775, 128] on button "Select Items" at bounding box center [768, 124] width 80 height 24
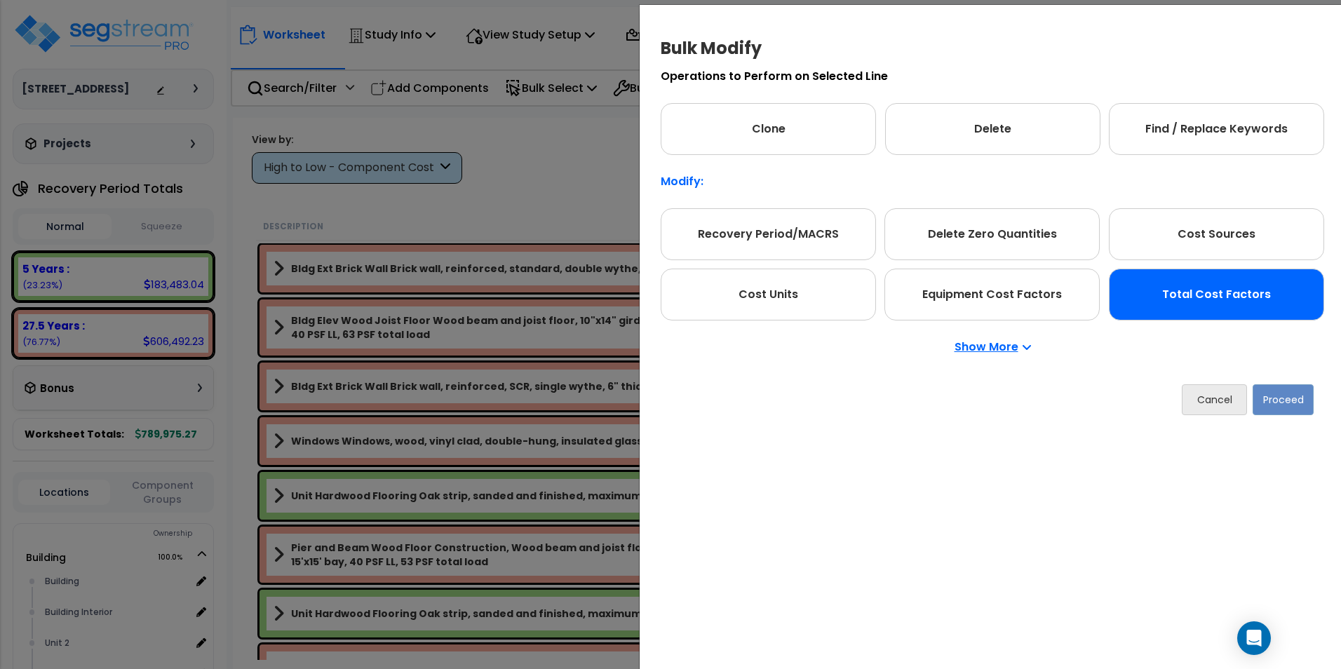
click at [1205, 311] on div "Total Cost Factors" at bounding box center [1215, 295] width 215 height 52
click at [1271, 400] on button "Proceed" at bounding box center [1282, 399] width 61 height 31
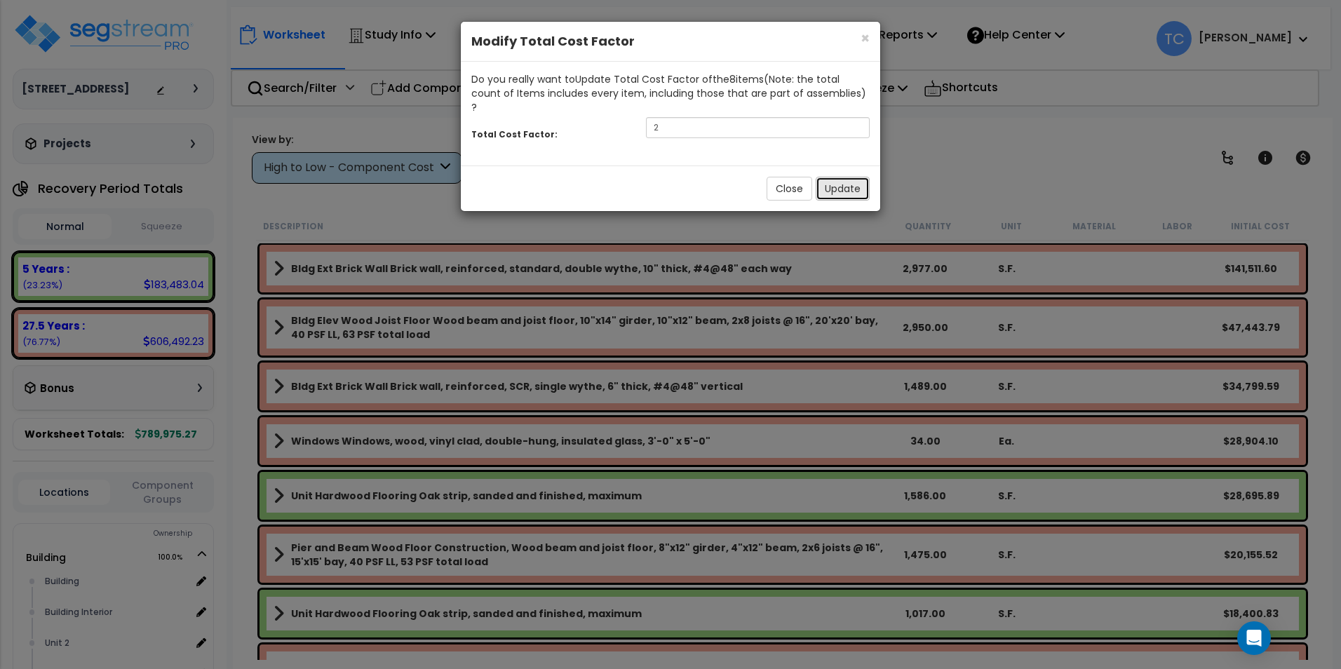
click at [836, 177] on button "Update" at bounding box center [842, 189] width 54 height 24
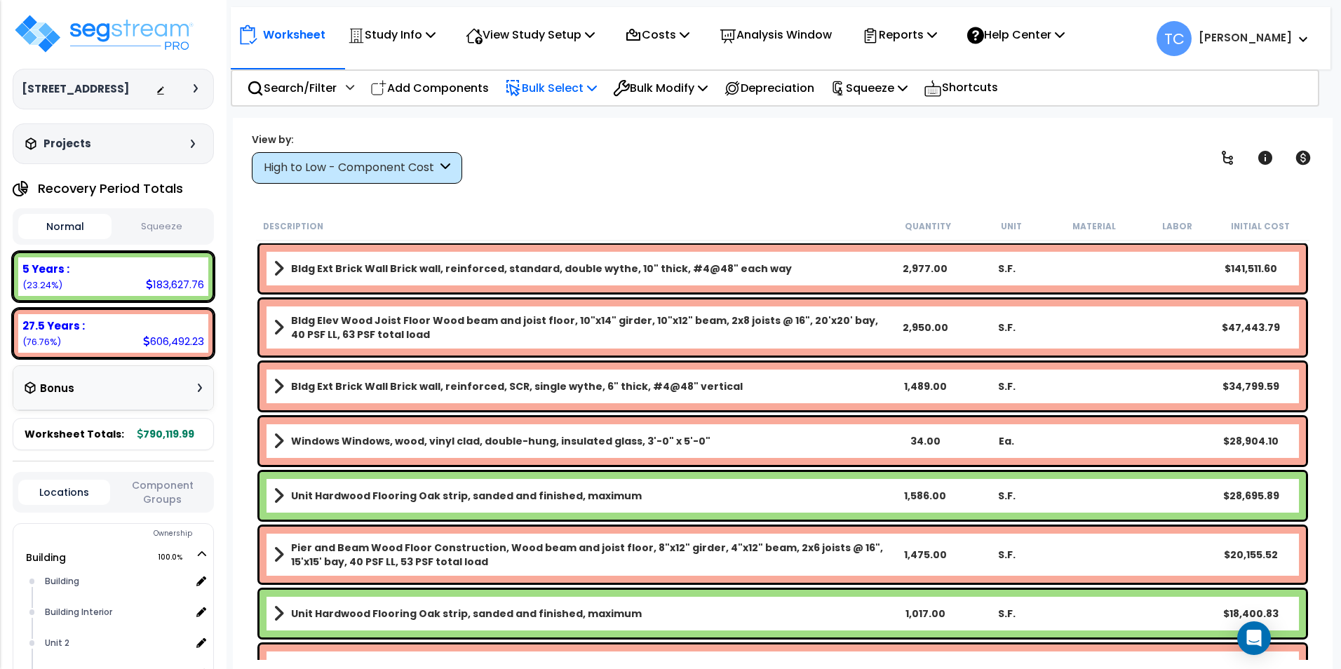
click at [541, 89] on p "Bulk Select" at bounding box center [551, 88] width 92 height 19
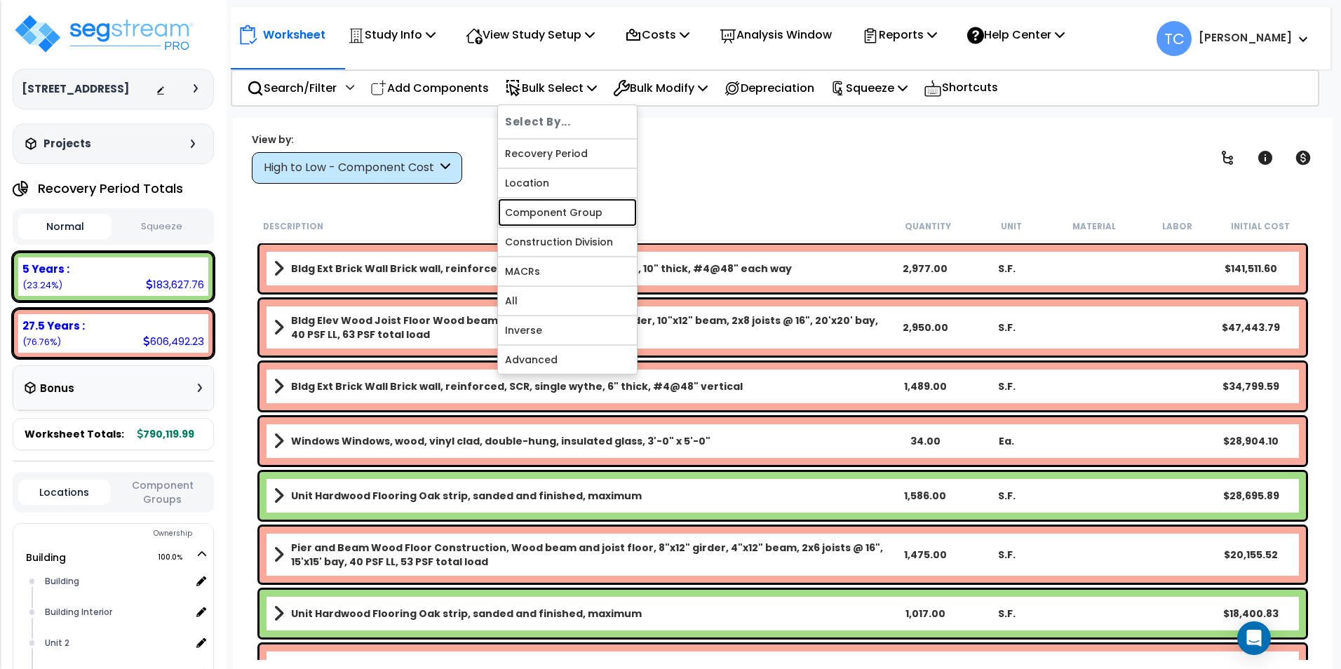
click at [585, 215] on link "Component Group" at bounding box center [567, 212] width 139 height 28
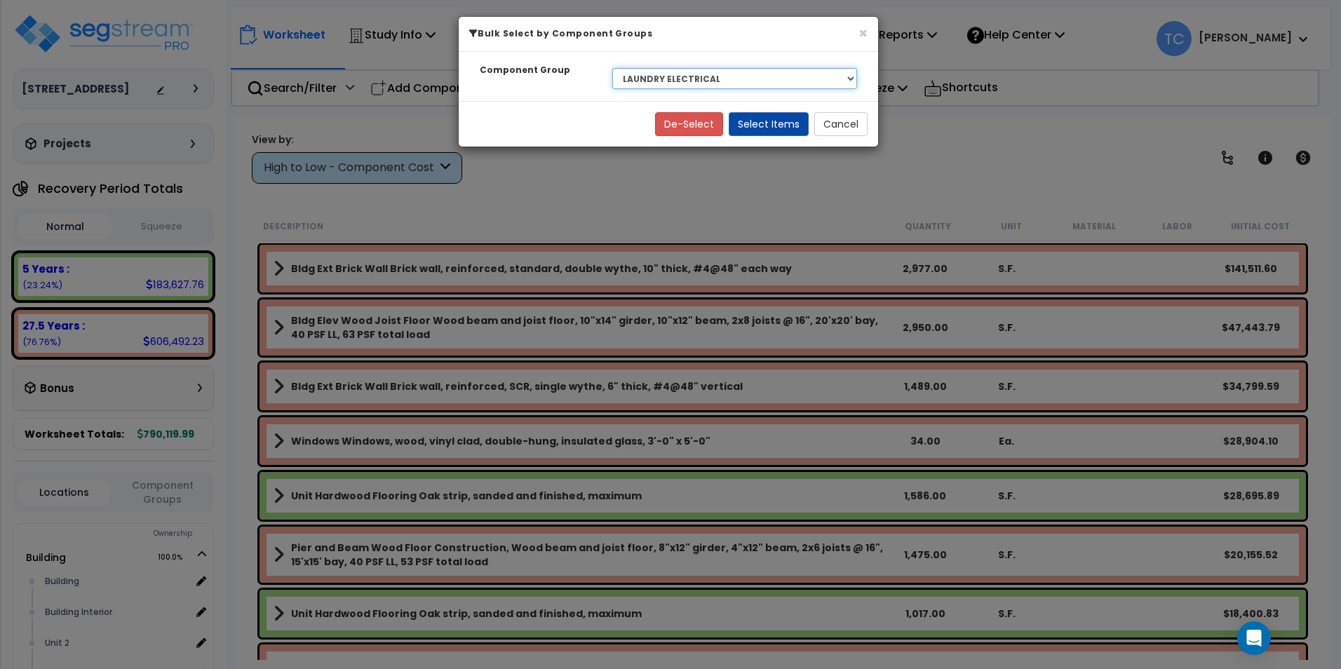
drag, startPoint x: 677, startPoint y: 78, endPoint x: 679, endPoint y: 89, distance: 11.6
click at [677, 78] on select "Select BLDG CLEARING, GRADING, & EXCAVATION BLDG FOUNDATIONS WOOD SUPERSTRUCTUR…" at bounding box center [734, 78] width 245 height 21
select select "13340"
click at [612, 68] on select "Select BLDG CLEARING, GRADING, & EXCAVATION BLDG FOUNDATIONS WOOD SUPERSTRUCTUR…" at bounding box center [734, 78] width 245 height 21
click at [766, 128] on button "Select Items" at bounding box center [768, 124] width 80 height 24
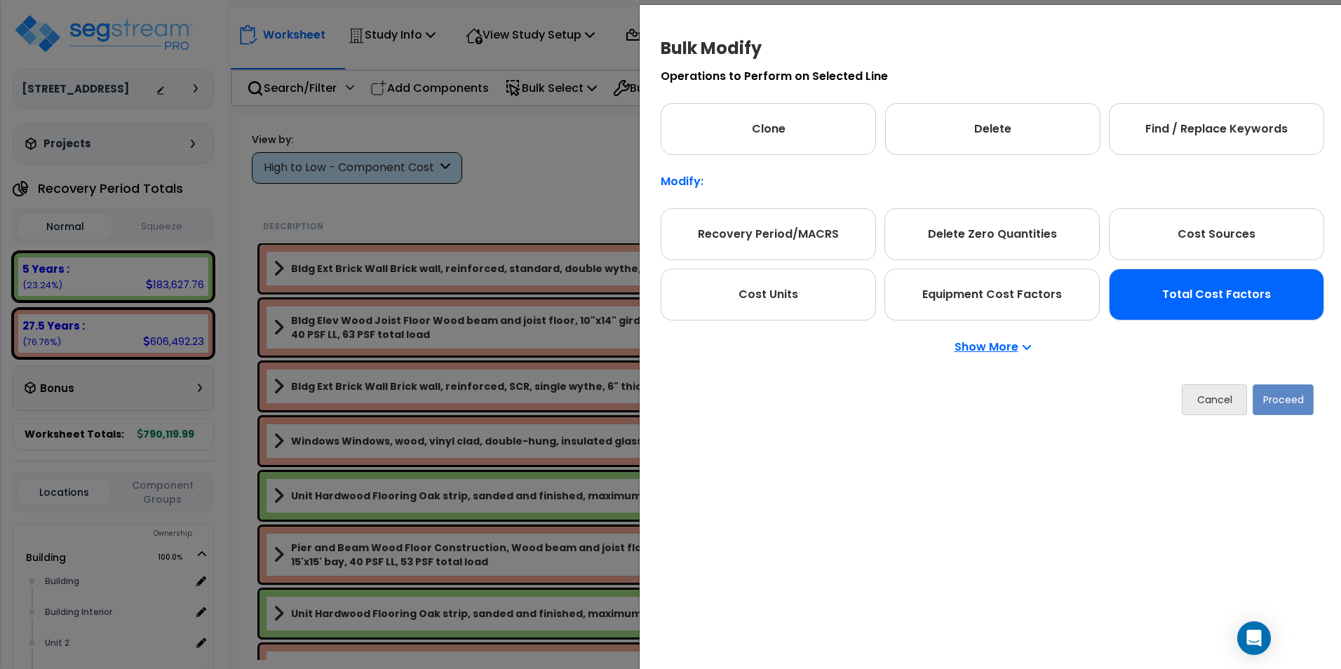
click at [1204, 294] on div "Total Cost Factors" at bounding box center [1215, 295] width 215 height 52
click at [1276, 403] on button "Proceed" at bounding box center [1282, 399] width 61 height 31
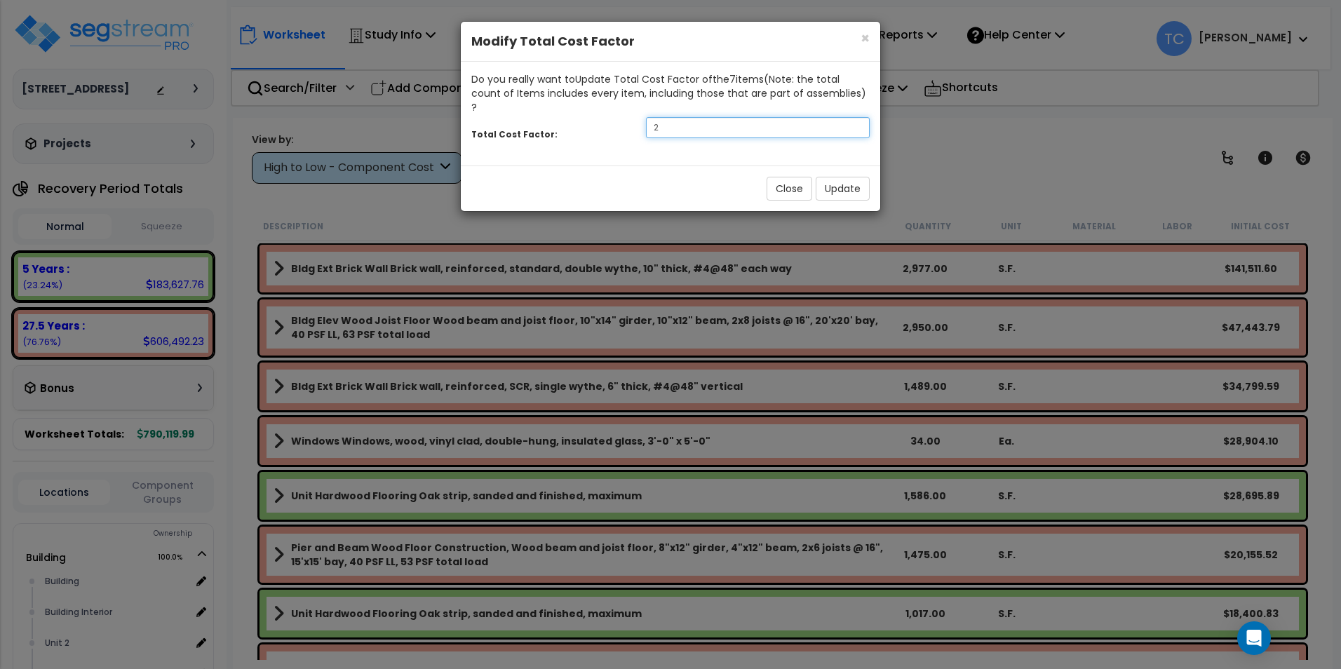
drag, startPoint x: 632, startPoint y: 113, endPoint x: 546, endPoint y: 111, distance: 86.2
click at [546, 114] on div "Total Cost Factor: 2" at bounding box center [670, 129] width 419 height 30
type input "1.75"
click at [842, 177] on button "Update" at bounding box center [842, 189] width 54 height 24
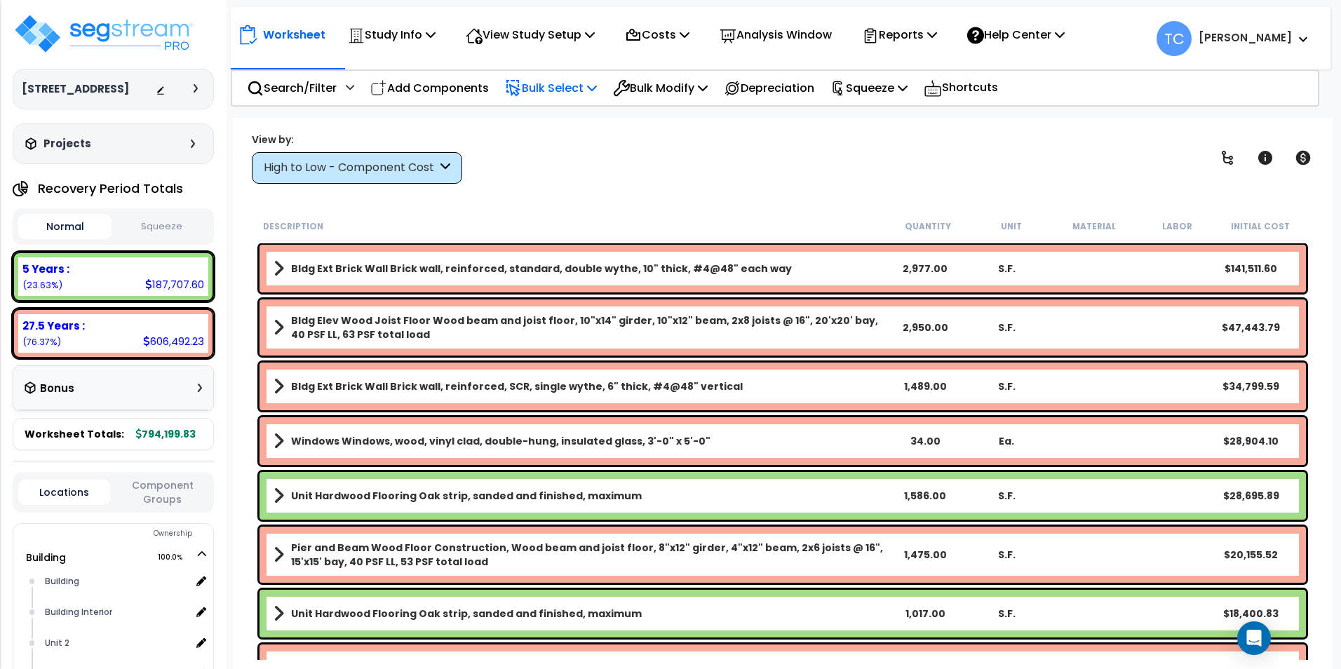
drag, startPoint x: 550, startPoint y: 83, endPoint x: 555, endPoint y: 143, distance: 59.9
click at [550, 83] on p "Bulk Select" at bounding box center [551, 88] width 92 height 19
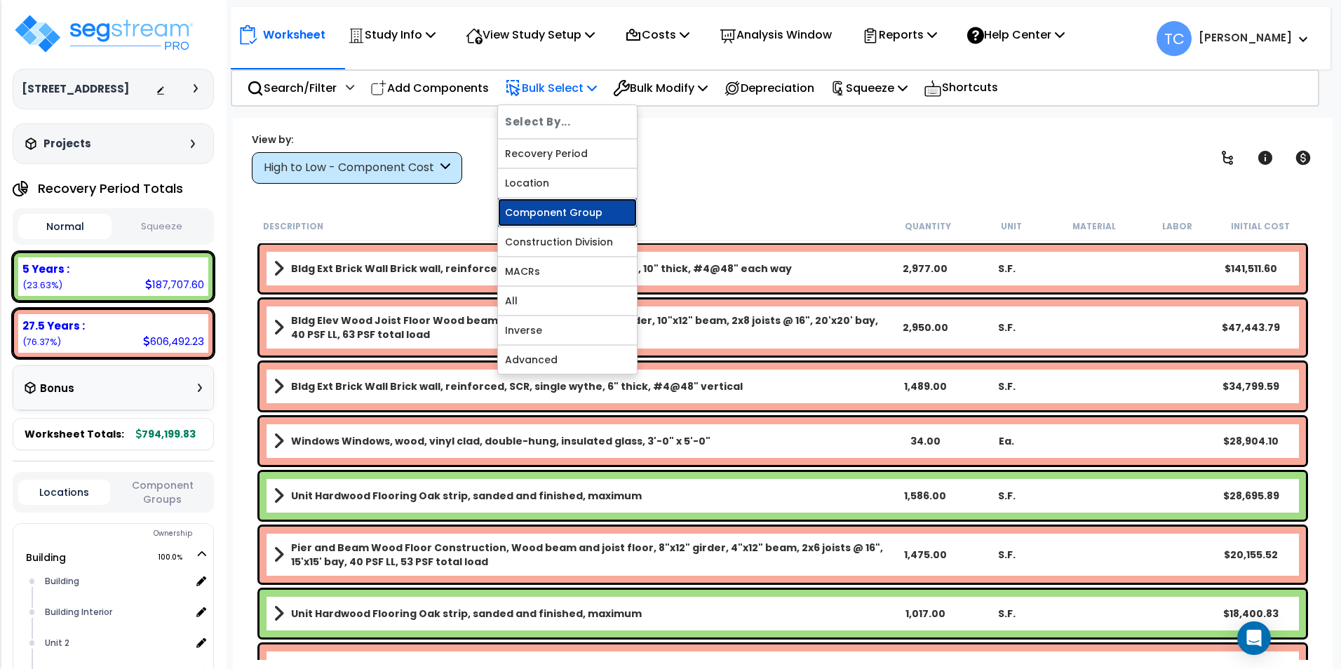
click at [557, 214] on link "Component Group" at bounding box center [567, 212] width 139 height 28
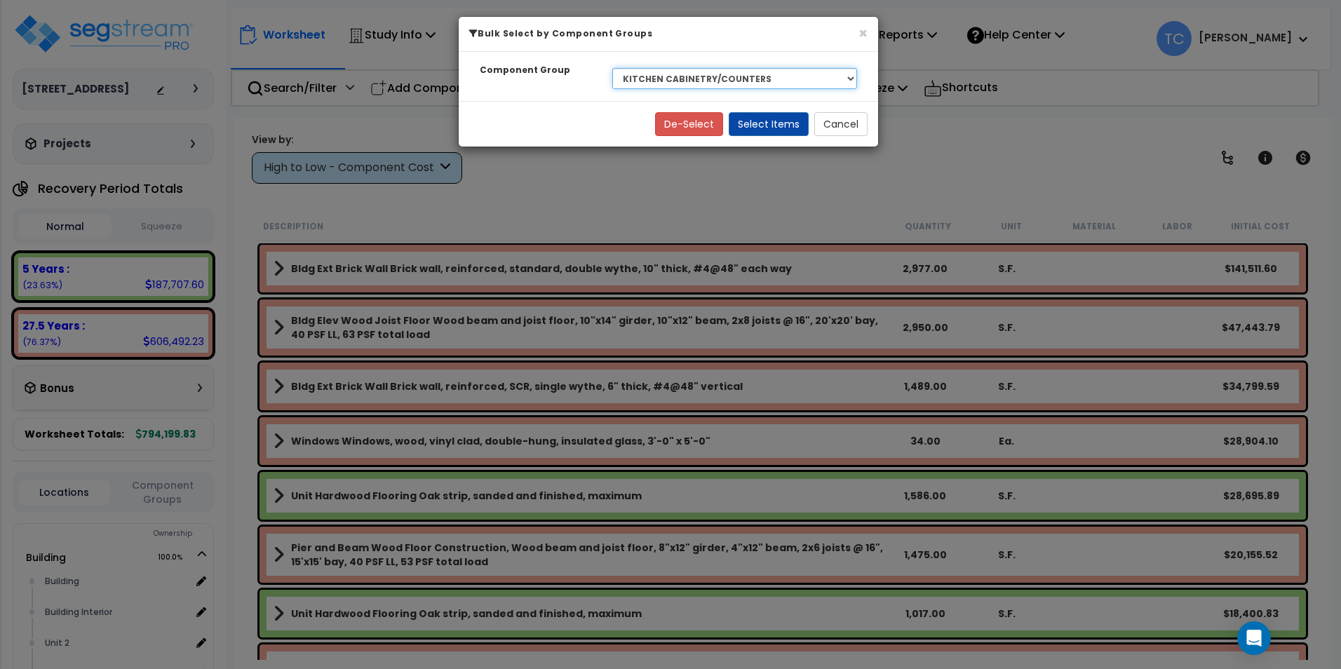
click at [703, 78] on select "Select BLDG CLEARING, GRADING, & EXCAVATION BLDG FOUNDATIONS WOOD SUPERSTRUCTUR…" at bounding box center [734, 78] width 245 height 21
select select "15590"
click at [612, 68] on select "Select BLDG CLEARING, GRADING, & EXCAVATION BLDG FOUNDATIONS WOOD SUPERSTRUCTUR…" at bounding box center [734, 78] width 245 height 21
click at [778, 125] on button "Select Items" at bounding box center [768, 124] width 80 height 24
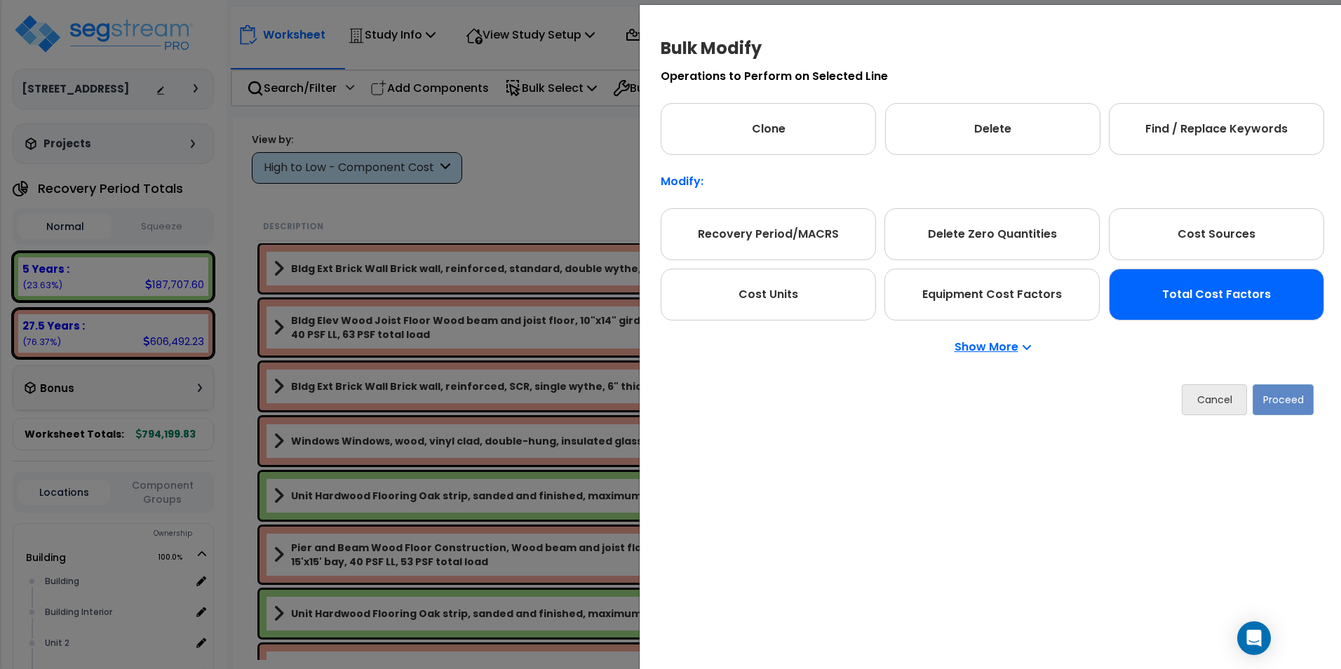
click at [1197, 298] on div "Total Cost Factors" at bounding box center [1215, 295] width 215 height 52
click at [1276, 414] on button "Proceed" at bounding box center [1282, 399] width 61 height 31
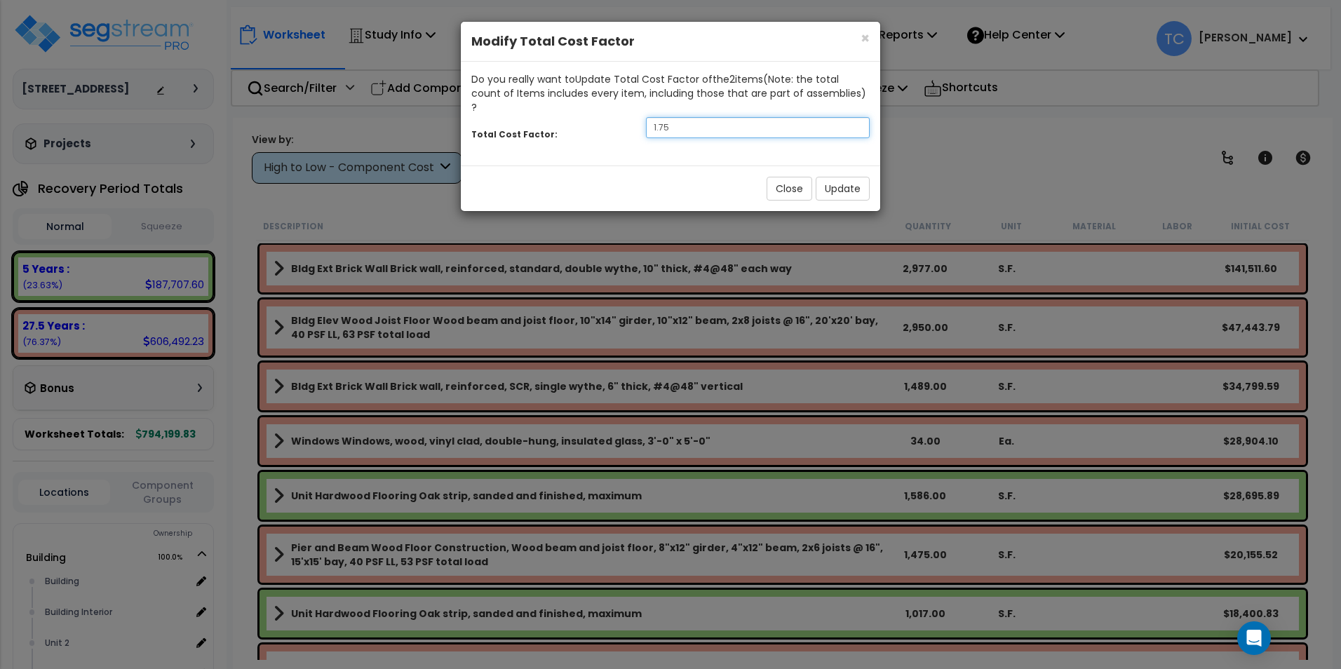
drag, startPoint x: 710, startPoint y: 109, endPoint x: 519, endPoint y: 132, distance: 192.1
click at [519, 132] on div "Do you really want to Update Total Cost Factor of the 2 item s (Note: the total…" at bounding box center [670, 114] width 419 height 104
type input "6"
click at [835, 177] on button "Update" at bounding box center [842, 189] width 54 height 24
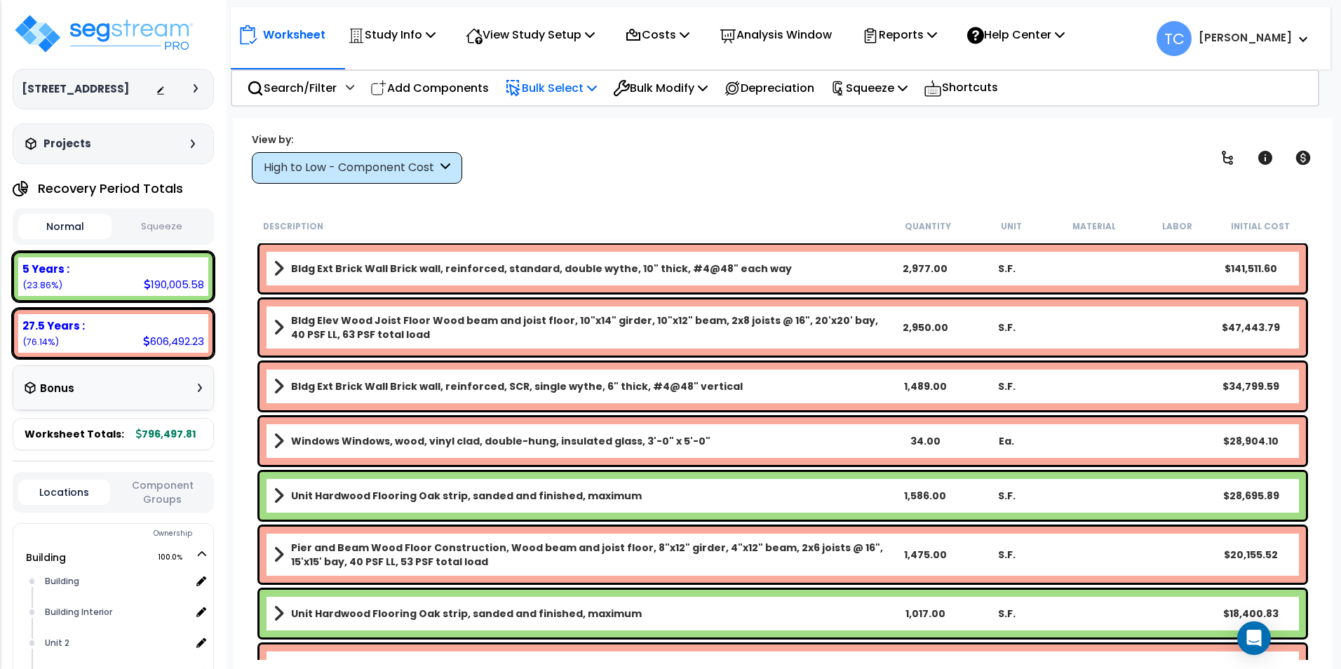
drag, startPoint x: 550, startPoint y: 91, endPoint x: 568, endPoint y: 146, distance: 57.4
click at [550, 91] on p "Bulk Select" at bounding box center [551, 88] width 92 height 19
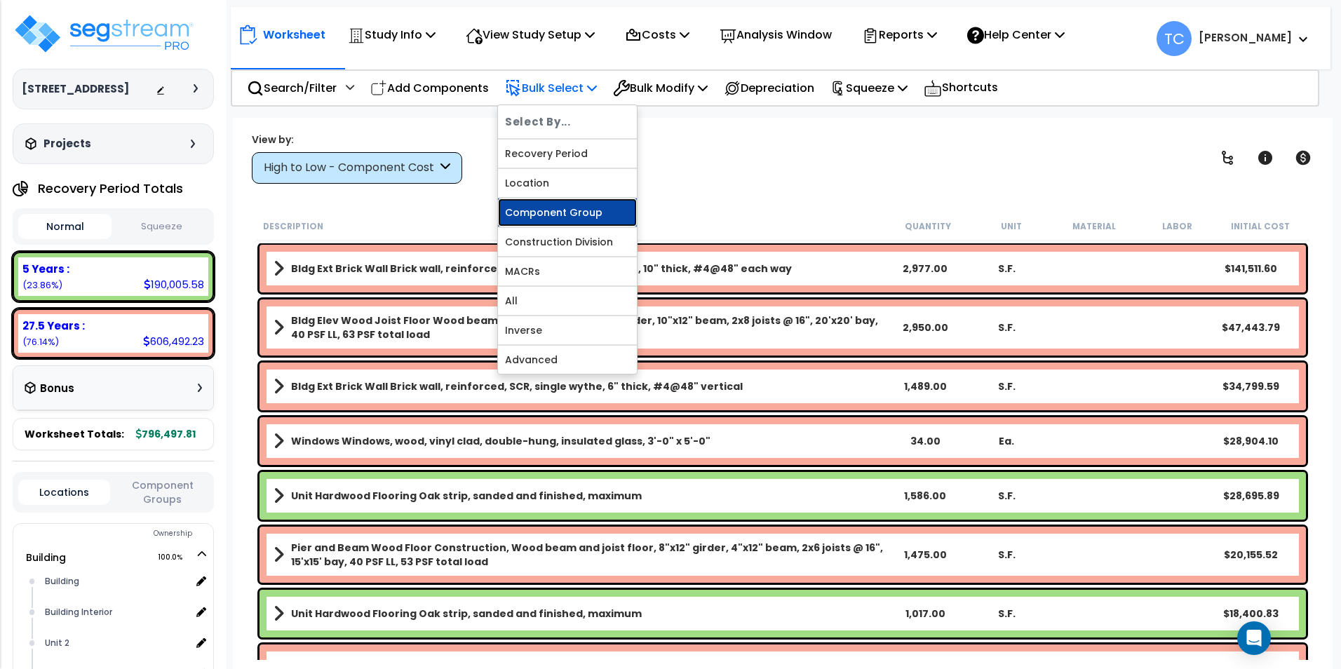
click at [568, 217] on link "Component Group" at bounding box center [567, 212] width 139 height 28
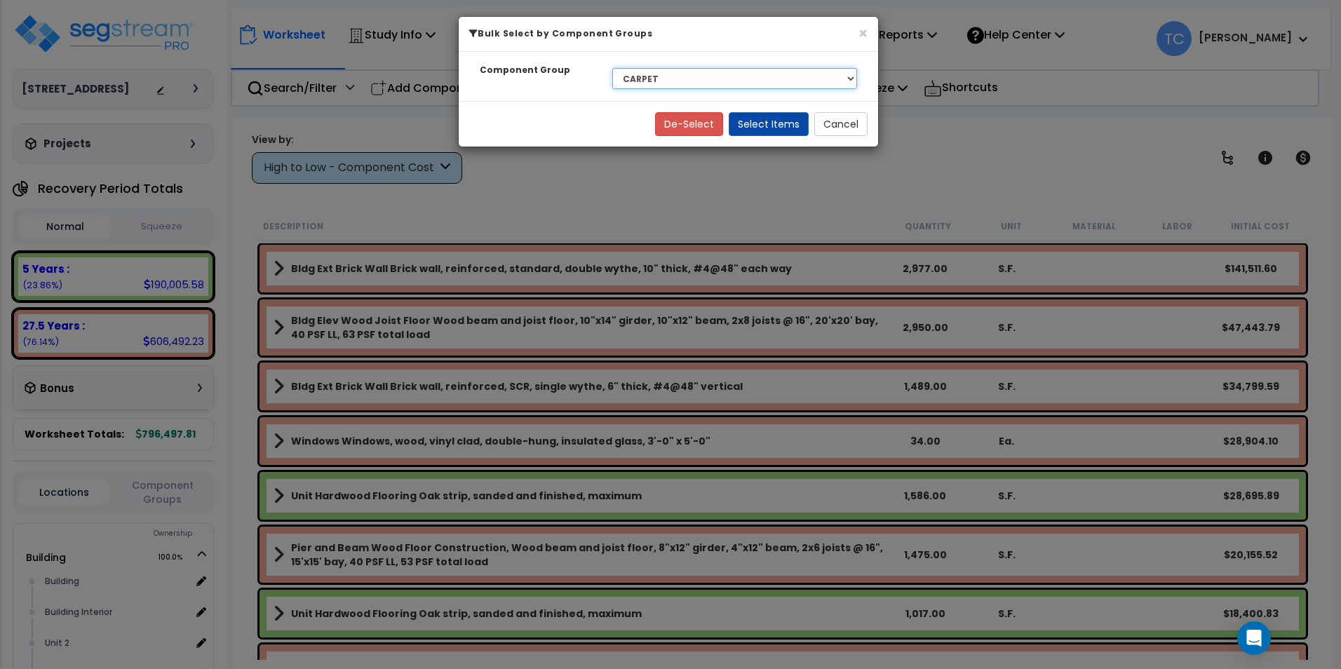
click at [652, 79] on select "Select BLDG CLEARING, GRADING, & EXCAVATION BLDG FOUNDATIONS WOOD SUPERSTRUCTUR…" at bounding box center [734, 78] width 245 height 21
select select "15692"
click at [612, 68] on select "Select BLDG CLEARING, GRADING, & EXCAVATION BLDG FOUNDATIONS WOOD SUPERSTRUCTUR…" at bounding box center [734, 78] width 245 height 21
click at [780, 131] on button "Select Items" at bounding box center [768, 124] width 80 height 24
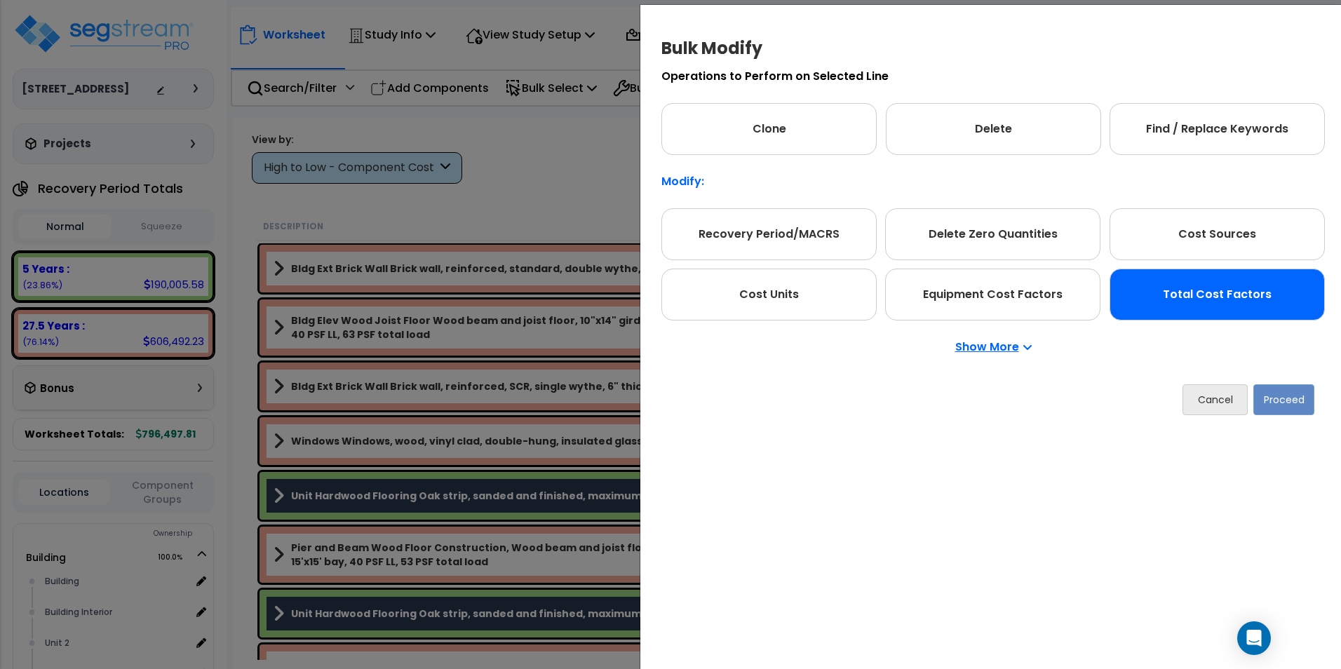
drag, startPoint x: 1237, startPoint y: 297, endPoint x: 1249, endPoint y: 315, distance: 21.2
click at [1238, 298] on div "Total Cost Factors" at bounding box center [1216, 295] width 215 height 52
click at [1289, 401] on button "Proceed" at bounding box center [1283, 400] width 61 height 31
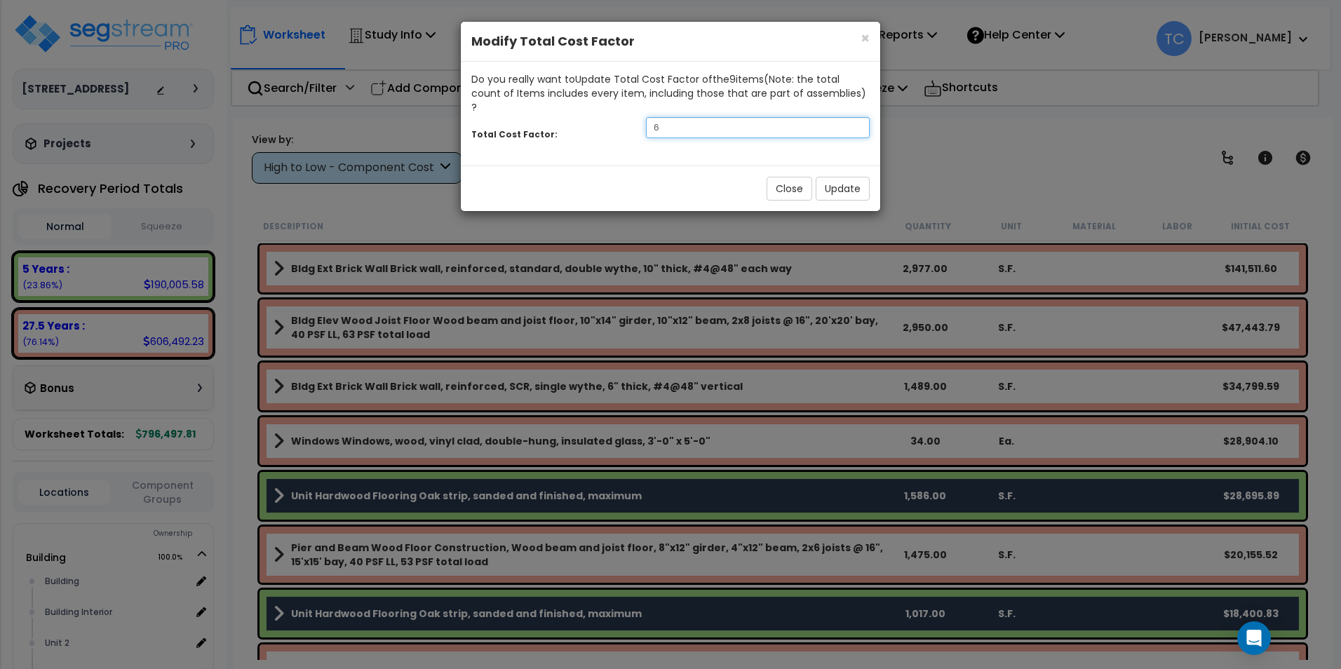
drag, startPoint x: 744, startPoint y: 116, endPoint x: 592, endPoint y: 111, distance: 151.5
click at [592, 114] on div "Total Cost Factor: 6" at bounding box center [670, 129] width 419 height 30
type input "2"
click at [835, 179] on button "Update" at bounding box center [842, 189] width 54 height 24
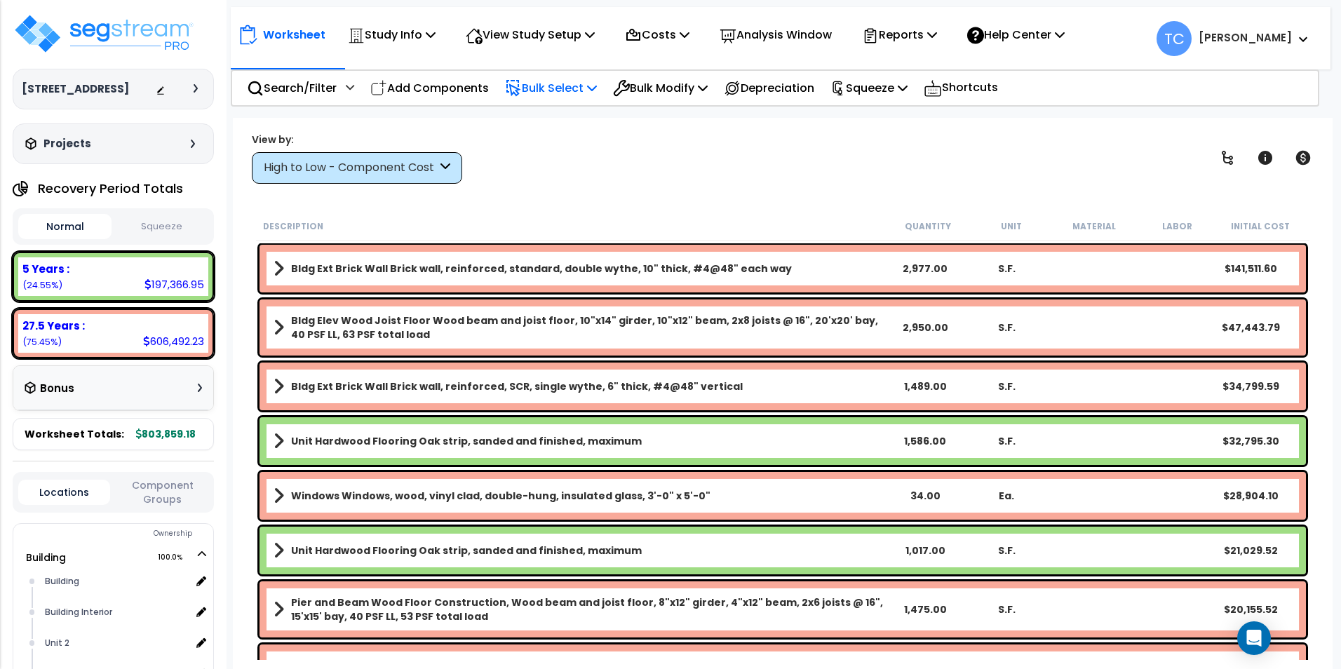
click at [564, 91] on p "Bulk Select" at bounding box center [551, 88] width 92 height 19
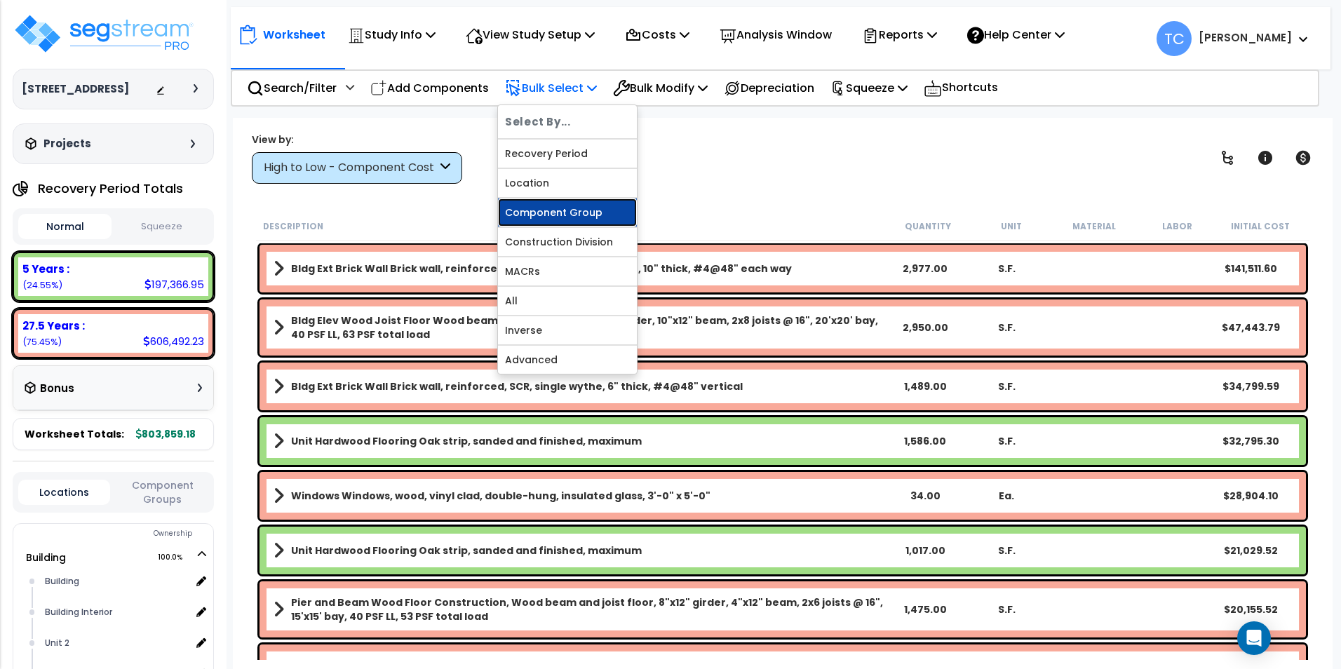
click at [587, 216] on link "Component Group" at bounding box center [567, 212] width 139 height 28
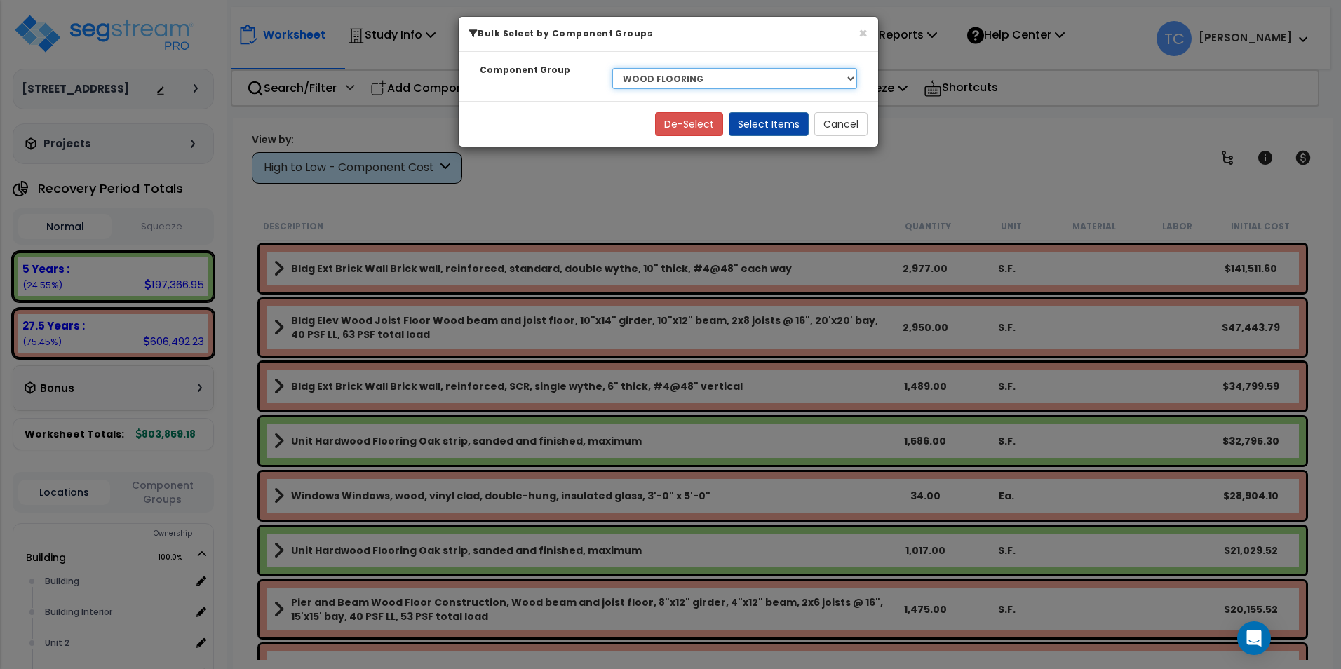
click at [720, 72] on select "Select BLDG CLEARING, GRADING, & EXCAVATION BLDG FOUNDATIONS WOOD SUPERSTRUCTUR…" at bounding box center [734, 78] width 245 height 21
select select "13340"
click at [612, 68] on select "Select BLDG CLEARING, GRADING, & EXCAVATION BLDG FOUNDATIONS WOOD SUPERSTRUCTUR…" at bounding box center [734, 78] width 245 height 21
click at [759, 132] on button "Select Items" at bounding box center [768, 124] width 80 height 24
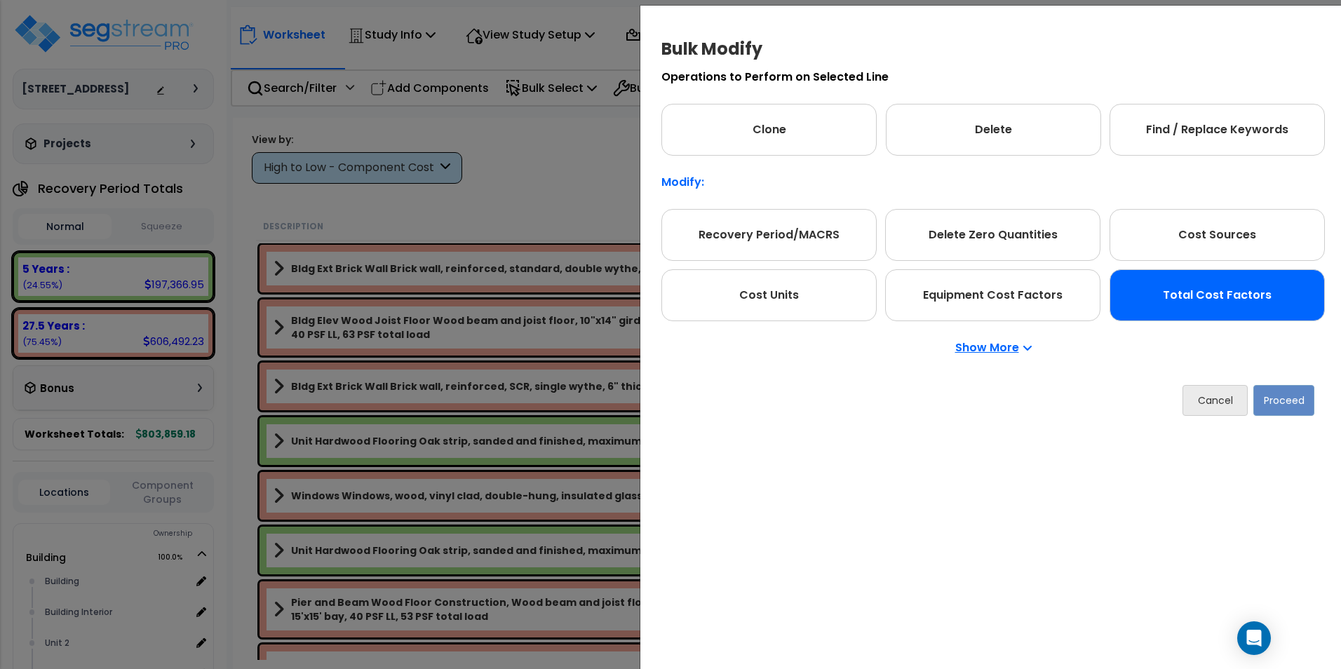
click at [1228, 300] on div "Total Cost Factors" at bounding box center [1216, 295] width 215 height 52
click at [1263, 405] on button "Proceed" at bounding box center [1283, 400] width 61 height 31
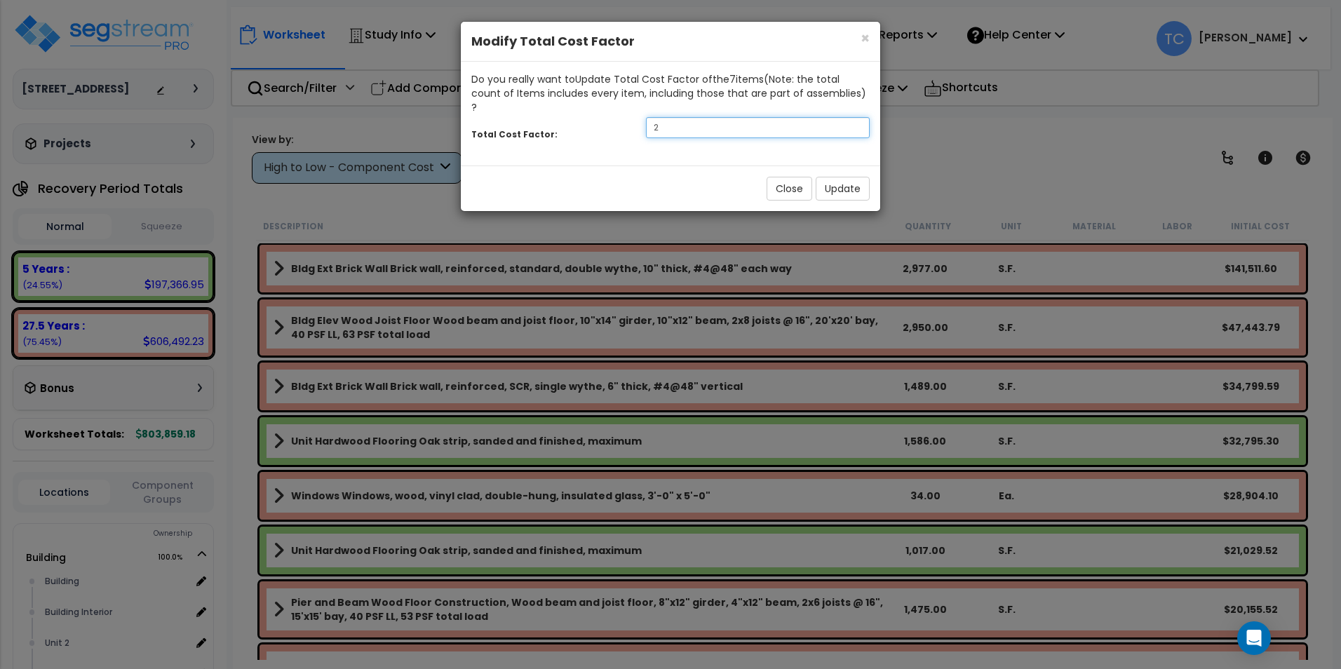
drag, startPoint x: 668, startPoint y: 114, endPoint x: 606, endPoint y: 109, distance: 62.6
click at [606, 114] on div "Total Cost Factor: 2" at bounding box center [670, 129] width 419 height 30
type input "1.85"
click at [843, 178] on button "Update" at bounding box center [842, 189] width 54 height 24
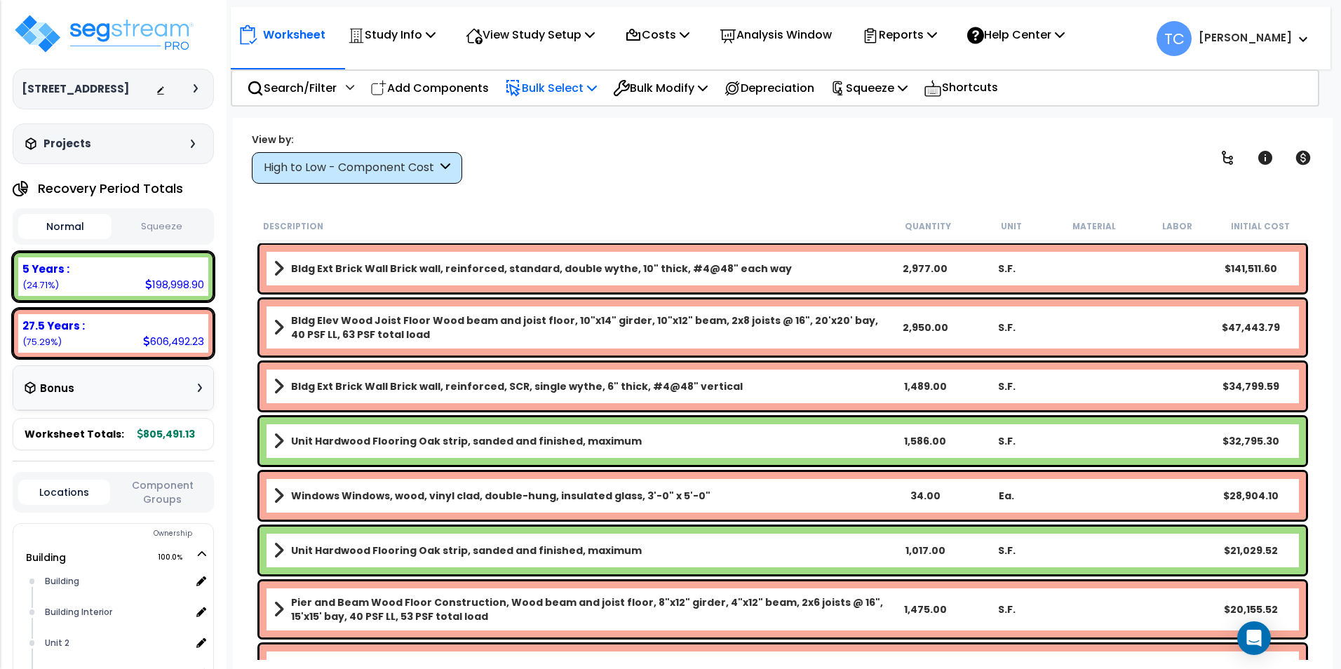
click at [574, 93] on p "Bulk Select" at bounding box center [551, 88] width 92 height 19
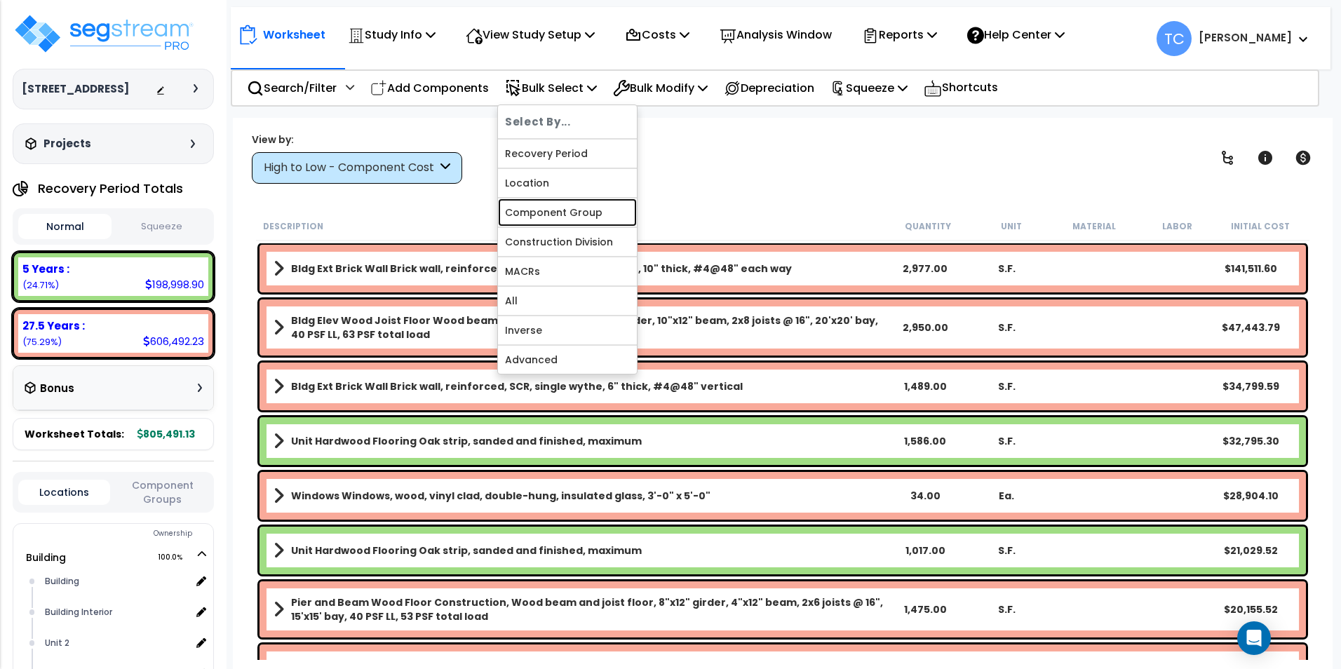
click at [578, 212] on link "Component Group" at bounding box center [567, 212] width 139 height 28
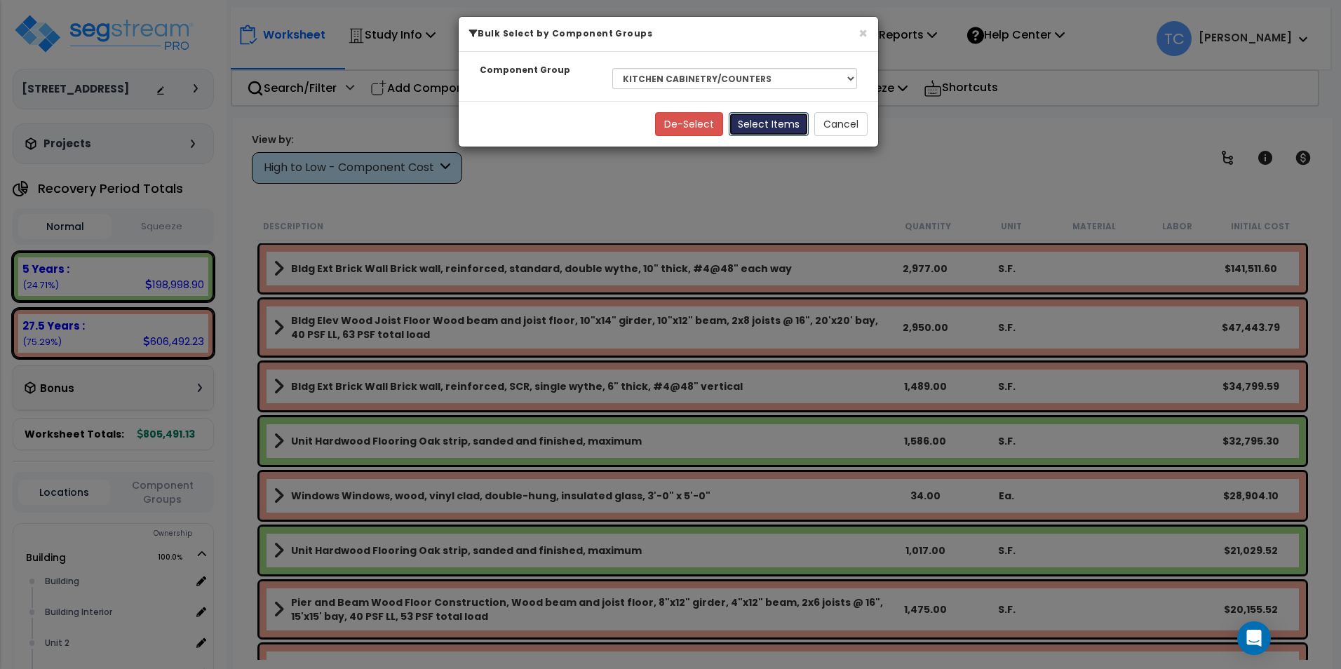
click at [765, 128] on button "Select Items" at bounding box center [768, 124] width 80 height 24
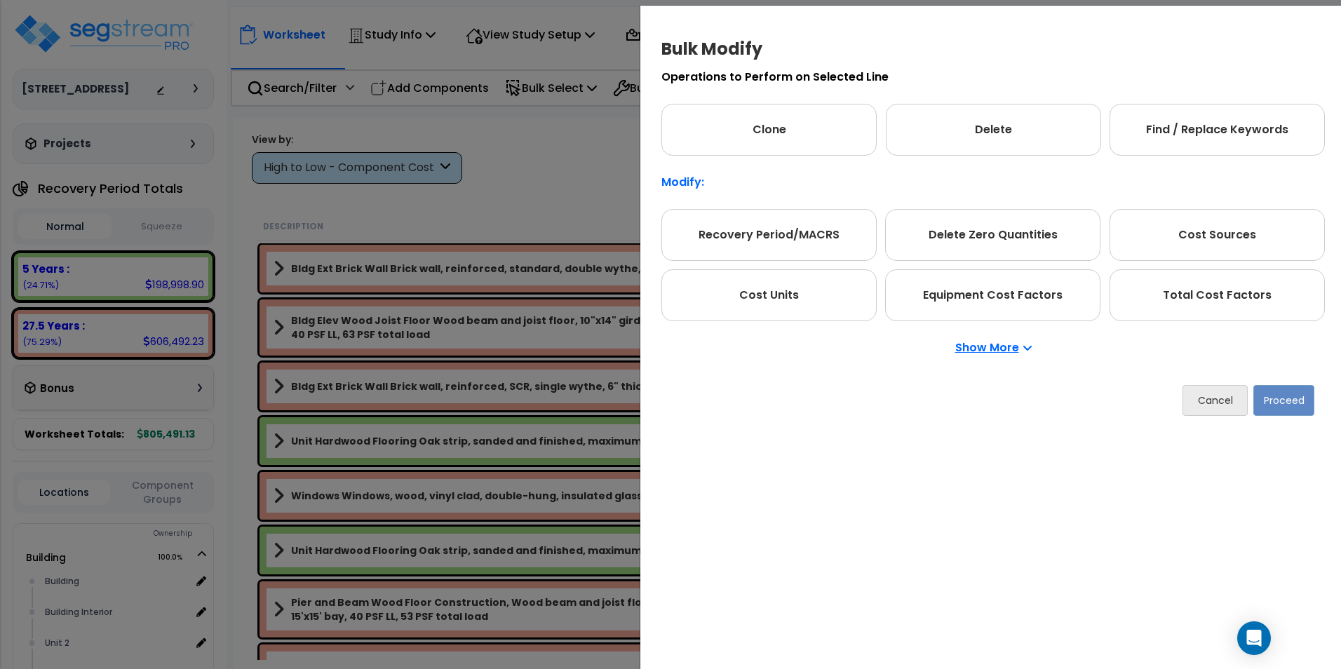
drag, startPoint x: 1226, startPoint y: 285, endPoint x: 1256, endPoint y: 343, distance: 64.9
click at [1226, 286] on div "Total Cost Factors" at bounding box center [1216, 295] width 215 height 52
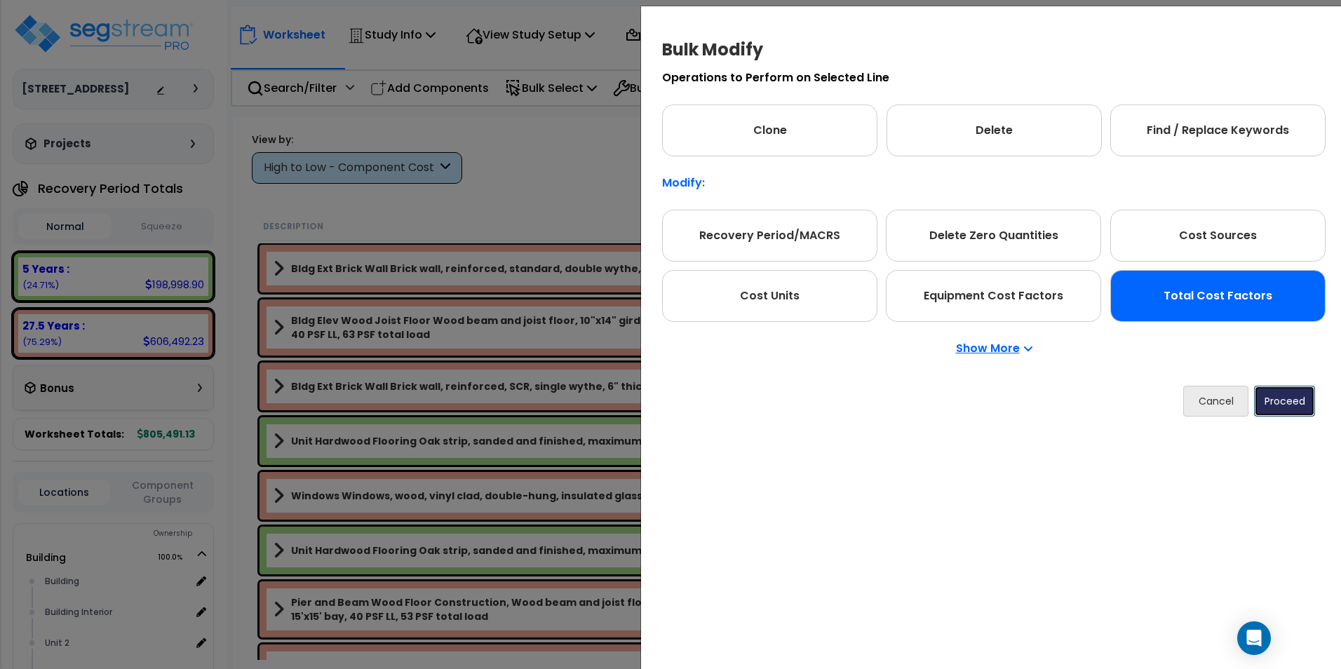
click at [1276, 401] on button "Proceed" at bounding box center [1284, 401] width 61 height 31
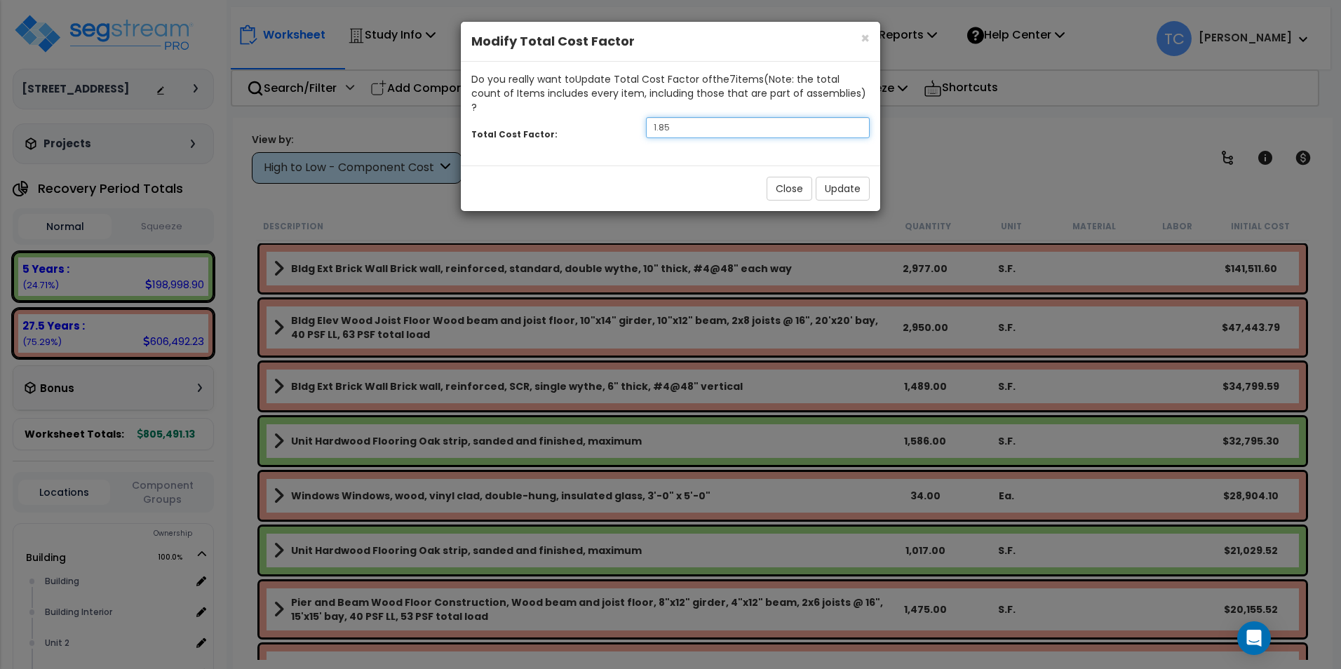
drag, startPoint x: 563, startPoint y: 121, endPoint x: 552, endPoint y: 121, distance: 10.5
click at [552, 121] on div "Total Cost Factor: 1.85" at bounding box center [670, 129] width 419 height 30
type input "2"
click at [829, 177] on button "Update" at bounding box center [842, 189] width 54 height 24
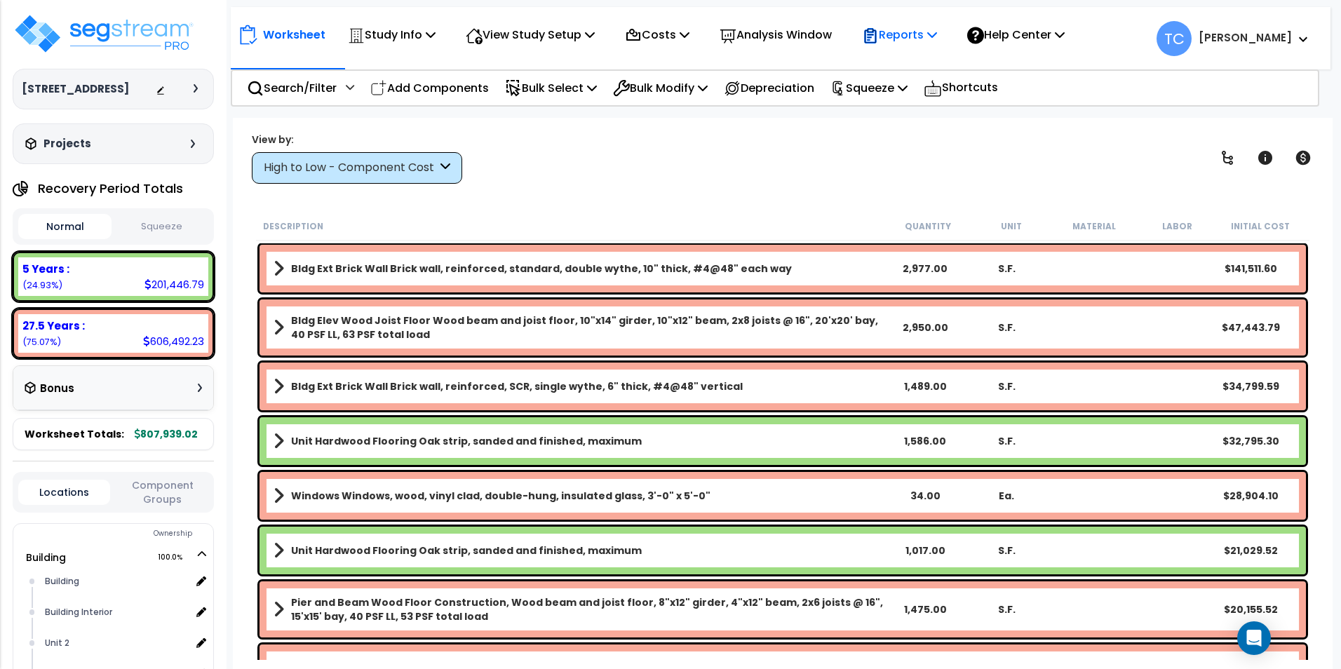
drag, startPoint x: 928, startPoint y: 36, endPoint x: 928, endPoint y: 54, distance: 17.5
click at [928, 36] on p "Reports" at bounding box center [899, 34] width 75 height 19
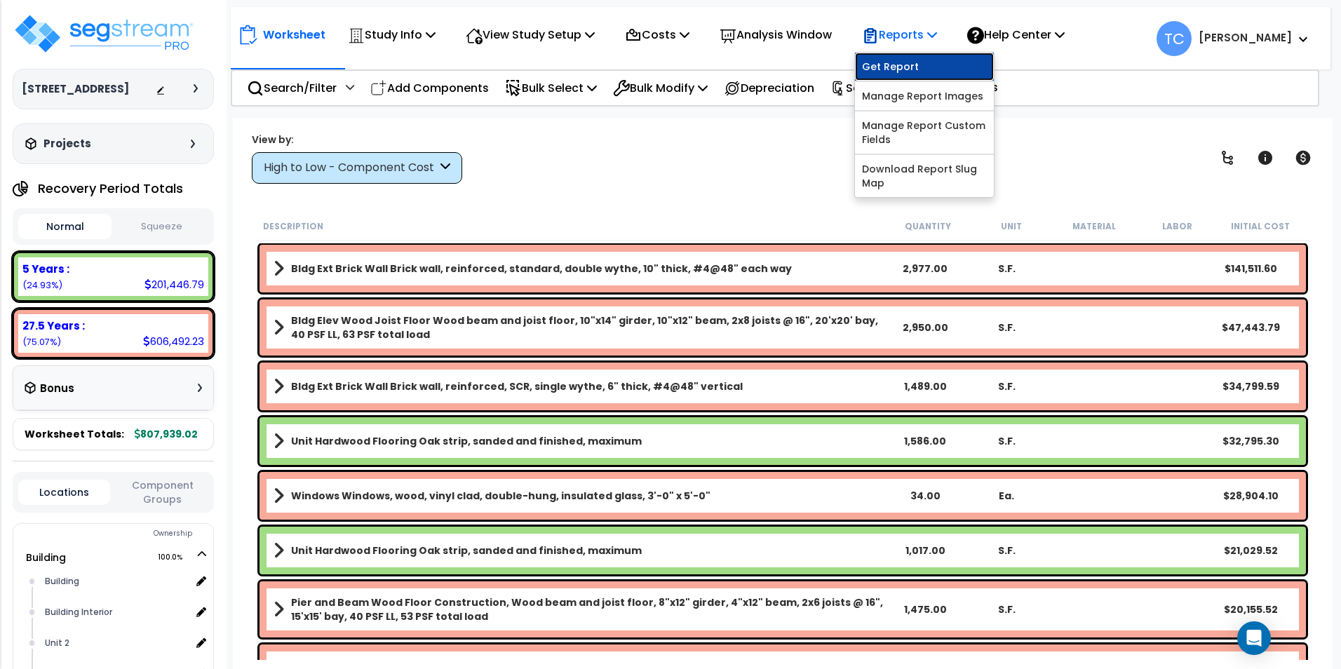
click at [931, 71] on link "Get Report" at bounding box center [924, 67] width 139 height 28
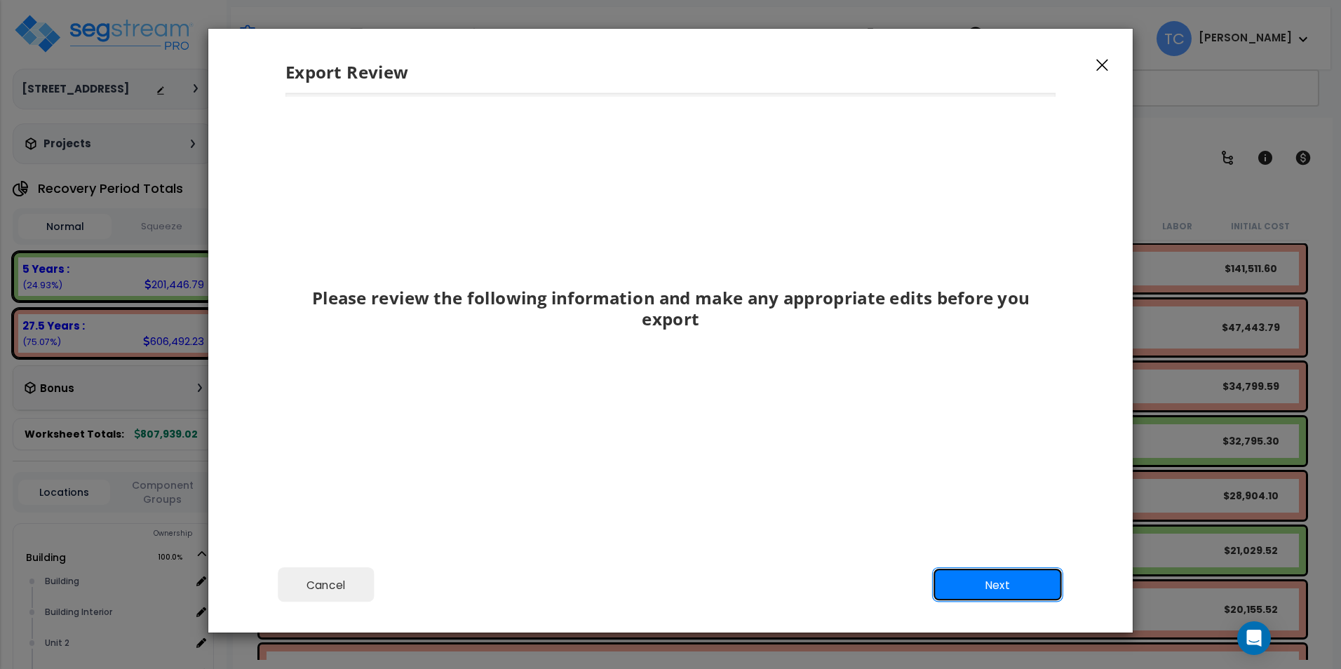
click at [1017, 578] on button "Next" at bounding box center [997, 584] width 131 height 35
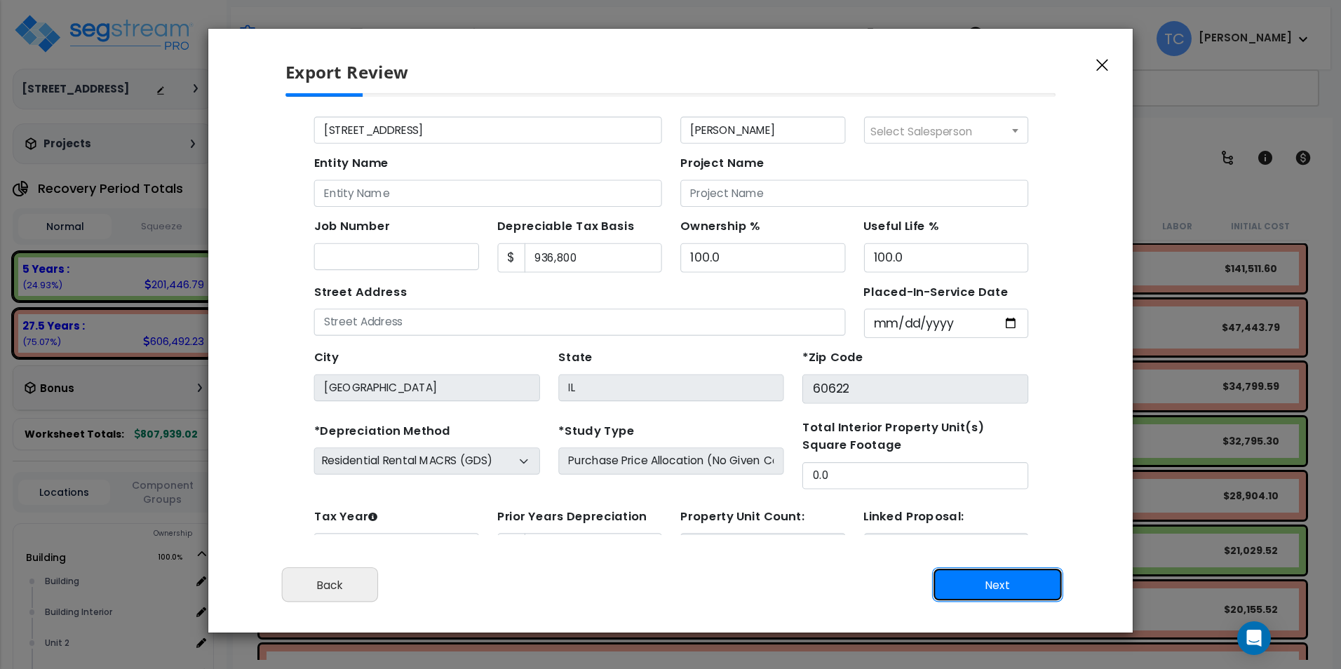
scroll to position [65, 0]
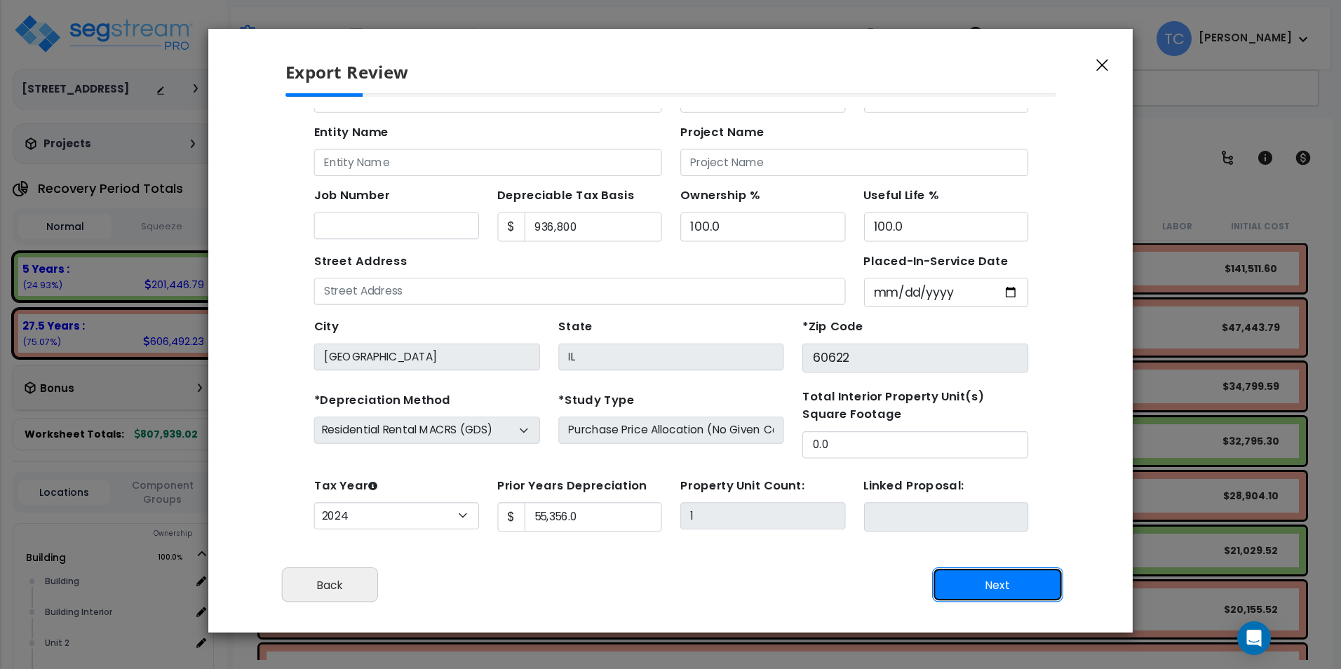
click at [981, 578] on button "Next" at bounding box center [997, 584] width 131 height 35
type input "55356"
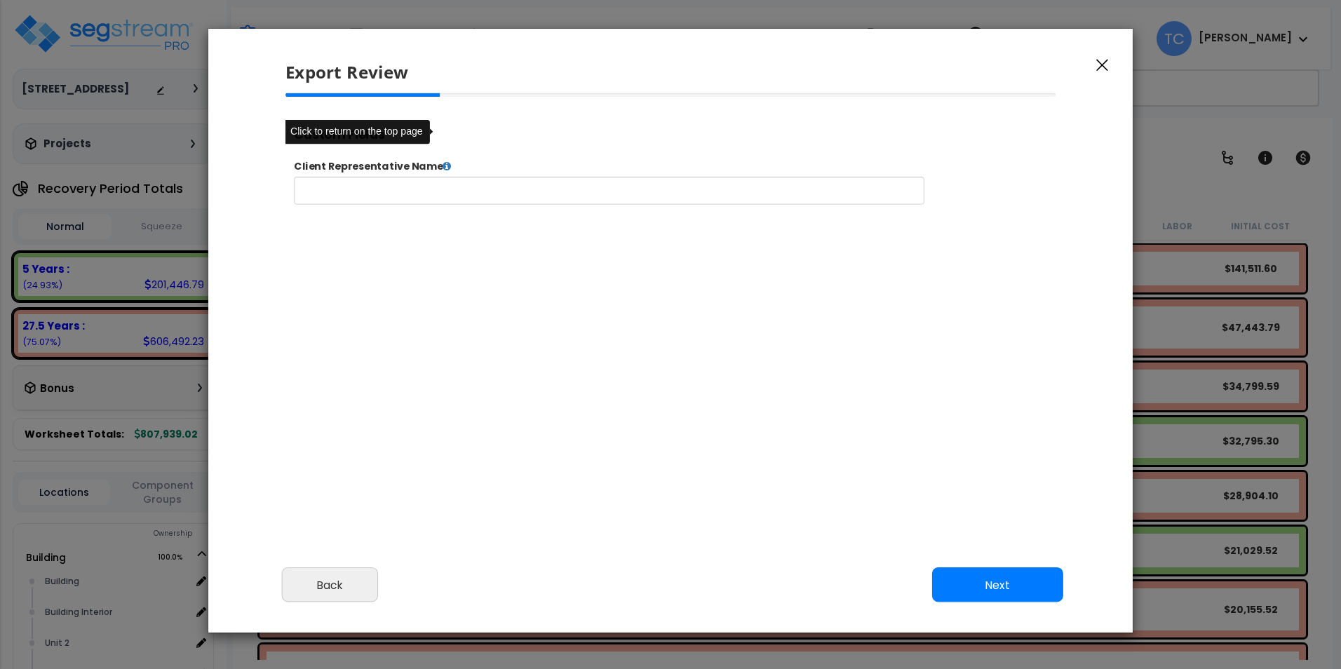
select select "2024"
click at [1024, 582] on button "Next" at bounding box center [997, 584] width 131 height 35
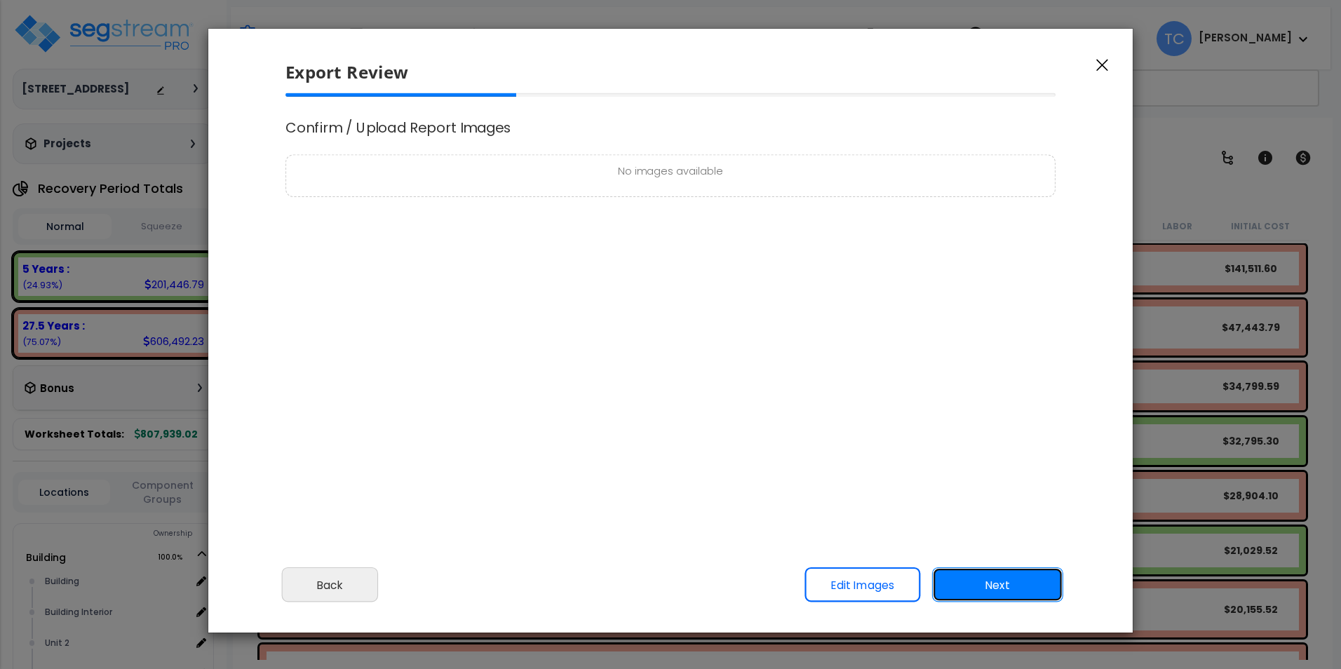
scroll to position [0, 0]
click at [1040, 586] on button "Next" at bounding box center [997, 584] width 131 height 35
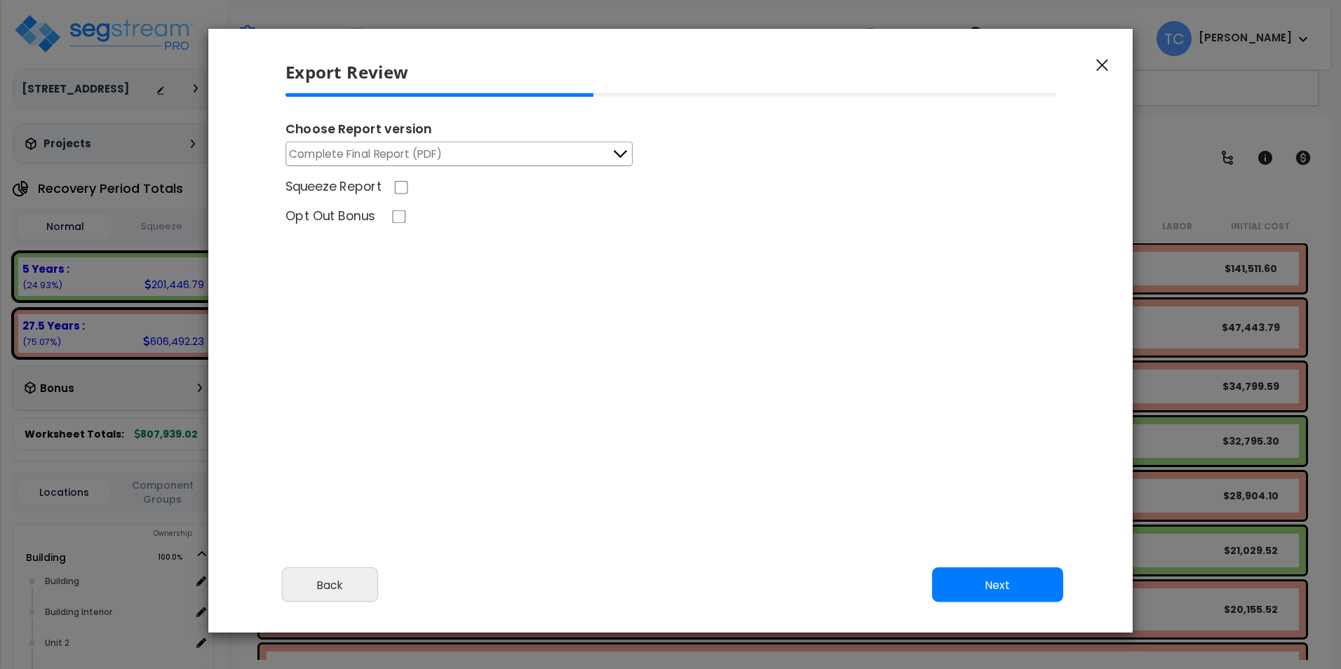
click at [548, 154] on button "Complete Final Report (PDF)" at bounding box center [458, 154] width 347 height 25
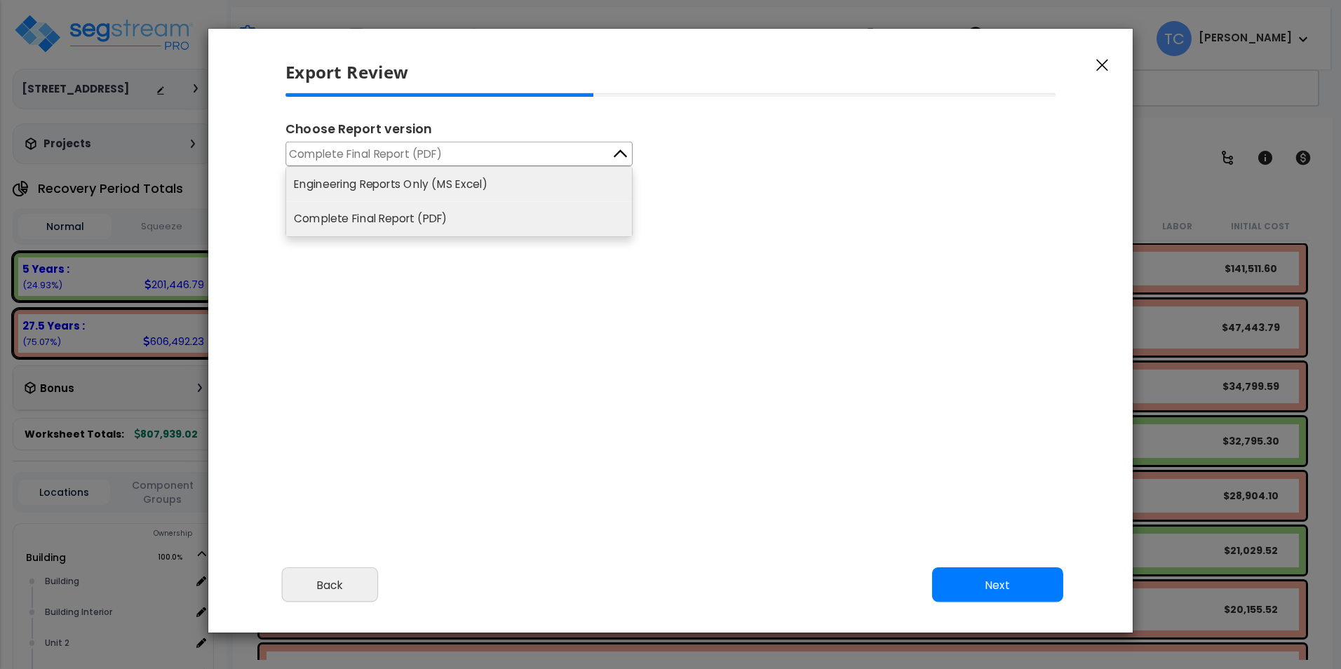
click at [400, 182] on li "Engineering Reports Only (MS Excel)" at bounding box center [459, 184] width 346 height 34
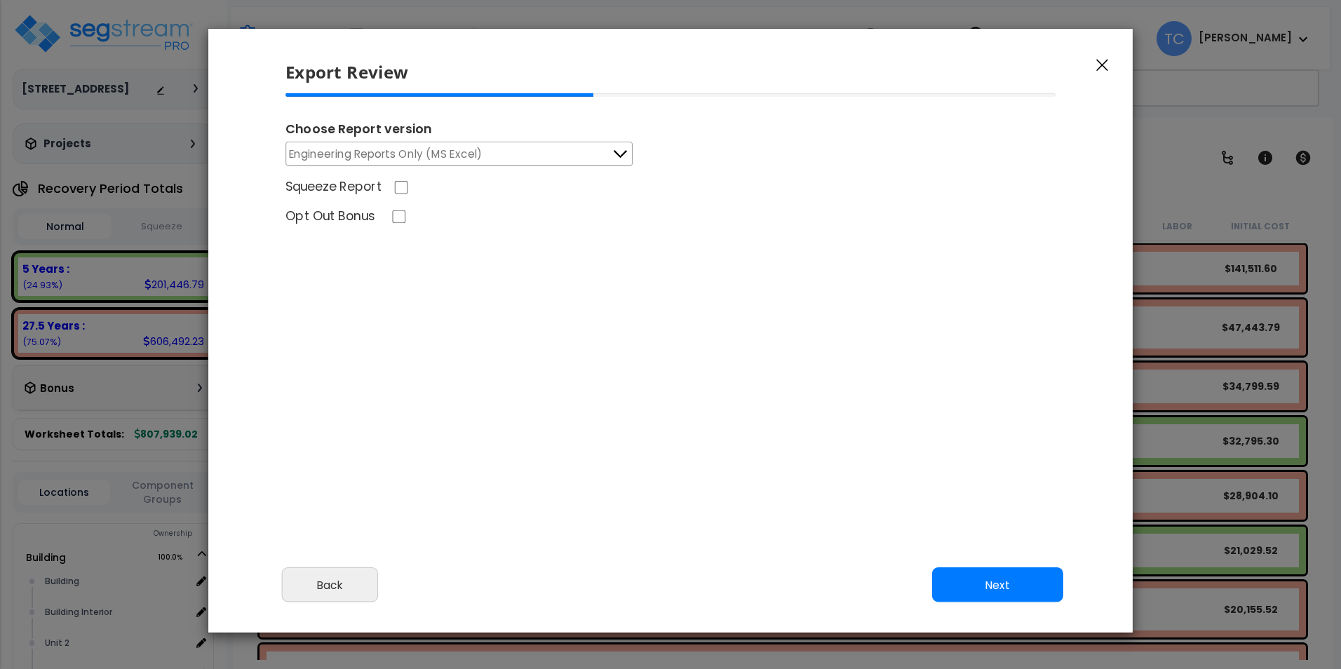
click at [1098, 62] on icon "button" at bounding box center [1102, 65] width 12 height 13
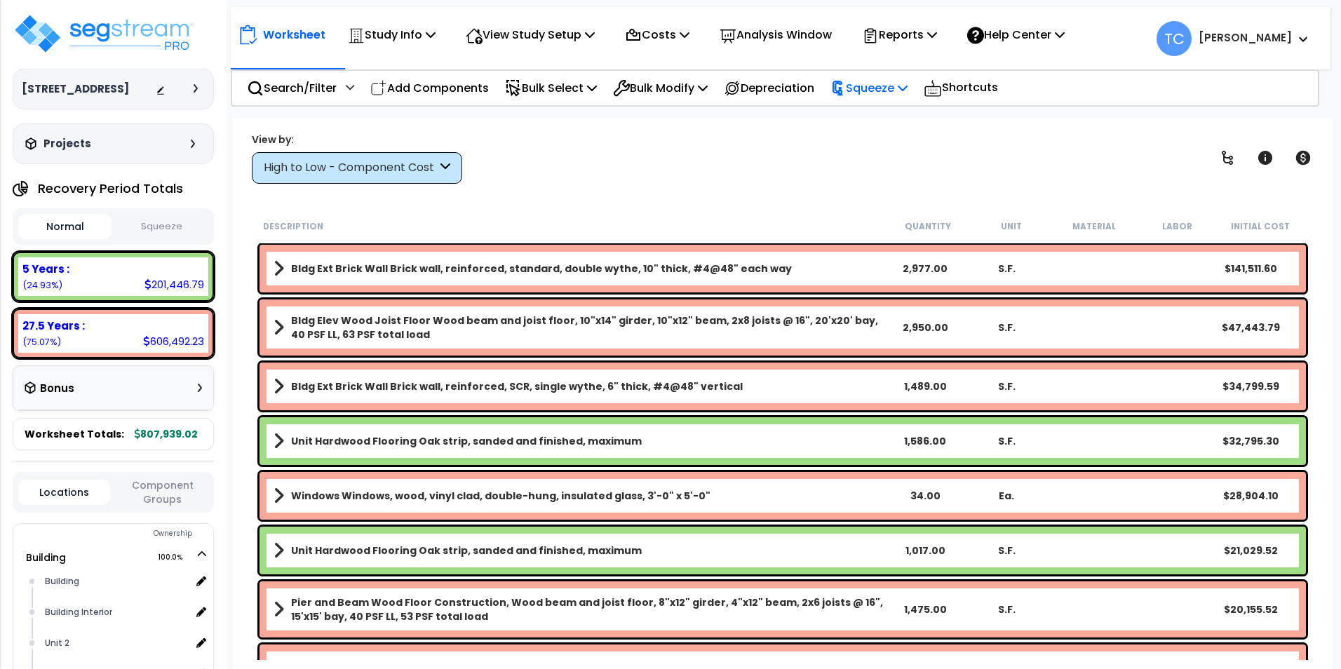
click at [907, 87] on p "Squeeze" at bounding box center [868, 88] width 77 height 19
click at [918, 135] on link "Show Advanced" at bounding box center [892, 149] width 139 height 28
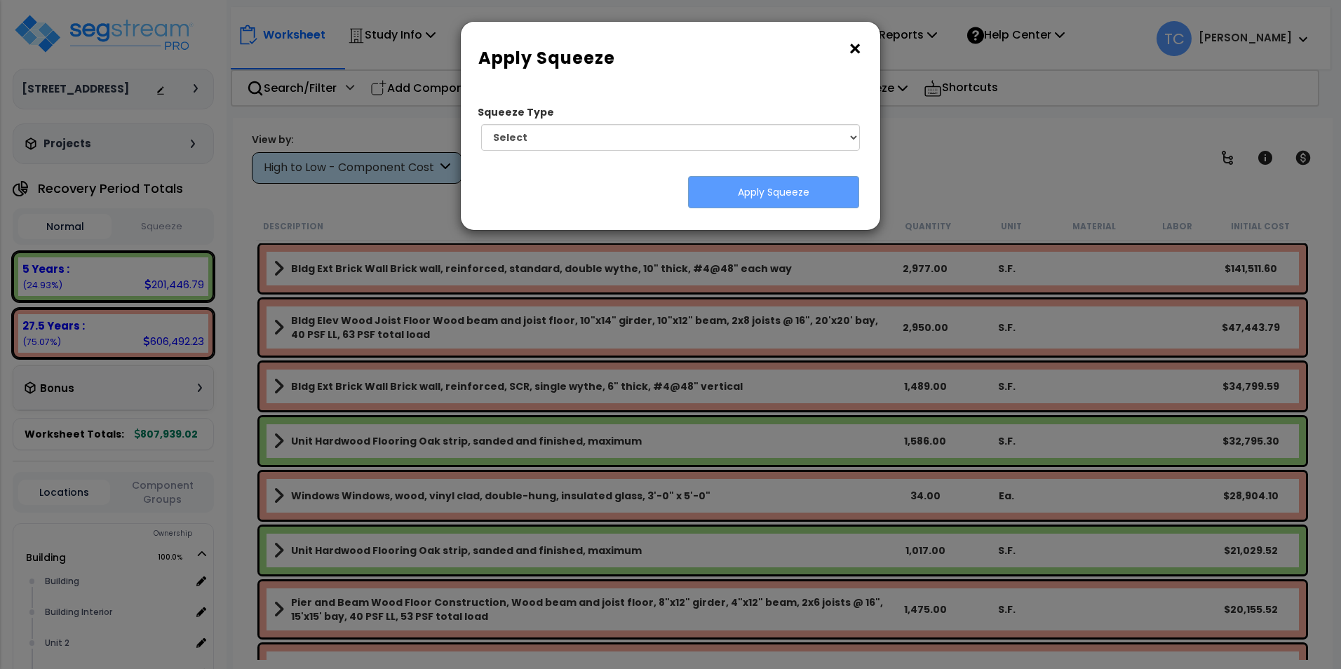
click at [857, 49] on button "×" at bounding box center [854, 49] width 15 height 22
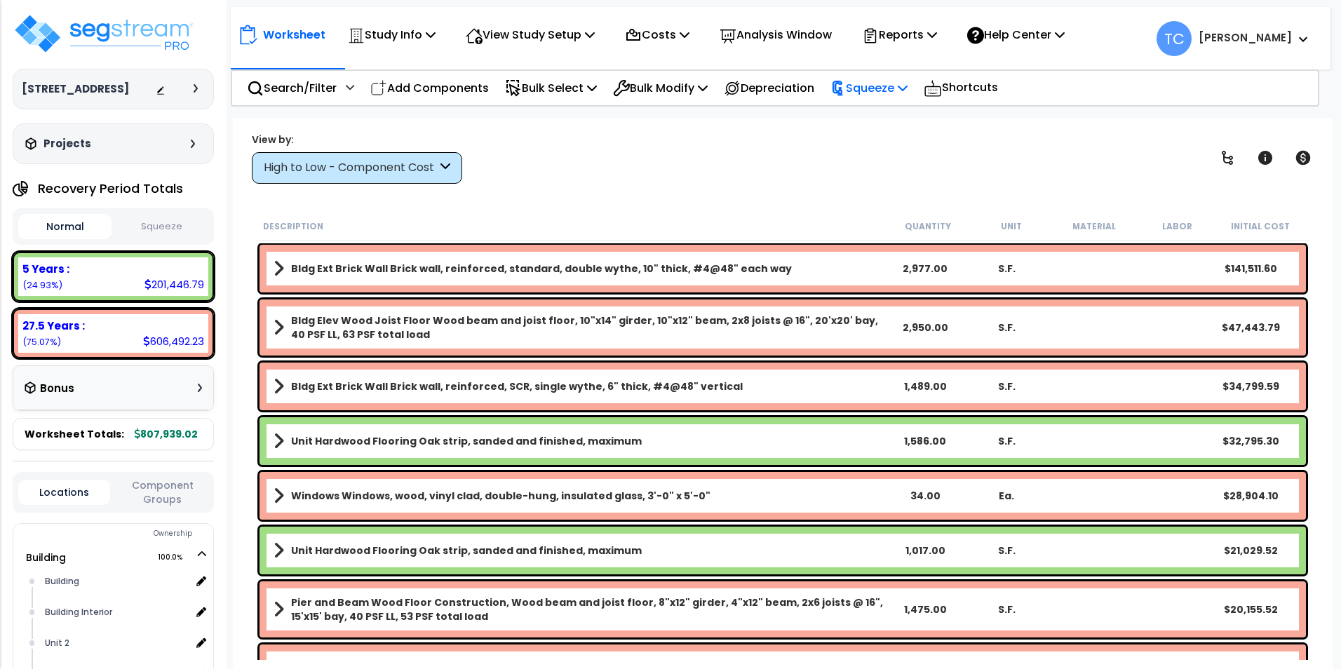
click at [875, 79] on p "Squeeze" at bounding box center [868, 88] width 77 height 19
click at [890, 125] on link "Squeeze" at bounding box center [892, 119] width 139 height 28
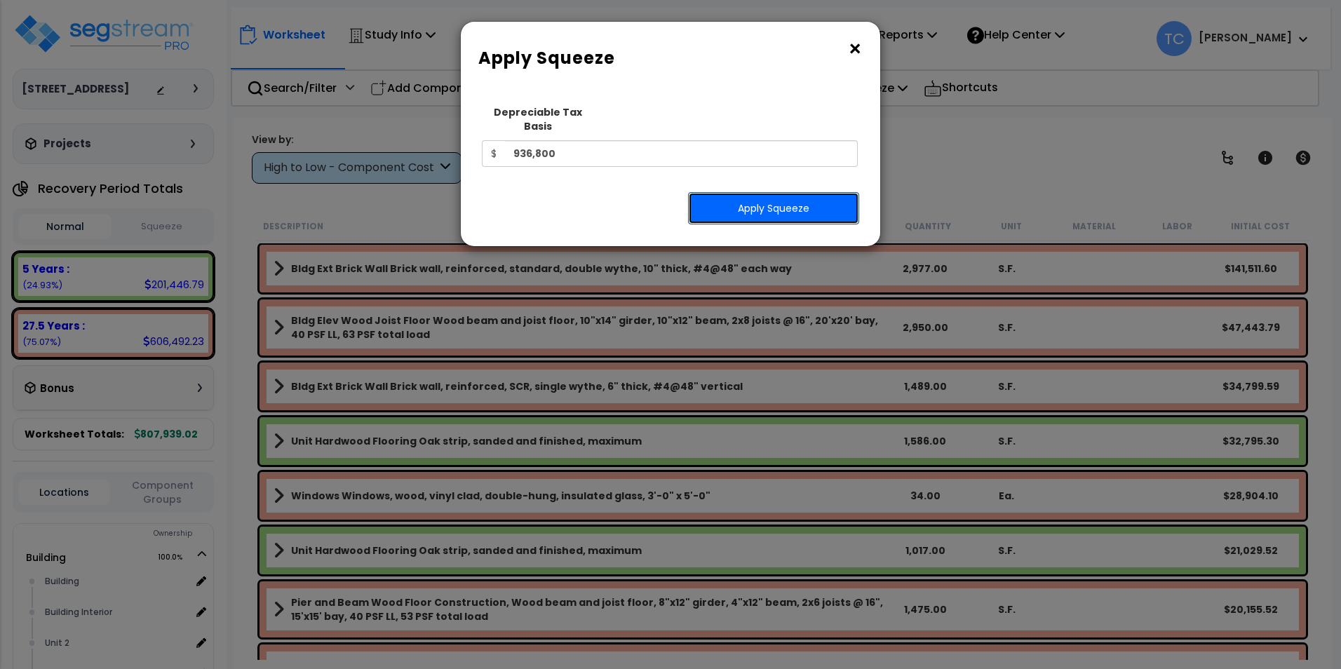
click at [803, 202] on button "Apply Squeeze" at bounding box center [773, 208] width 171 height 32
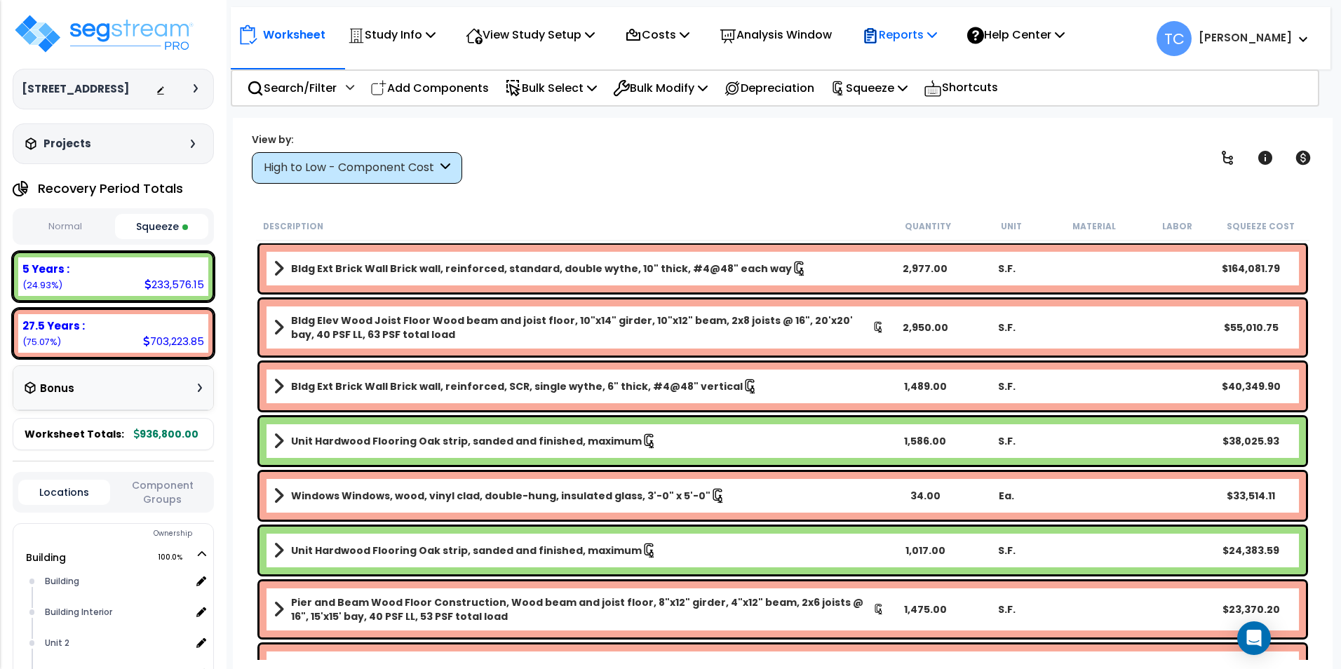
click at [902, 40] on p "Reports" at bounding box center [899, 34] width 75 height 19
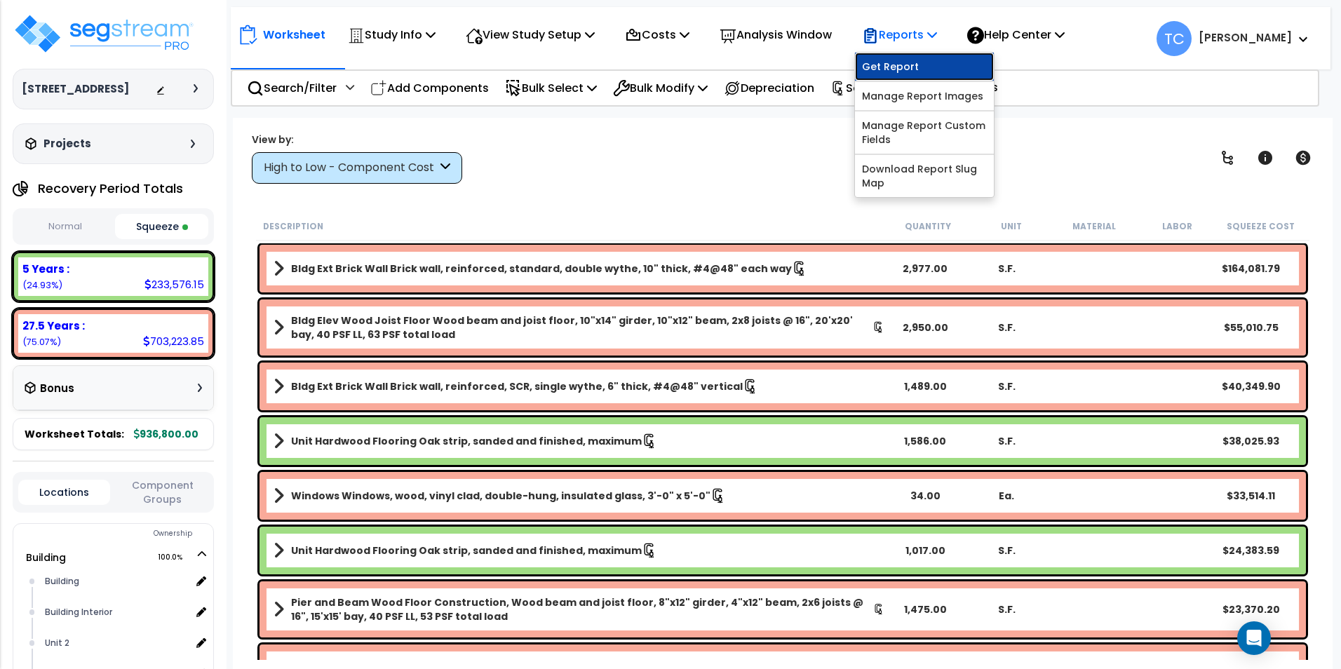
click at [912, 76] on link "Get Report" at bounding box center [924, 67] width 139 height 28
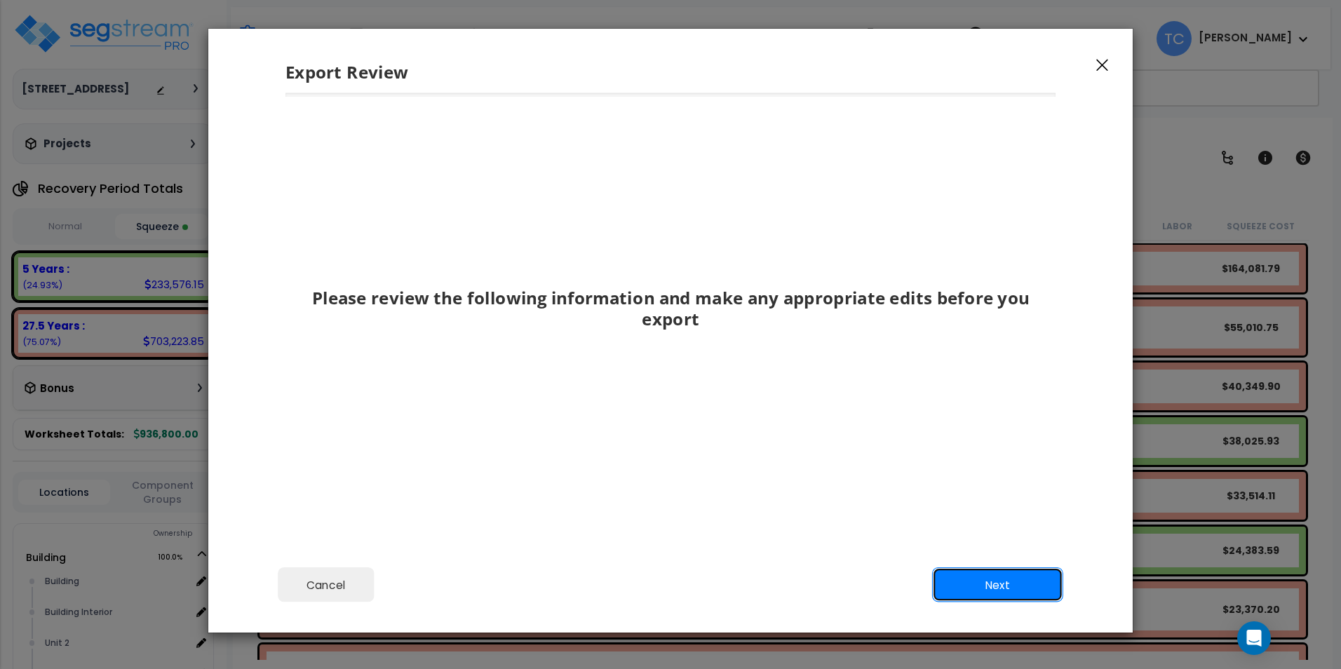
click at [983, 577] on button "Next" at bounding box center [997, 584] width 131 height 35
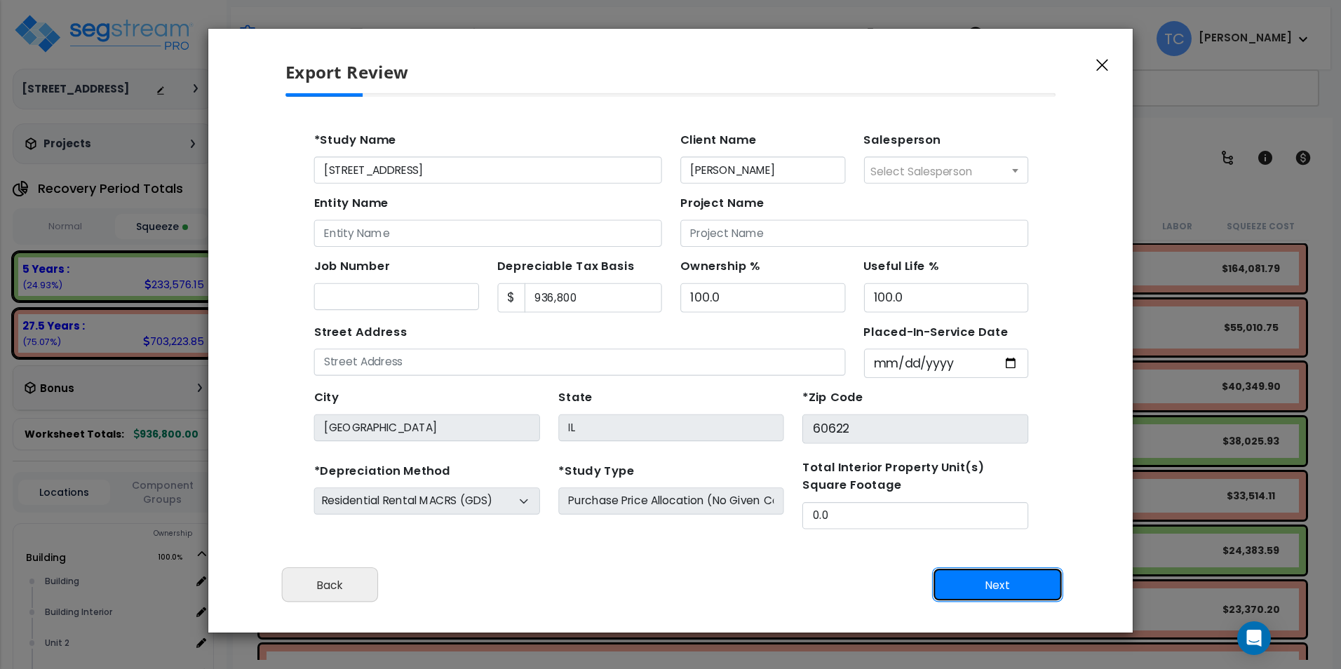
click at [983, 577] on button "Next" at bounding box center [997, 584] width 131 height 35
type input "55356"
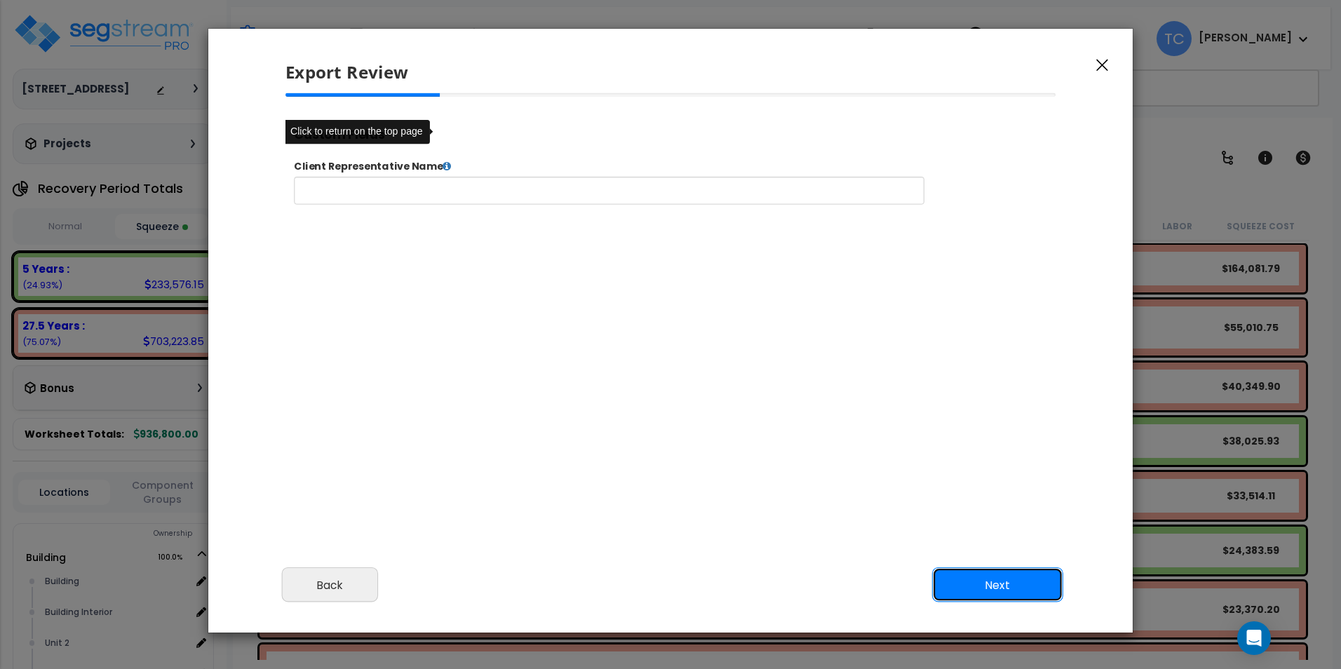
click at [983, 577] on button "Next" at bounding box center [997, 584] width 131 height 35
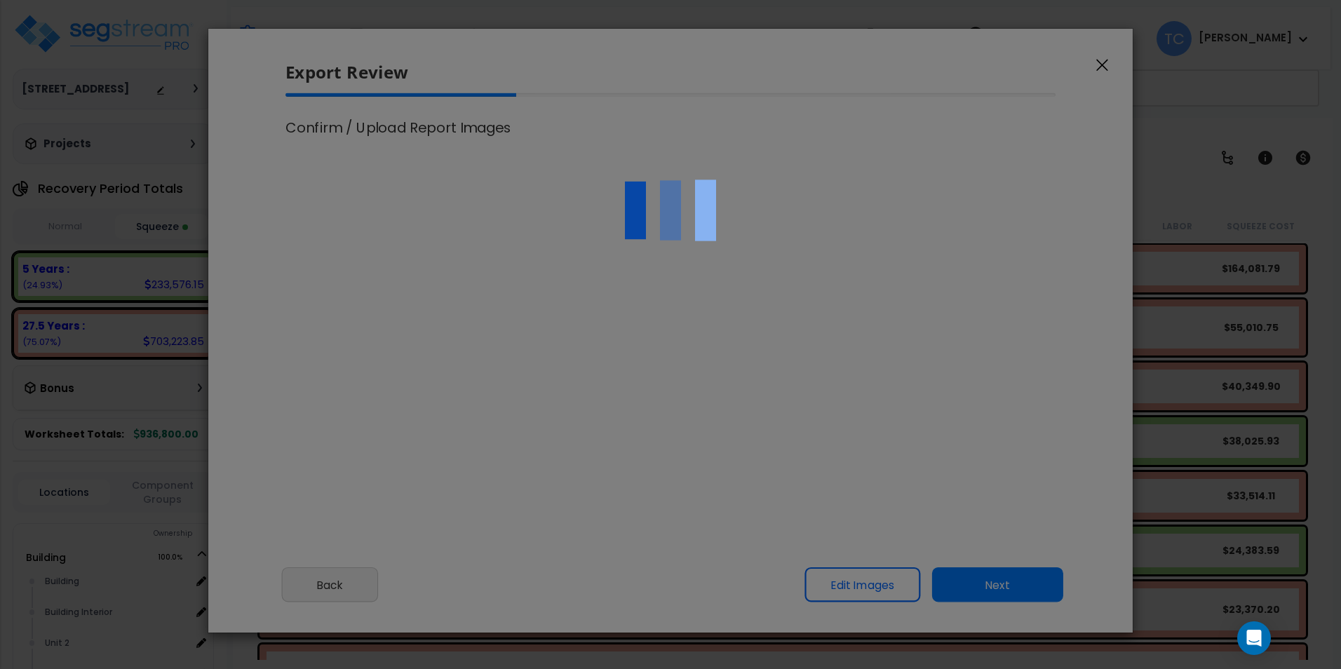
select select "2024"
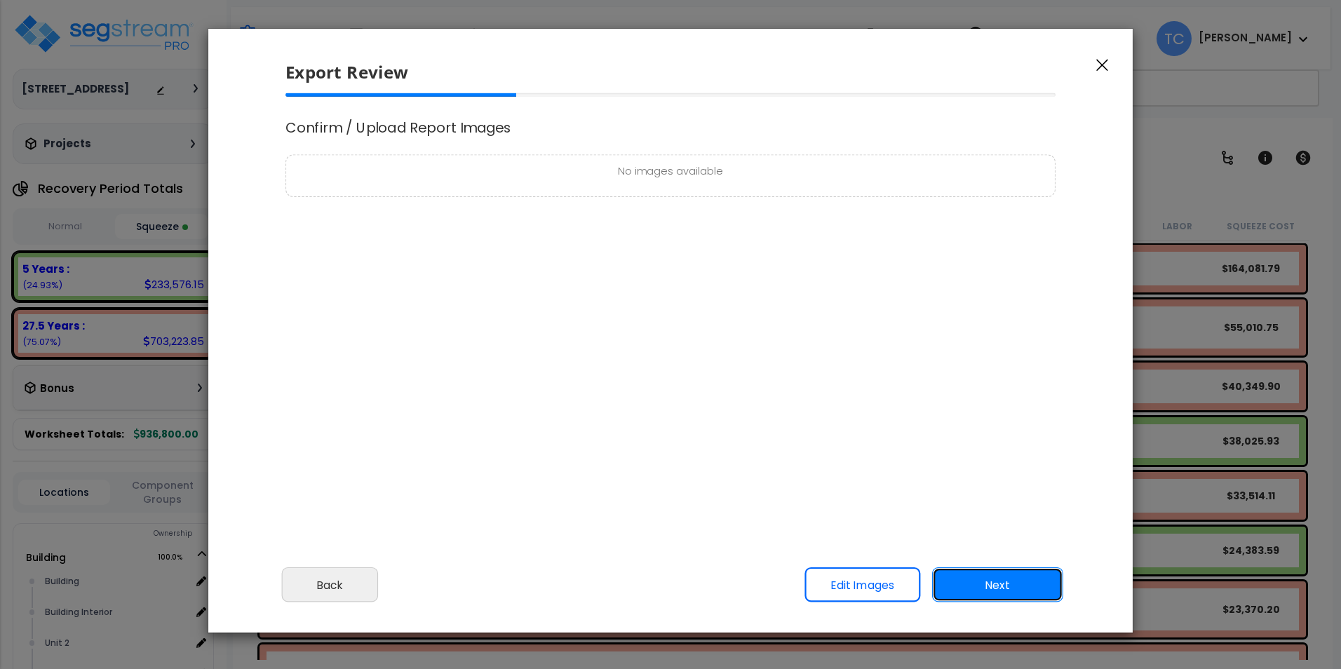
click at [983, 577] on button "Next" at bounding box center [997, 584] width 131 height 35
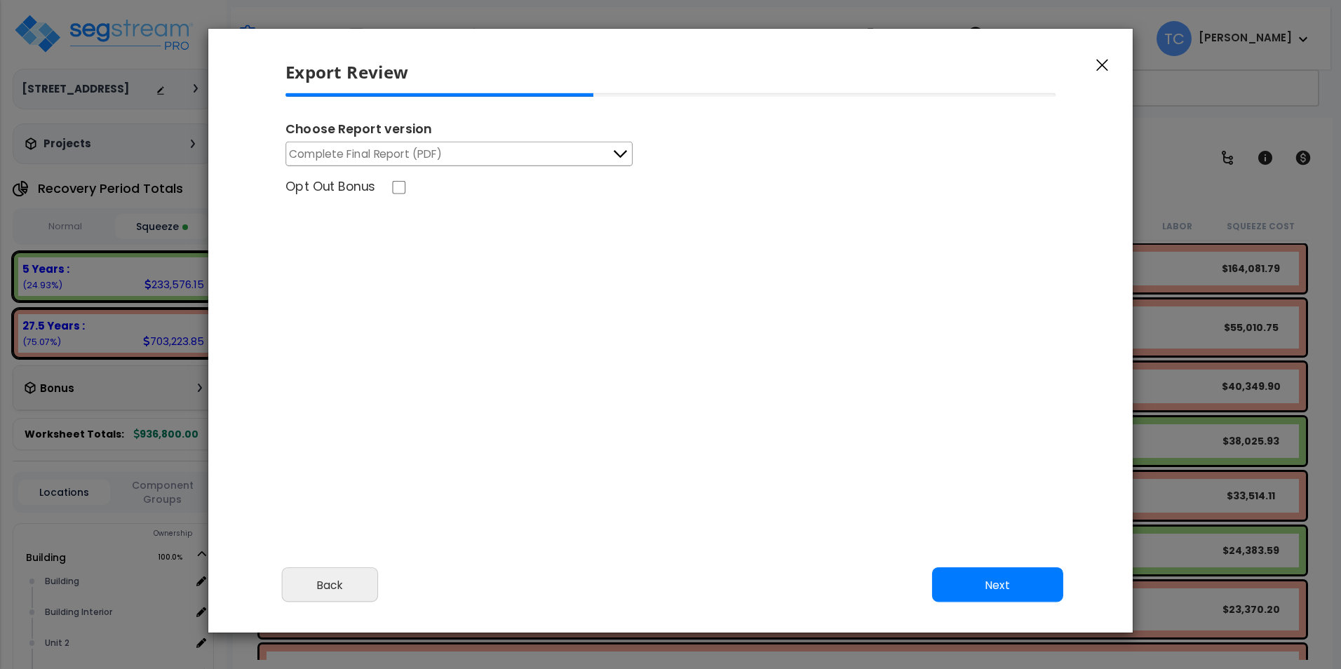
click at [452, 161] on button "Complete Final Report (PDF)" at bounding box center [458, 154] width 347 height 25
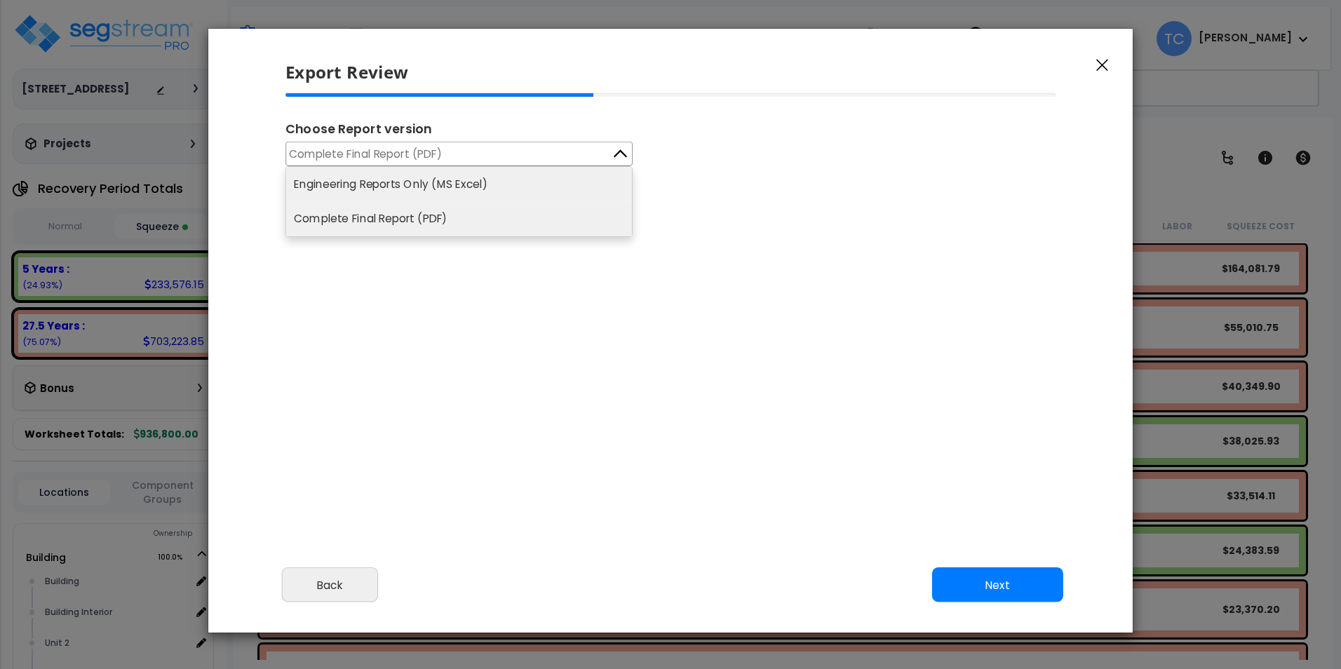
click at [433, 172] on li "Engineering Reports Only (MS Excel)" at bounding box center [459, 184] width 346 height 34
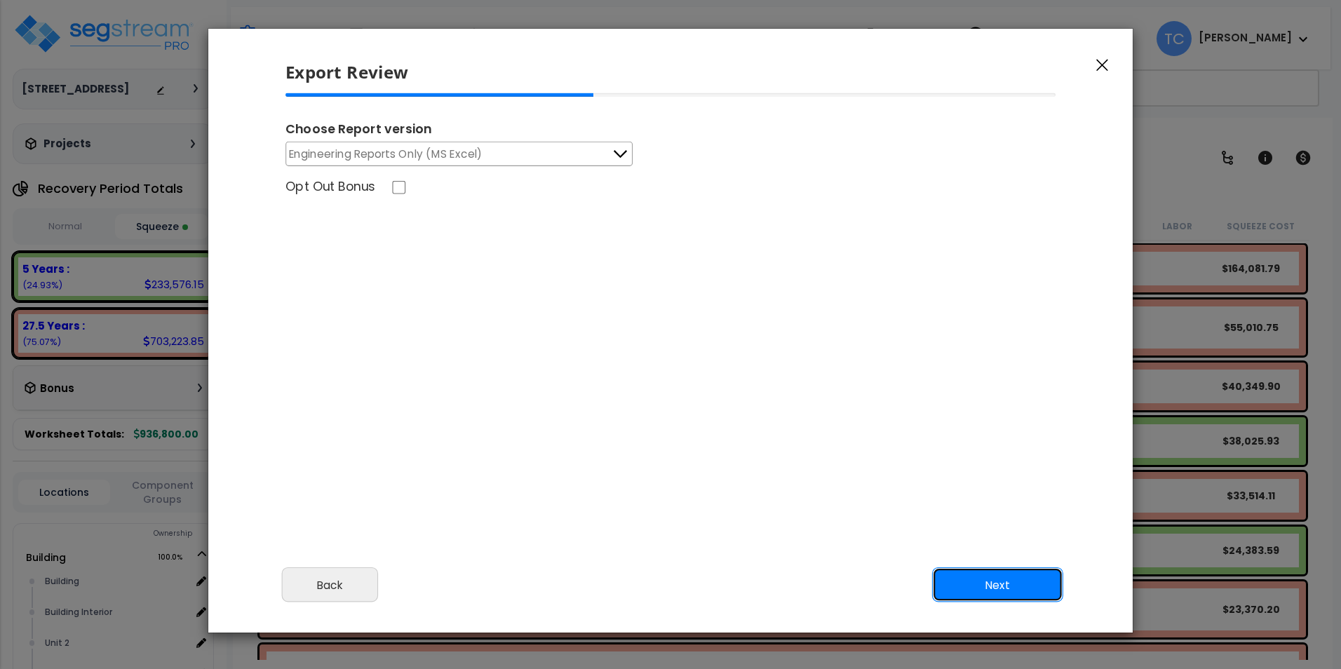
click at [1001, 568] on button "Next" at bounding box center [997, 584] width 131 height 35
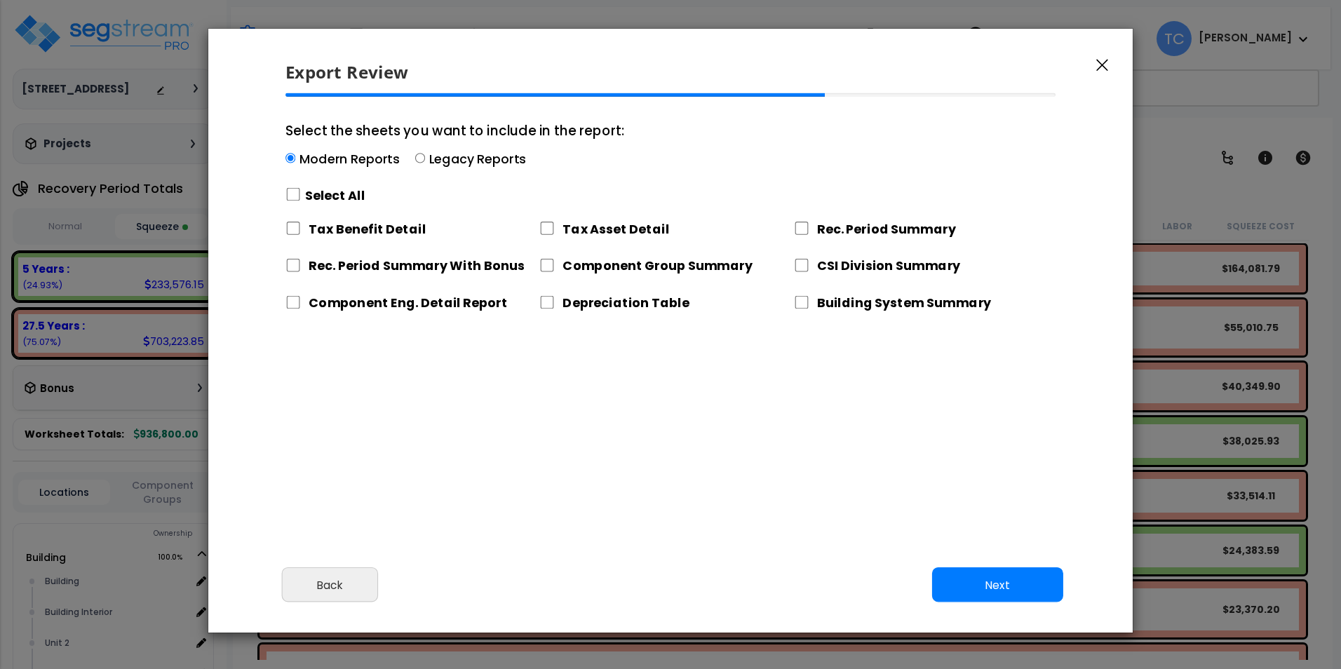
click at [423, 156] on div "Modern Reports Legacy Reports" at bounding box center [454, 161] width 339 height 22
click at [295, 156] on input "Select the sheets you want to include in the report: Modern Reports Legacy Repo…" at bounding box center [290, 159] width 10 height 10
click at [416, 158] on input "Select the sheets you want to include in the report: Modern Reports Legacy Repo…" at bounding box center [420, 159] width 10 height 10
radio input "true"
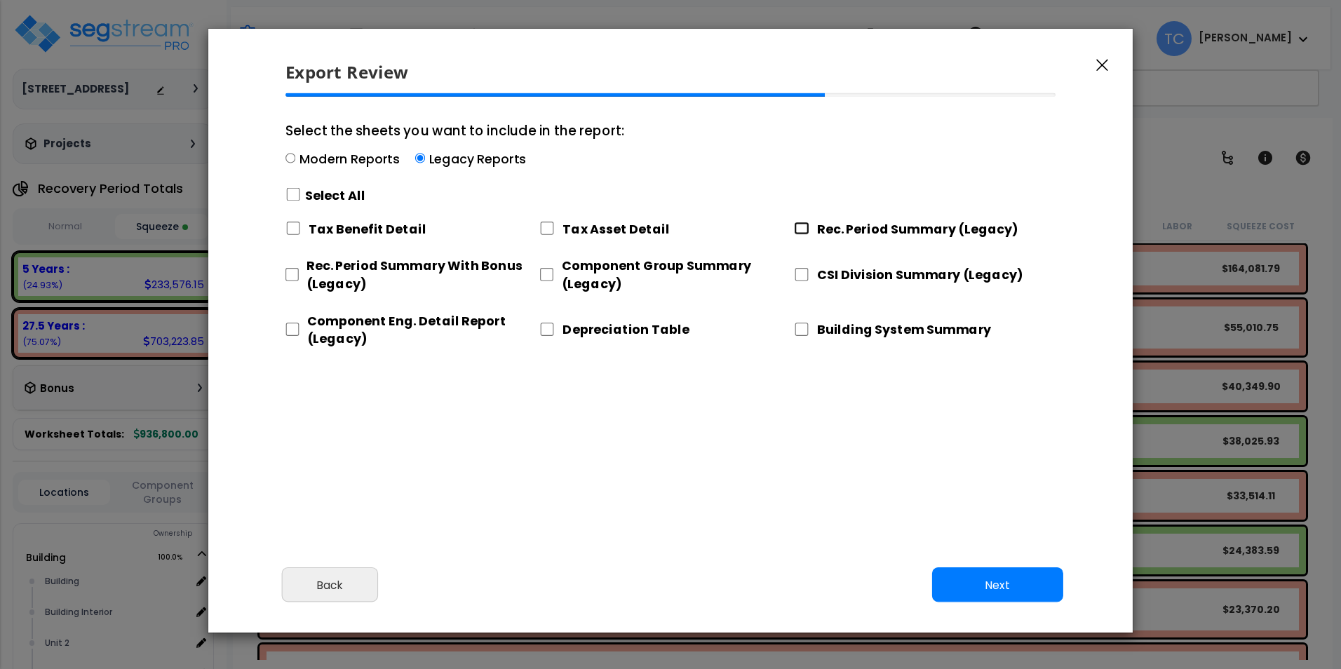
click at [803, 231] on input "Rec. Period Summary (Legacy)" at bounding box center [801, 228] width 15 height 13
checkbox input "true"
click at [549, 274] on input "Component Group Summary (Legacy)" at bounding box center [546, 274] width 14 height 13
checkbox input "true"
click at [803, 274] on input "CSI Division Summary (Legacy)" at bounding box center [801, 274] width 15 height 13
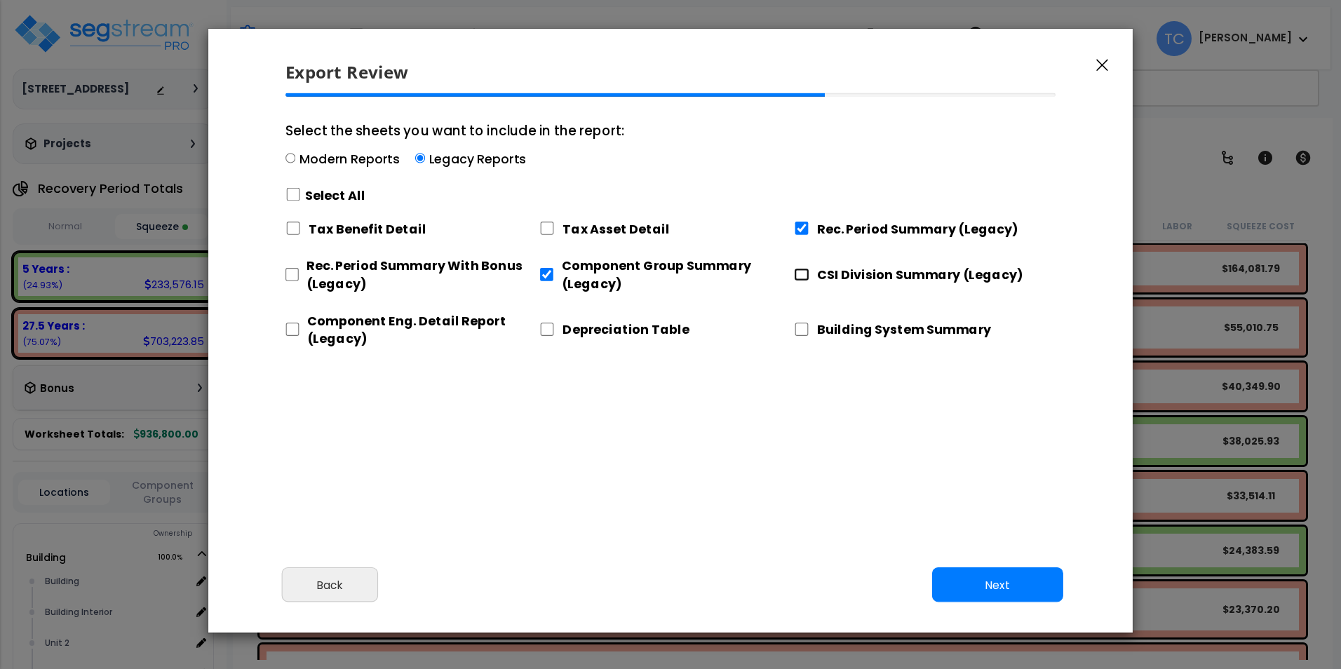
checkbox input "true"
click at [291, 327] on input "Component Eng. Detail Report (Legacy)" at bounding box center [292, 329] width 14 height 13
checkbox input "true"
click at [1029, 585] on button "Next" at bounding box center [997, 584] width 131 height 35
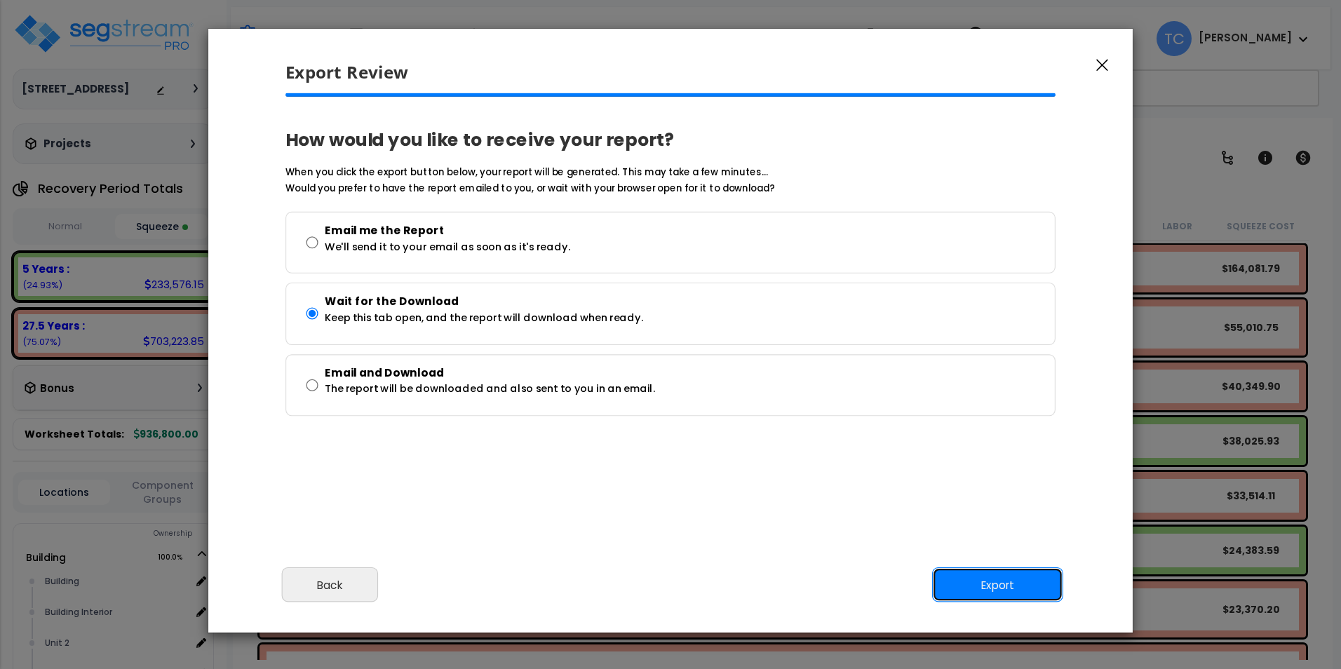
click at [1024, 585] on button "Export" at bounding box center [997, 584] width 131 height 35
